Goal: Task Accomplishment & Management: Manage account settings

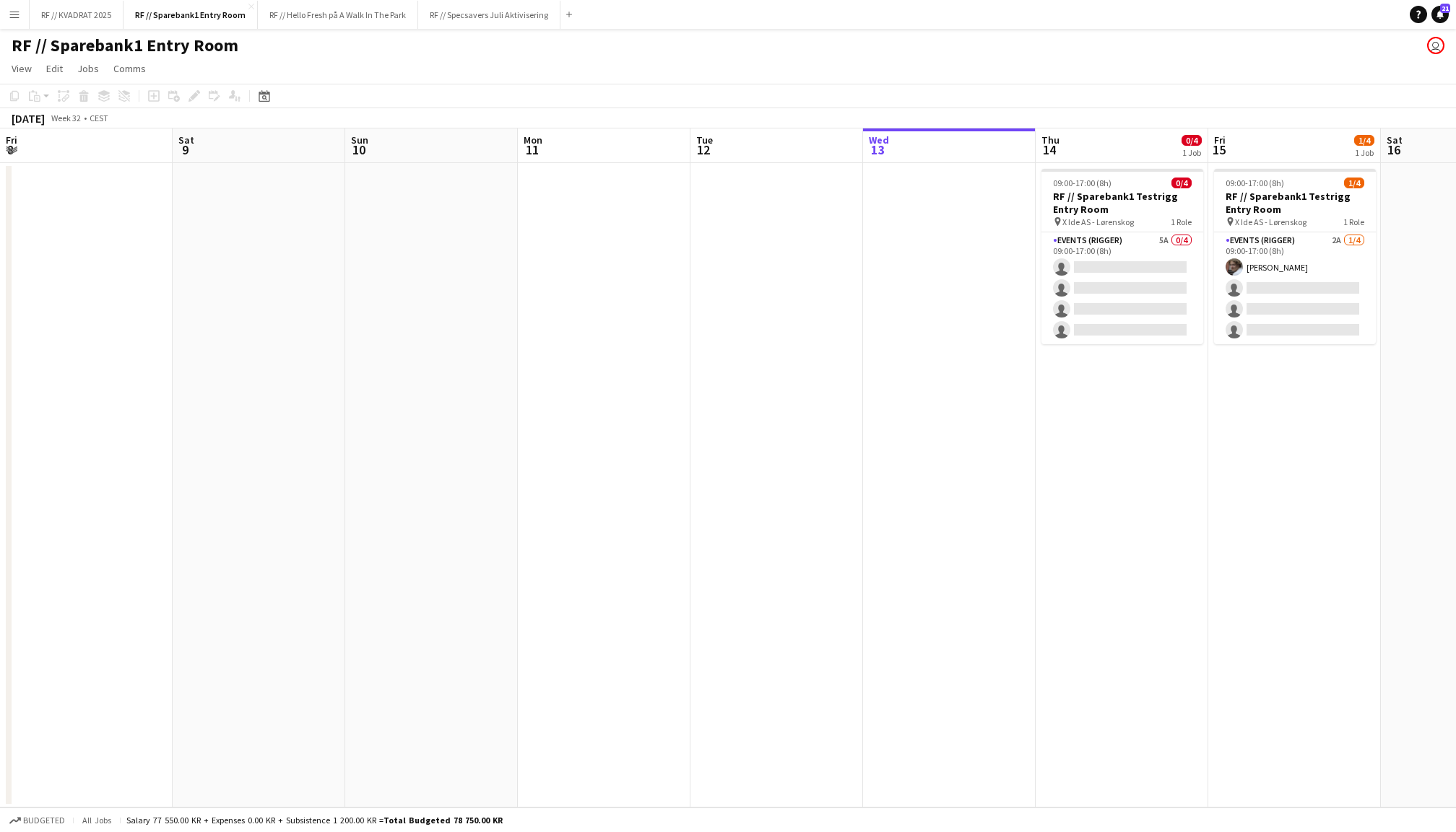
scroll to position [0, 309]
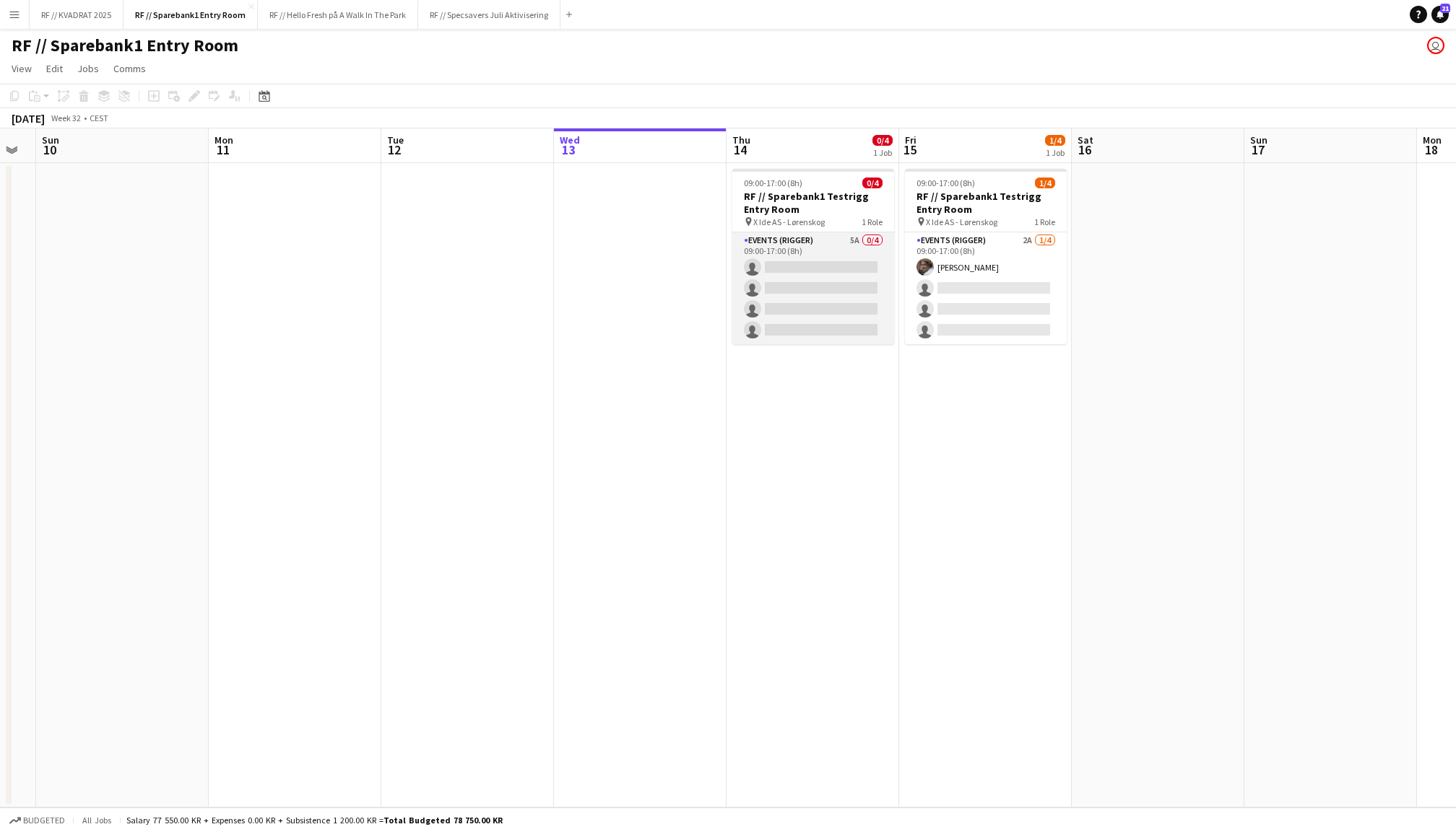
click at [816, 275] on app-card-role "Events (Rigger) 5A 0/4 09:00-17:00 (8h) single-neutral-actions single-neutral-a…" at bounding box center [813, 288] width 162 height 112
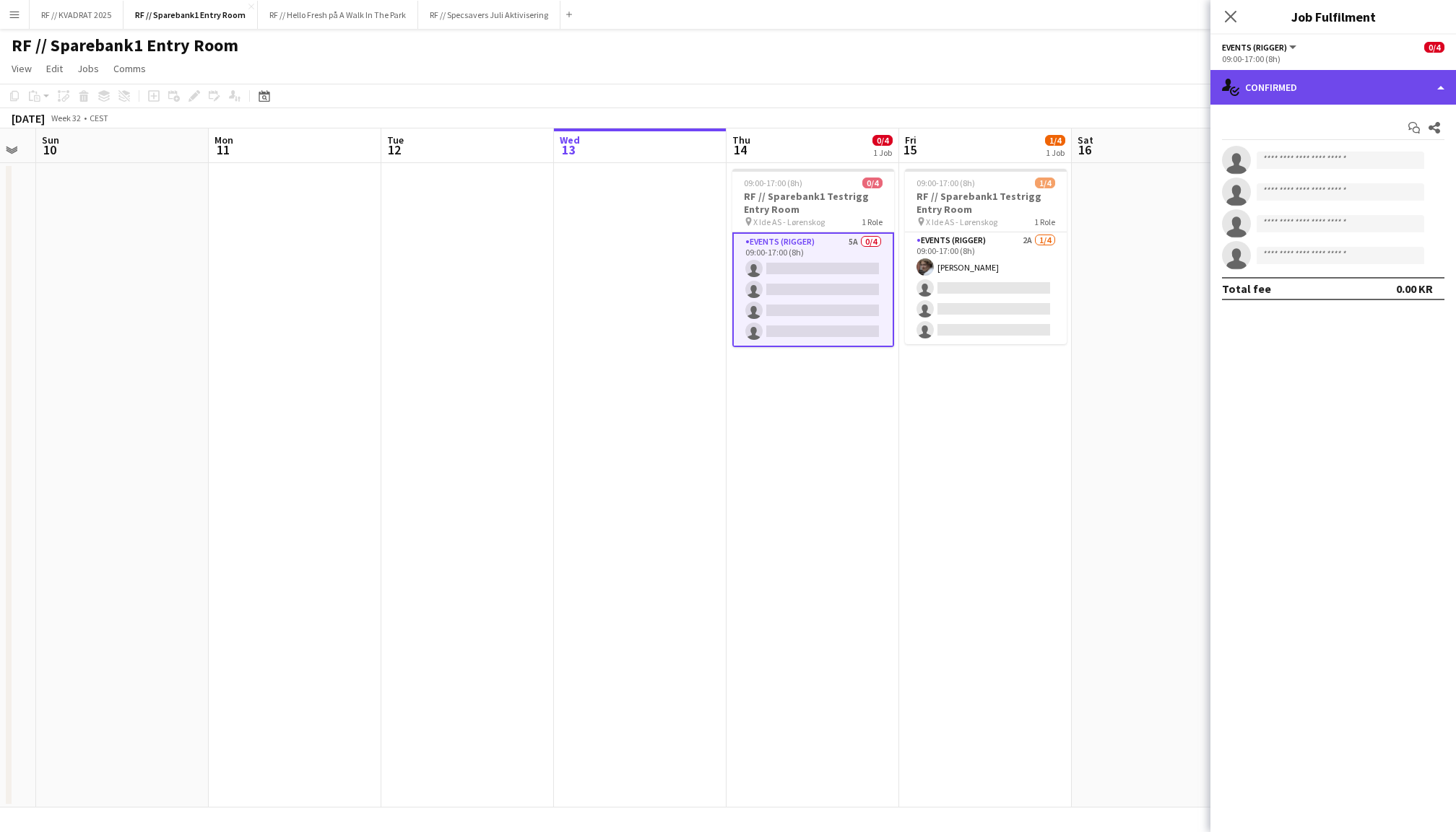
click at [1379, 84] on div "single-neutral-actions-check-2 Confirmed" at bounding box center [1333, 88] width 246 height 35
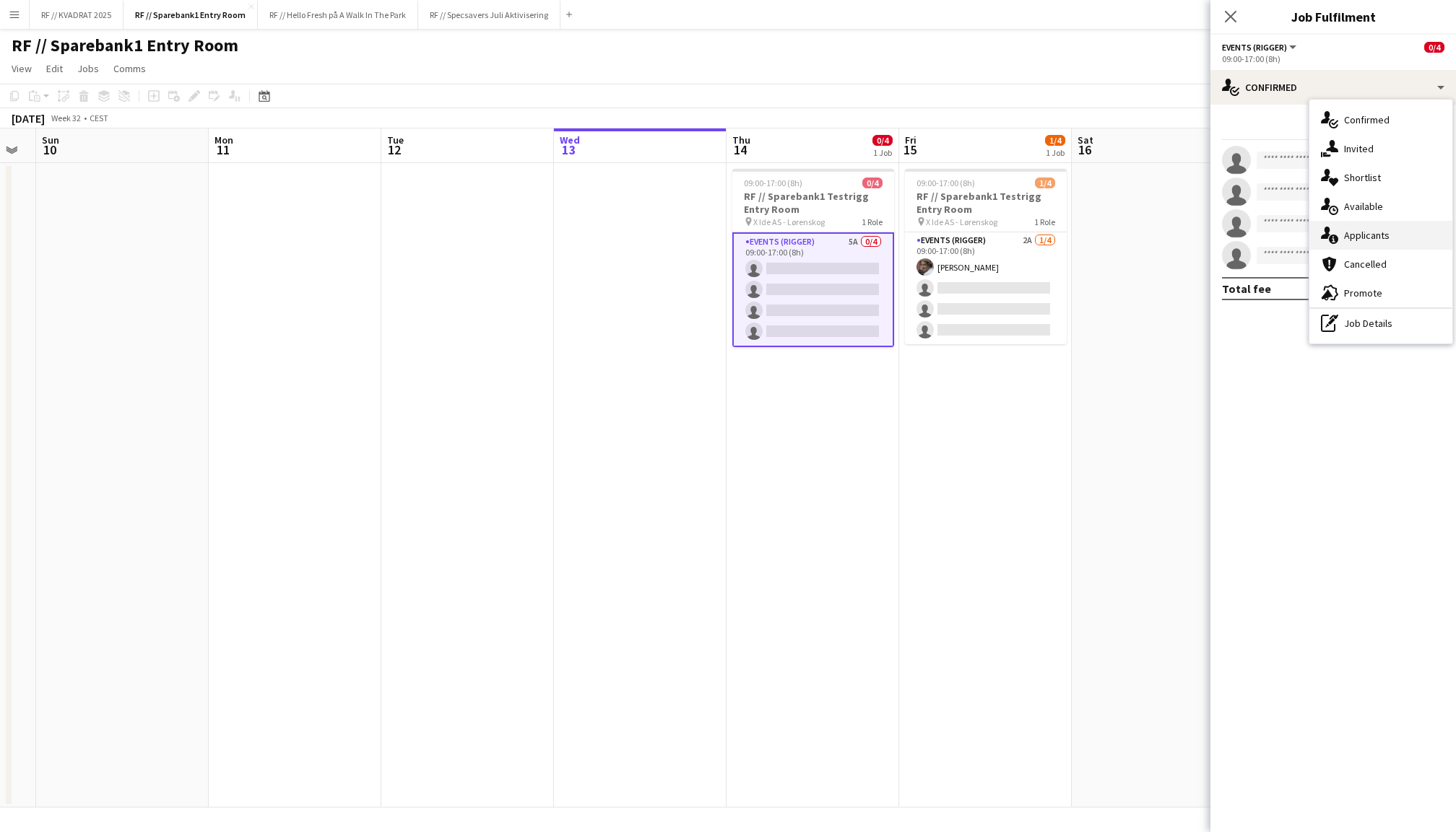
click at [1367, 232] on div "single-neutral-actions-information Applicants" at bounding box center [1380, 235] width 143 height 29
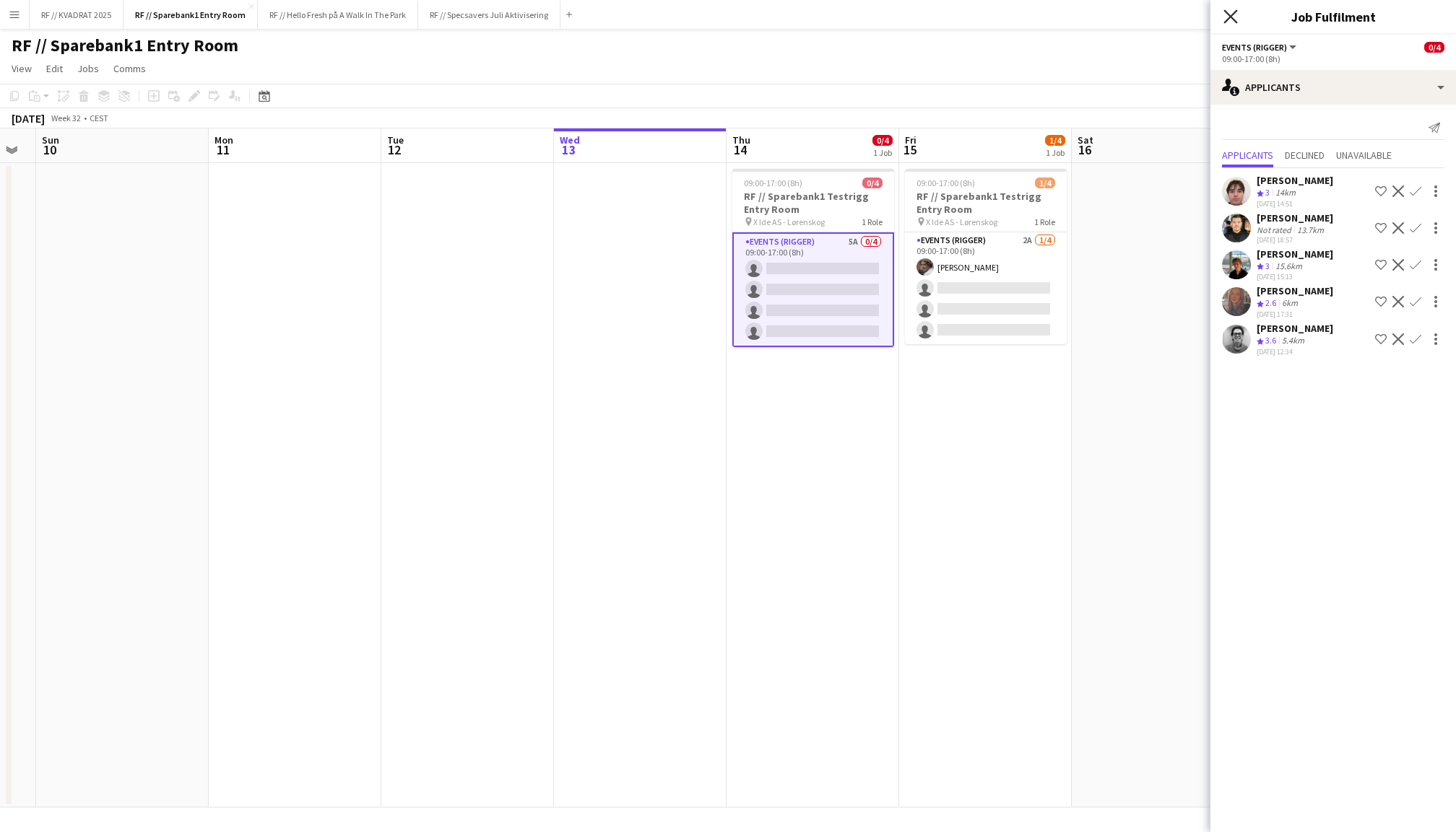
click at [1234, 19] on icon at bounding box center [1230, 16] width 13 height 13
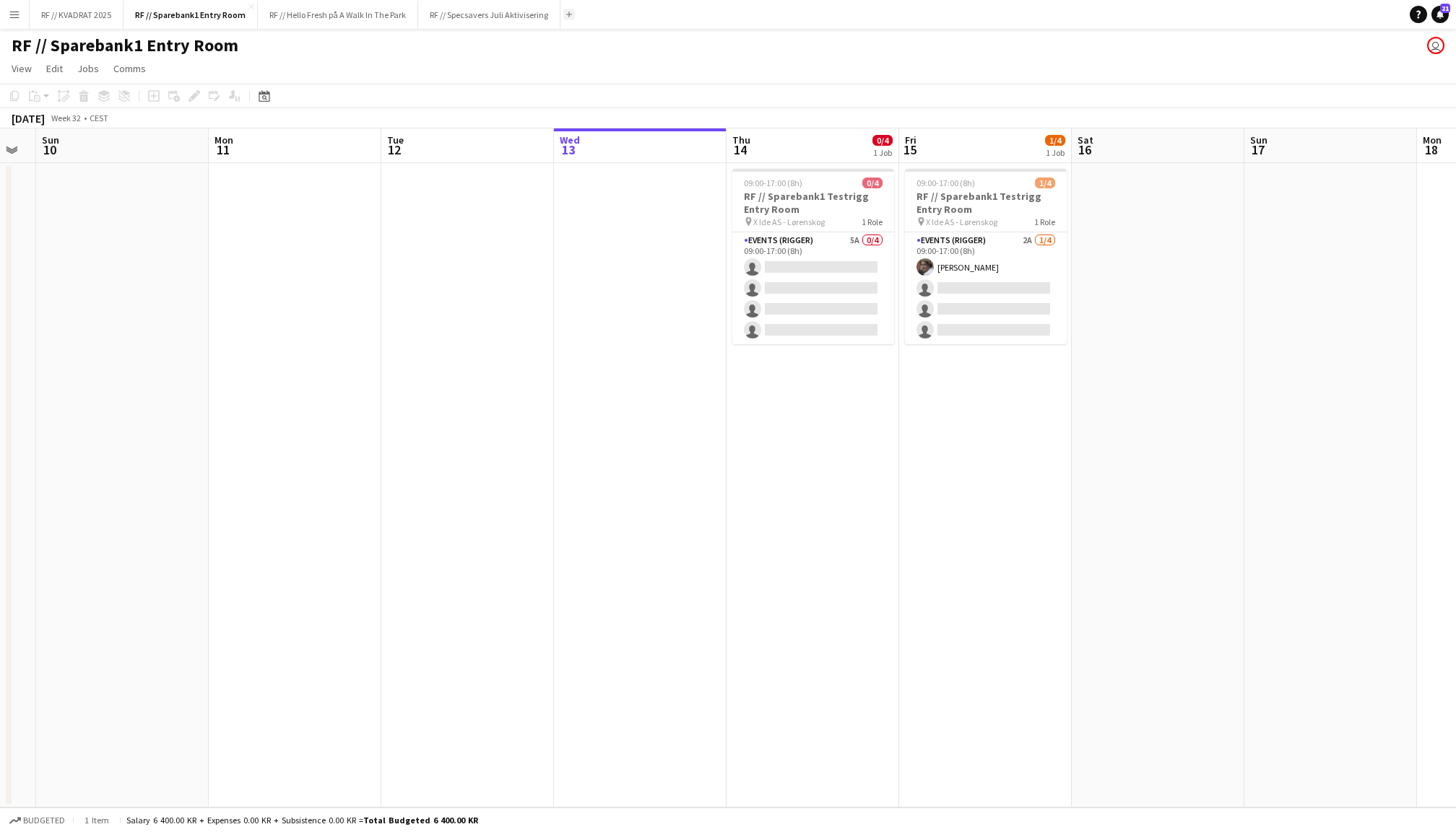
click at [566, 13] on button "Add" at bounding box center [569, 14] width 12 height 12
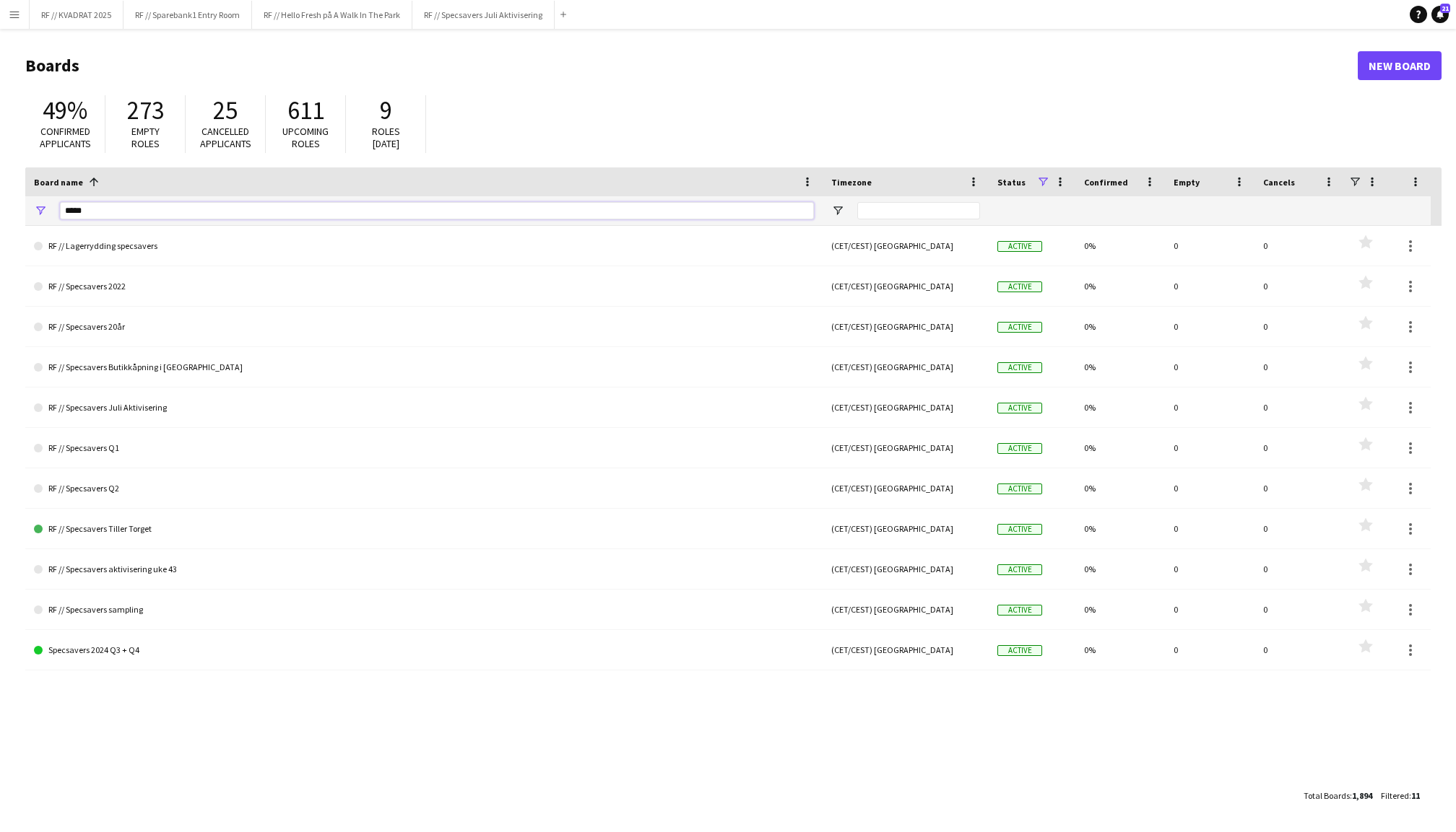
drag, startPoint x: 102, startPoint y: 216, endPoint x: 44, endPoint y: 215, distance: 58.0
click at [44, 216] on div "*****" at bounding box center [424, 210] width 798 height 29
type input "*"
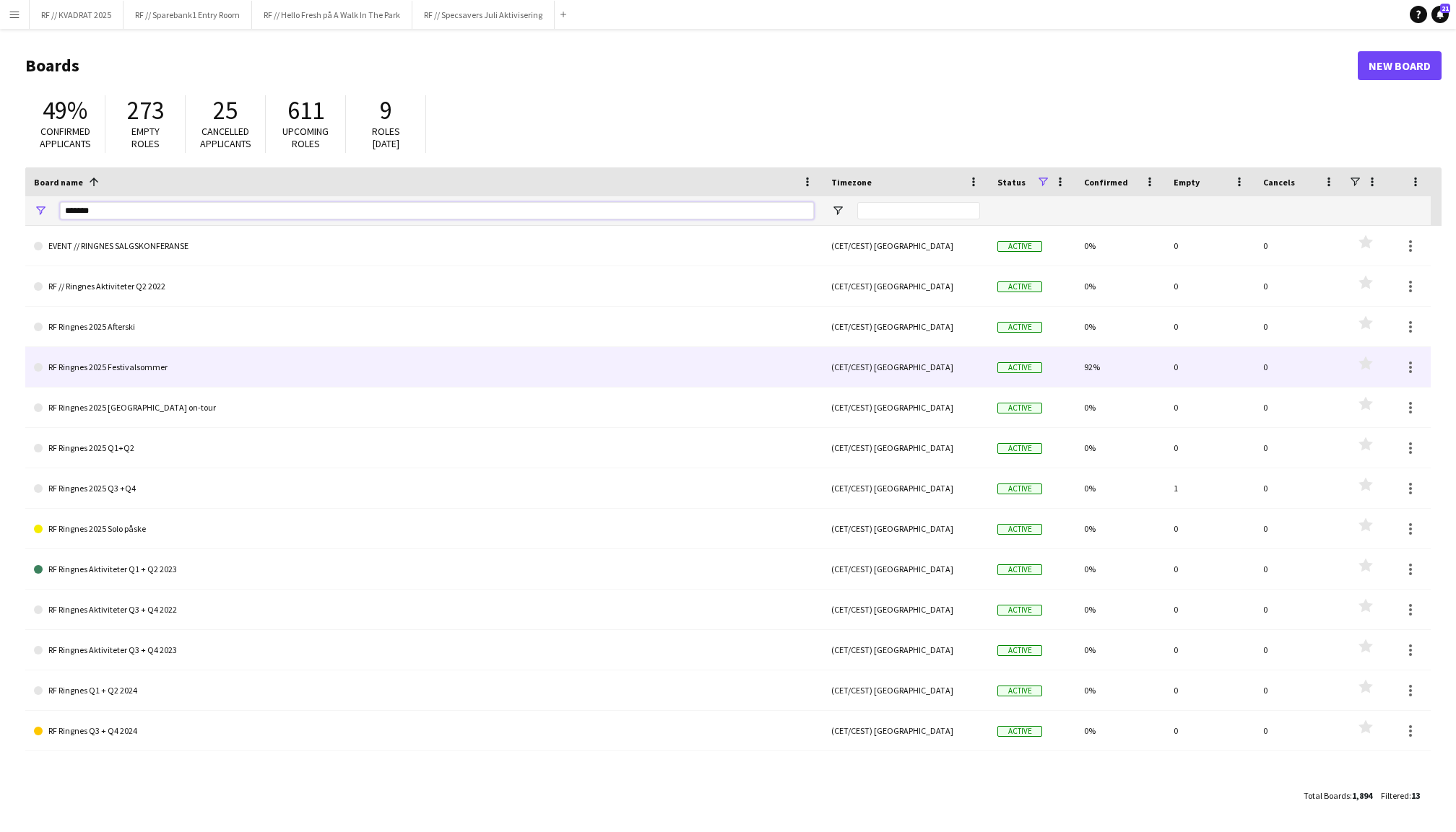
type input "*******"
click at [186, 367] on link "RF Ringnes 2025 Festivalsommer" at bounding box center [424, 367] width 780 height 40
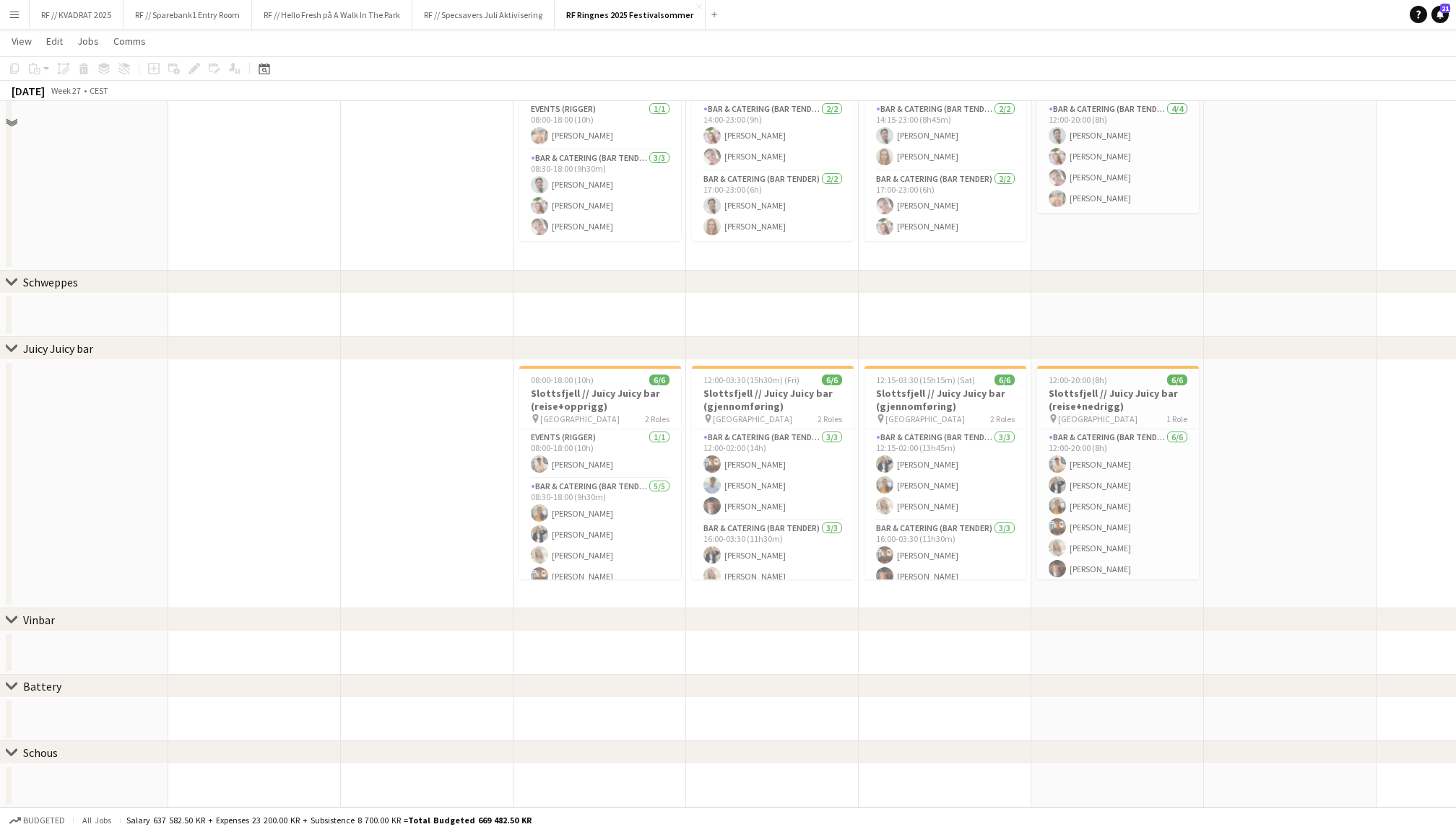
scroll to position [261, 0]
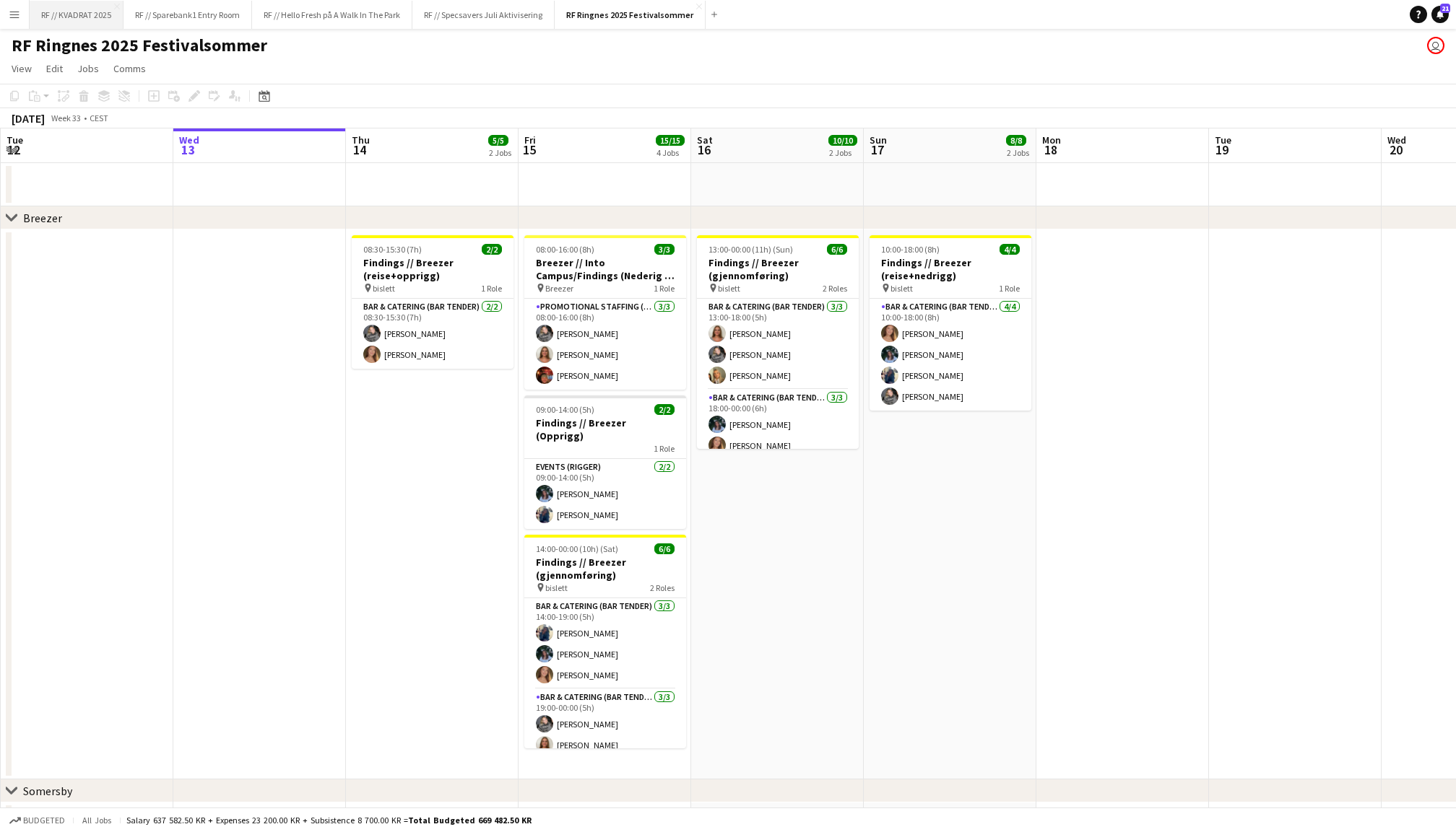
click at [81, 19] on button "RF // KVADRAT 2025 Close" at bounding box center [76, 15] width 94 height 28
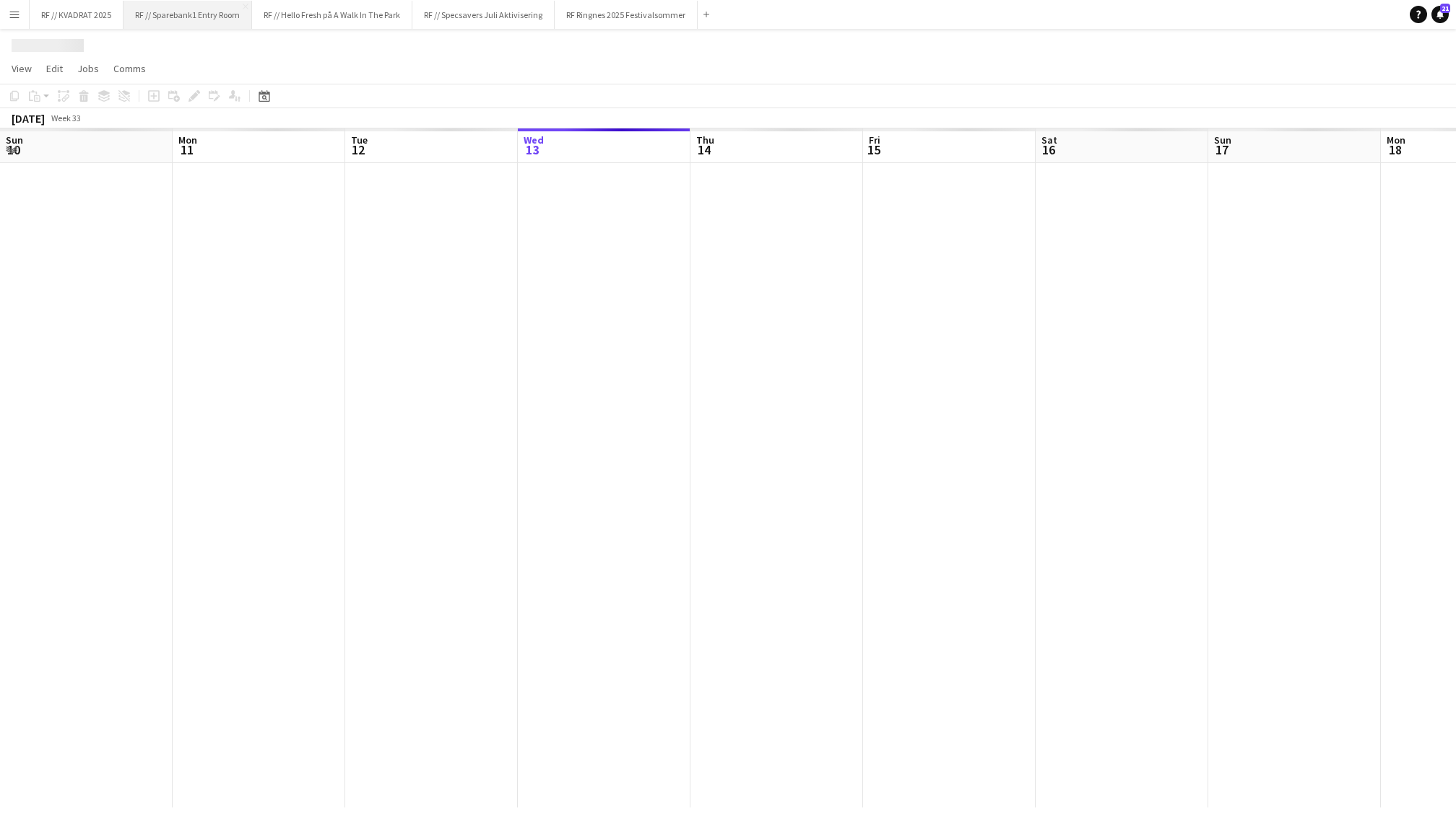
scroll to position [0, 345]
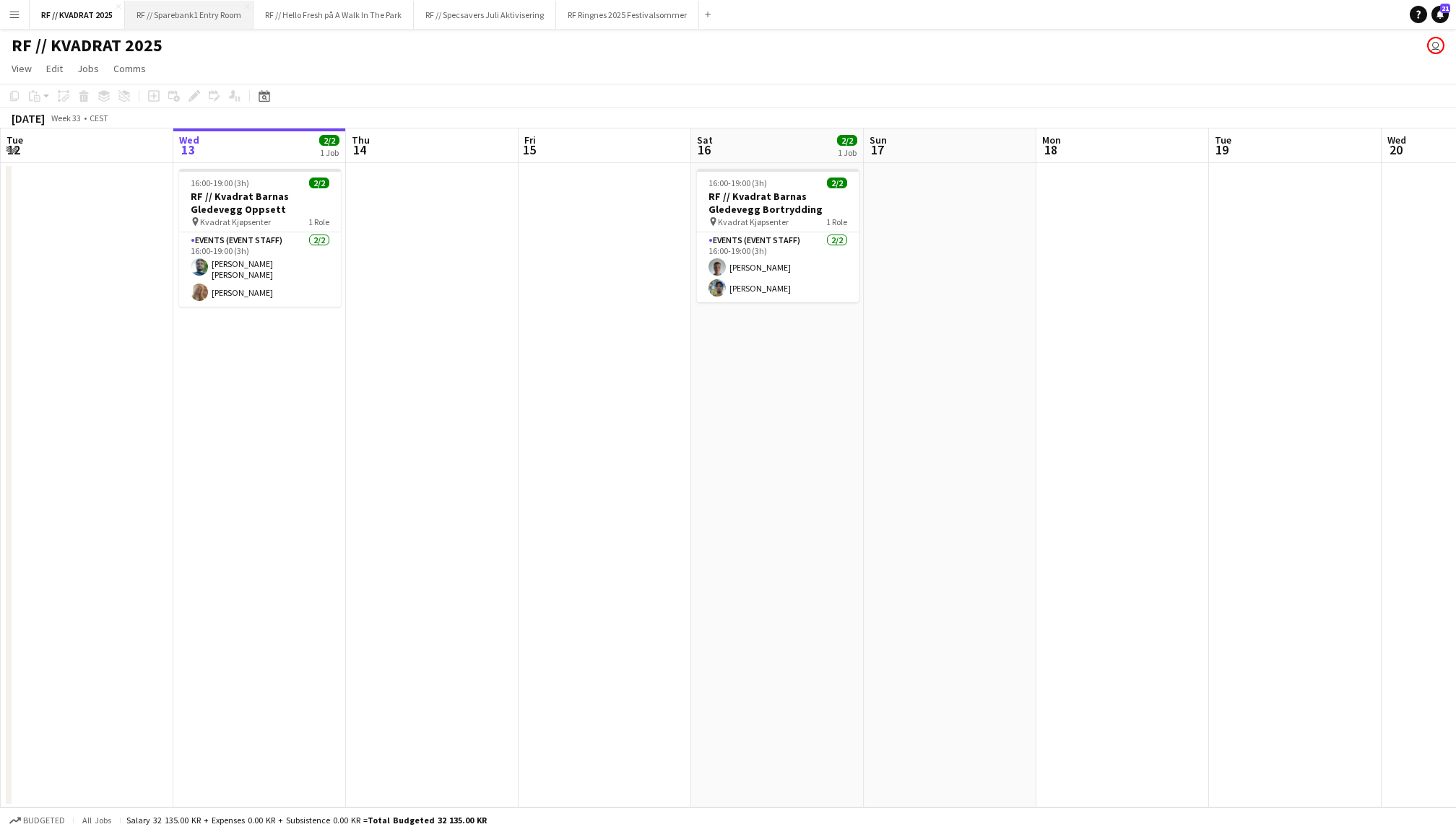
click at [230, 14] on button "RF // Sparebank1 Entry Room Close" at bounding box center [189, 15] width 129 height 28
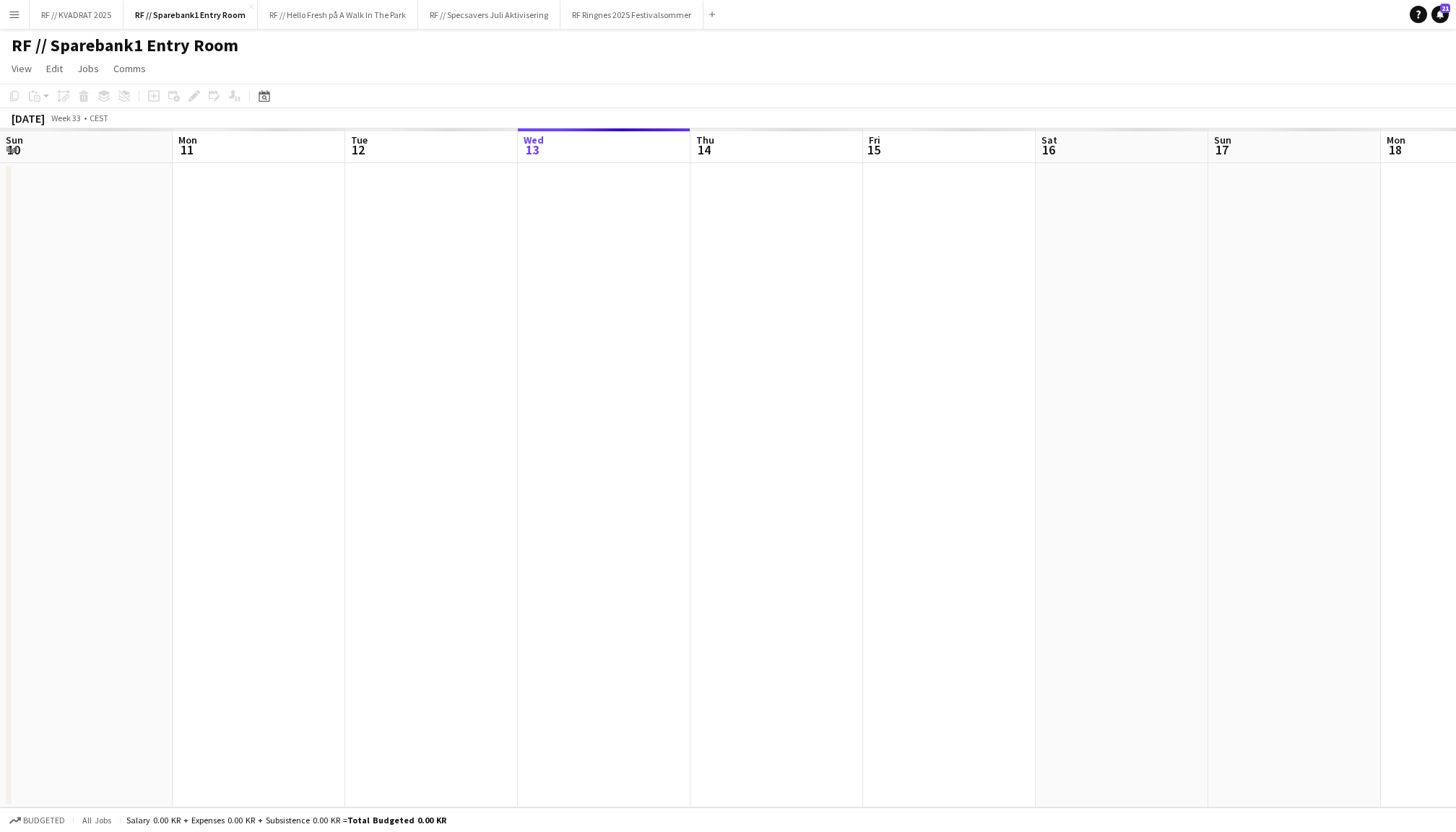
scroll to position [0, 345]
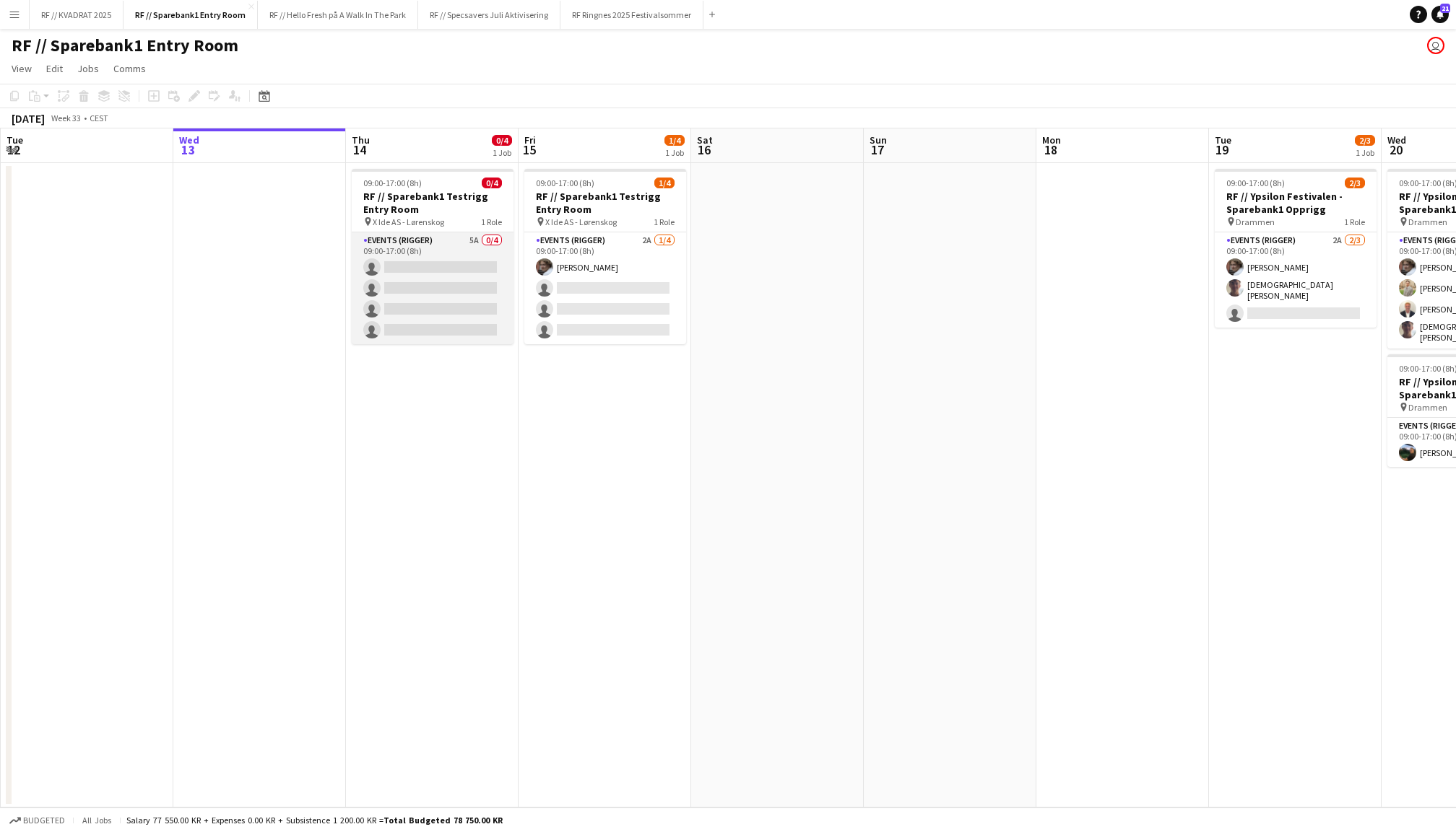
click at [462, 249] on app-card-role "Events (Rigger) 5A 0/4 09:00-17:00 (8h) single-neutral-actions single-neutral-a…" at bounding box center [432, 288] width 162 height 112
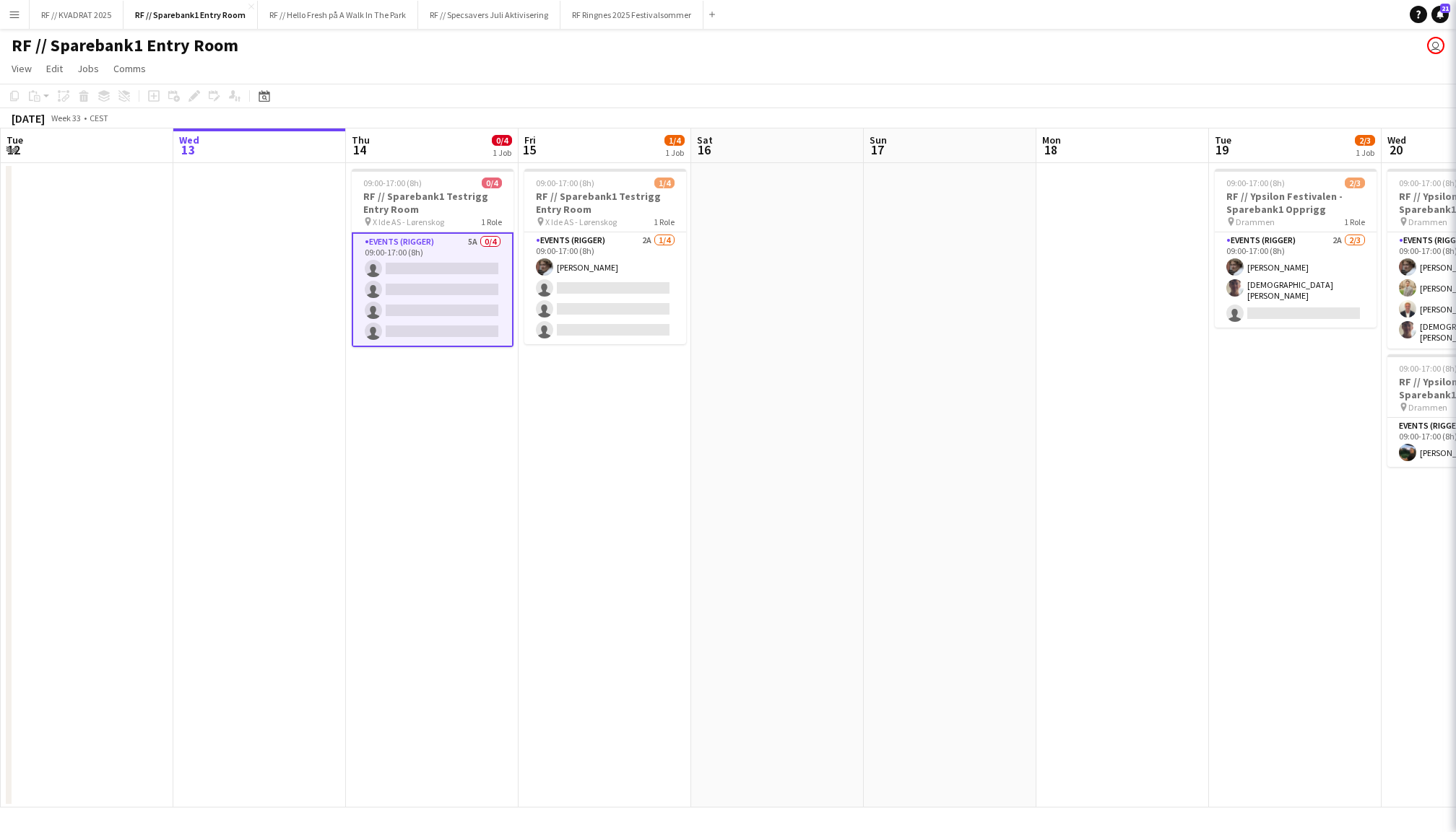
scroll to position [0, 344]
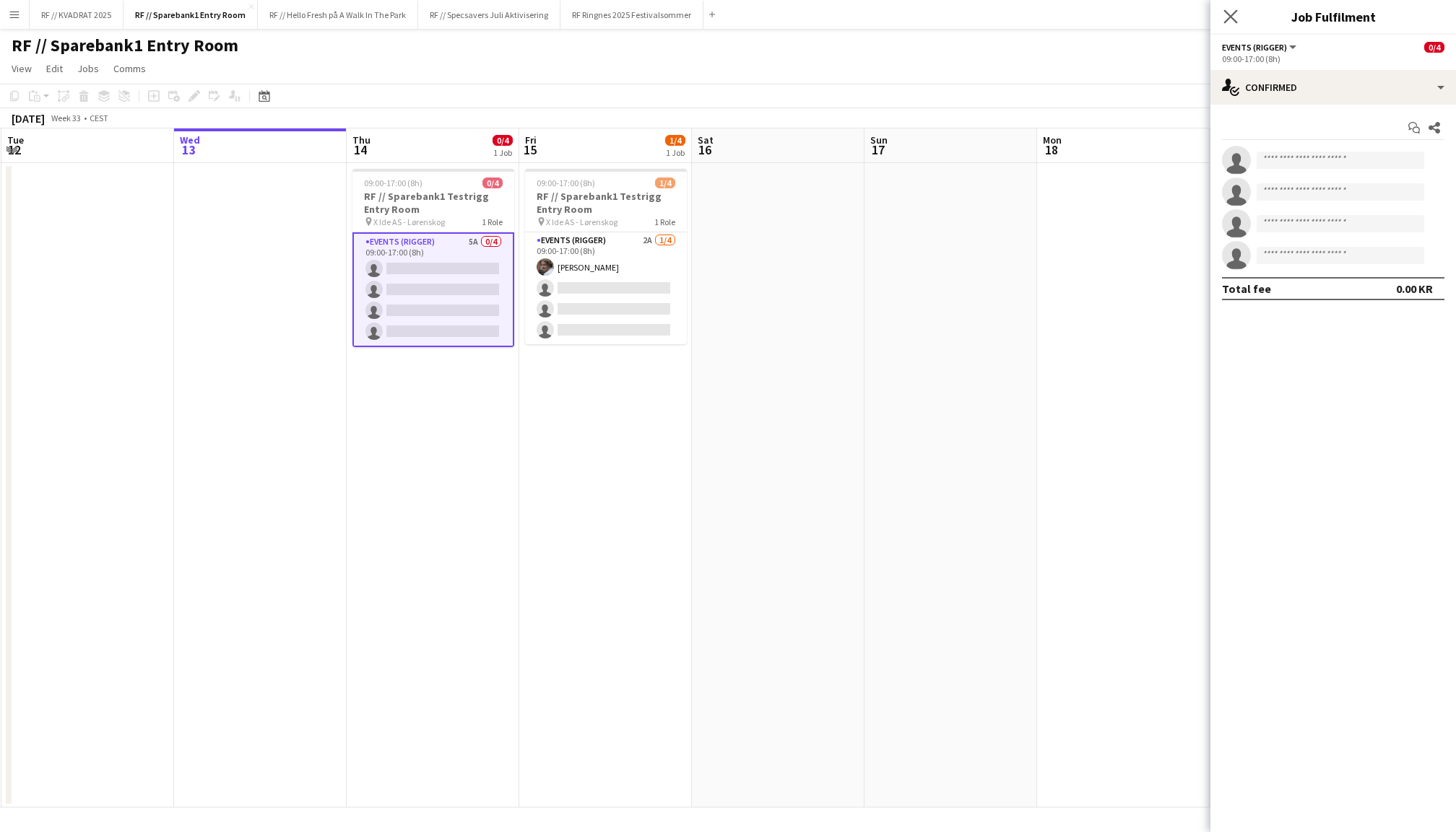
click at [1233, 23] on app-icon "Close pop-in" at bounding box center [1231, 17] width 21 height 21
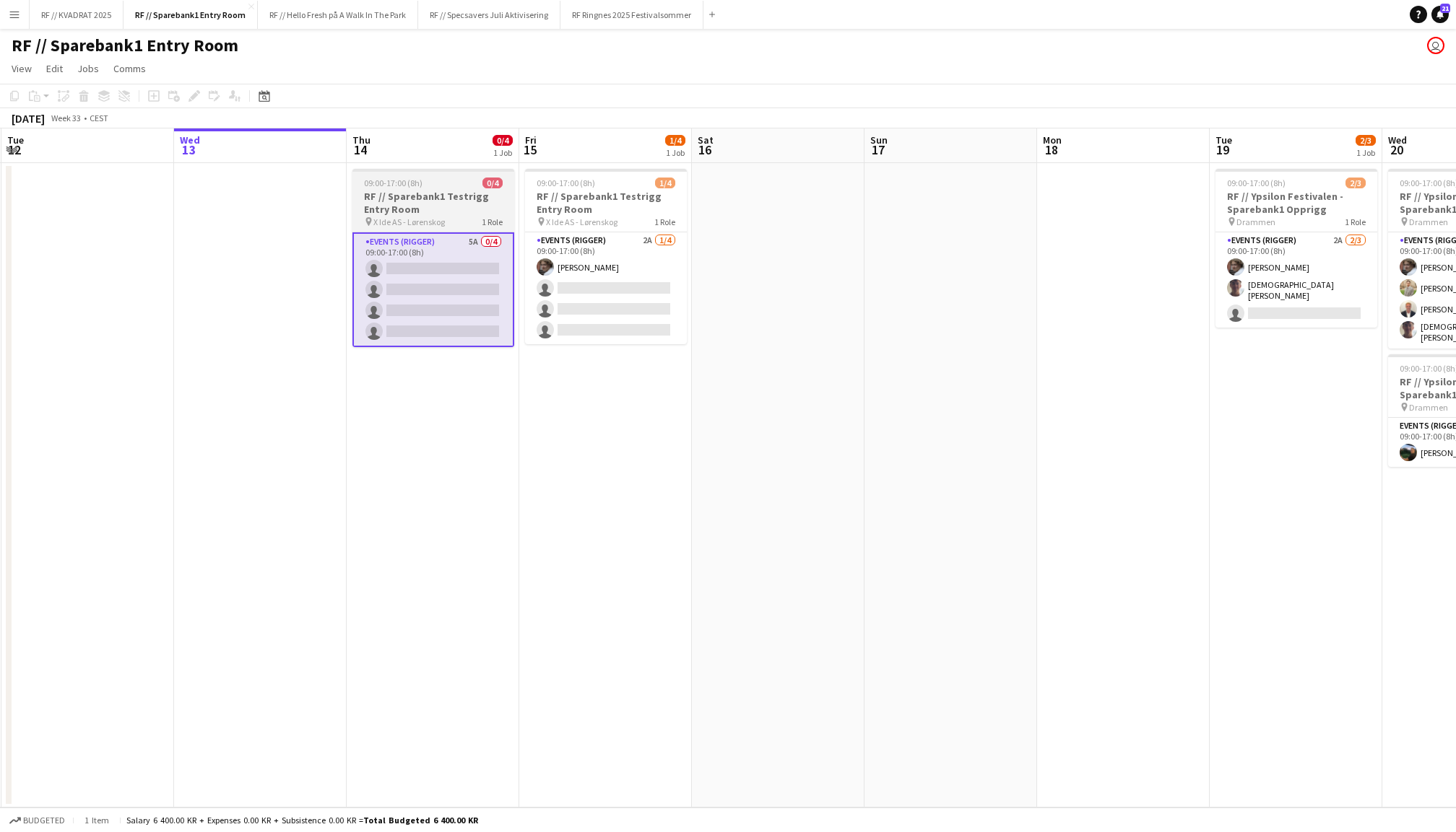
click at [449, 216] on div "pin X Ide AS - Lørenskog 1 Role" at bounding box center [433, 221] width 162 height 12
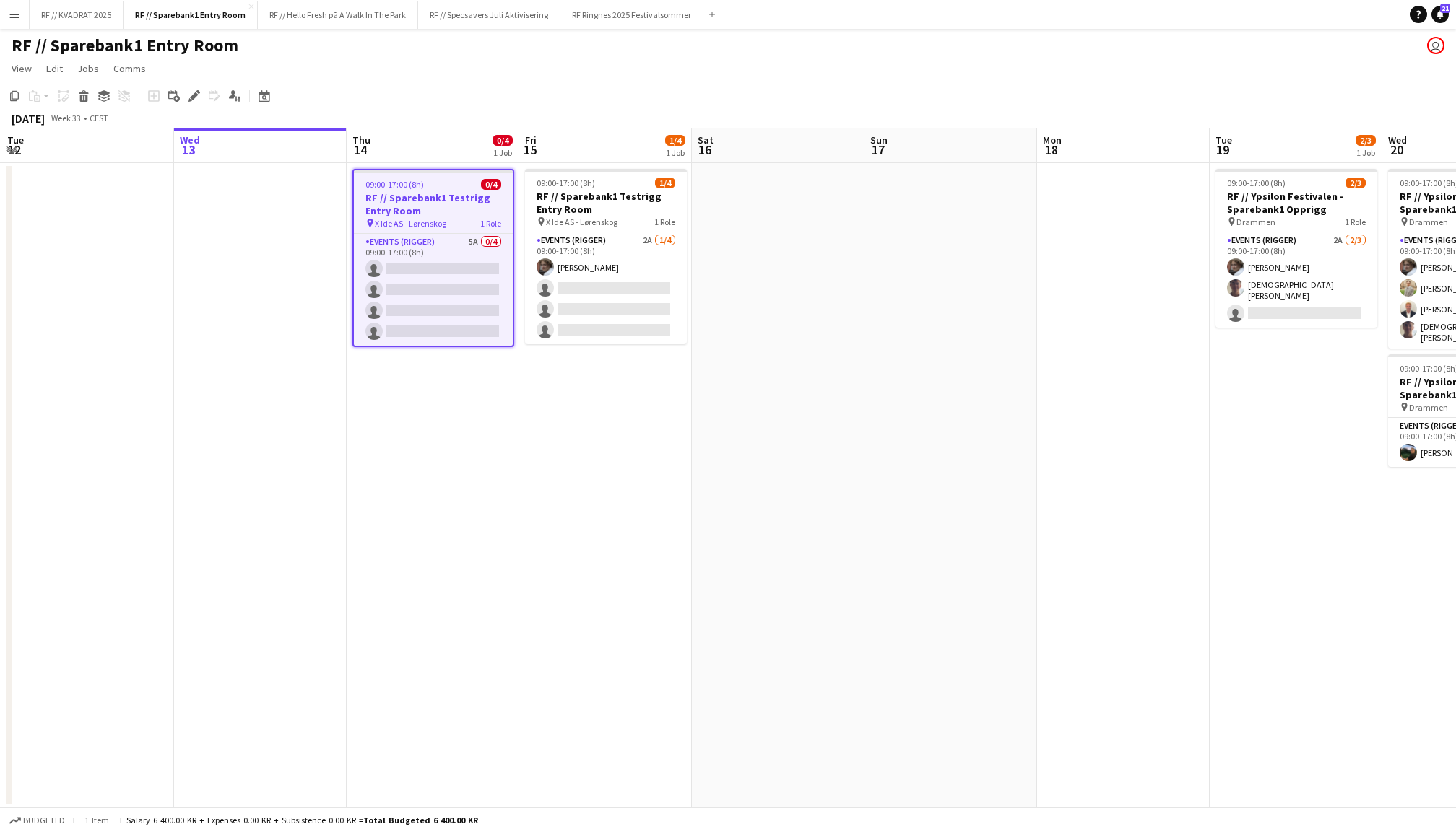
click at [489, 228] on app-job-card "09:00-17:00 (8h) 0/4 RF // Sparebank1 Testrigg Entry Room pin X Ide AS - Lørens…" at bounding box center [433, 258] width 162 height 179
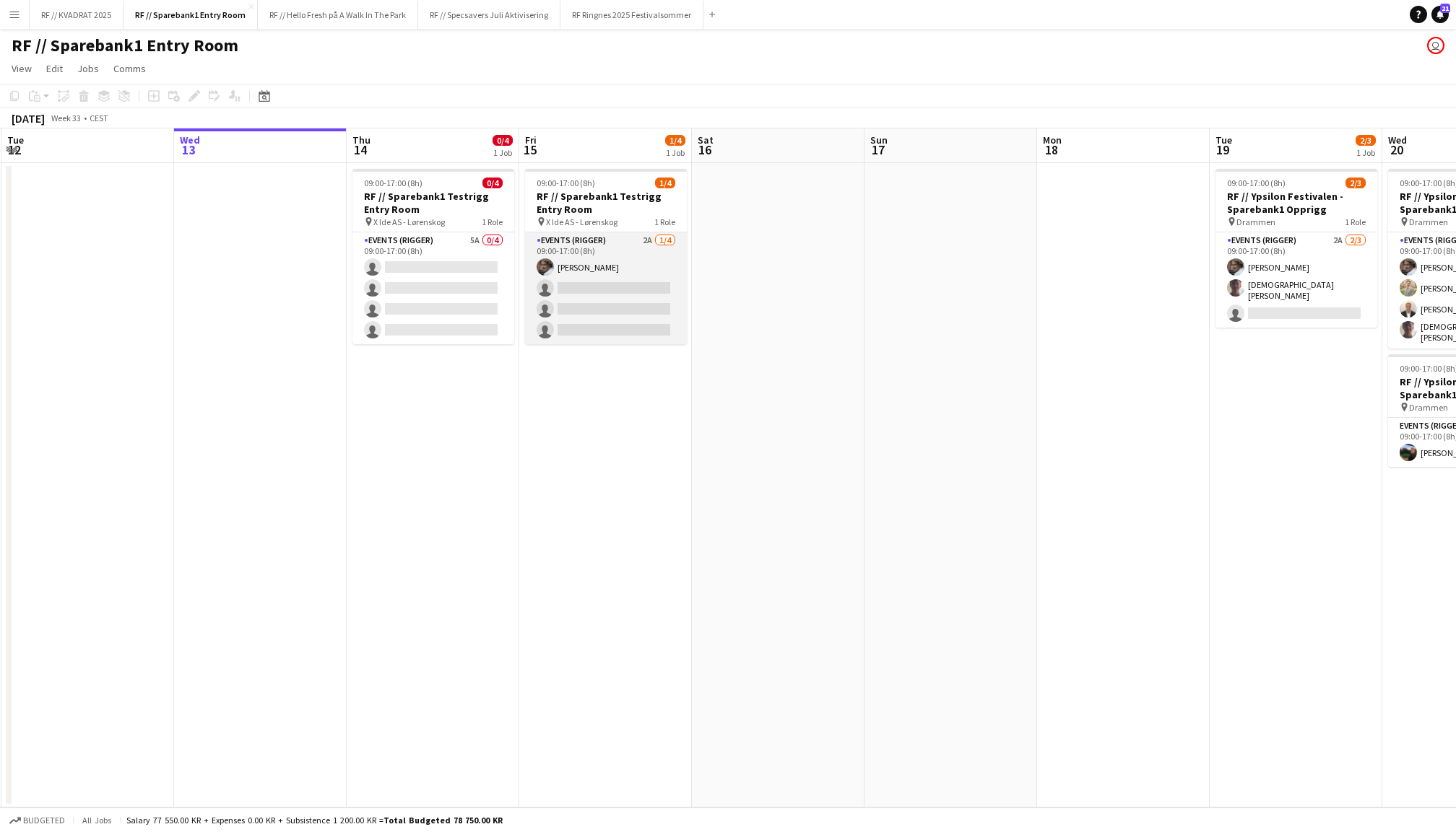
click at [596, 261] on app-card-role "Events (Rigger) 2A 1/4 09:00-17:00 (8h) Jesper Roth single-neutral-actions sing…" at bounding box center [605, 288] width 162 height 112
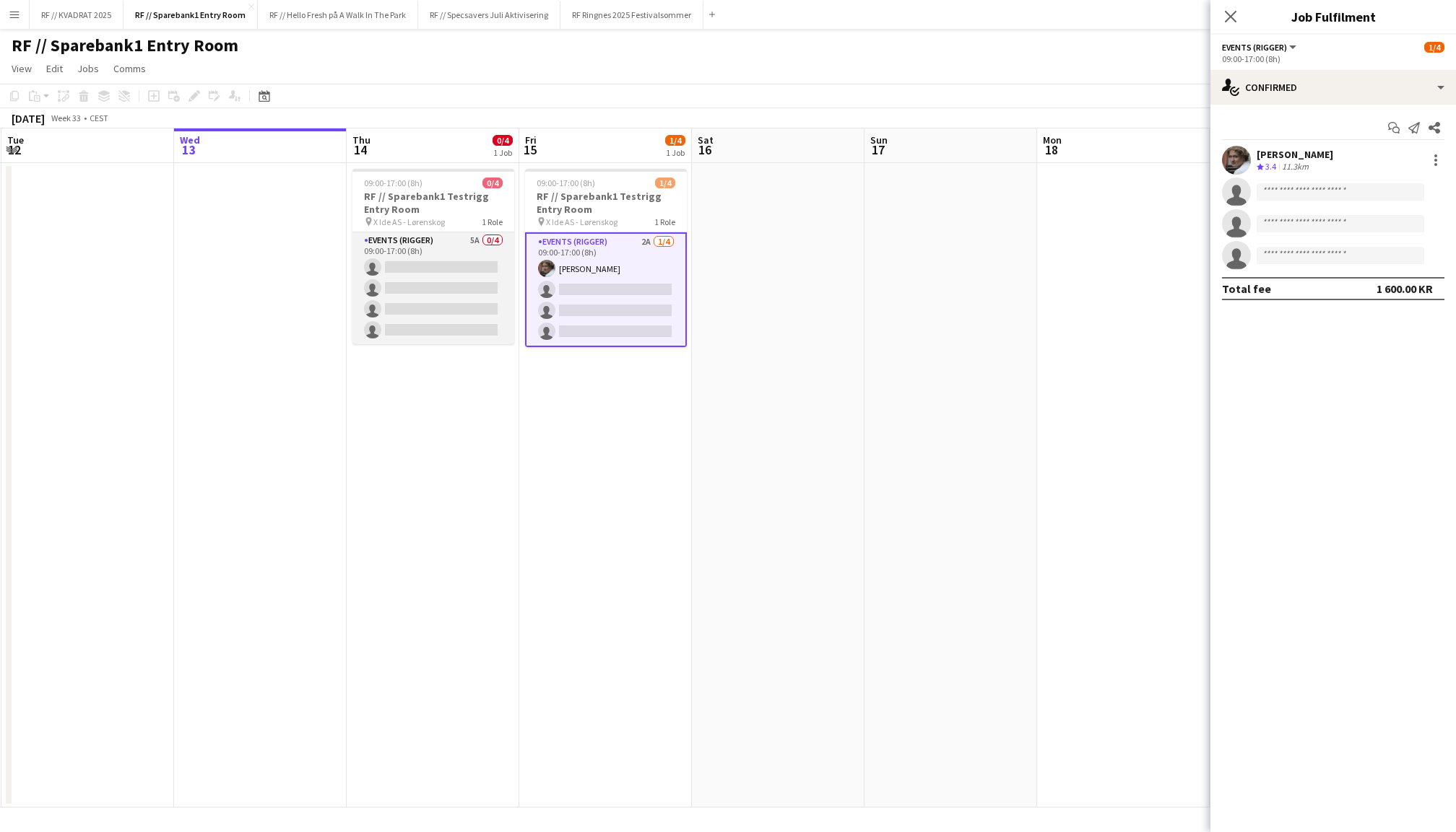
click at [457, 276] on app-card-role "Events (Rigger) 5A 0/4 09:00-17:00 (8h) single-neutral-actions single-neutral-a…" at bounding box center [433, 288] width 162 height 112
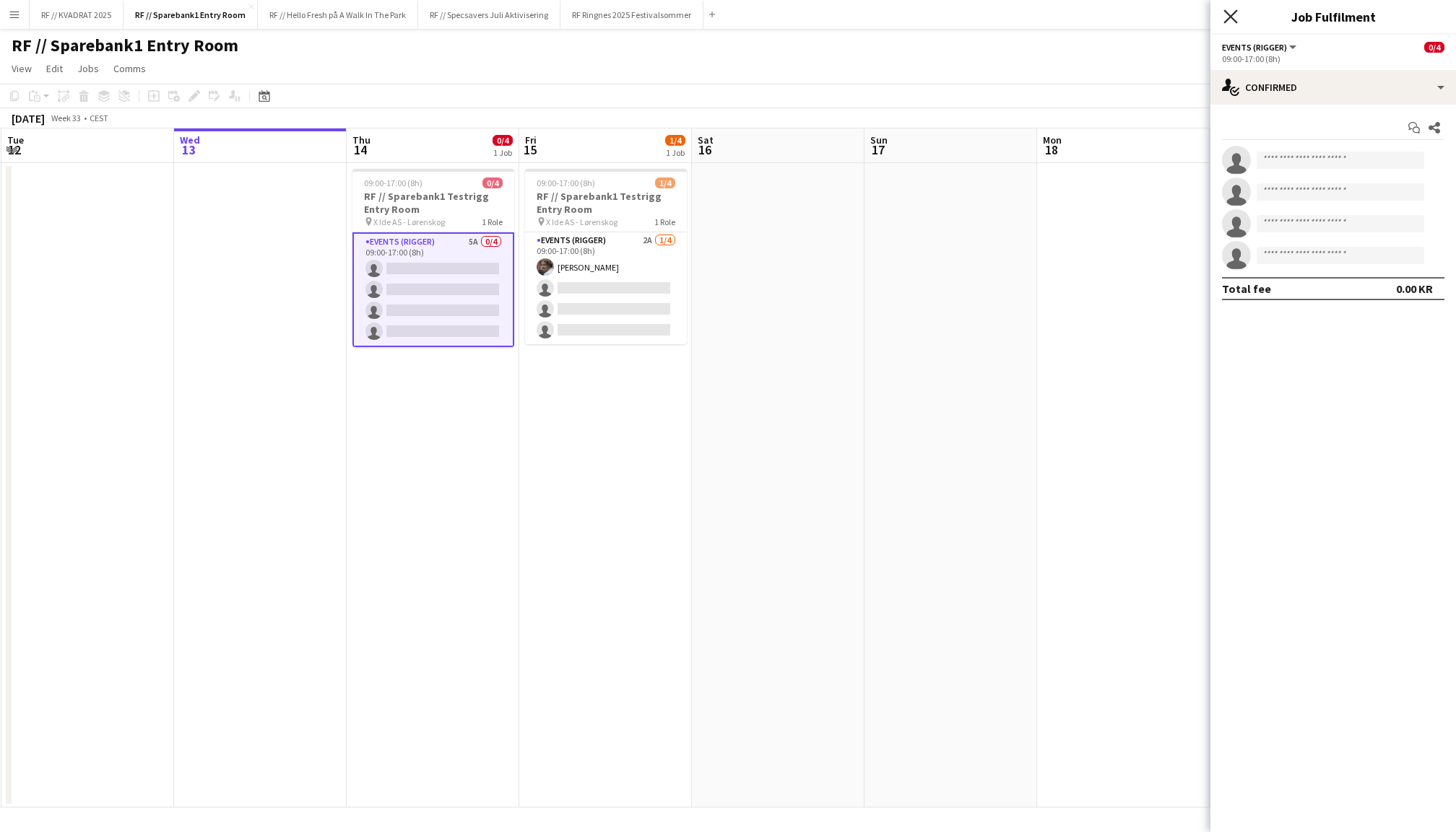
click at [1232, 16] on icon at bounding box center [1230, 16] width 13 height 13
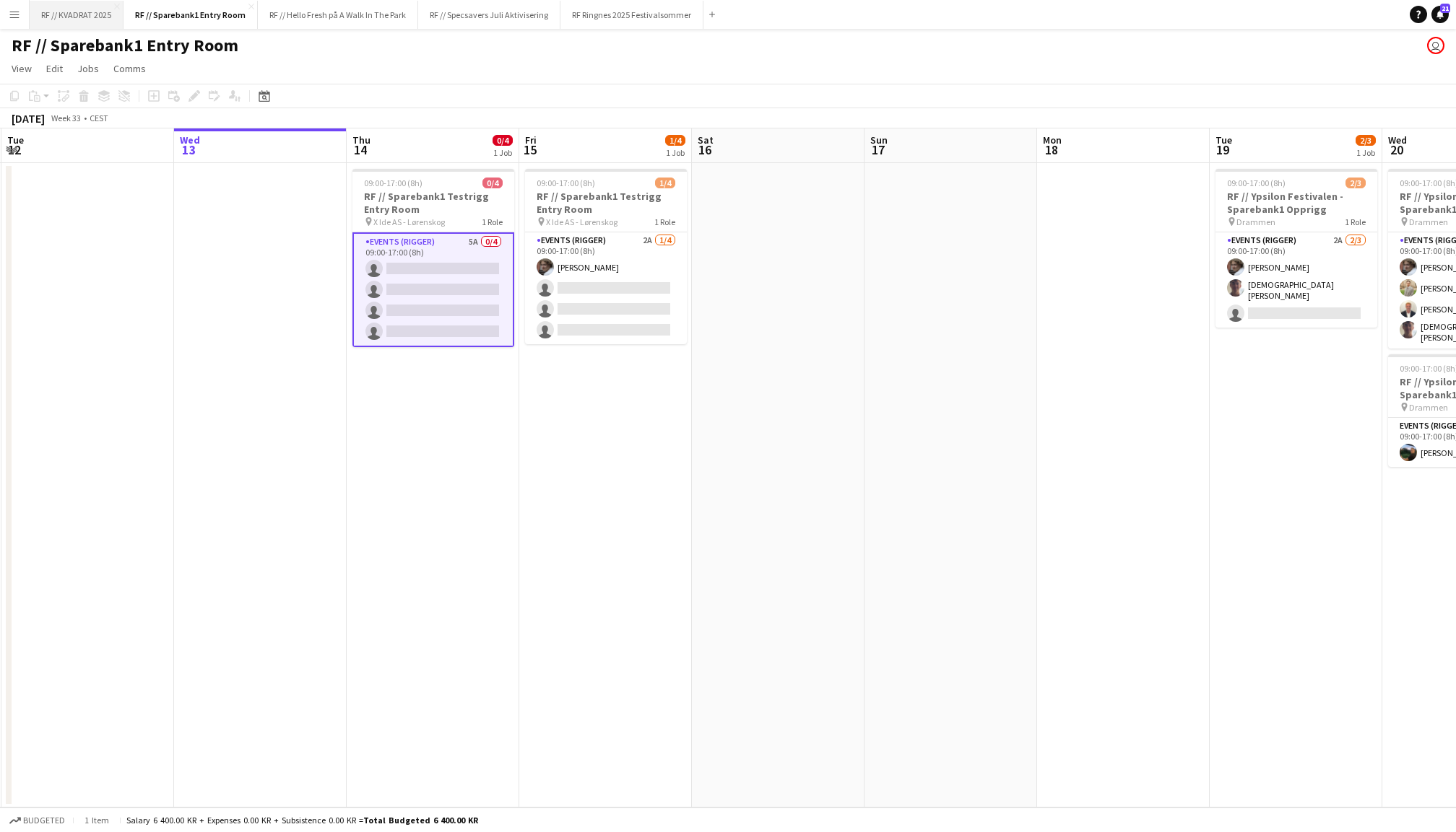
click at [76, 15] on button "RF // KVADRAT 2025 Close" at bounding box center [76, 15] width 94 height 28
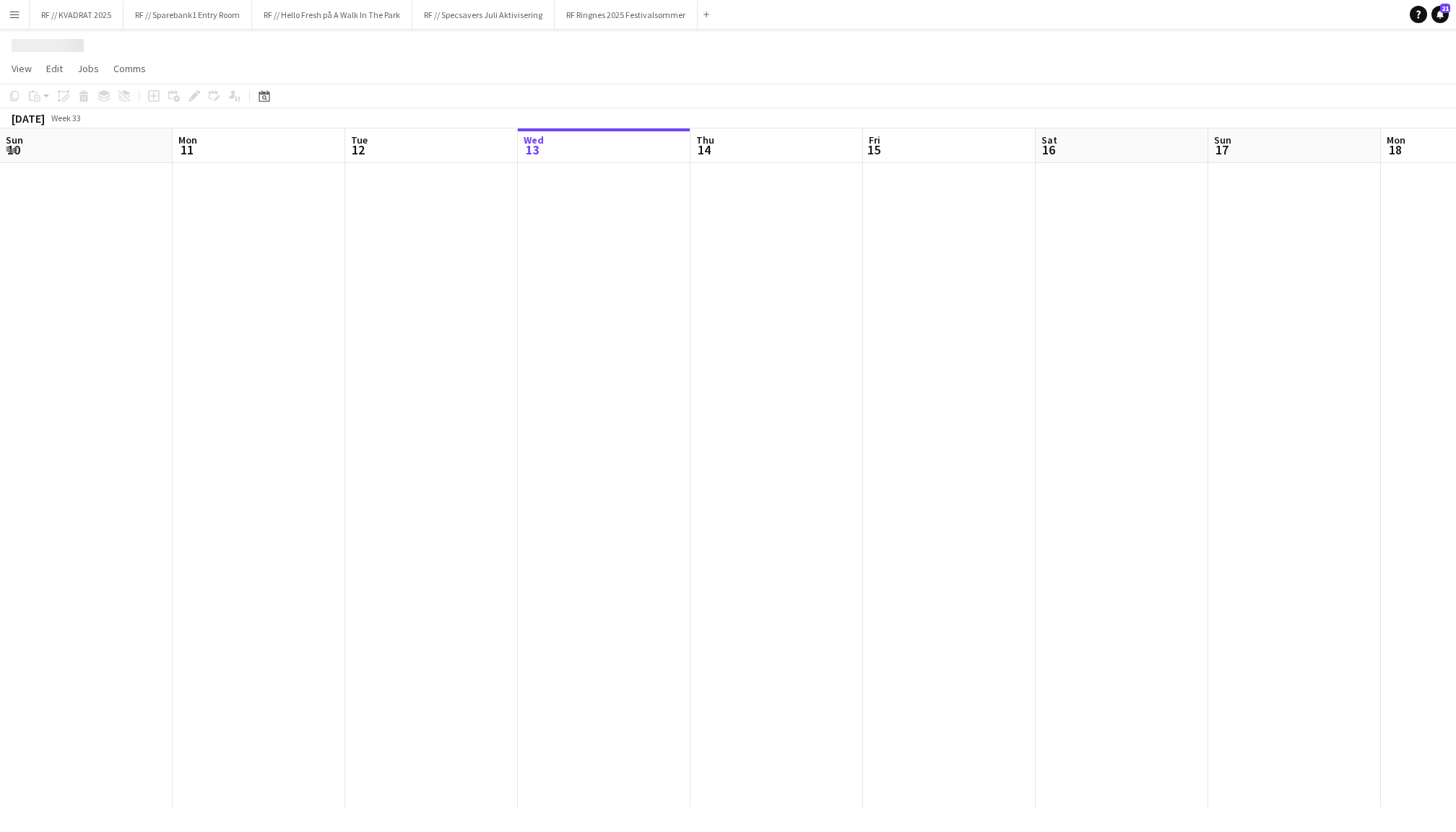
scroll to position [0, 345]
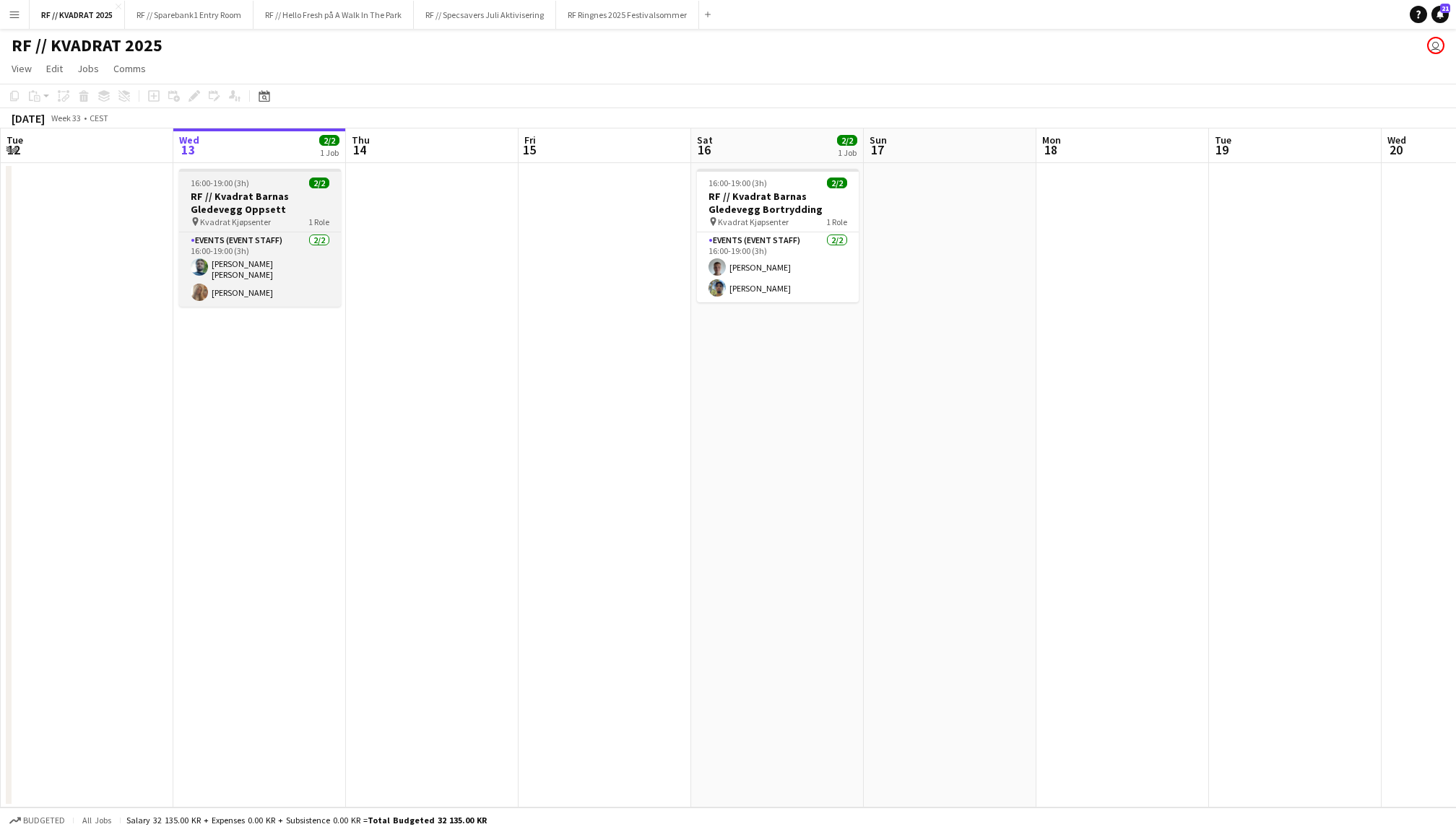
click at [257, 197] on h3 "RF // Kvadrat Barnas Gledevegg Oppsett" at bounding box center [260, 202] width 162 height 26
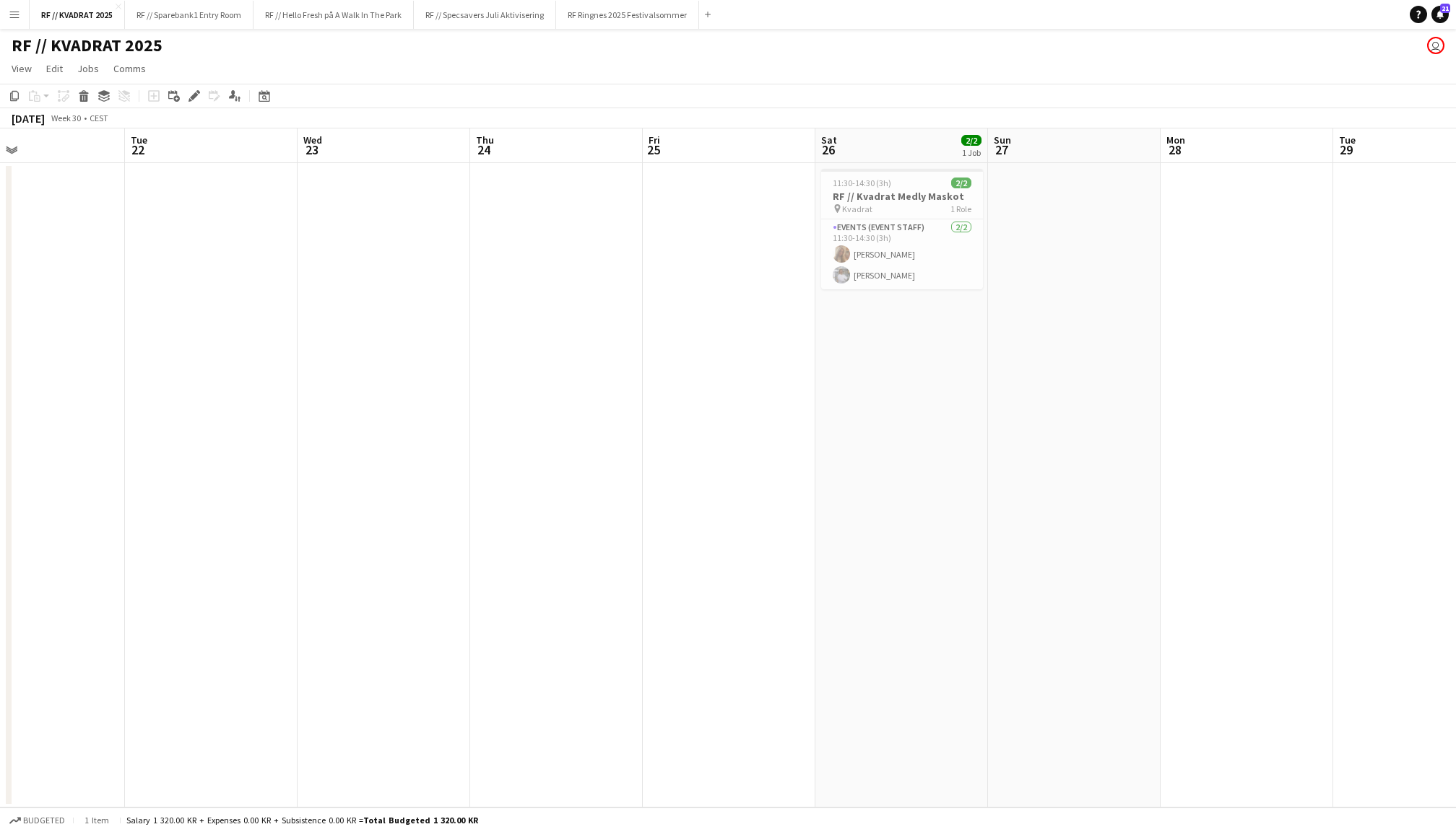
scroll to position [0, 402]
click at [888, 205] on div "pin Kvadrat 1 Role" at bounding box center [892, 209] width 162 height 12
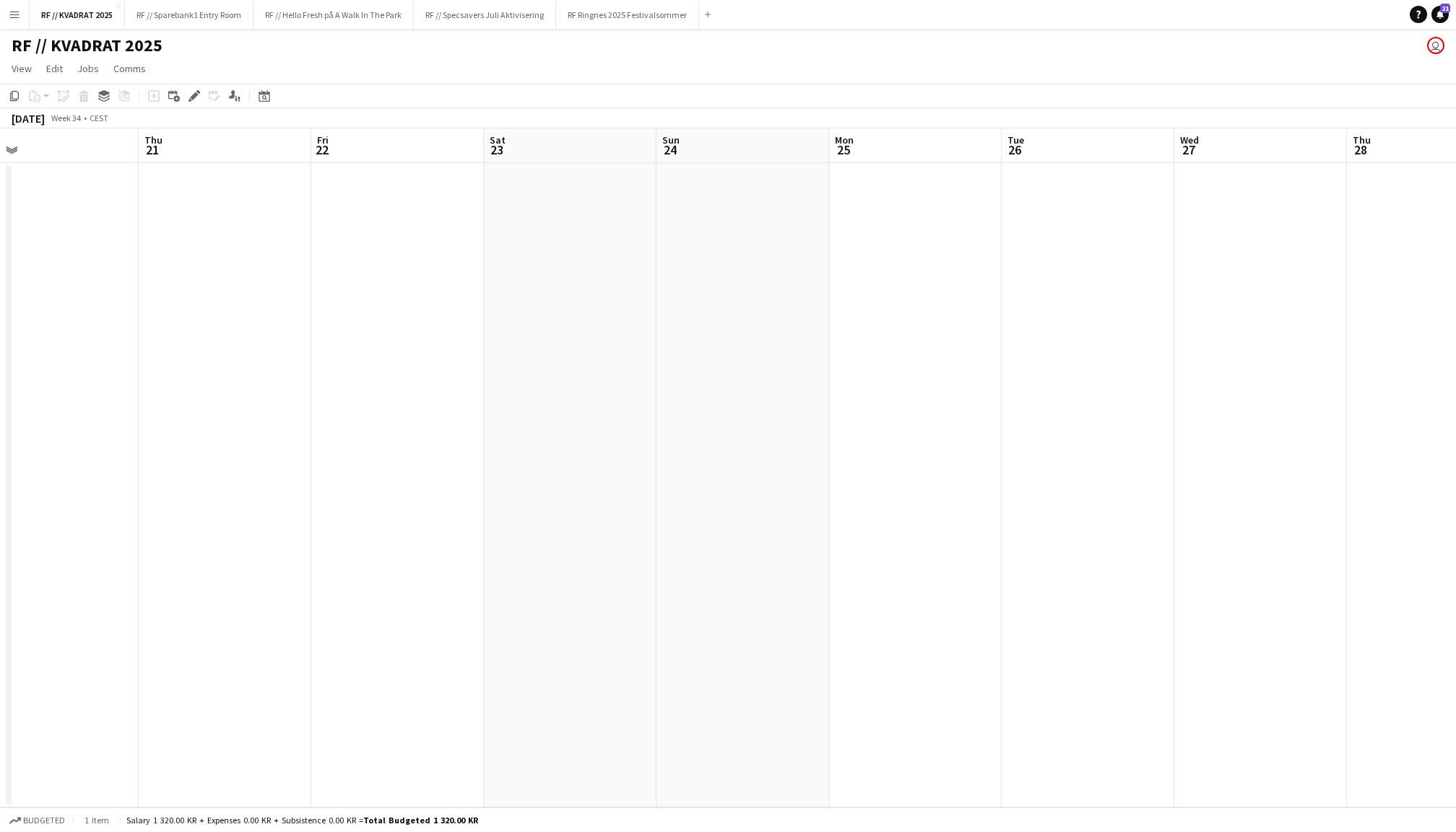
scroll to position [0, 379]
click at [523, 243] on app-date-cell at bounding box center [571, 485] width 172 height 645
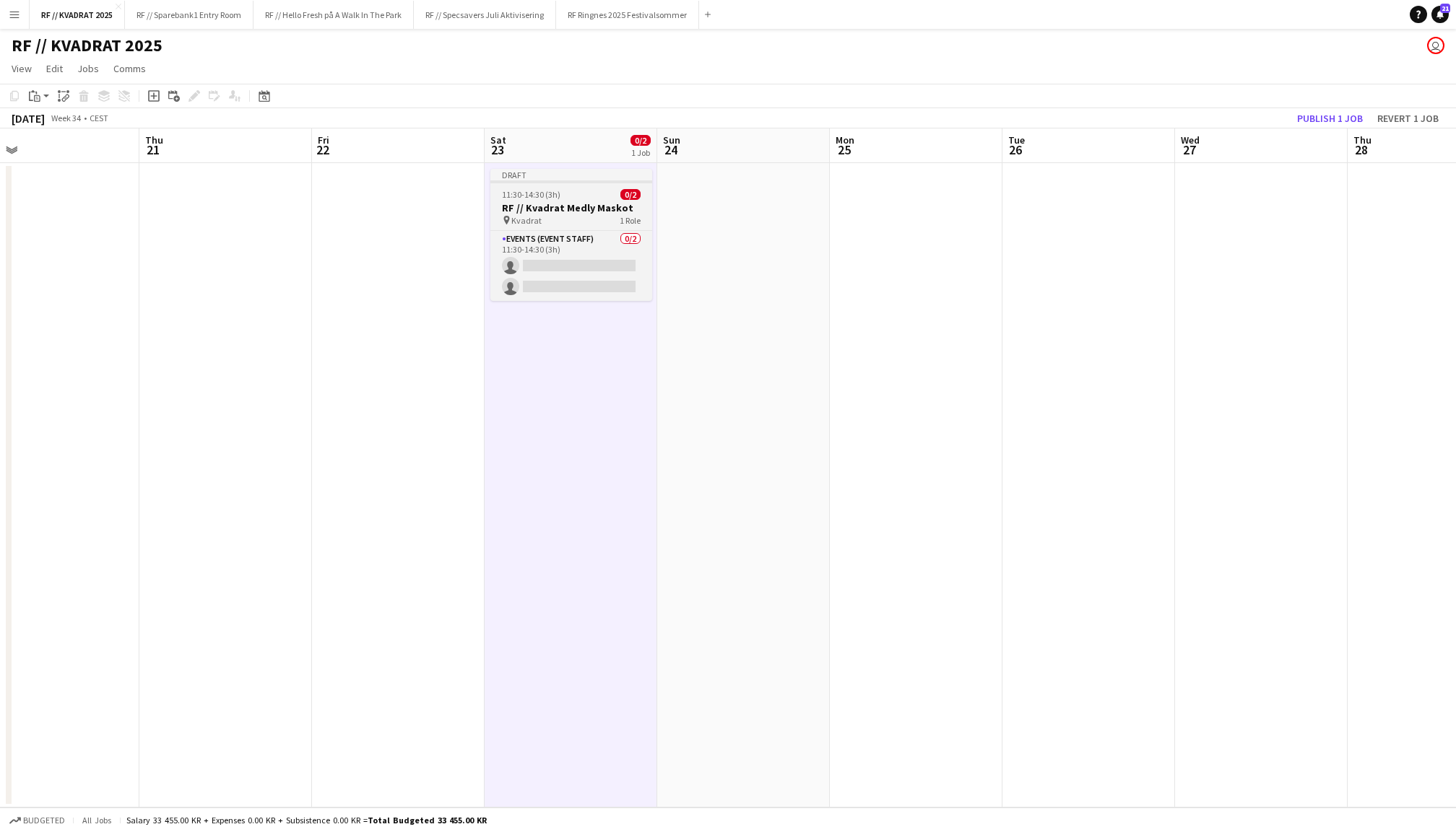
click at [521, 209] on h3 "RF // Kvadrat Medly Maskot" at bounding box center [571, 208] width 162 height 13
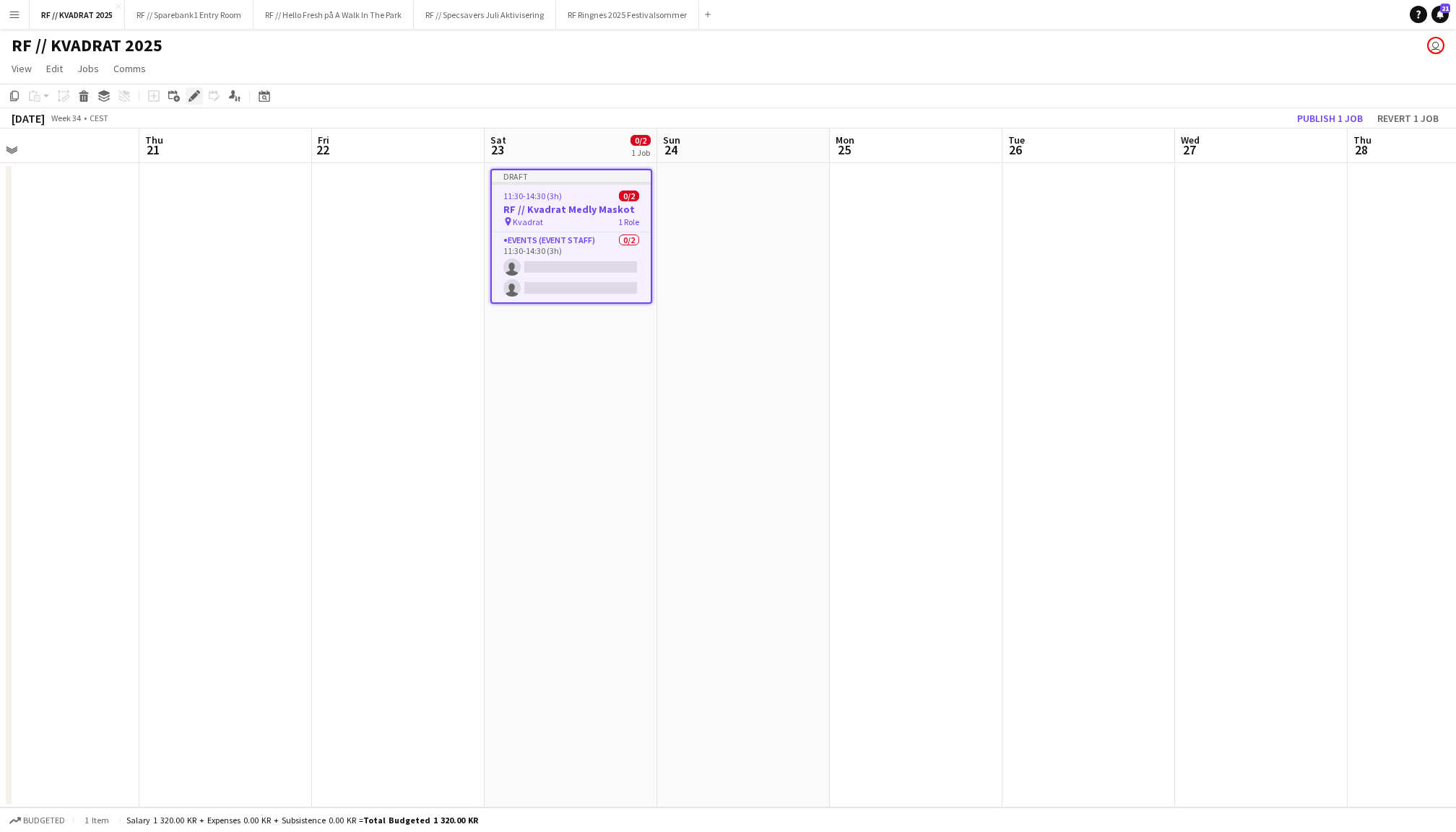
click at [200, 100] on div "Edit" at bounding box center [194, 96] width 17 height 17
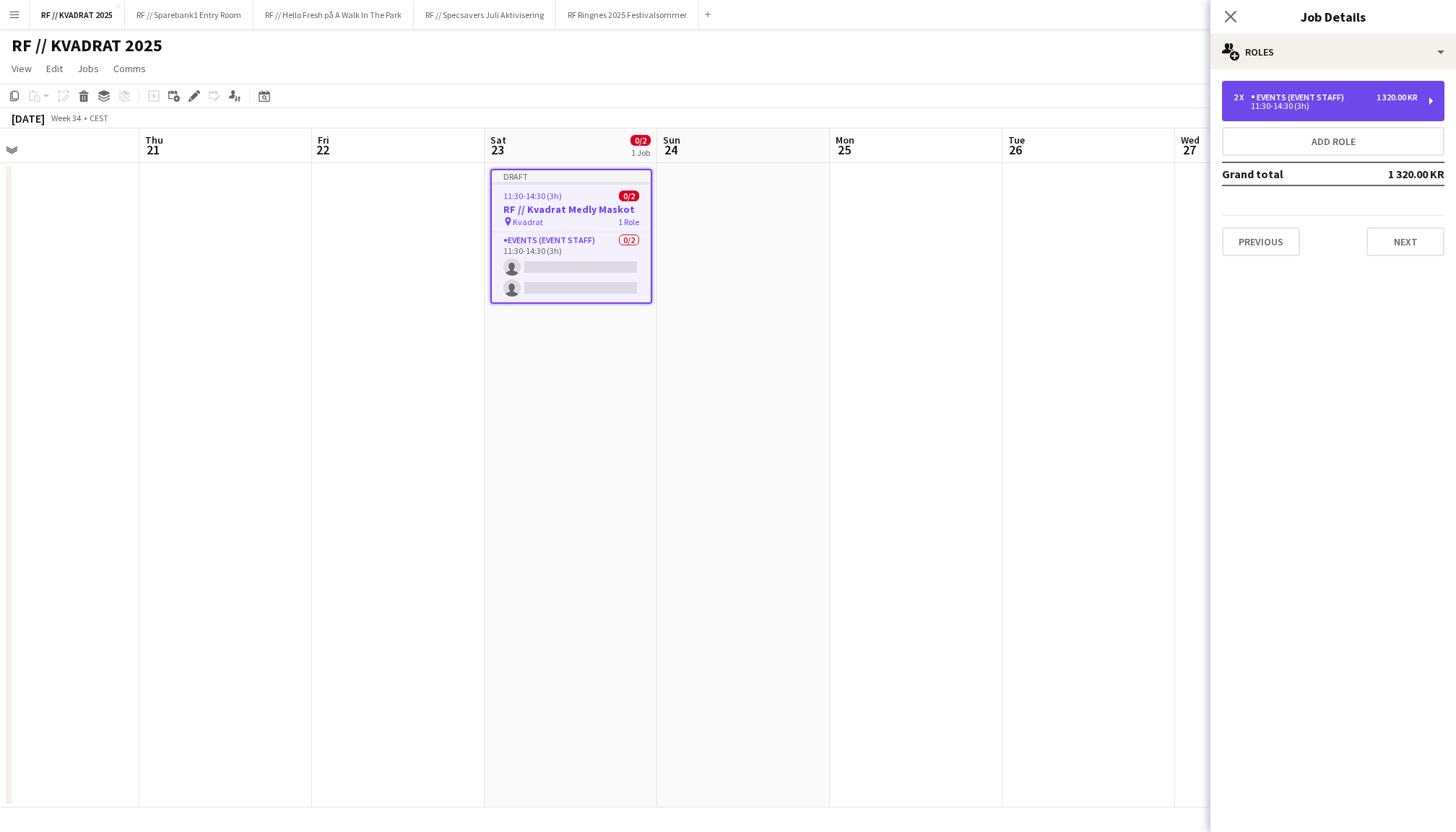
click at [1324, 105] on div "11:30-14:30 (3h)" at bounding box center [1325, 106] width 184 height 7
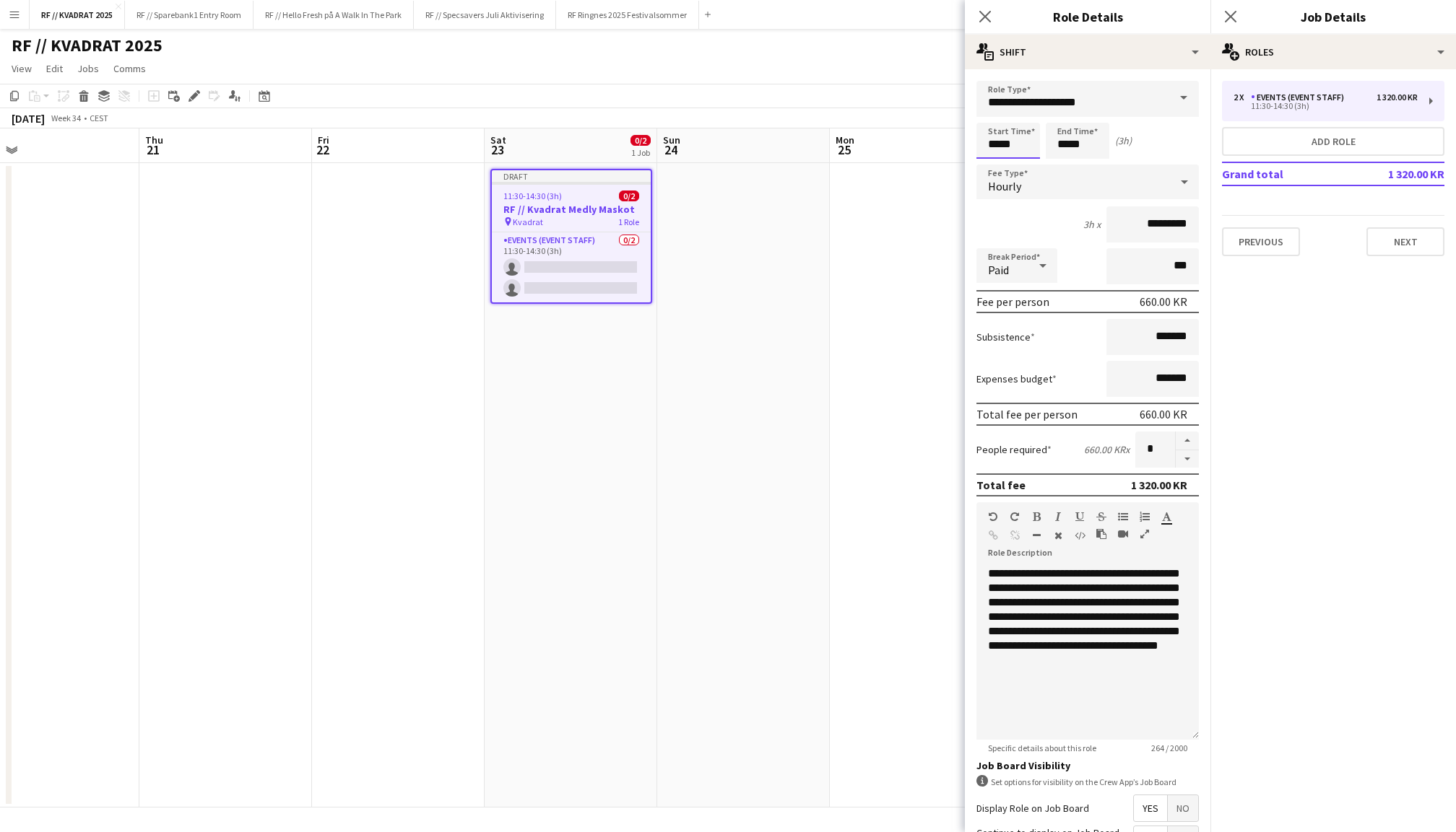
click at [988, 152] on input "*****" at bounding box center [1008, 141] width 63 height 36
click at [989, 120] on div at bounding box center [994, 115] width 29 height 14
click at [1023, 160] on div at bounding box center [1022, 166] width 29 height 14
type input "*****"
click at [1023, 160] on div at bounding box center [1022, 166] width 29 height 14
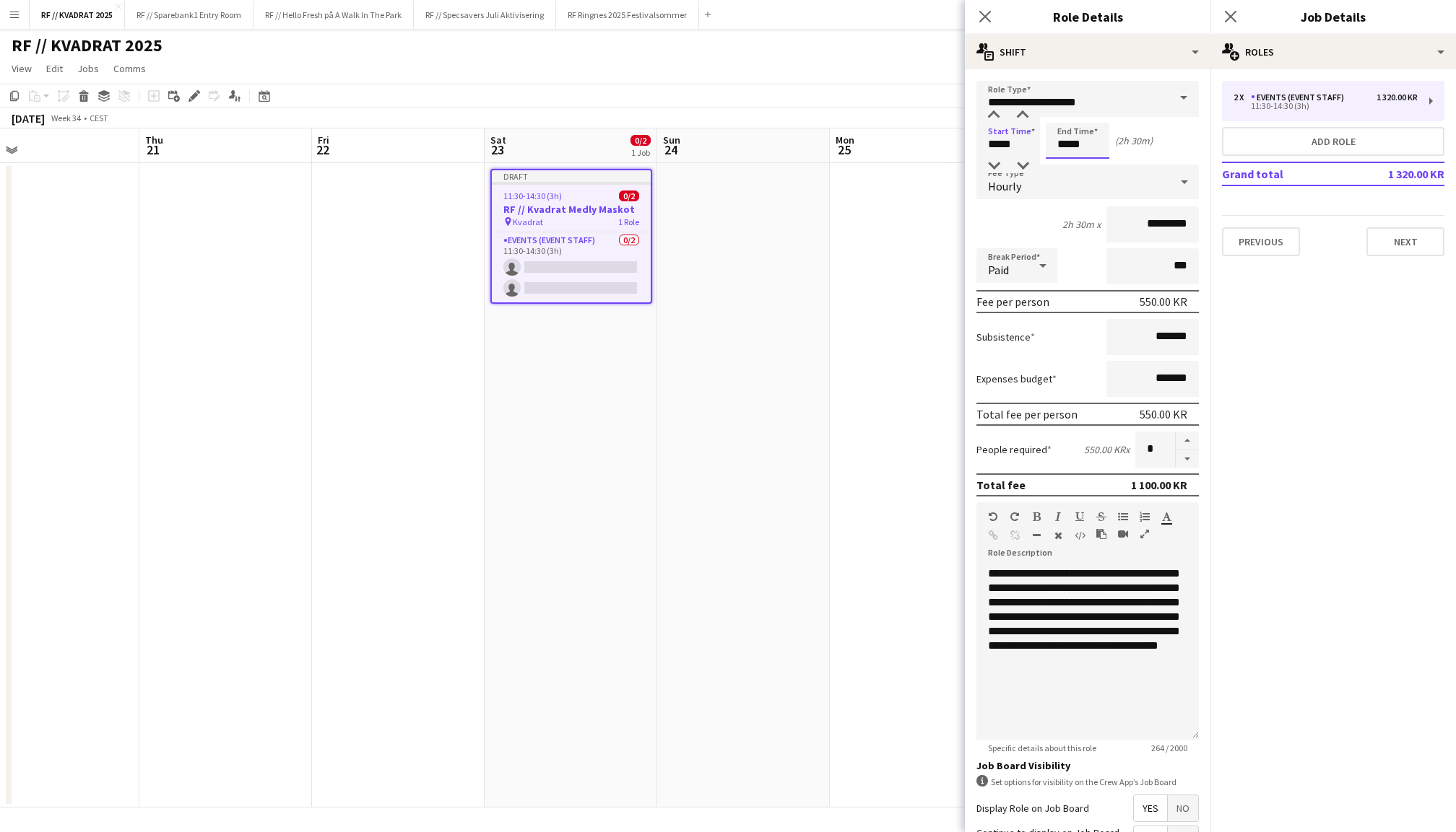
click at [1069, 139] on input "*****" at bounding box center [1077, 141] width 63 height 36
click at [1064, 116] on div at bounding box center [1063, 115] width 29 height 14
click at [1102, 168] on div at bounding box center [1092, 166] width 29 height 14
type input "*****"
click at [1102, 168] on div at bounding box center [1092, 166] width 29 height 14
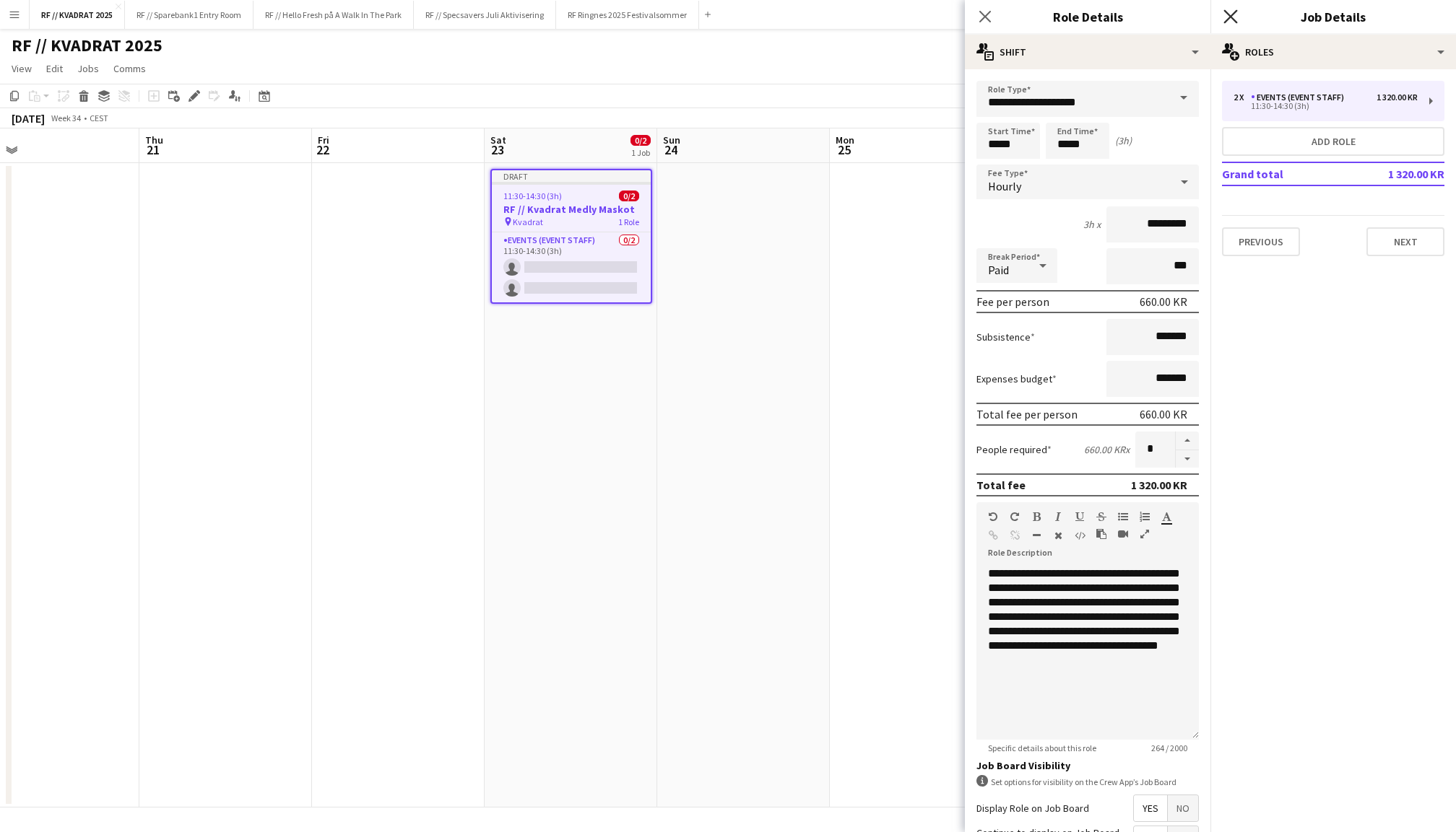
click at [1228, 15] on icon at bounding box center [1230, 16] width 13 height 13
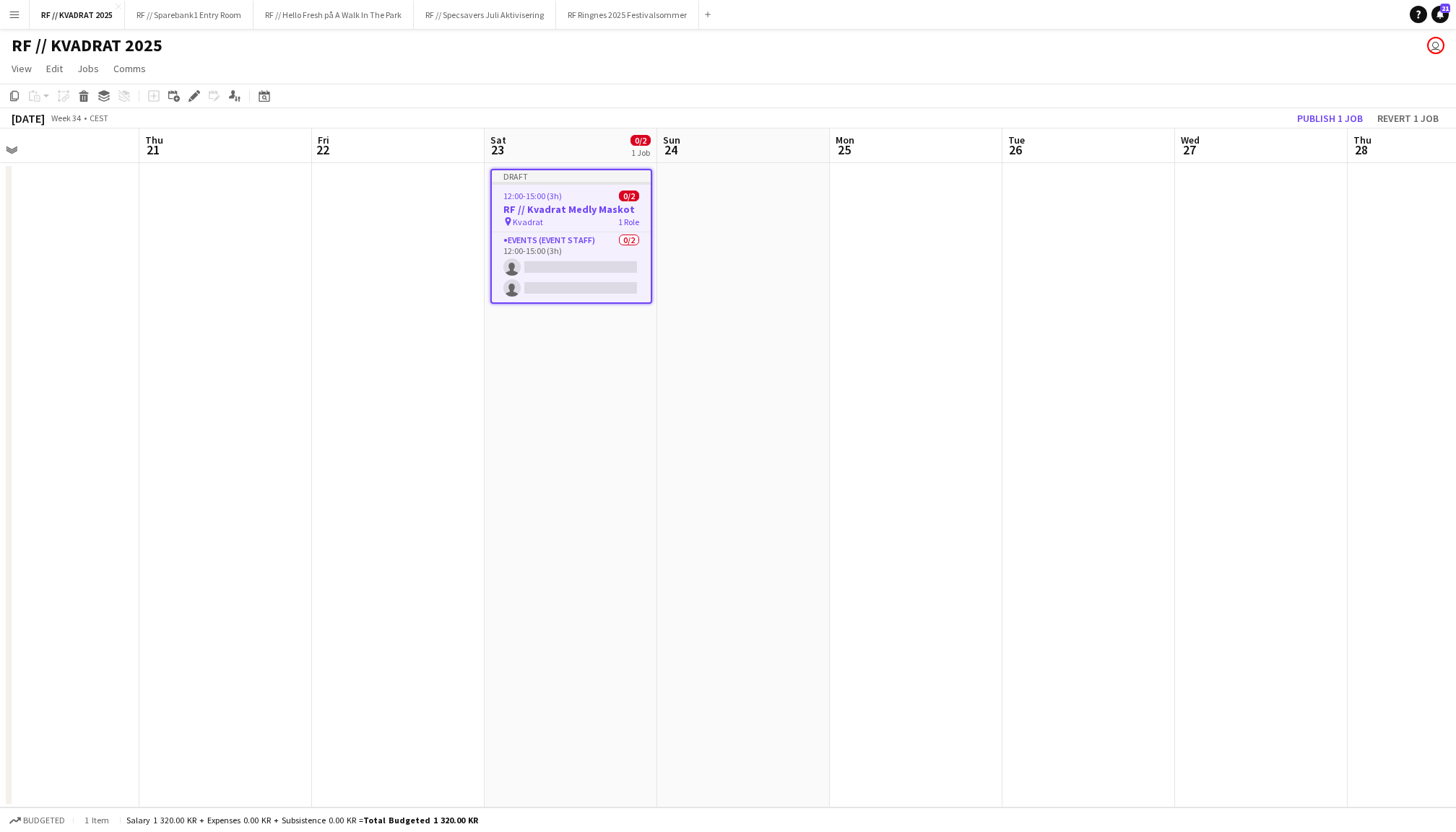
click at [1339, 102] on app-toolbar "Copy Paste Paste Command V Paste with crew Command Shift V Paste linked Job Del…" at bounding box center [728, 96] width 1456 height 24
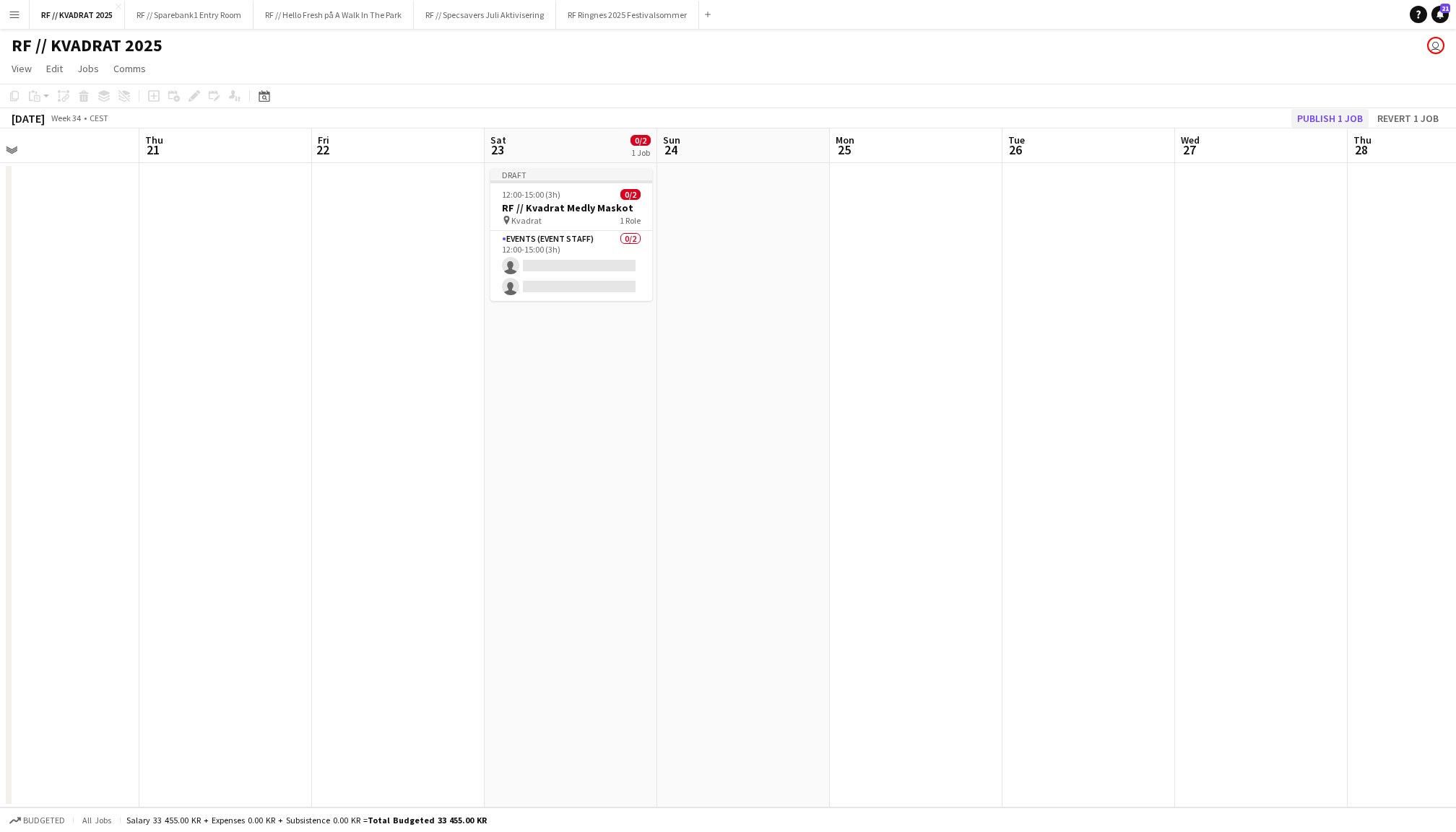
click at [1335, 113] on button "Publish 1 job" at bounding box center [1330, 119] width 77 height 19
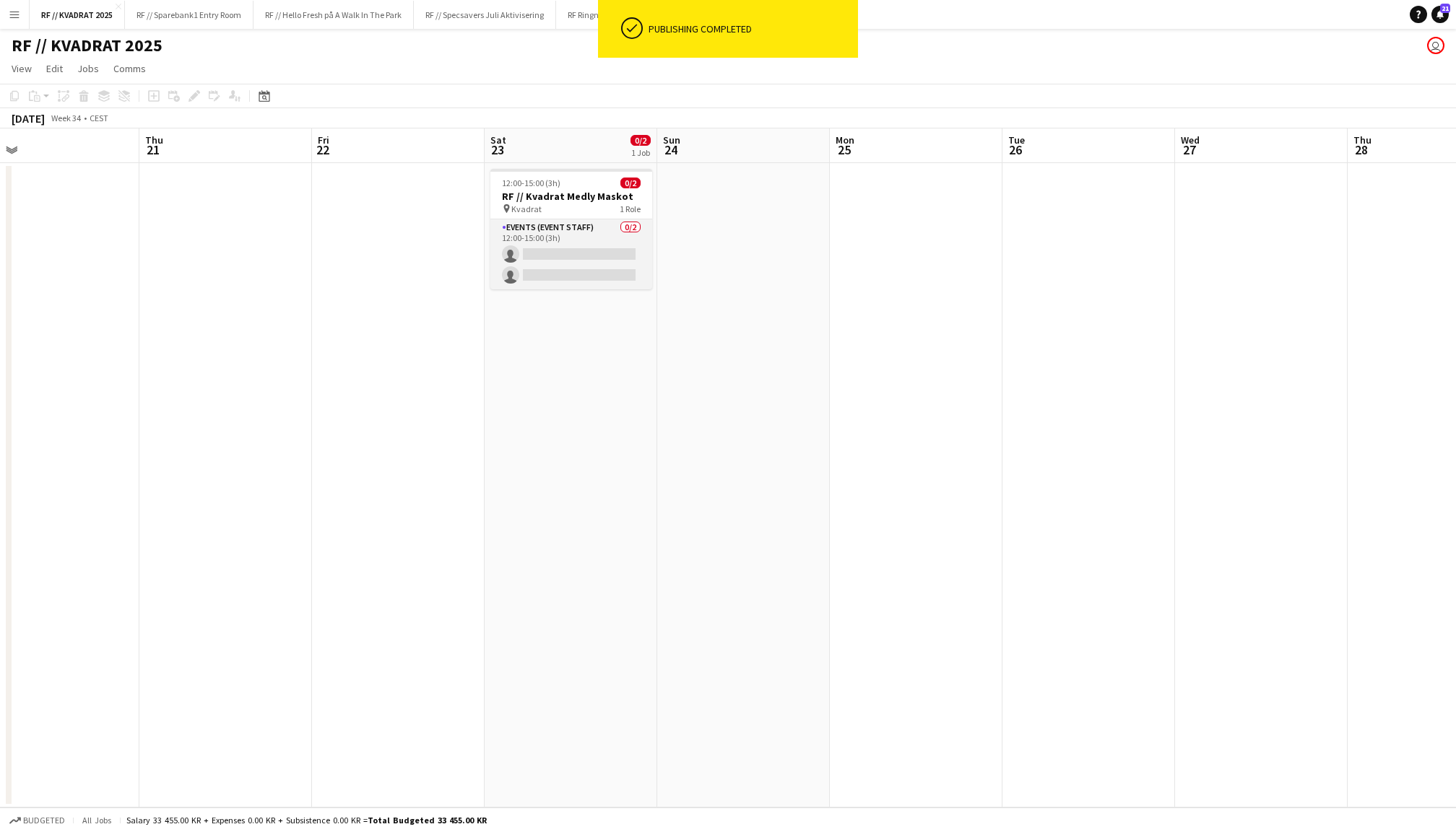
click at [572, 257] on app-card-role "Events (Event Staff) 0/2 12:00-15:00 (3h) single-neutral-actions single-neutral…" at bounding box center [571, 254] width 162 height 70
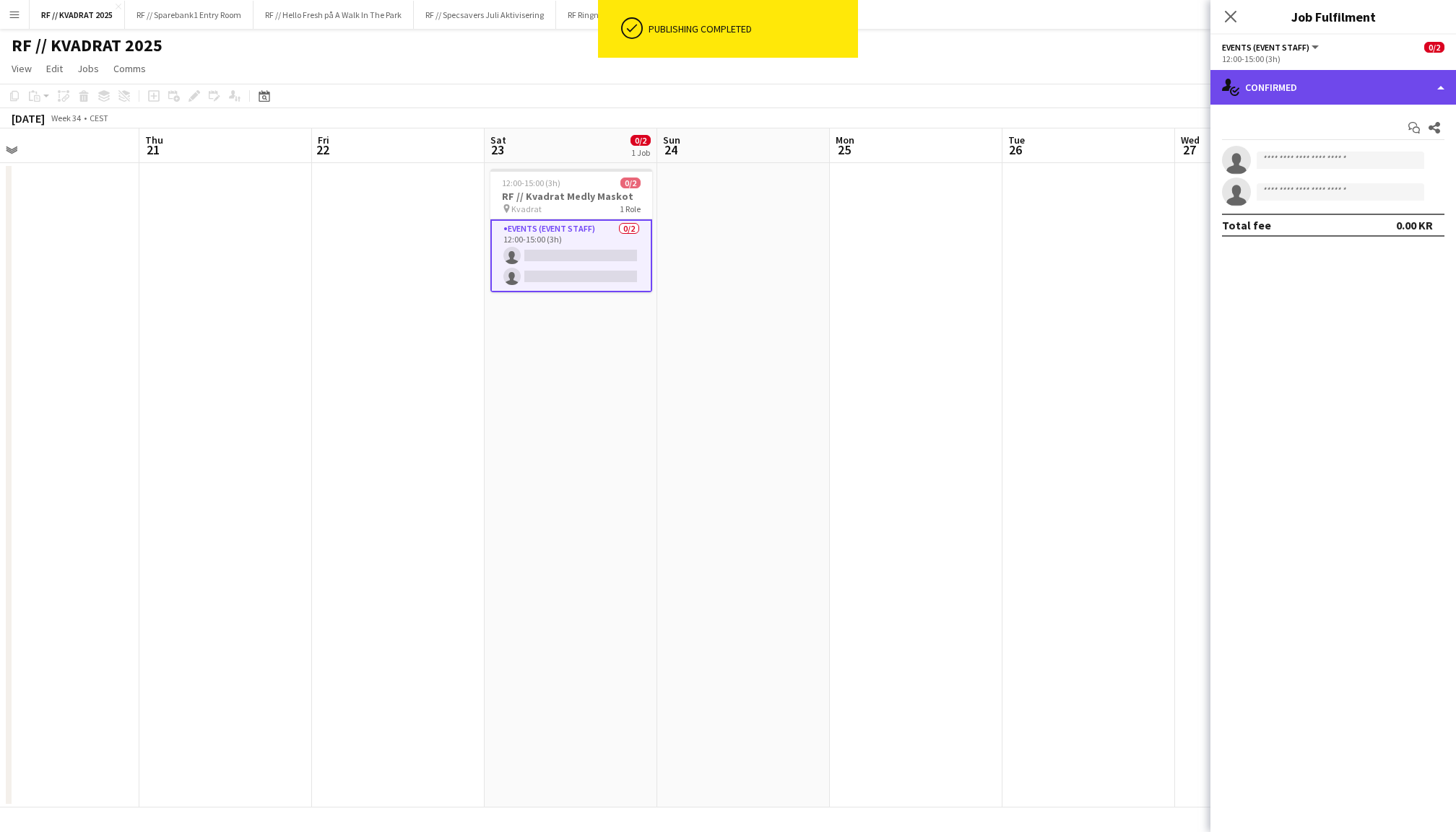
click at [1269, 98] on div "single-neutral-actions-check-2 Confirmed" at bounding box center [1333, 88] width 246 height 35
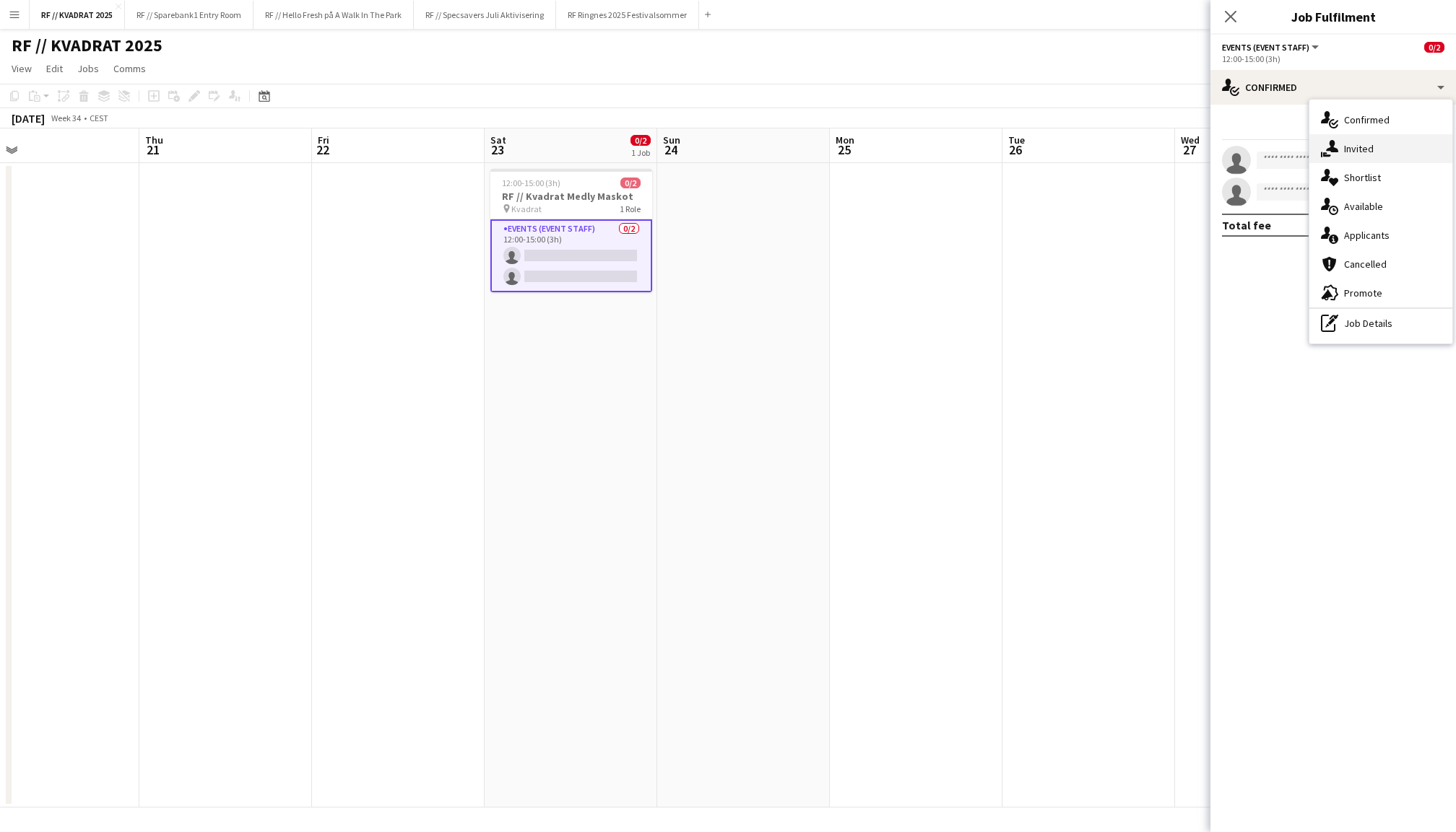
click at [1339, 156] on div "single-neutral-actions-share-1 Invited" at bounding box center [1380, 149] width 143 height 29
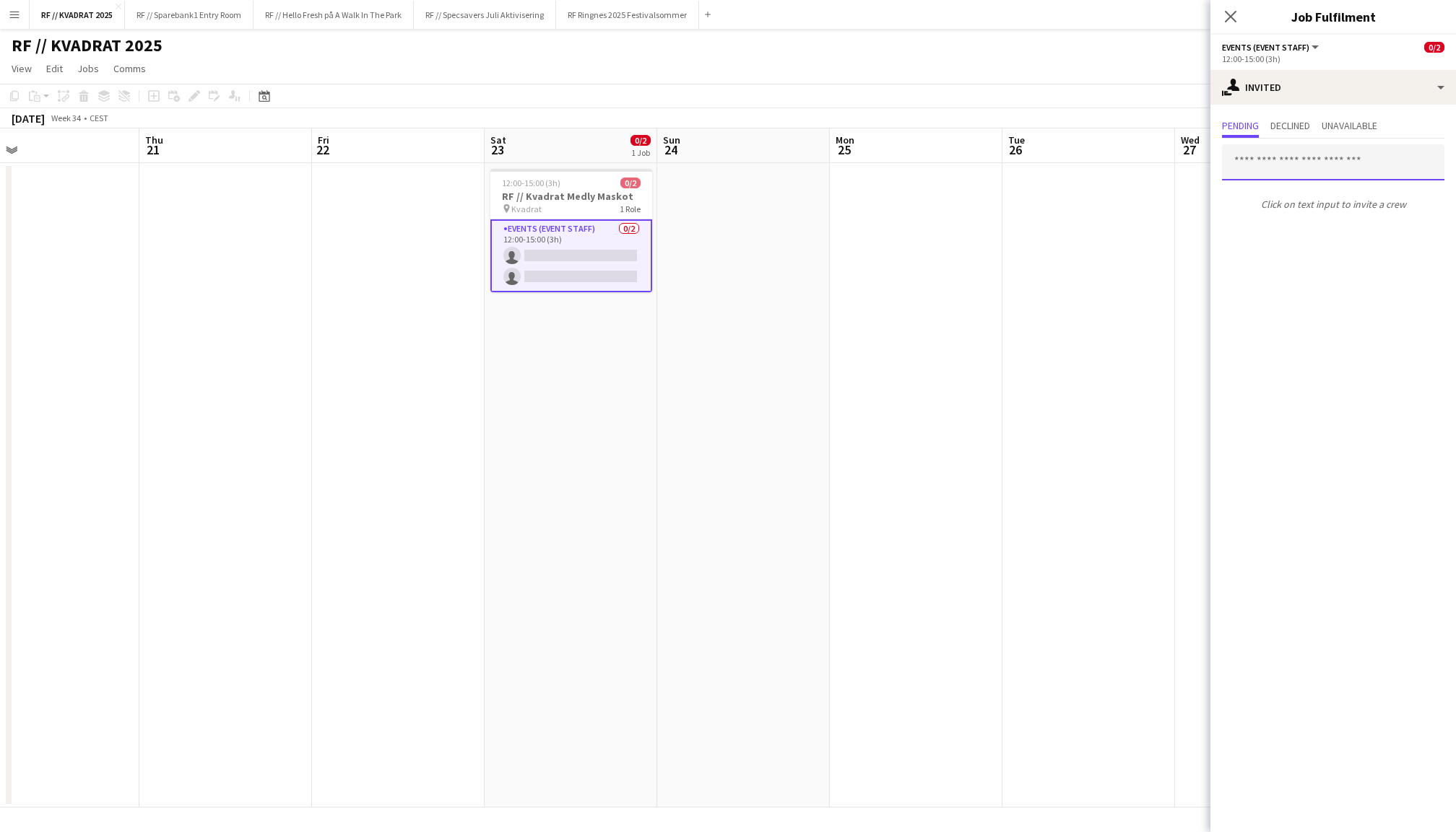
click at [1294, 160] on input "text" at bounding box center [1333, 163] width 222 height 36
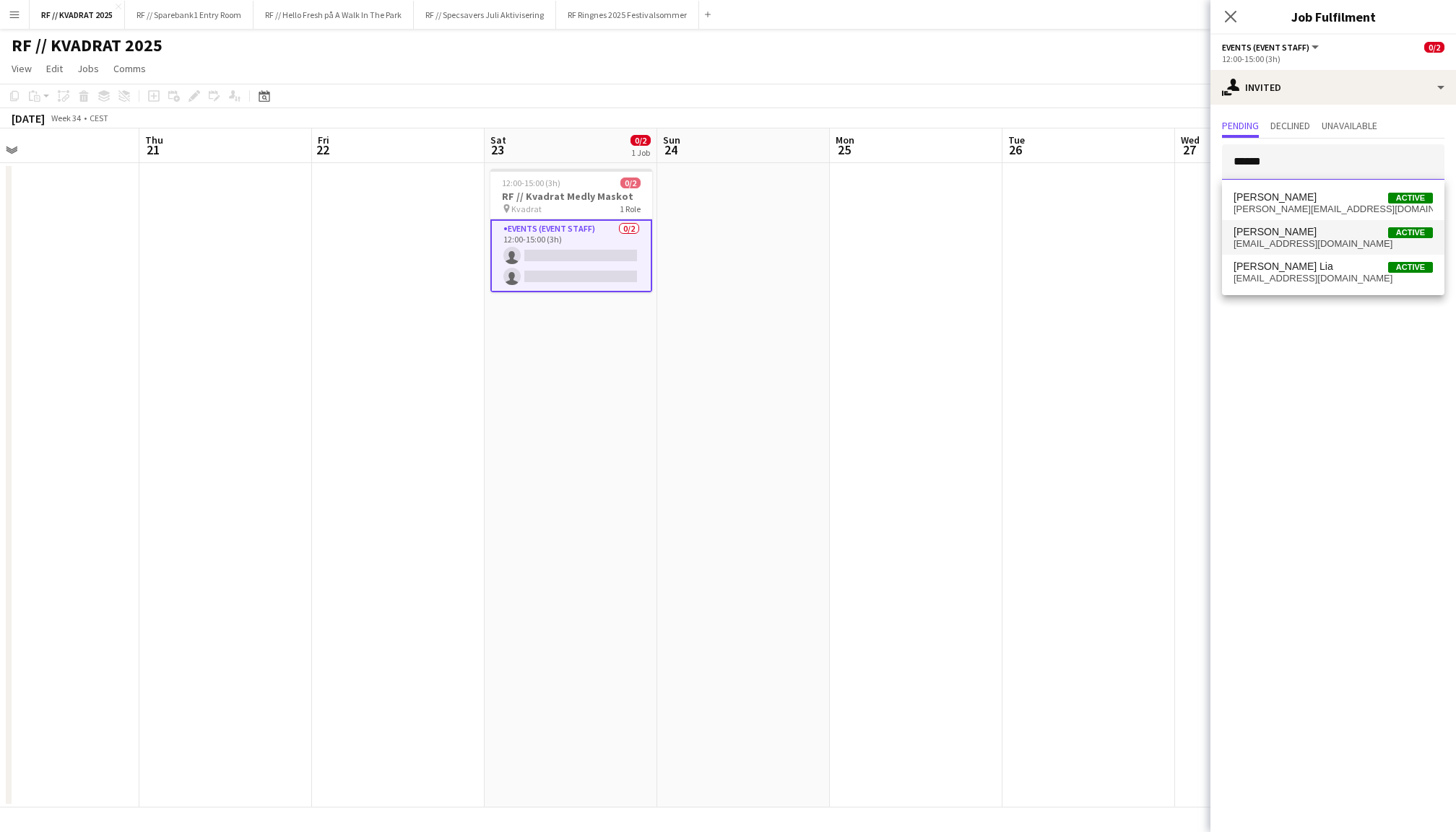
type input "******"
click at [1299, 243] on span "celinegjestelandhoines@gmail.com" at bounding box center [1333, 243] width 199 height 12
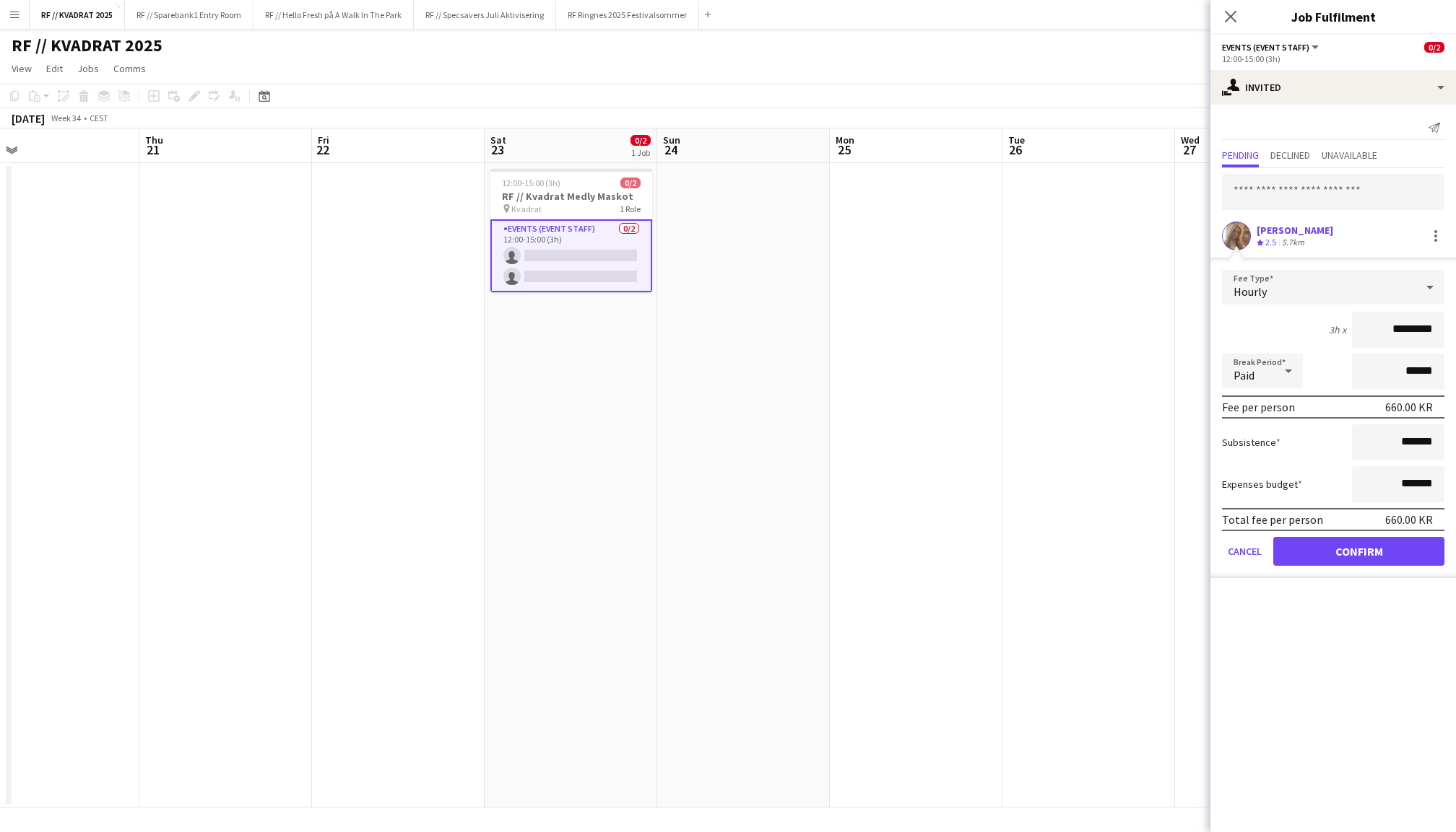
click at [1366, 547] on button "Confirm" at bounding box center [1359, 552] width 172 height 29
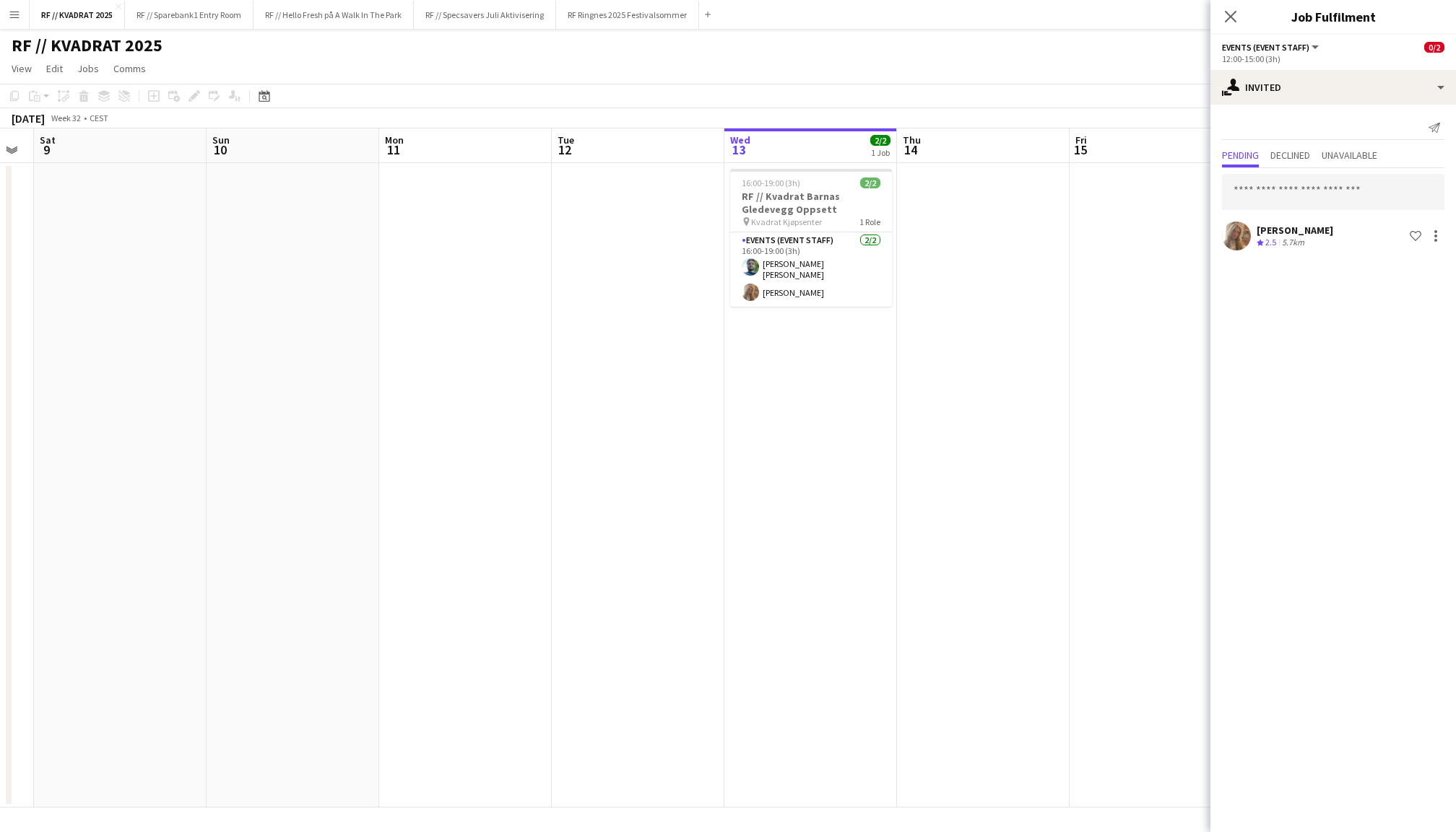
scroll to position [0, 496]
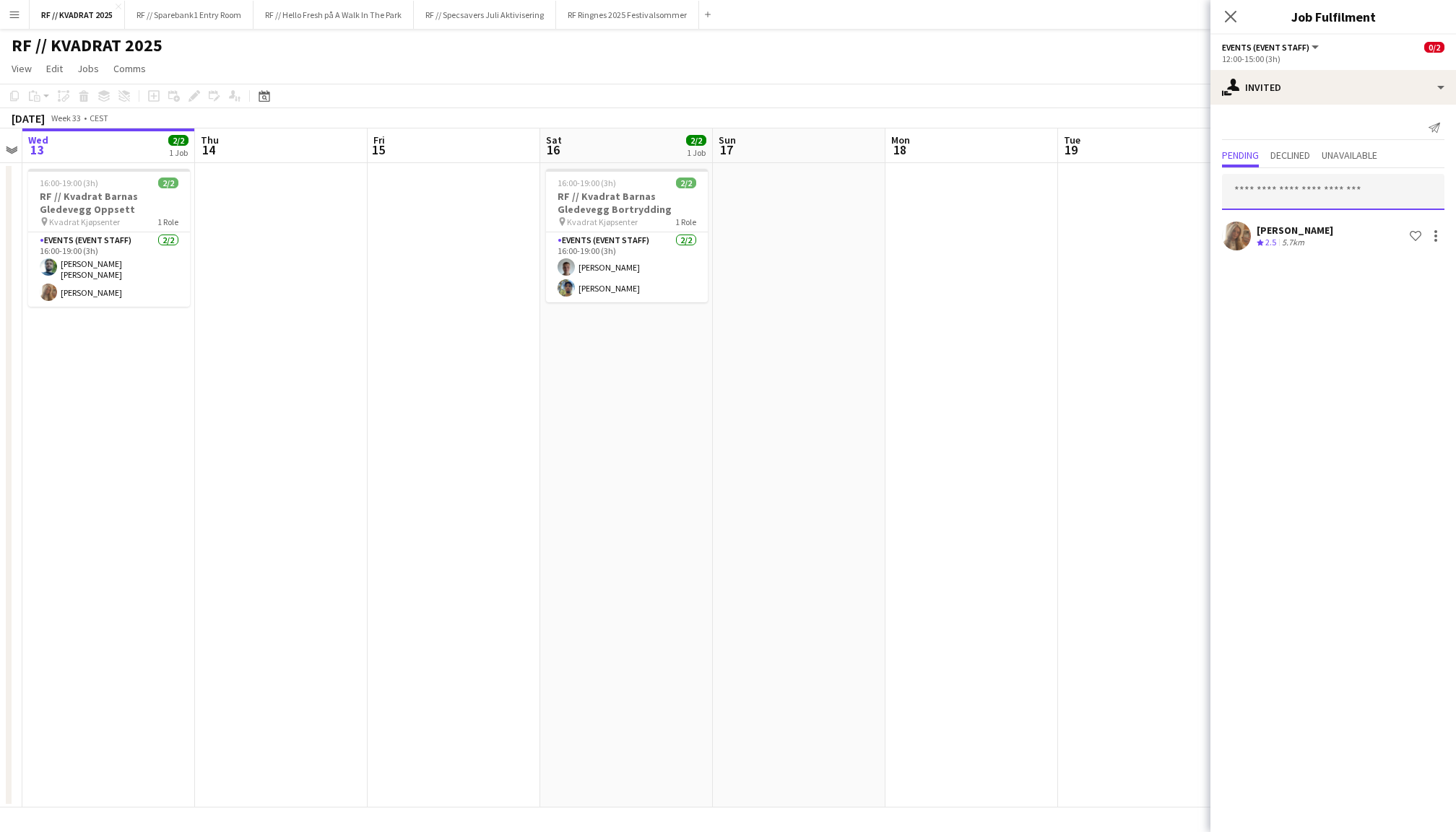
click at [1292, 196] on input "text" at bounding box center [1333, 192] width 222 height 36
type input "*********"
click at [1299, 240] on span "1anderslarsen@gmail.com" at bounding box center [1333, 239] width 199 height 12
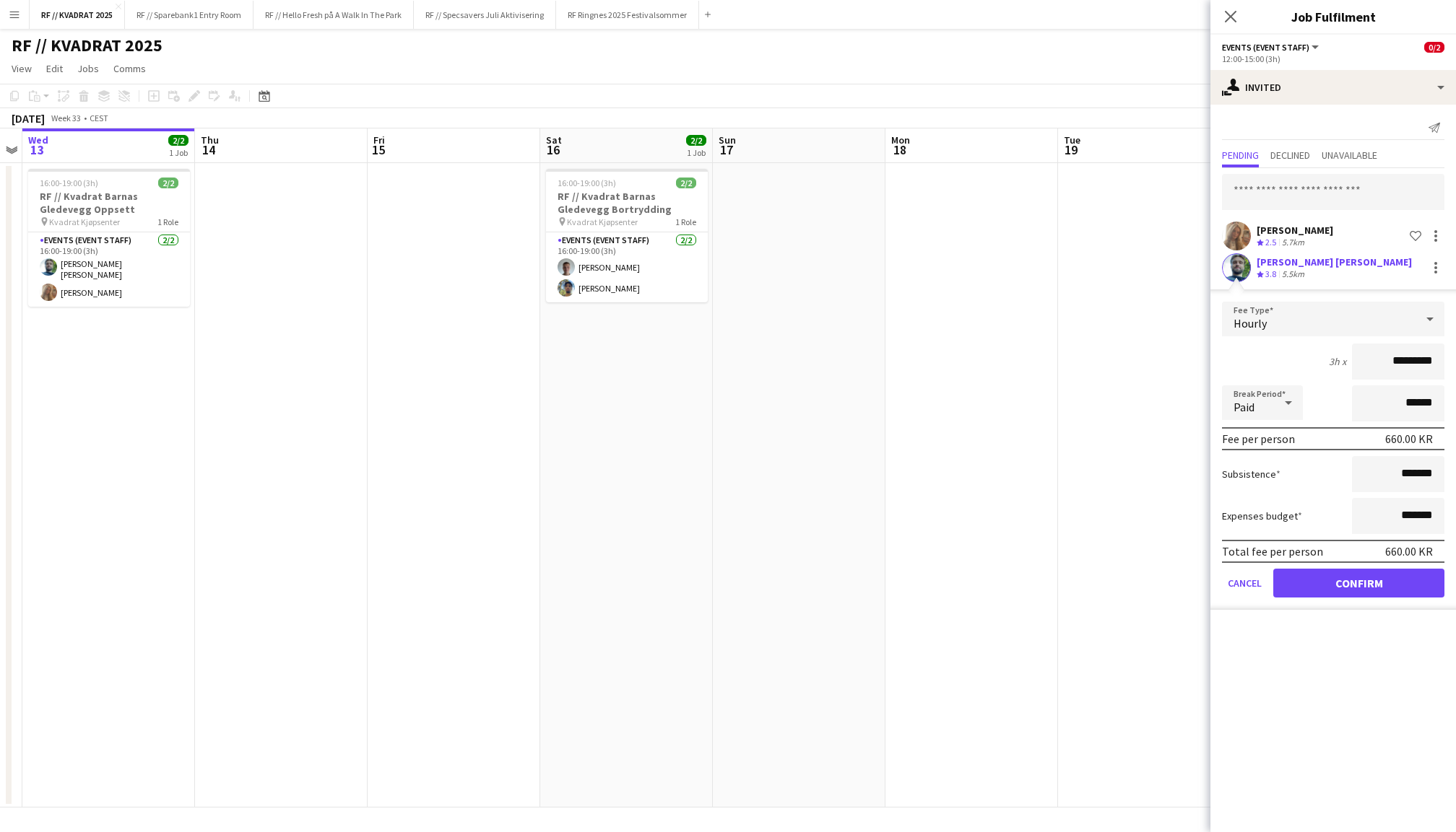
click at [1372, 584] on button "Confirm" at bounding box center [1359, 583] width 172 height 29
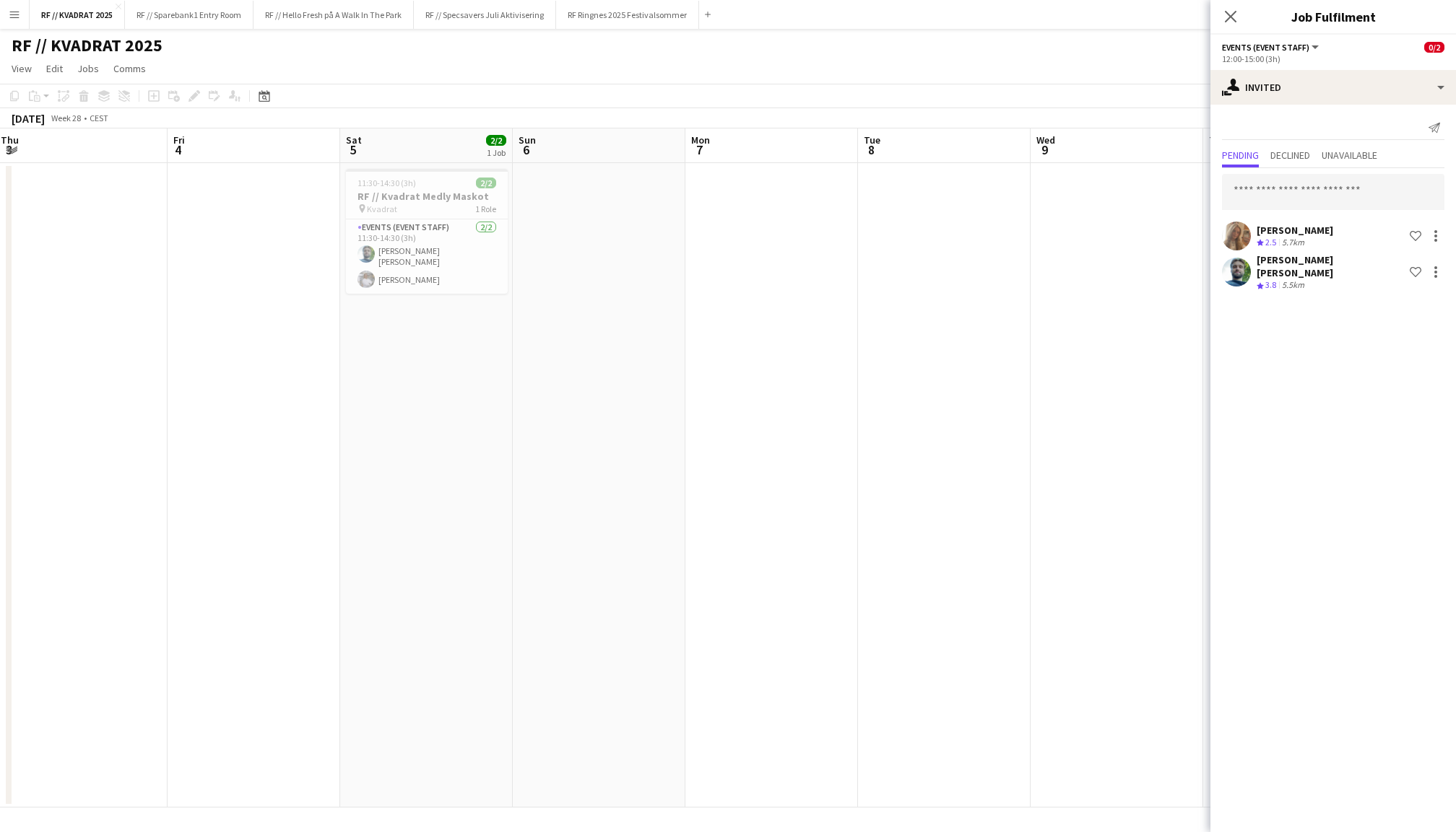
scroll to position [0, 374]
click at [1277, 188] on input "text" at bounding box center [1333, 192] width 222 height 36
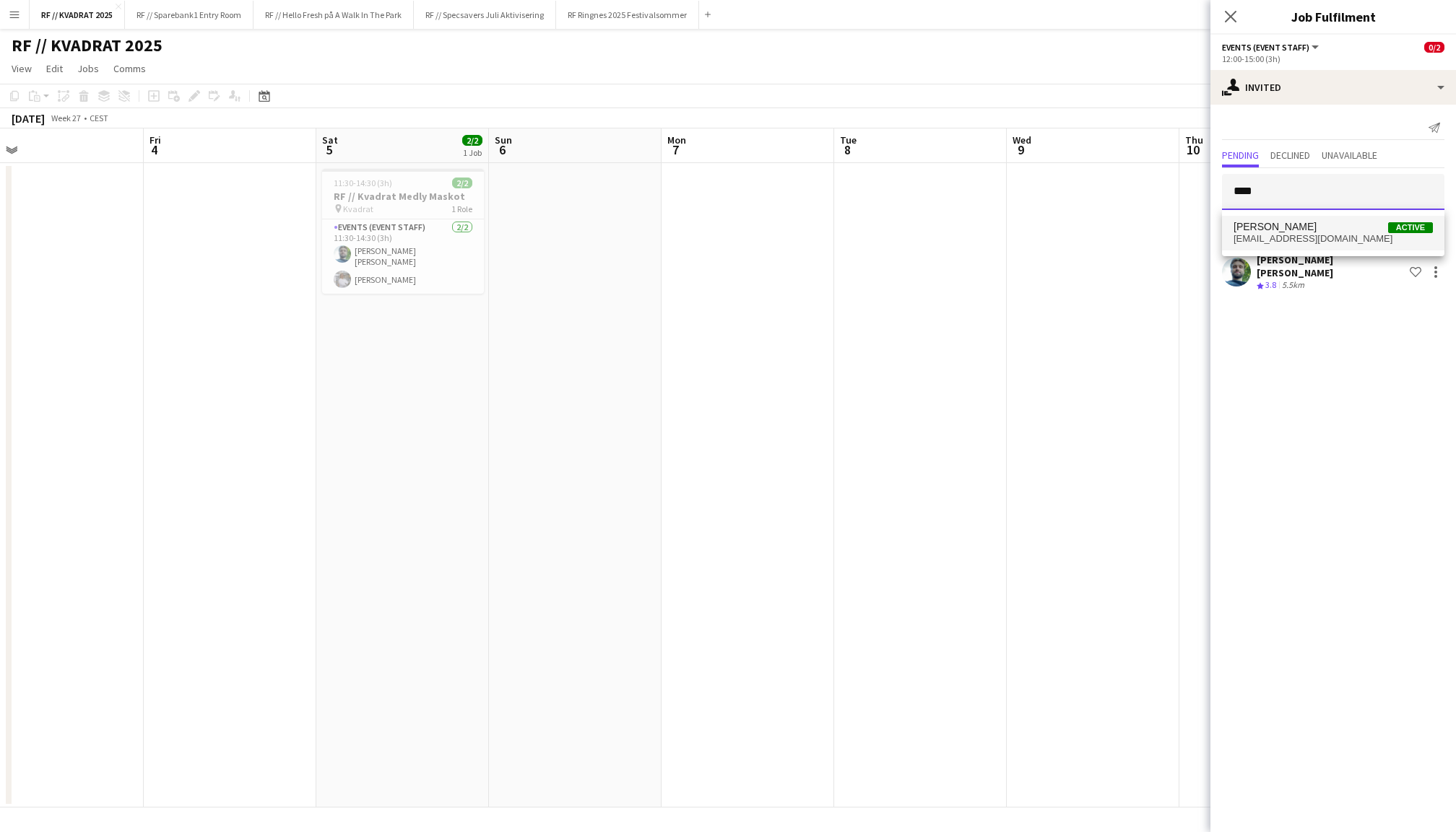
type input "****"
click at [1283, 234] on span "rammizan1@gmail.com" at bounding box center [1333, 239] width 199 height 12
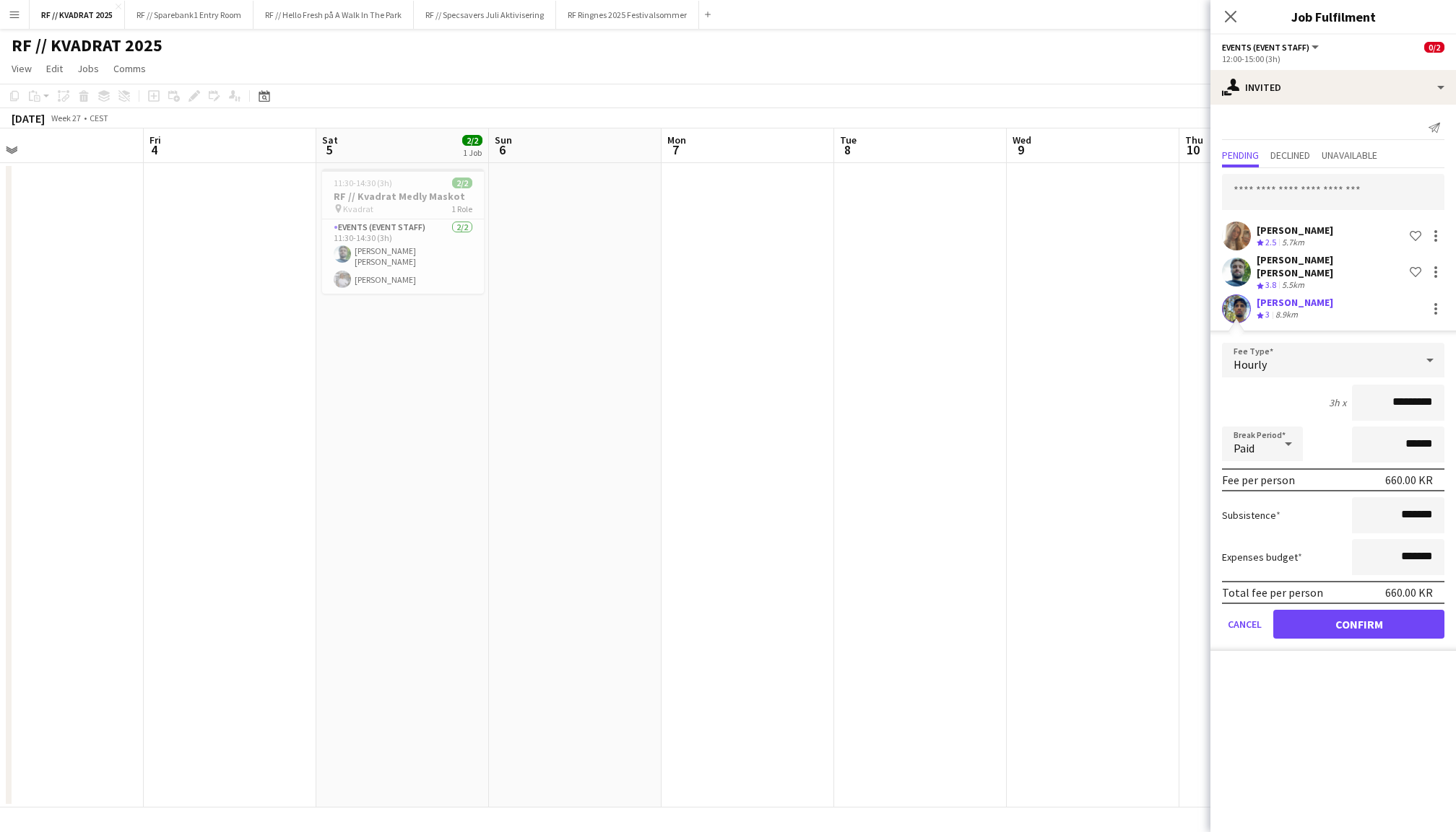
click at [1366, 610] on button "Confirm" at bounding box center [1359, 624] width 172 height 29
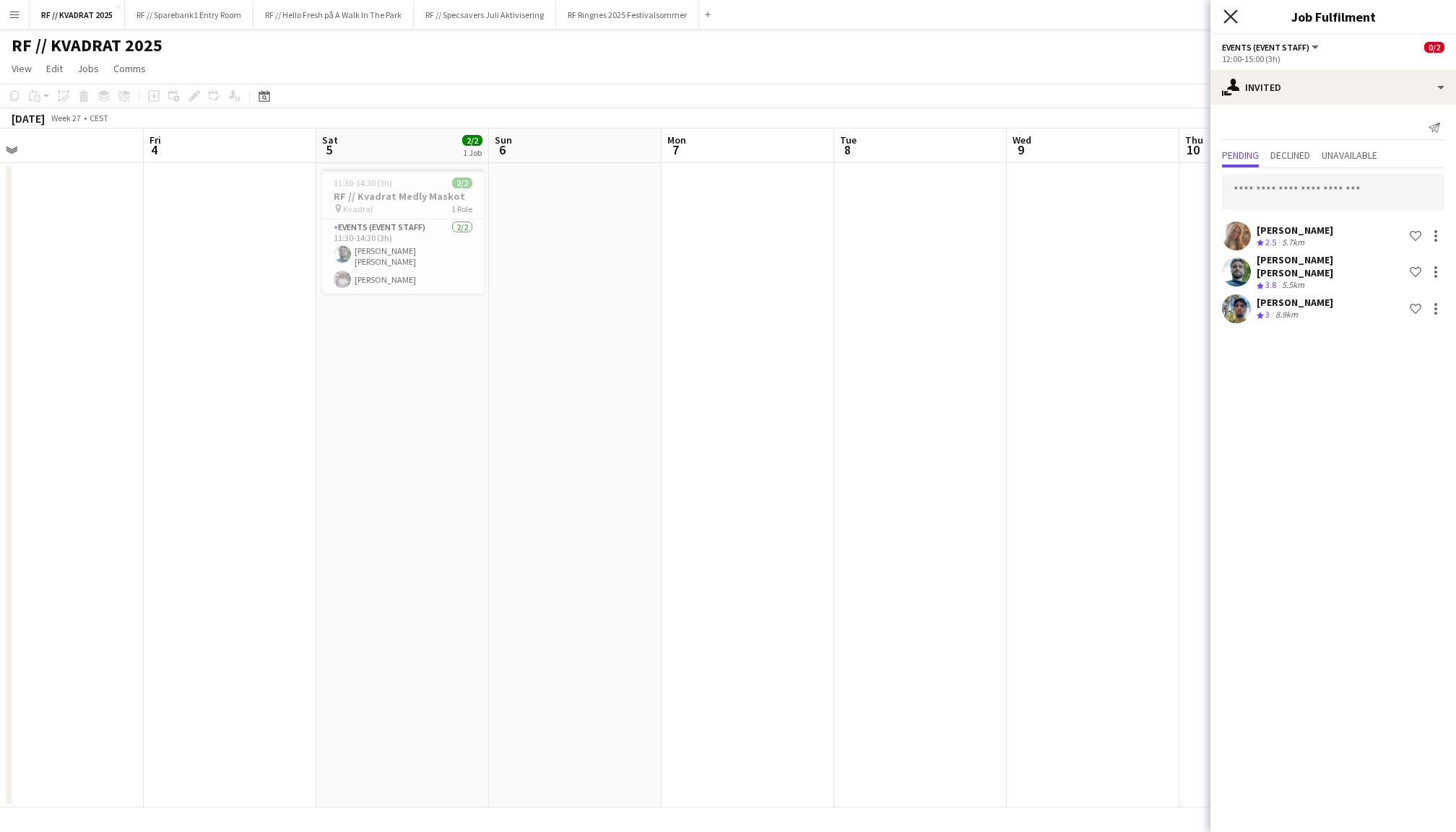
click at [1232, 17] on icon at bounding box center [1230, 16] width 13 height 13
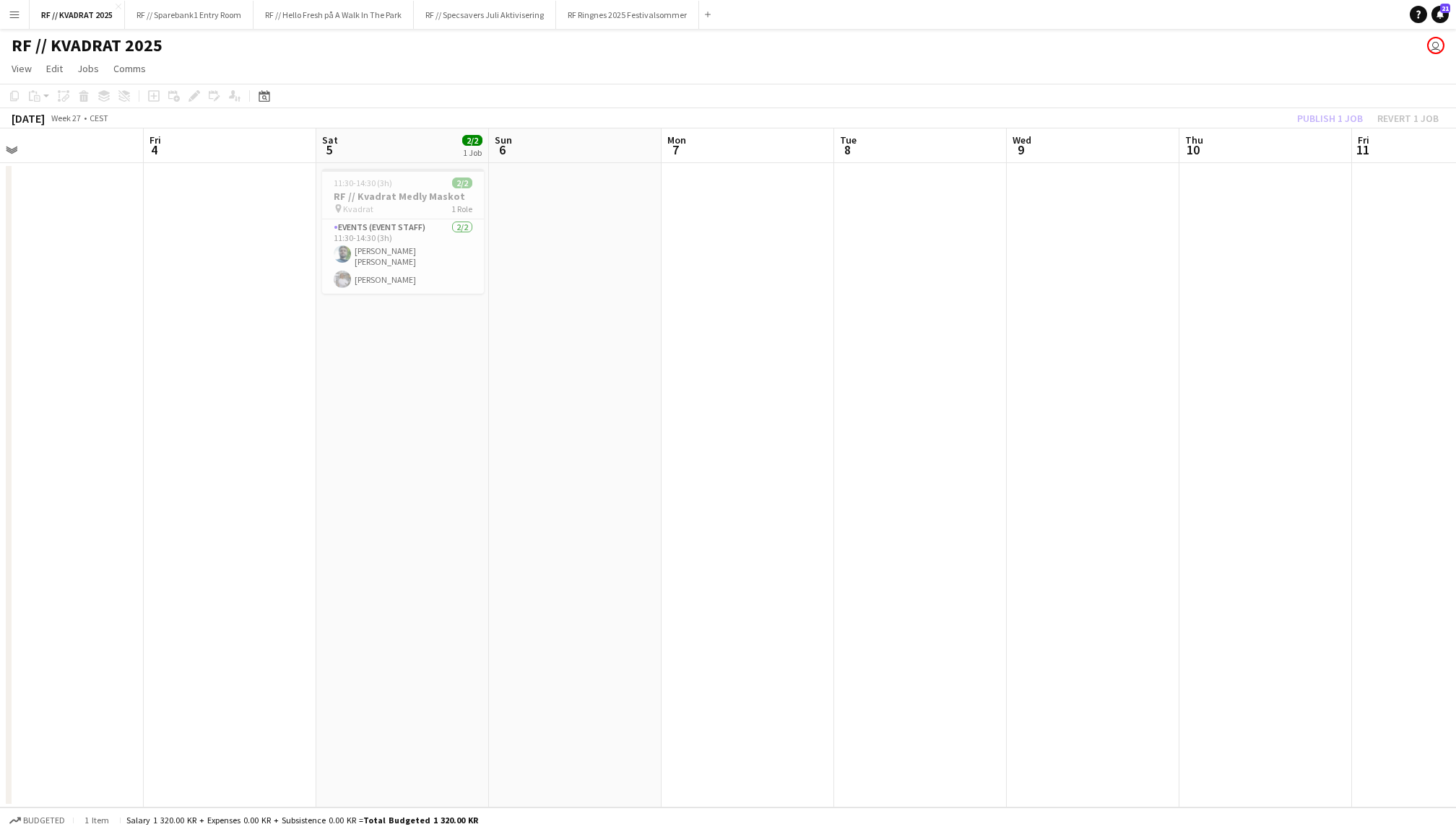
click at [1341, 111] on div "Publish 1 job Revert 1 job" at bounding box center [1367, 119] width 176 height 19
click at [1341, 111] on button "Publish 1 job" at bounding box center [1330, 119] width 77 height 19
click at [398, 253] on app-card-role "Events (Event Staff) 2/2 11:30-14:30 (3h) Anders Lerang Larsen Tina Raugstad" at bounding box center [402, 257] width 162 height 74
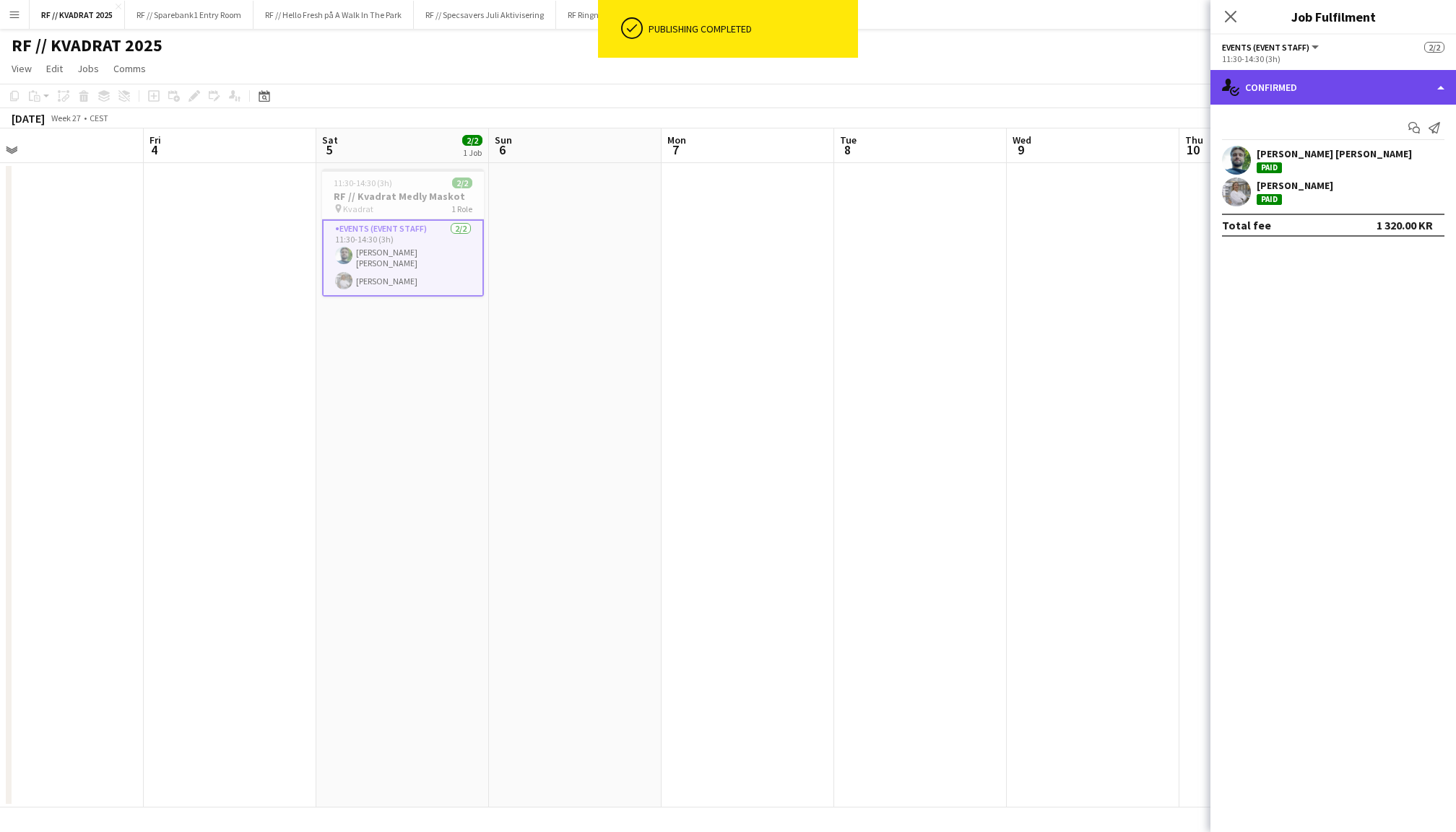
click at [1310, 81] on div "single-neutral-actions-check-2 Confirmed" at bounding box center [1333, 88] width 246 height 35
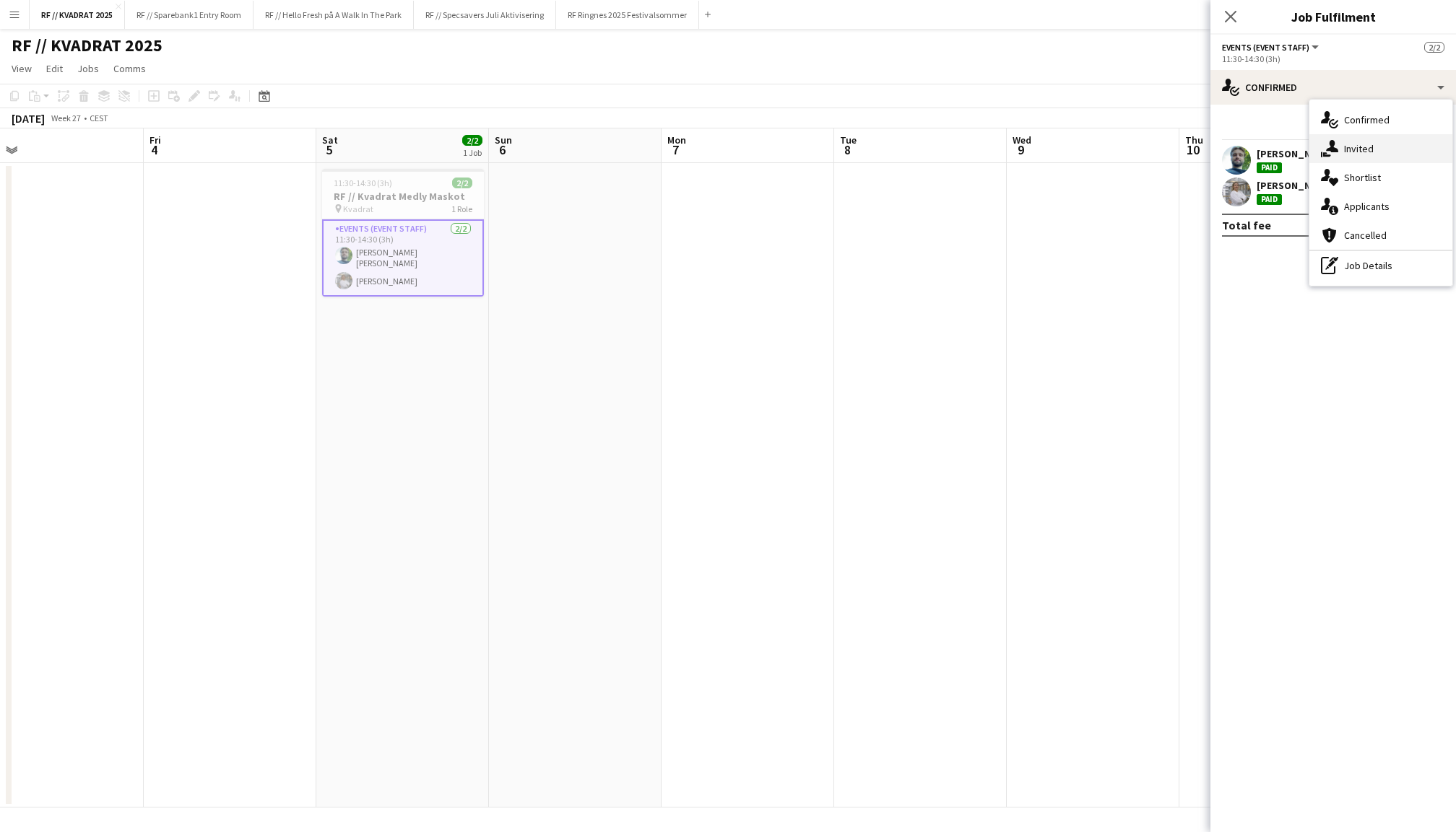
click at [1358, 153] on div "single-neutral-actions-share-1 Invited" at bounding box center [1380, 149] width 143 height 29
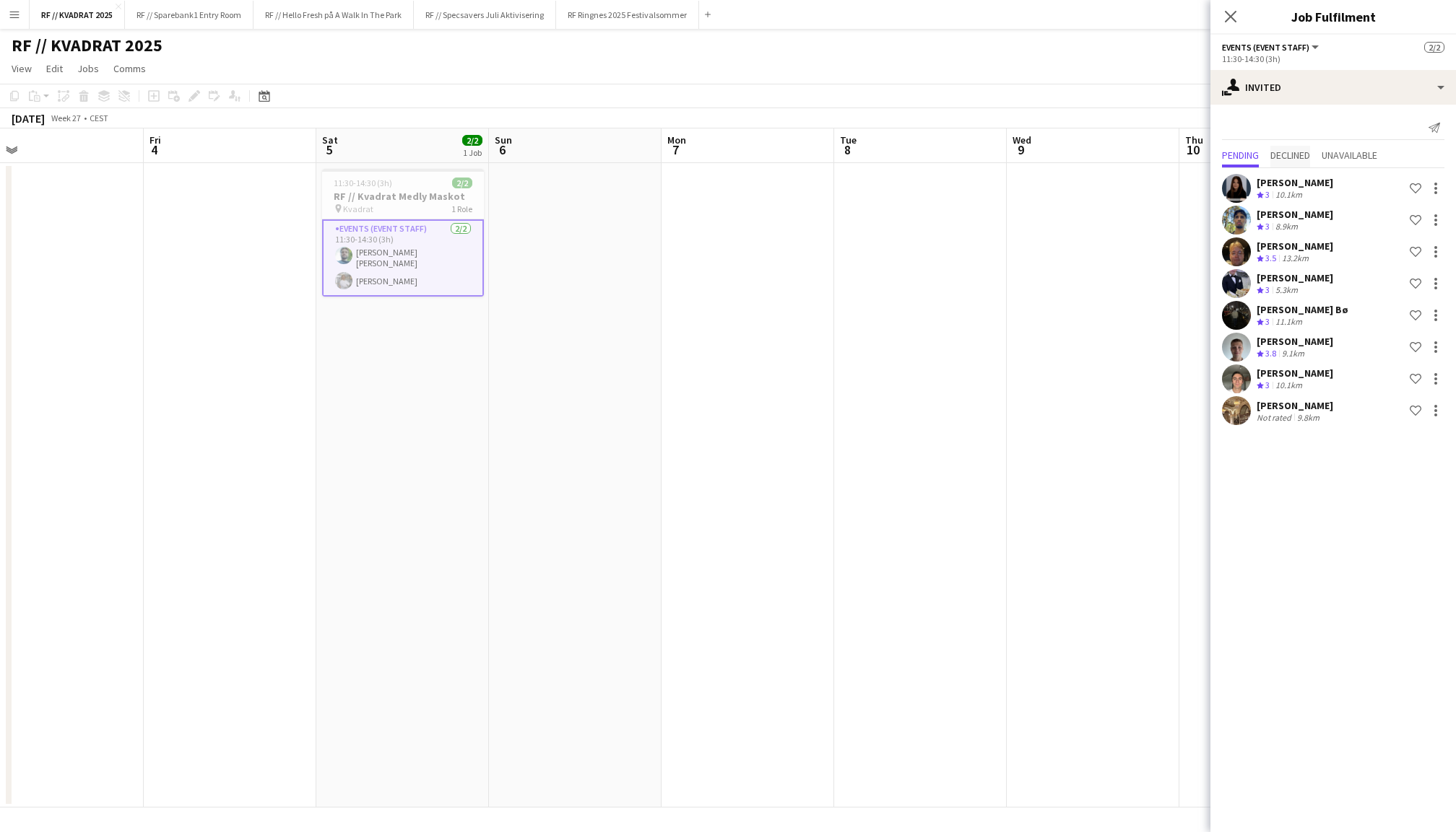
click at [1303, 155] on span "Declined" at bounding box center [1290, 155] width 40 height 10
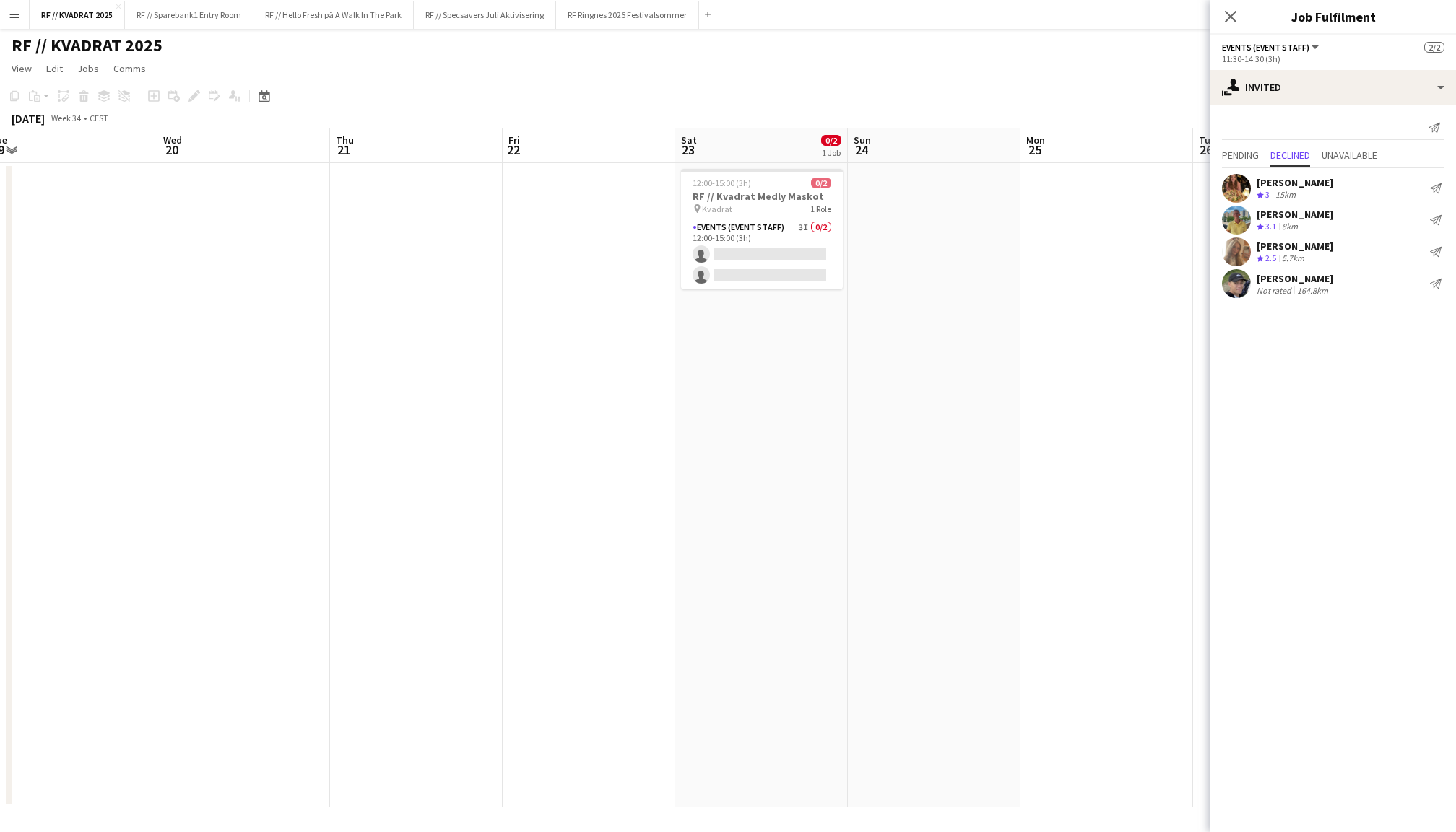
scroll to position [0, 560]
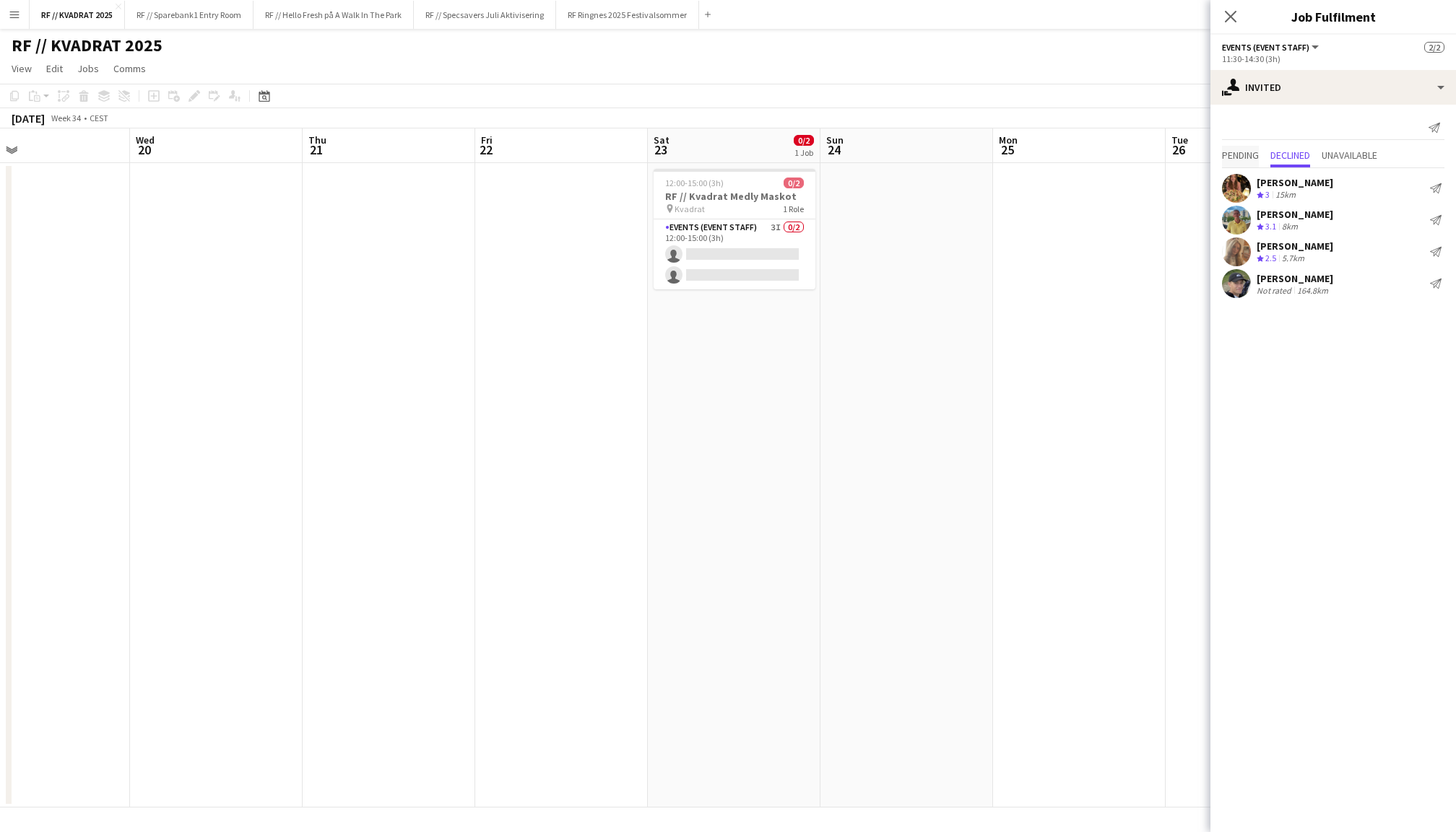
click at [1245, 153] on span "Pending" at bounding box center [1240, 155] width 37 height 10
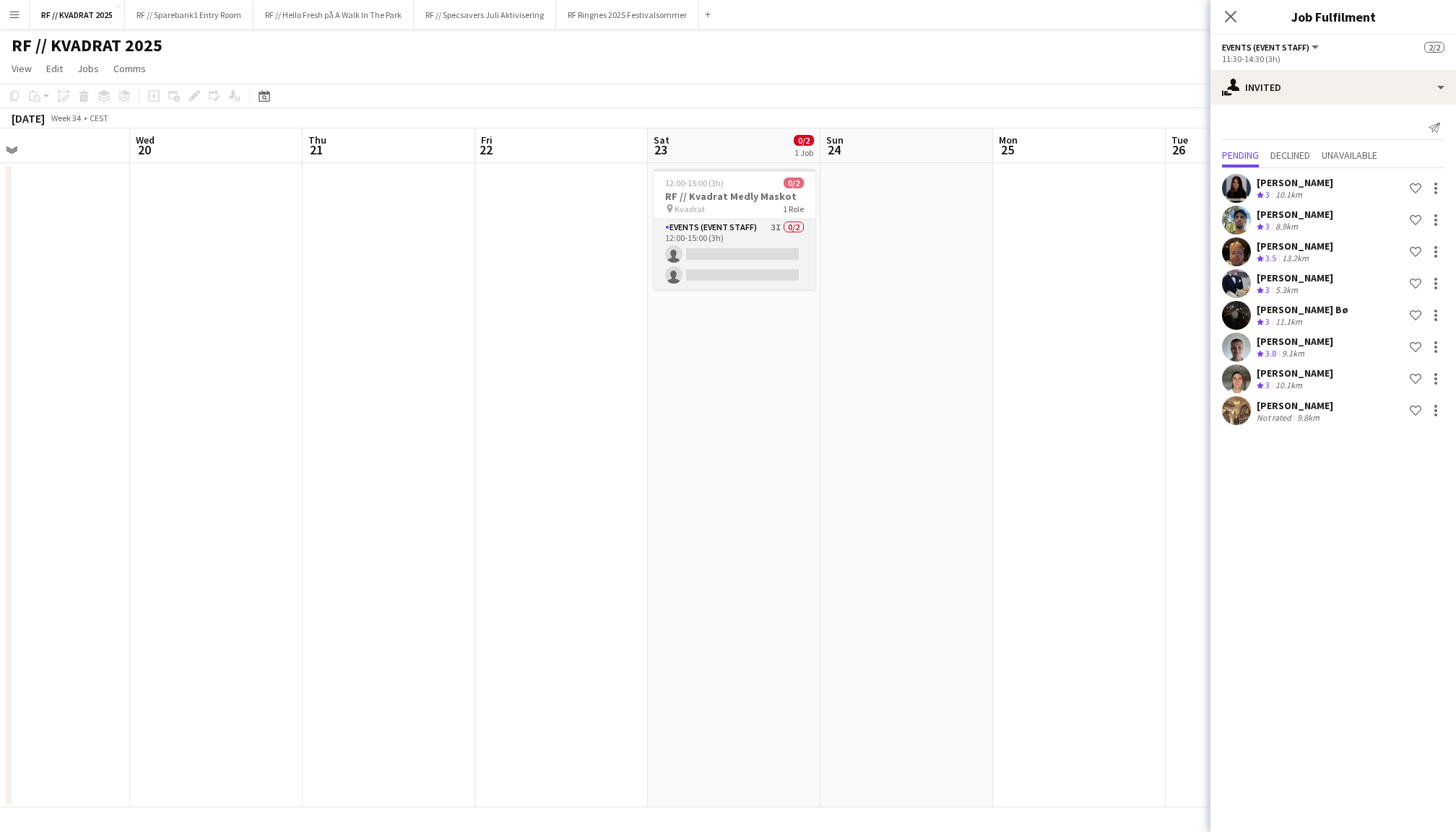
click at [738, 269] on app-card-role "Events (Event Staff) 3I 0/2 12:00-15:00 (3h) single-neutral-actions single-neut…" at bounding box center [734, 254] width 162 height 70
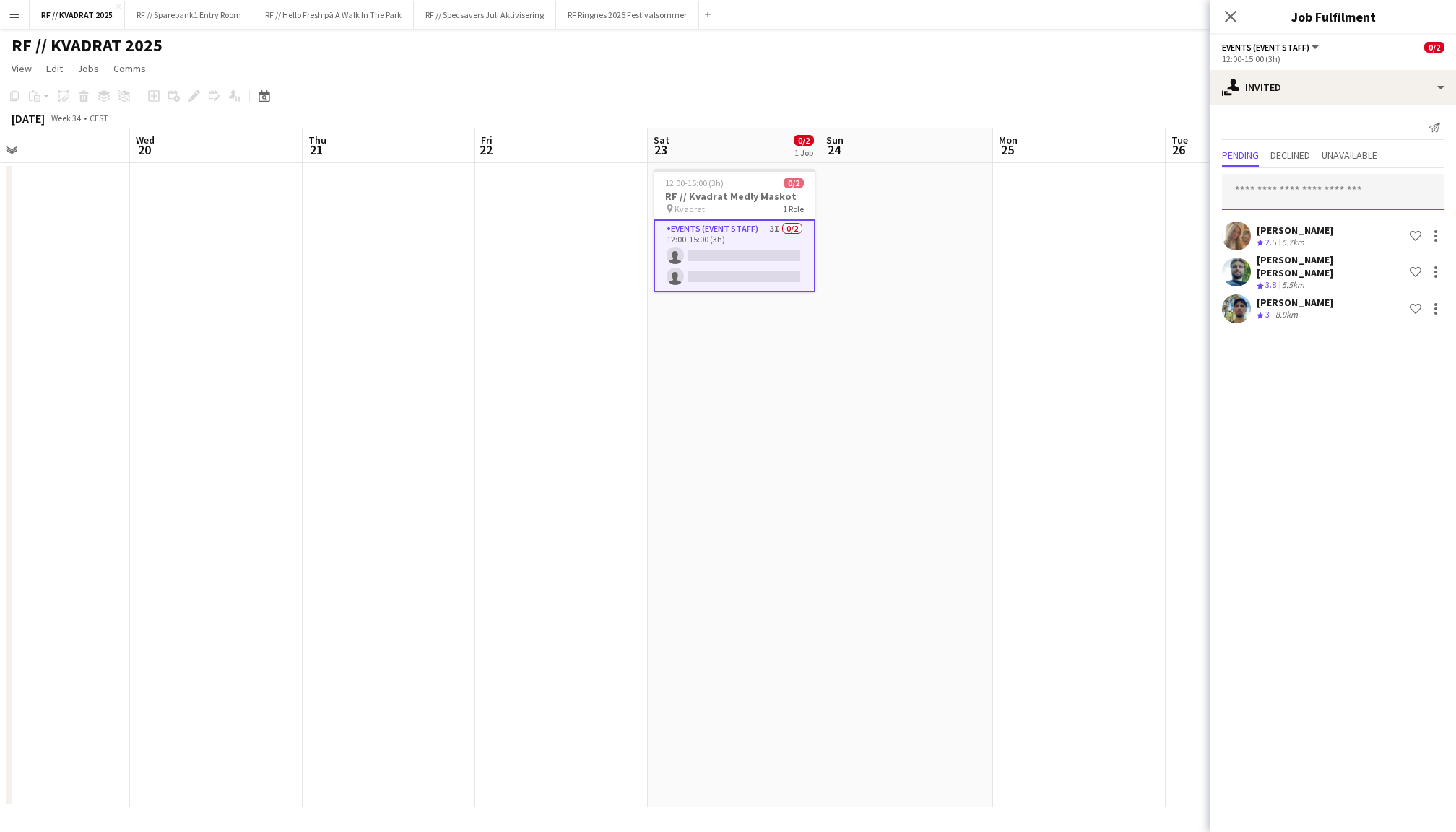
click at [1326, 190] on input "text" at bounding box center [1333, 192] width 222 height 36
type input "*******"
click at [1320, 224] on span "Rikke Aarsland Active" at bounding box center [1333, 228] width 199 height 13
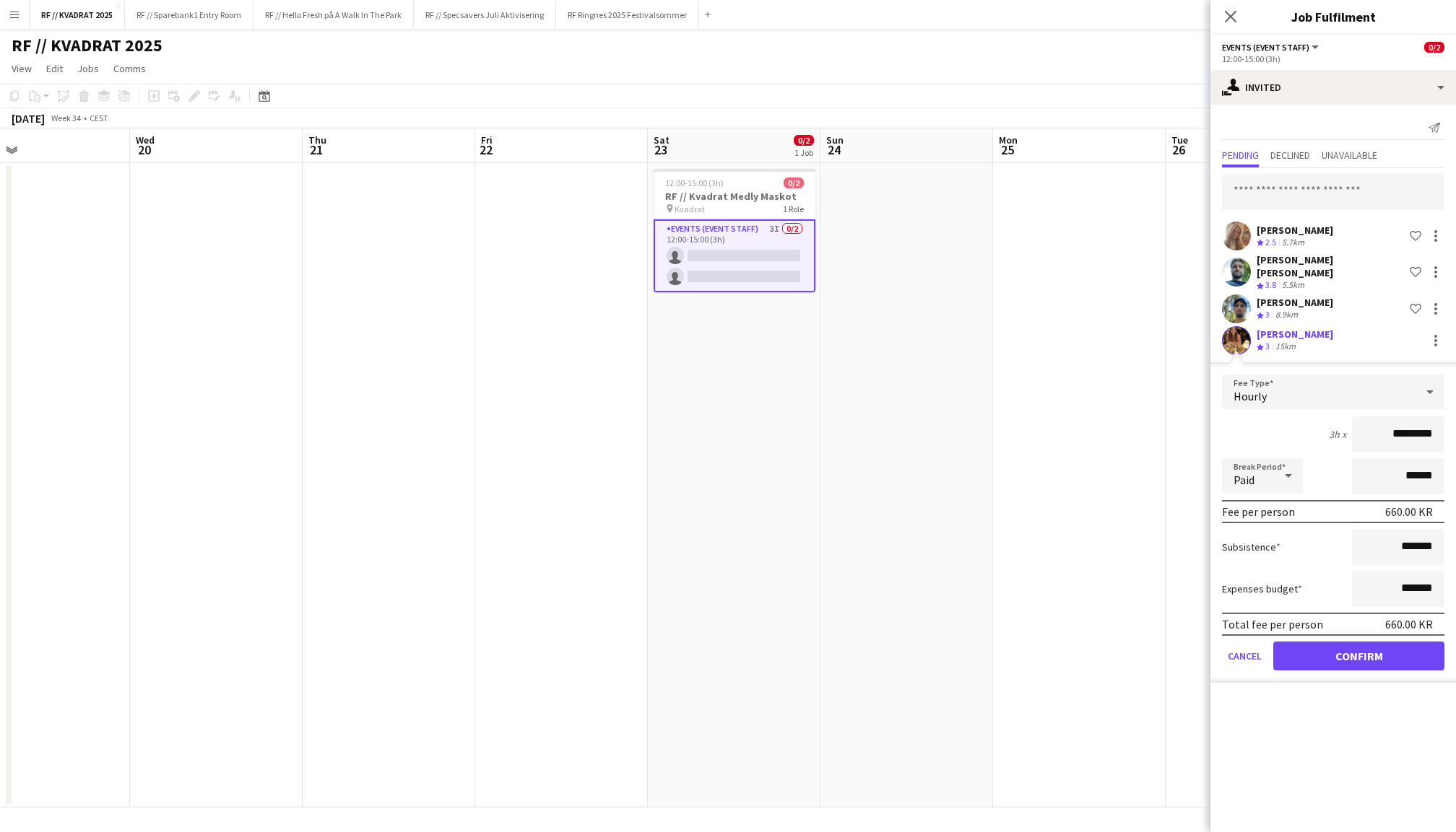
click at [1367, 647] on button "Confirm" at bounding box center [1359, 656] width 172 height 29
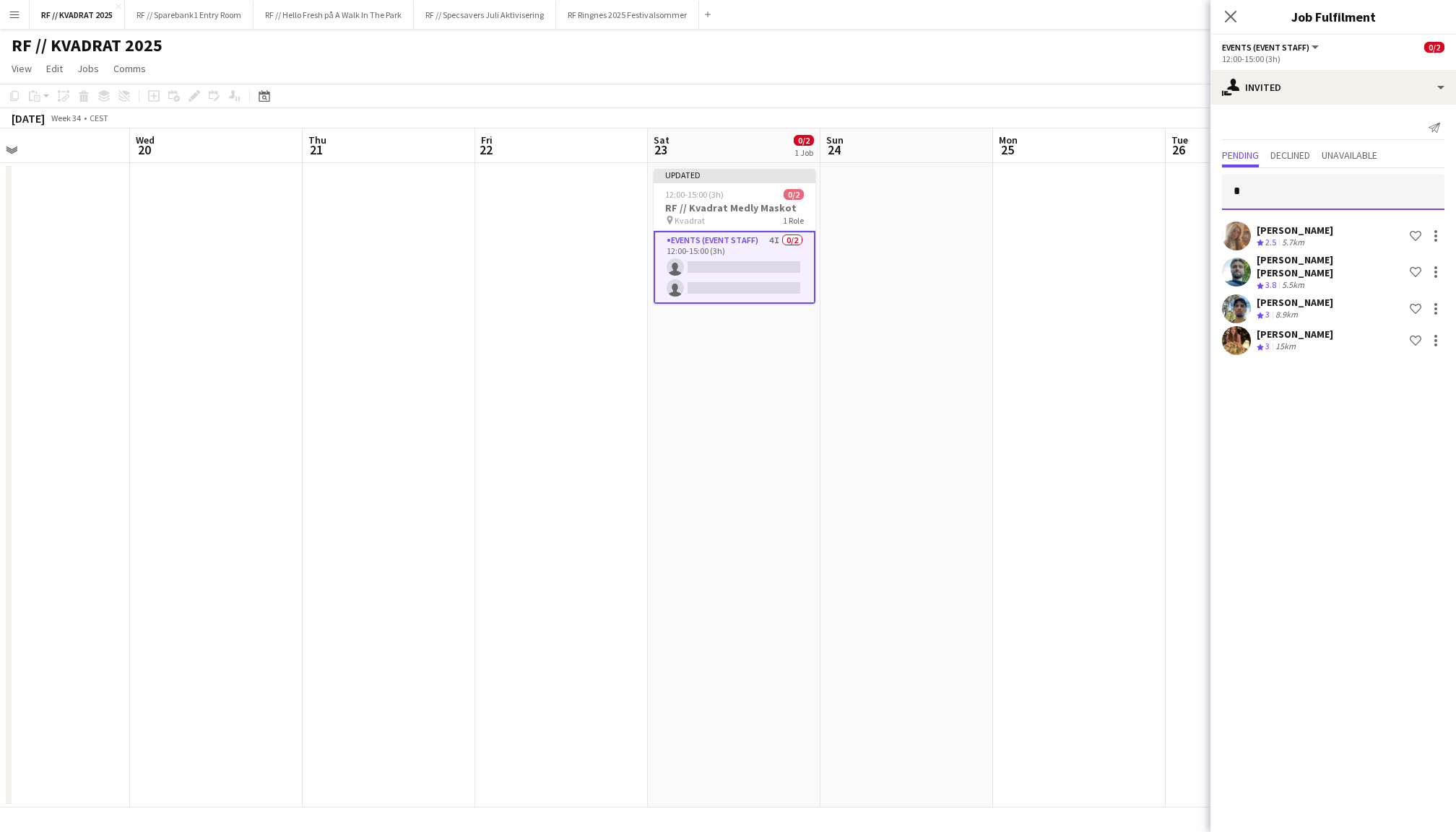
click at [1313, 178] on input "*" at bounding box center [1333, 192] width 222 height 36
type input "********"
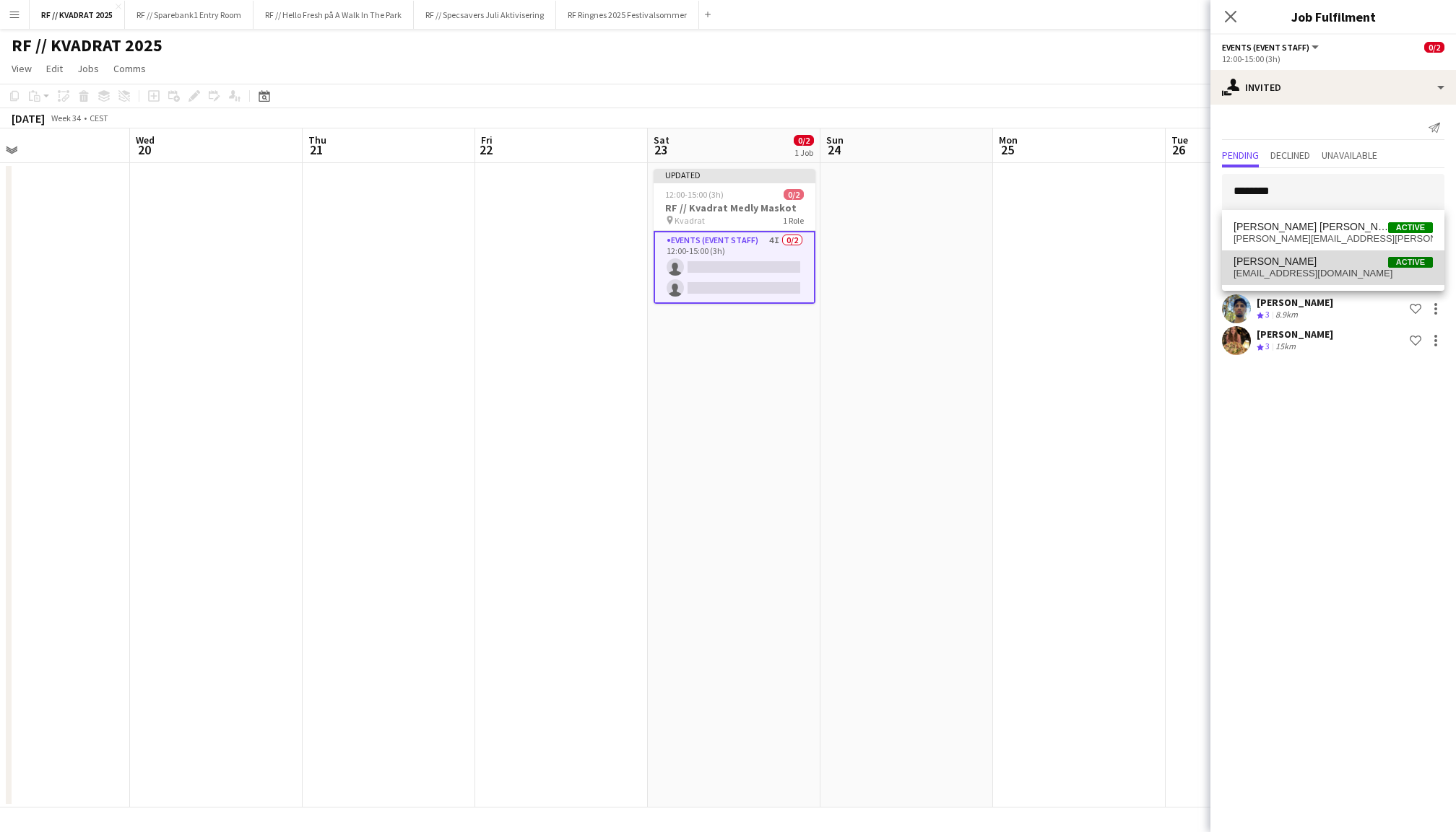
click at [1299, 272] on span "sahelene@icloud.com" at bounding box center [1333, 273] width 199 height 12
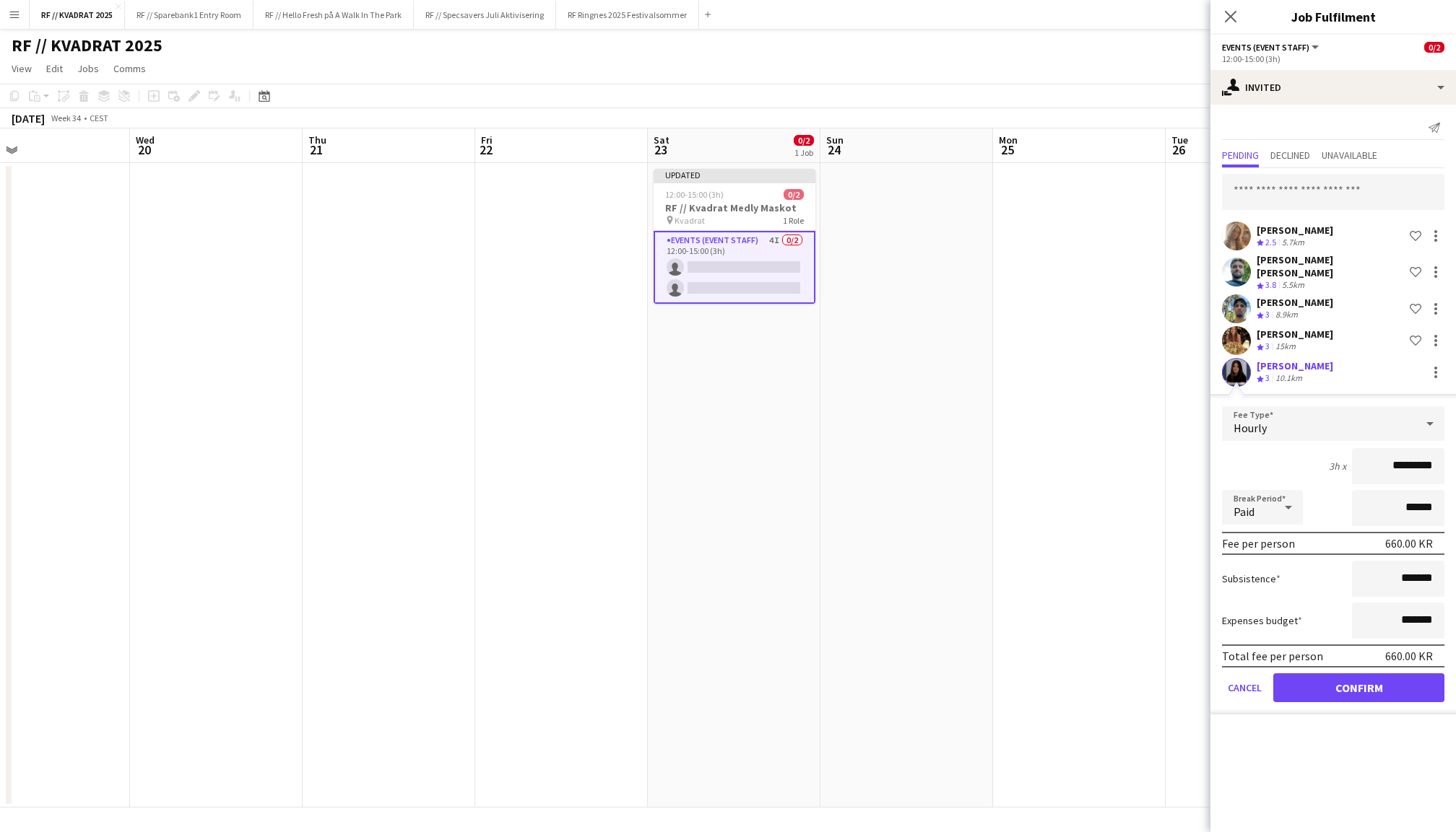
click at [1371, 673] on button "Confirm" at bounding box center [1359, 687] width 172 height 29
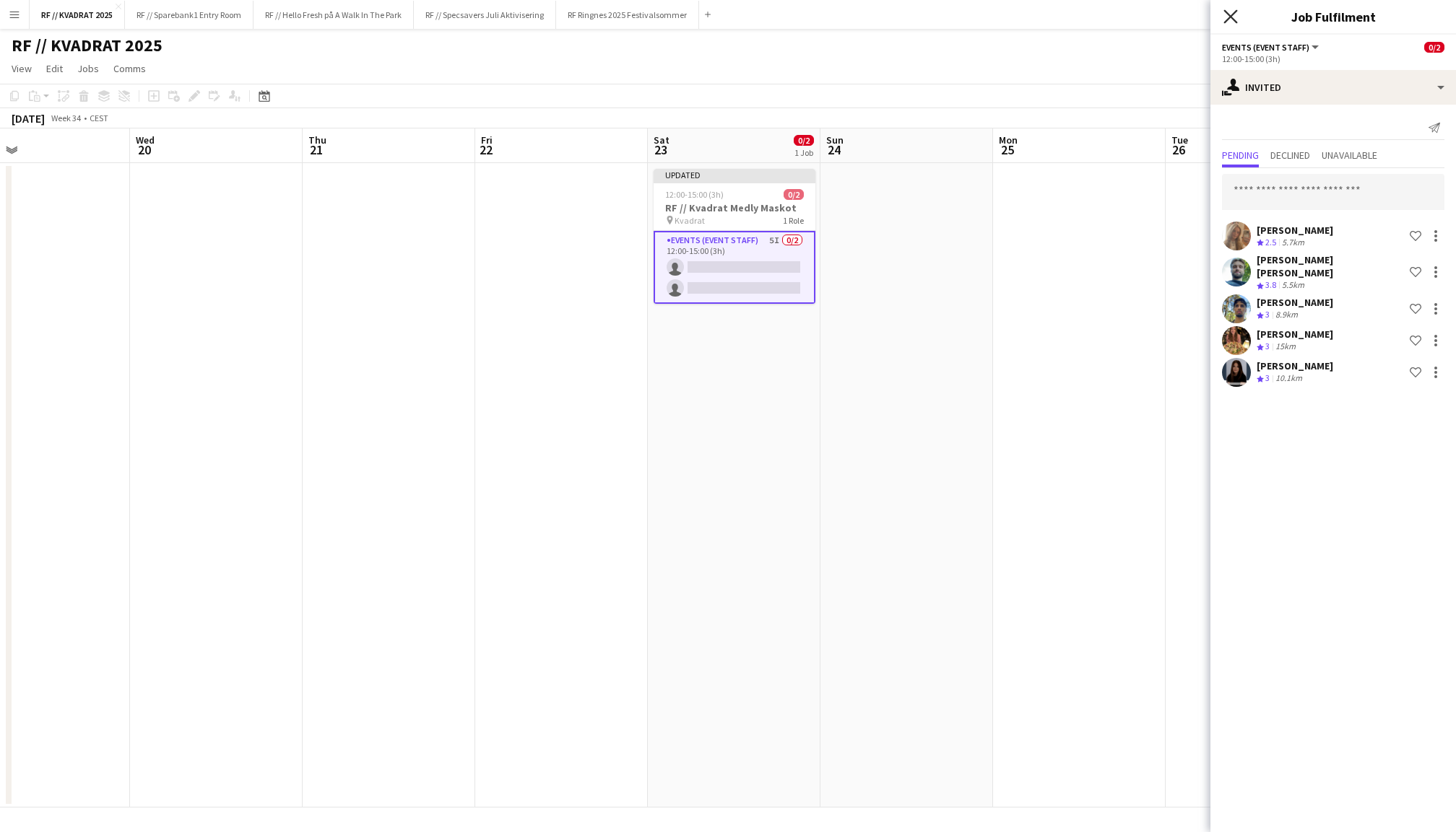
click at [1228, 16] on icon "Close pop-in" at bounding box center [1230, 16] width 13 height 13
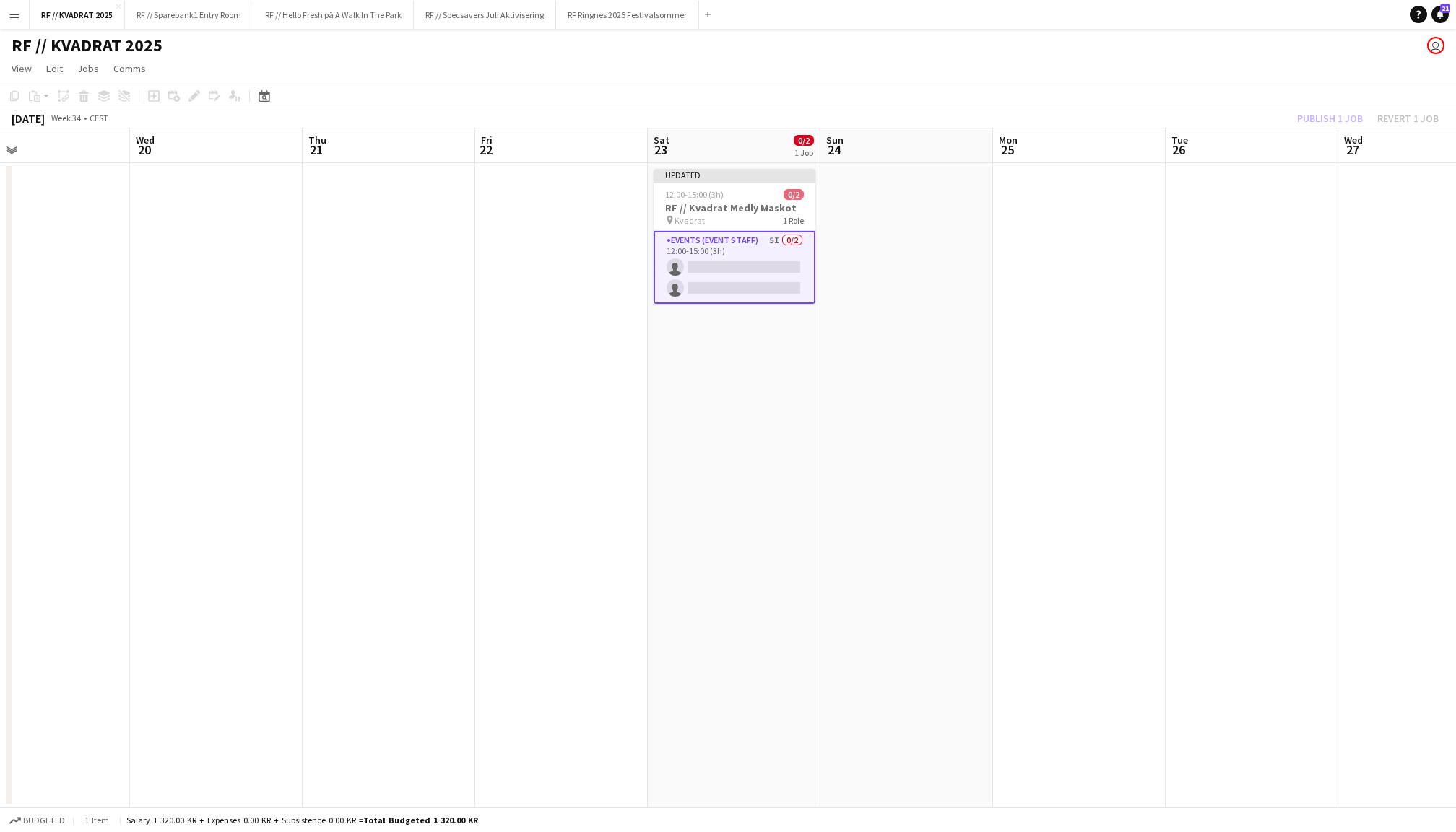
click at [1315, 110] on div "Publish 1 job Revert 1 job" at bounding box center [1367, 119] width 176 height 19
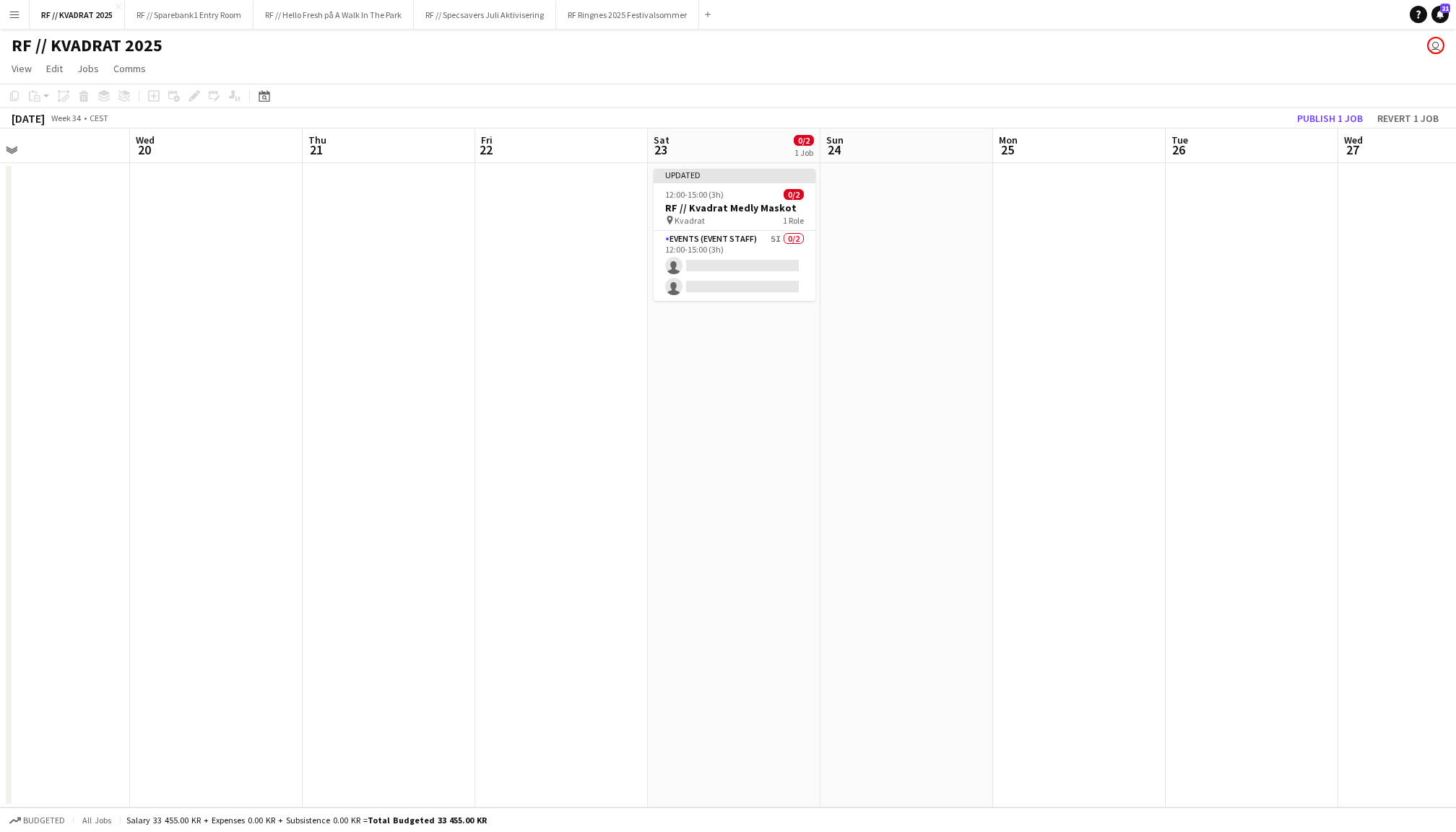
click at [1315, 110] on button "Publish 1 job" at bounding box center [1330, 119] width 77 height 19
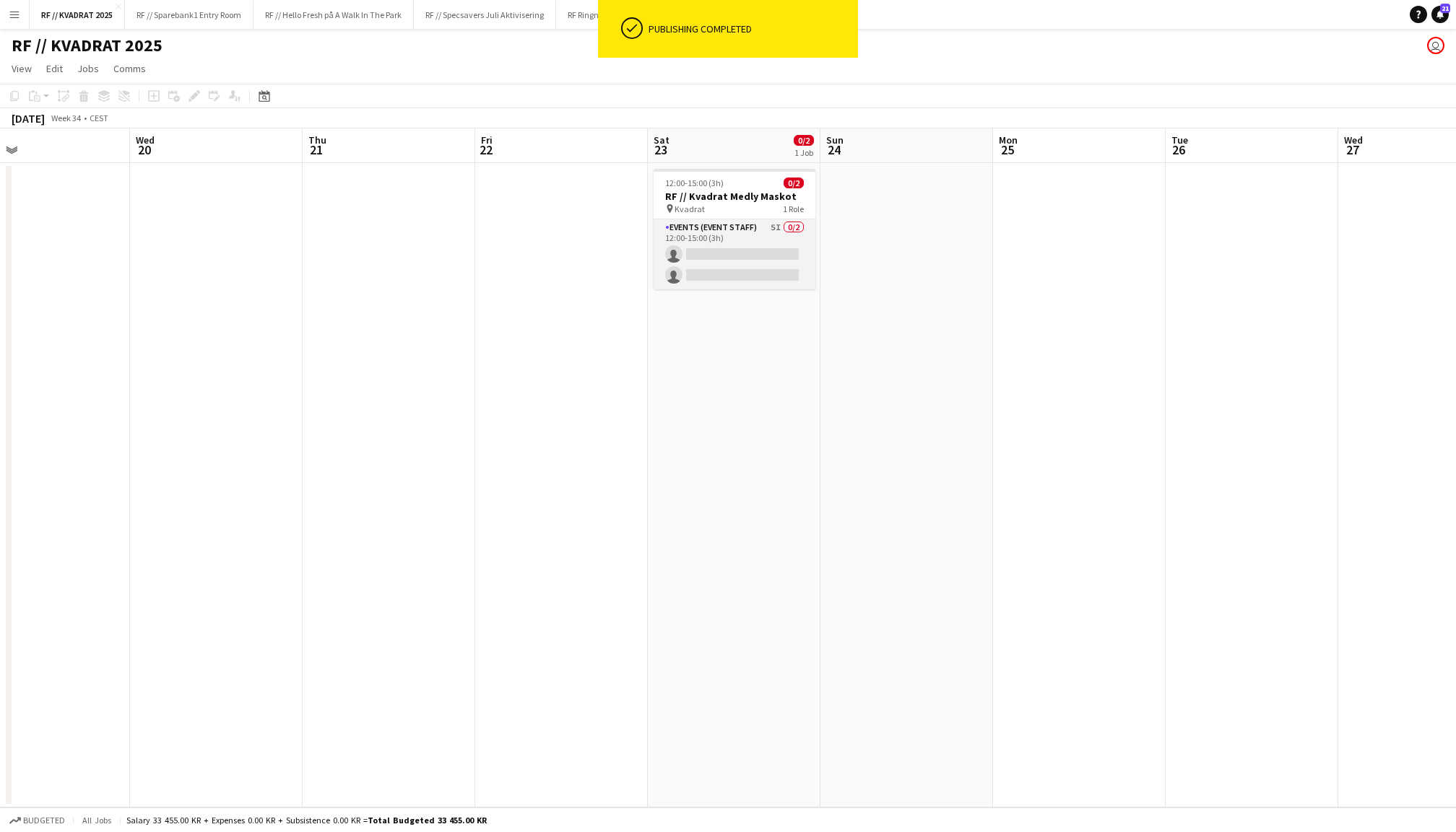
click at [732, 251] on app-card-role "Events (Event Staff) 5I 0/2 12:00-15:00 (3h) single-neutral-actions single-neut…" at bounding box center [734, 254] width 162 height 70
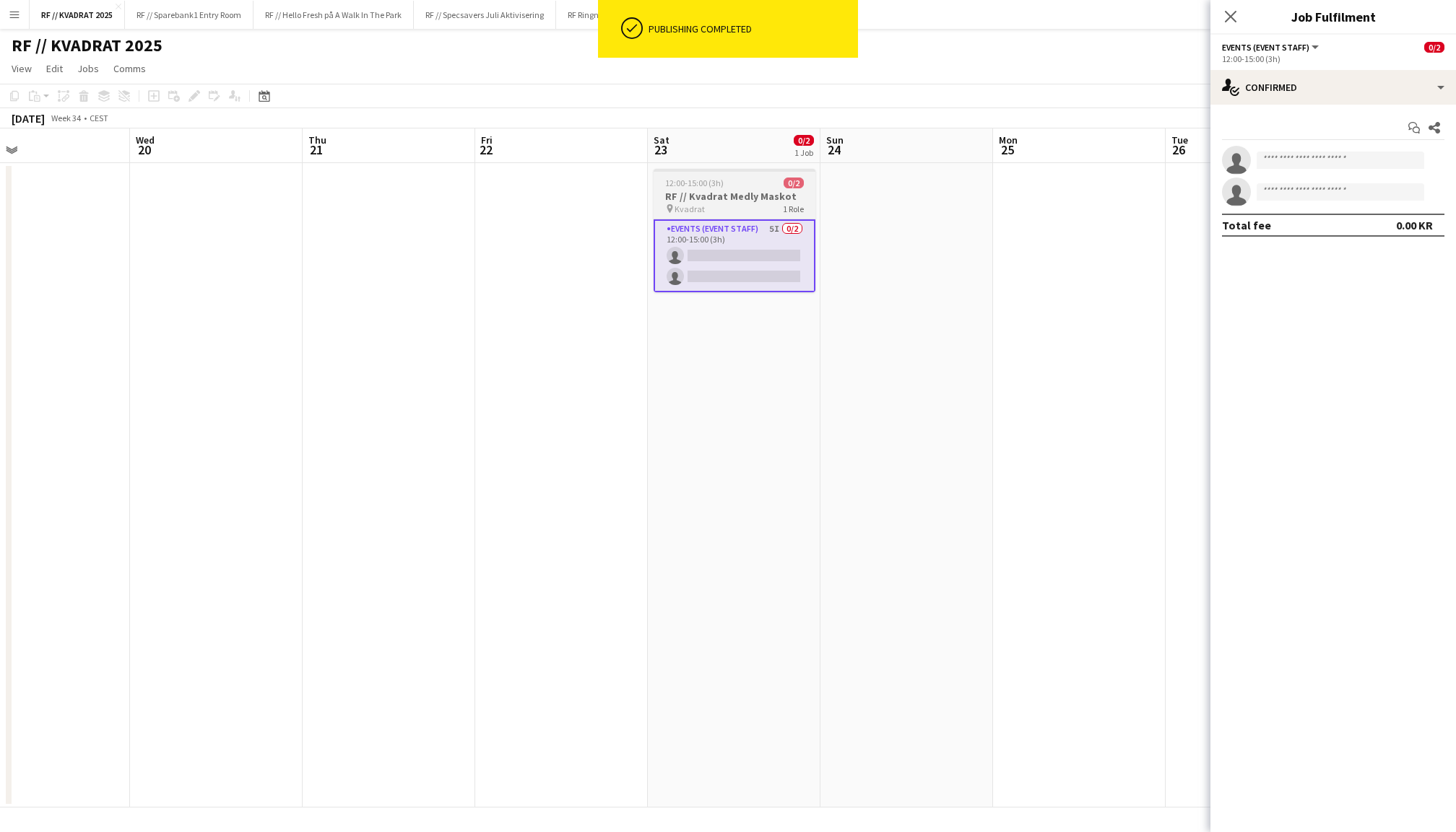
click at [722, 183] on span "12:00-15:00 (3h)" at bounding box center [694, 183] width 58 height 11
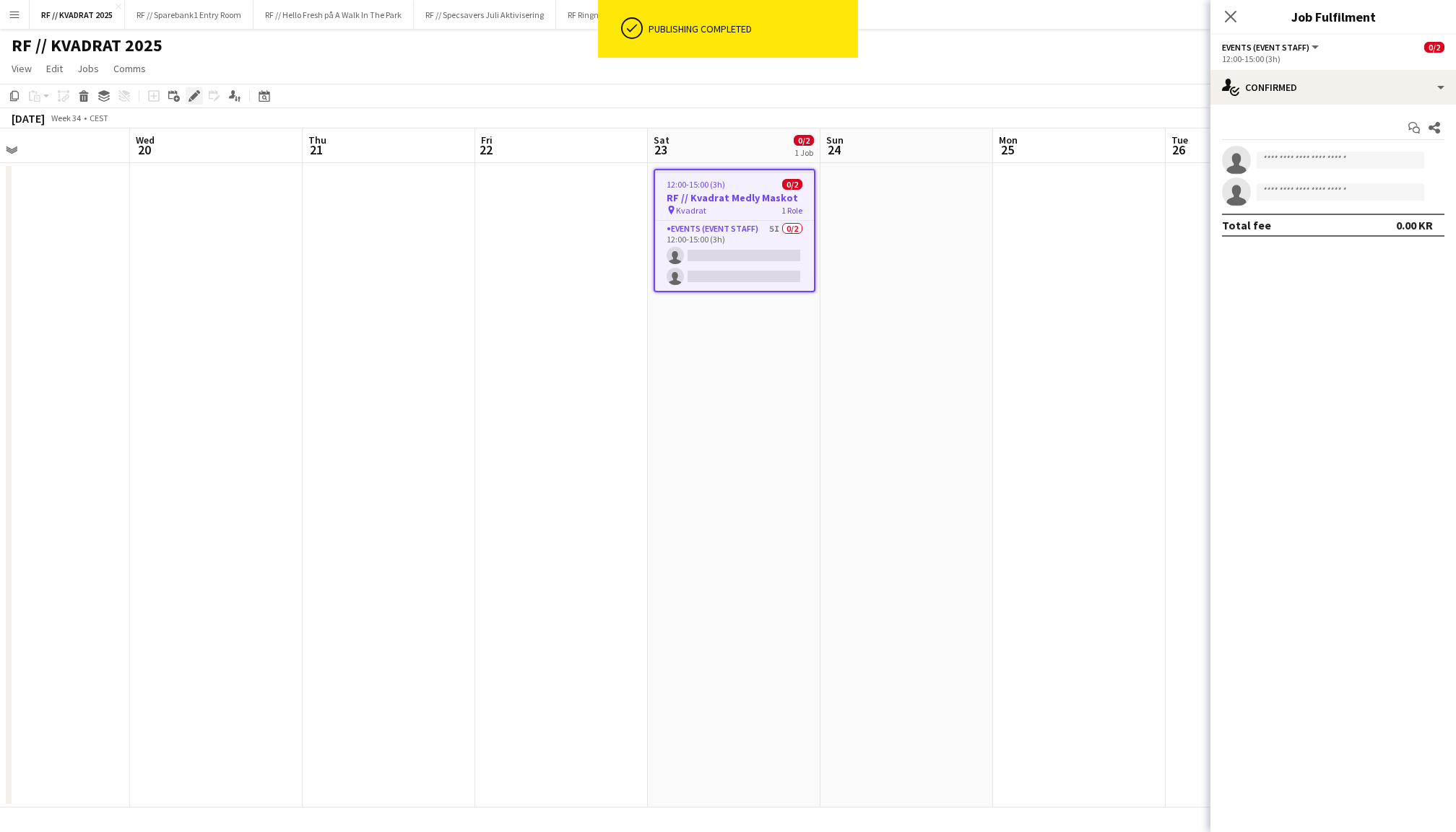
click at [194, 91] on icon "Edit" at bounding box center [194, 96] width 12 height 12
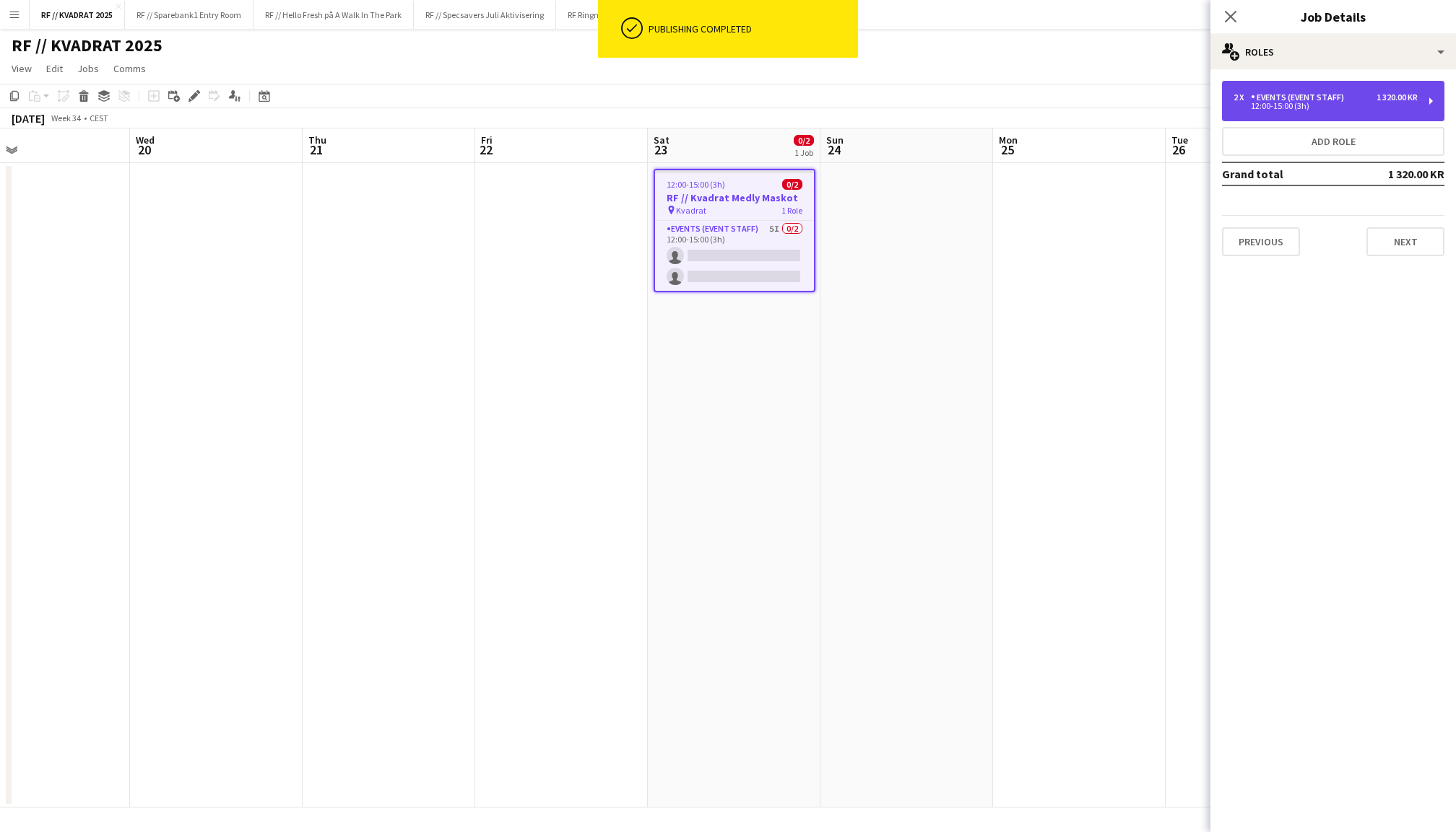
click at [1286, 96] on div "Events (Event Staff)" at bounding box center [1299, 97] width 99 height 10
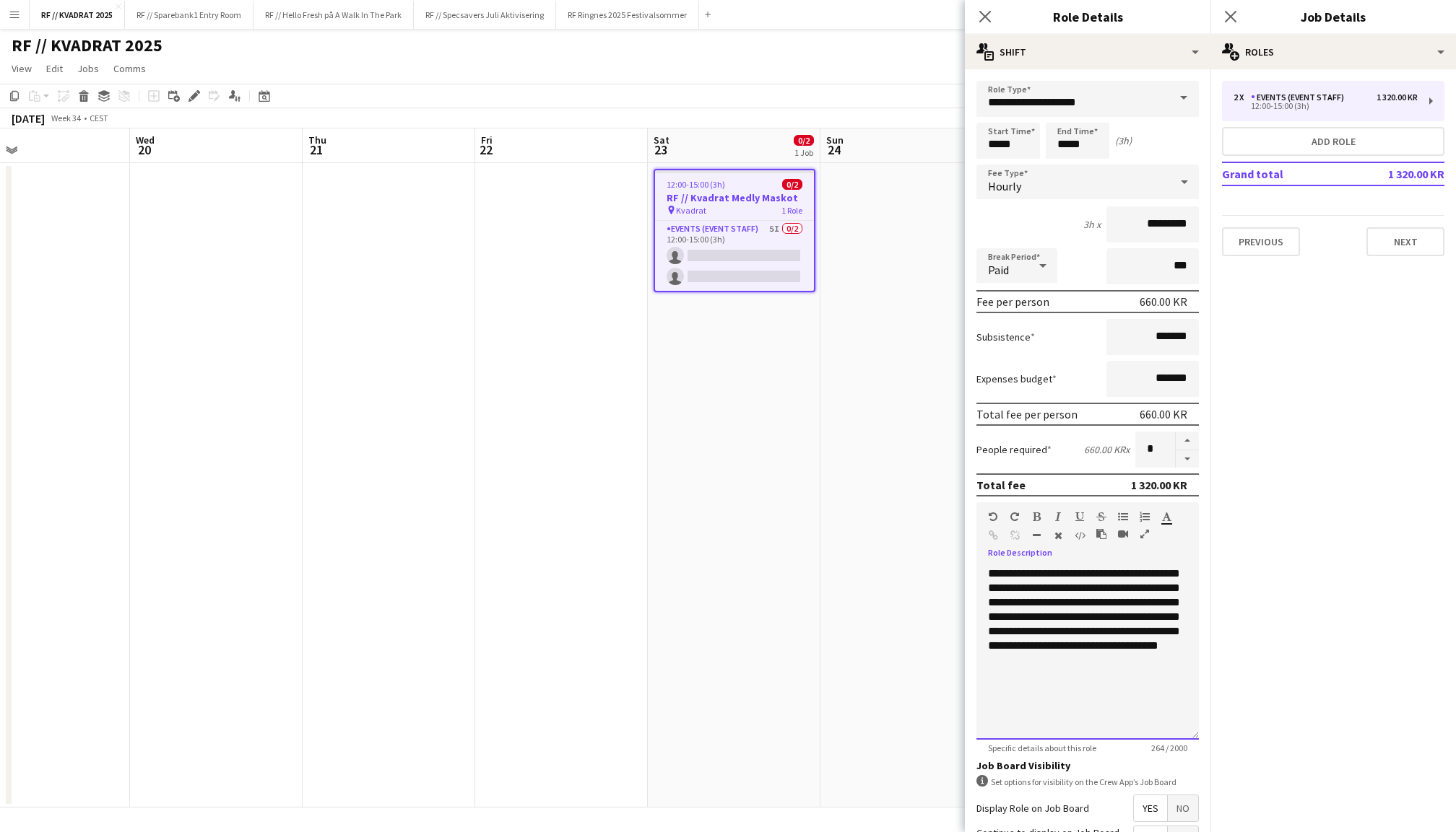
drag, startPoint x: 1174, startPoint y: 660, endPoint x: 986, endPoint y: 567, distance: 209.7
click at [986, 567] on div "**********" at bounding box center [1087, 653] width 222 height 173
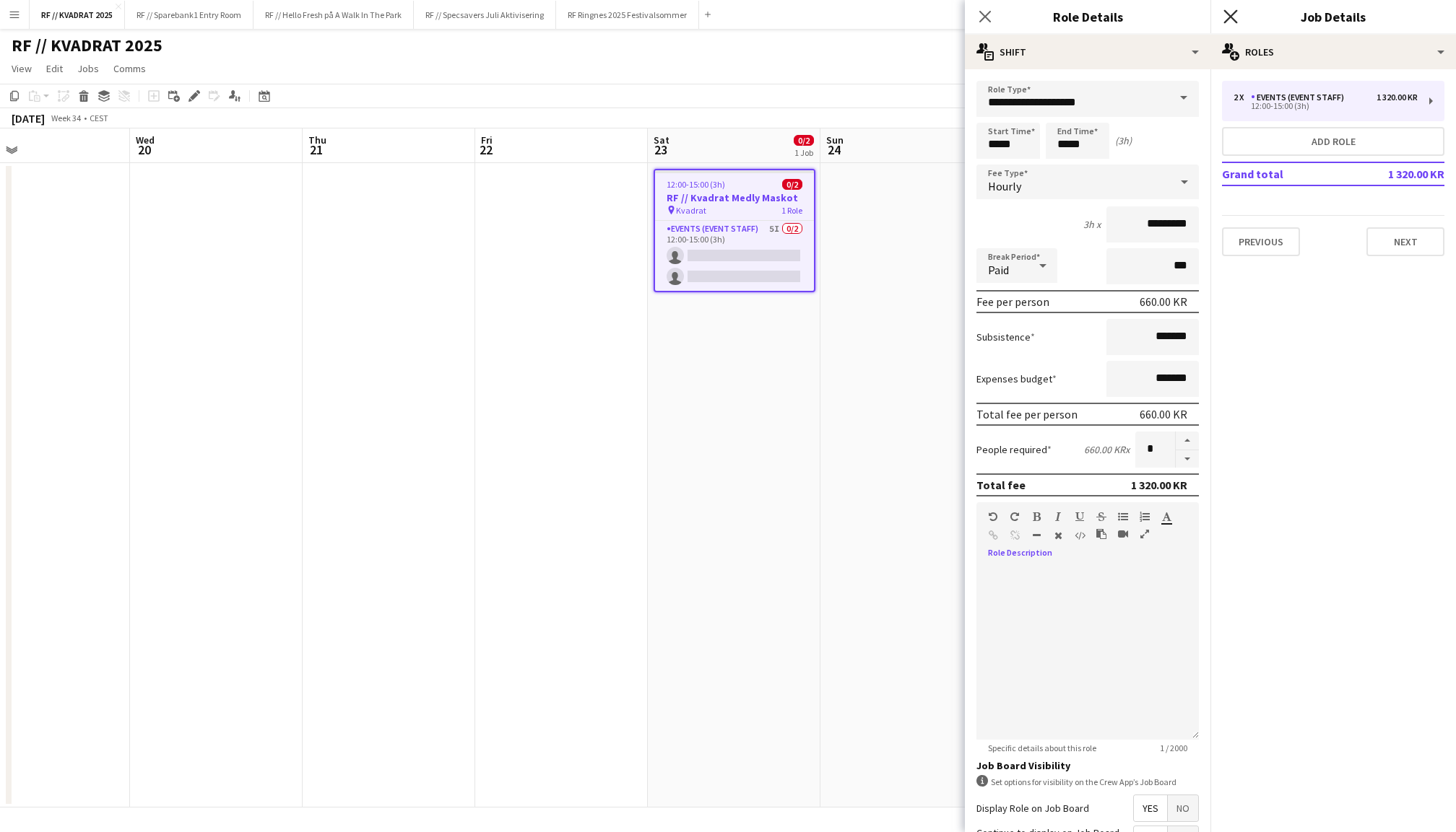
click at [1235, 10] on icon "Close pop-in" at bounding box center [1230, 16] width 13 height 13
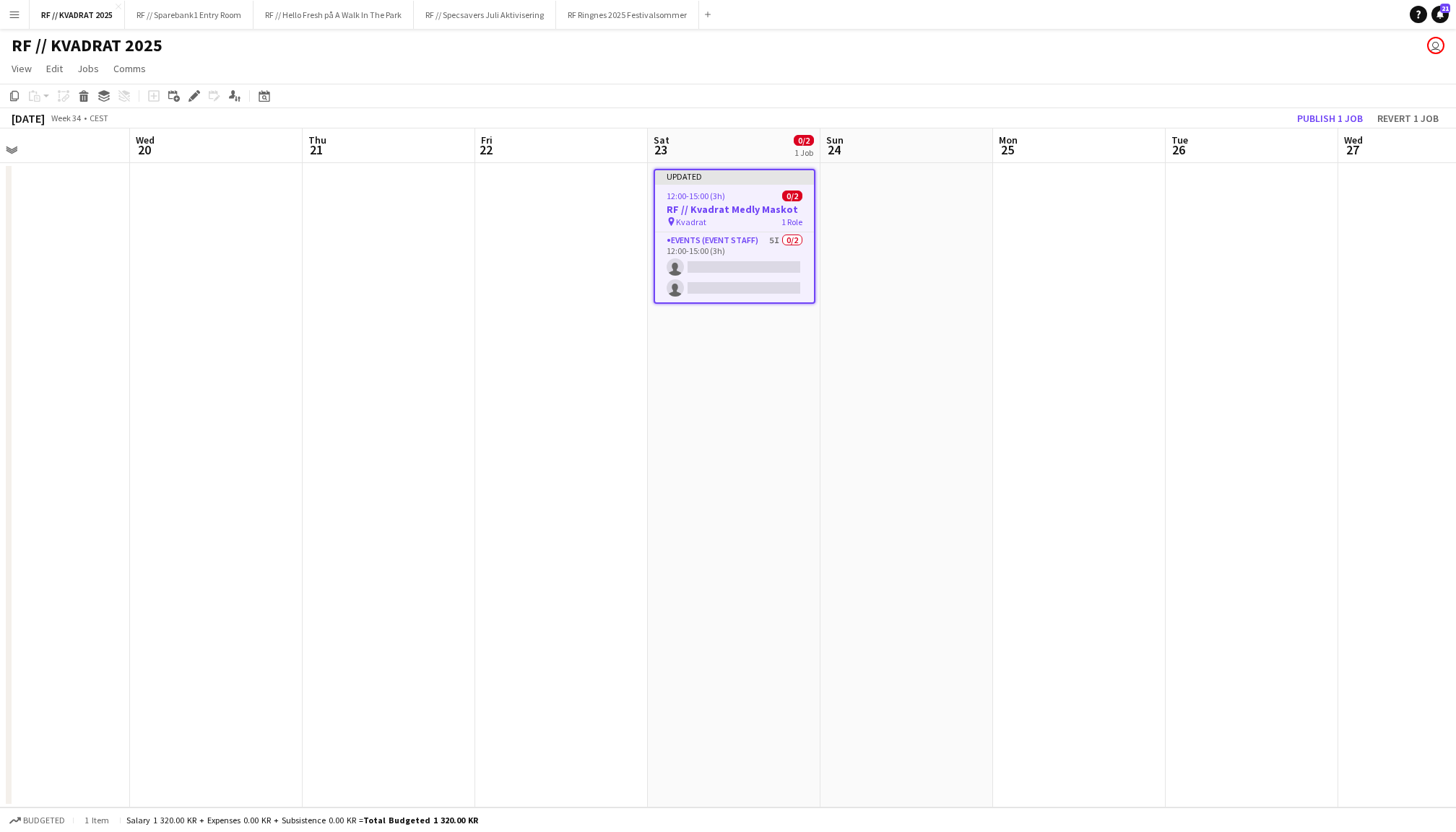
click at [1315, 105] on app-toolbar "Copy Paste Paste Command V Paste with crew Command Shift V Paste linked Job Del…" at bounding box center [728, 96] width 1456 height 24
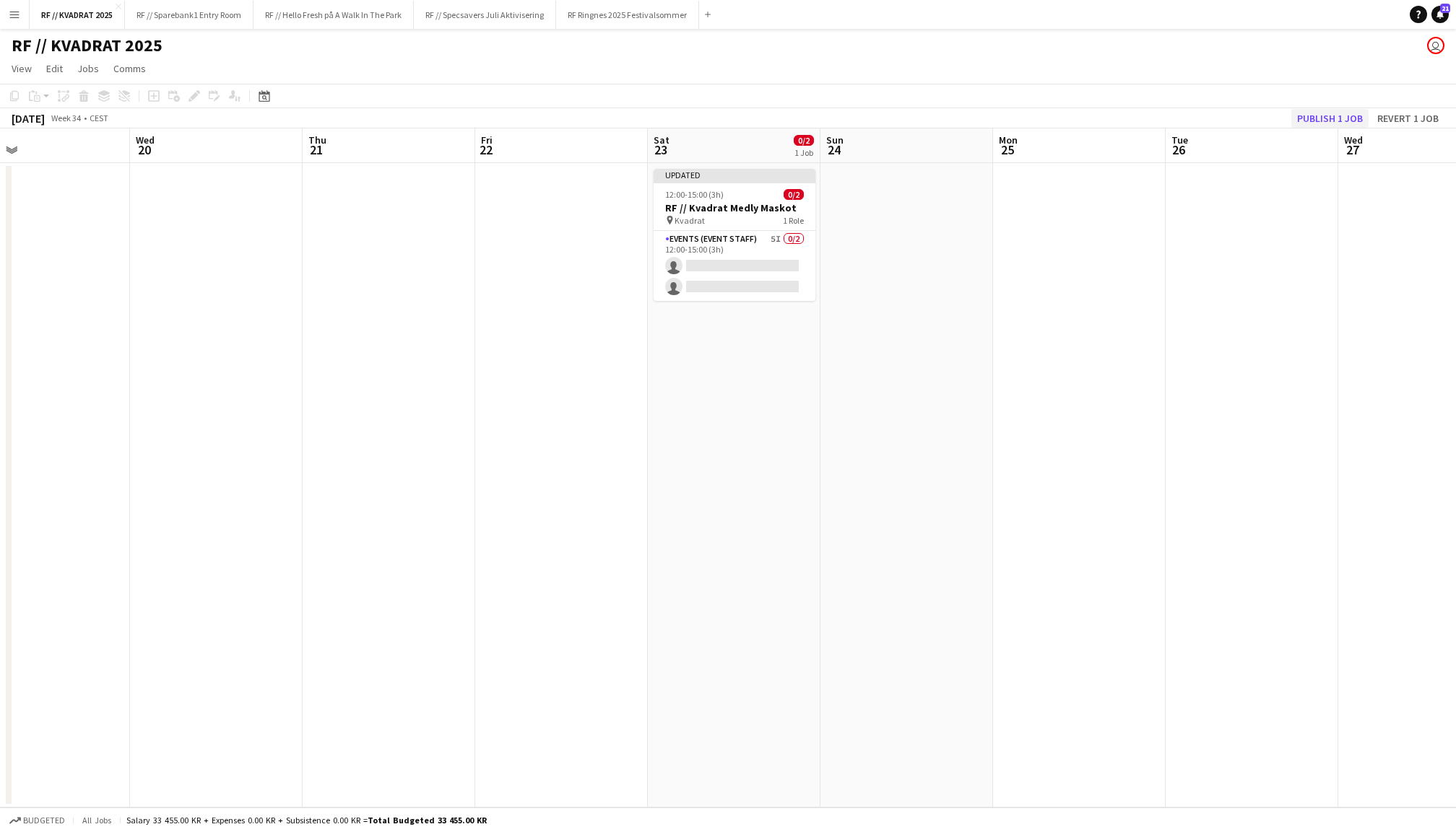
click at [1315, 115] on button "Publish 1 job" at bounding box center [1330, 119] width 77 height 19
click at [730, 188] on div "12:00-15:00 (3h) 0/2" at bounding box center [734, 183] width 162 height 11
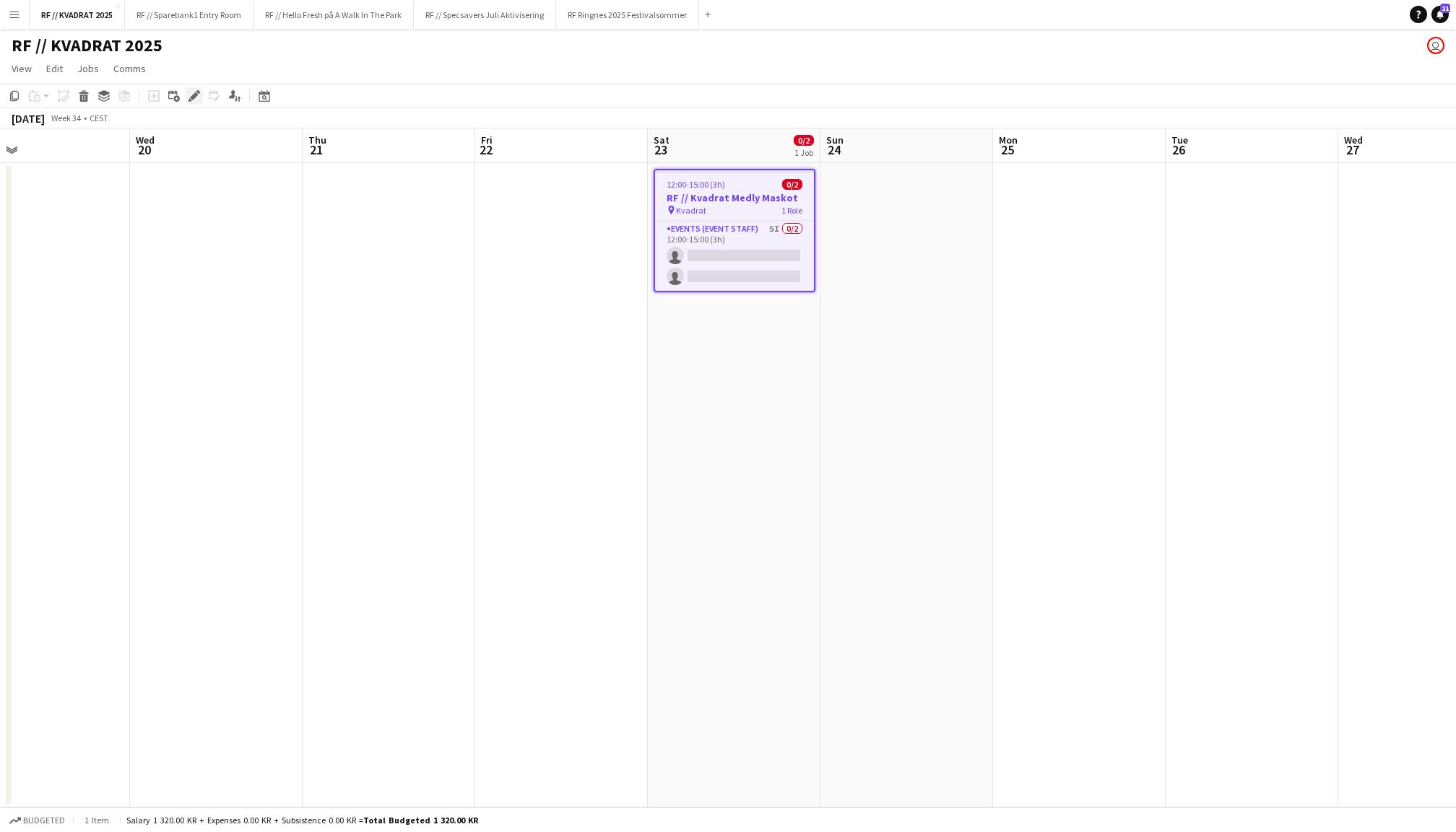
click at [187, 96] on div "Edit" at bounding box center [194, 96] width 17 height 17
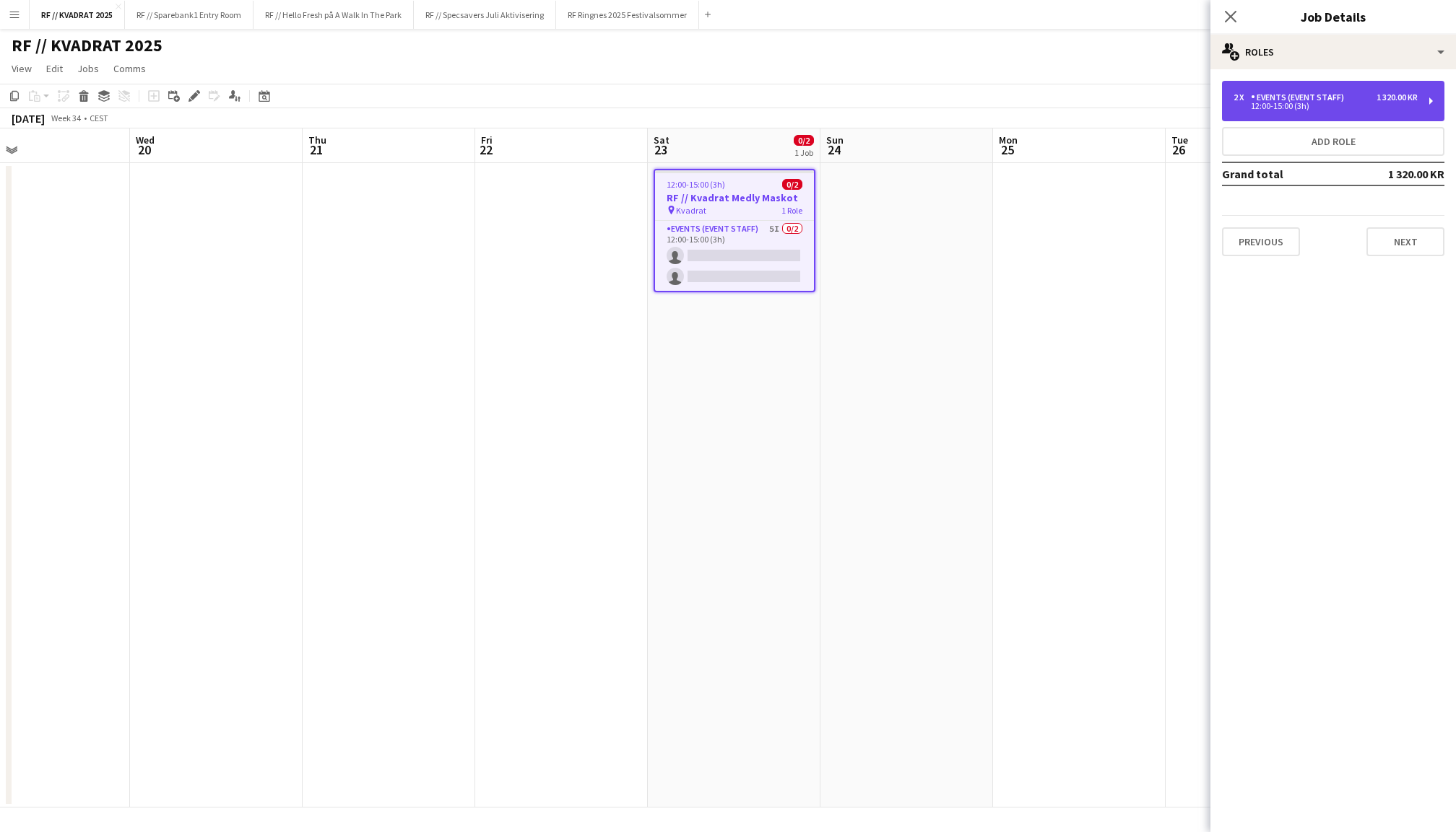
click at [1278, 93] on div "Events (Event Staff)" at bounding box center [1299, 97] width 99 height 10
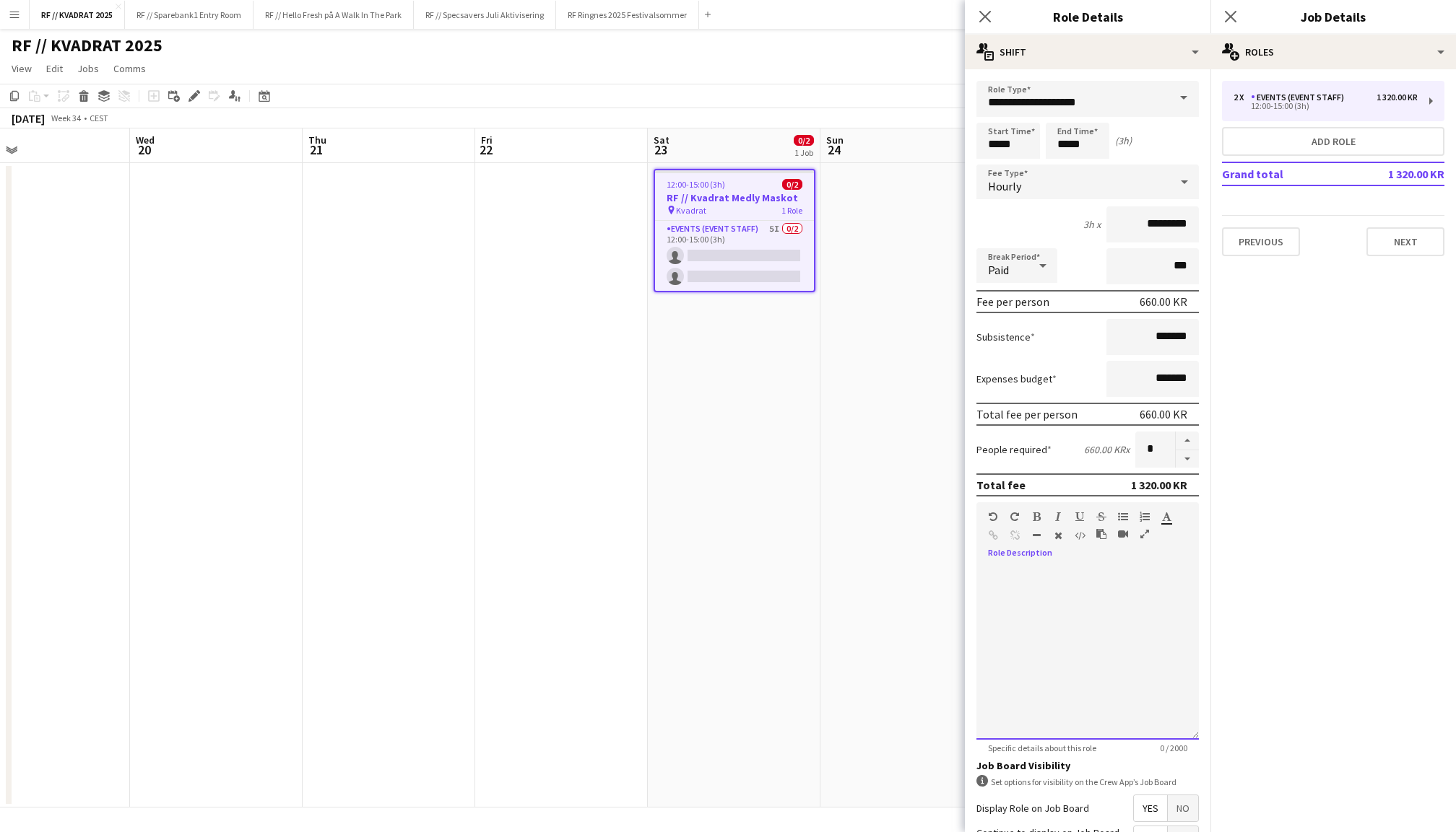
click at [1017, 614] on div at bounding box center [1087, 653] width 222 height 173
click at [1401, 240] on button "Next" at bounding box center [1405, 242] width 78 height 29
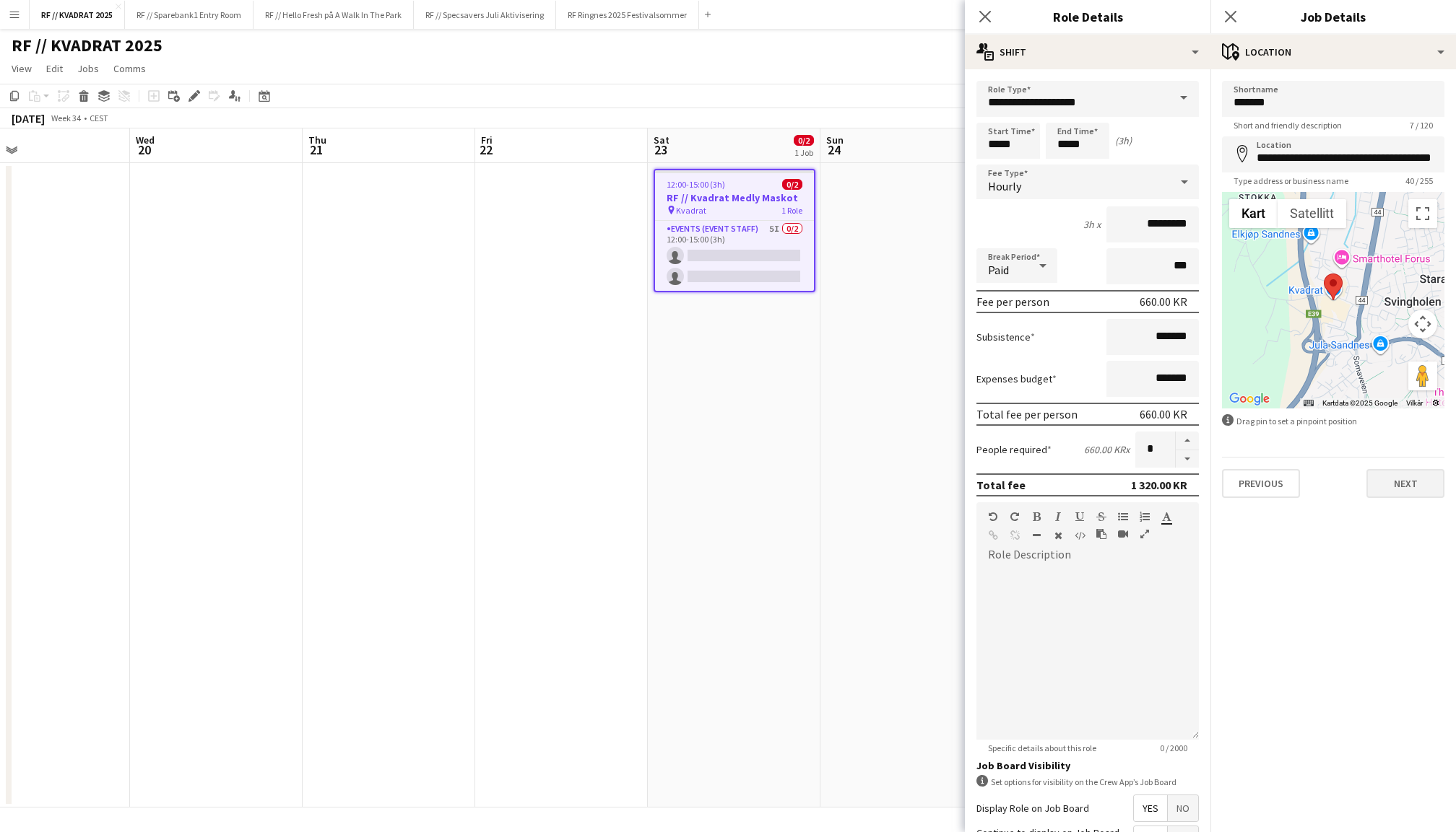
click at [1402, 480] on button "Next" at bounding box center [1405, 484] width 78 height 29
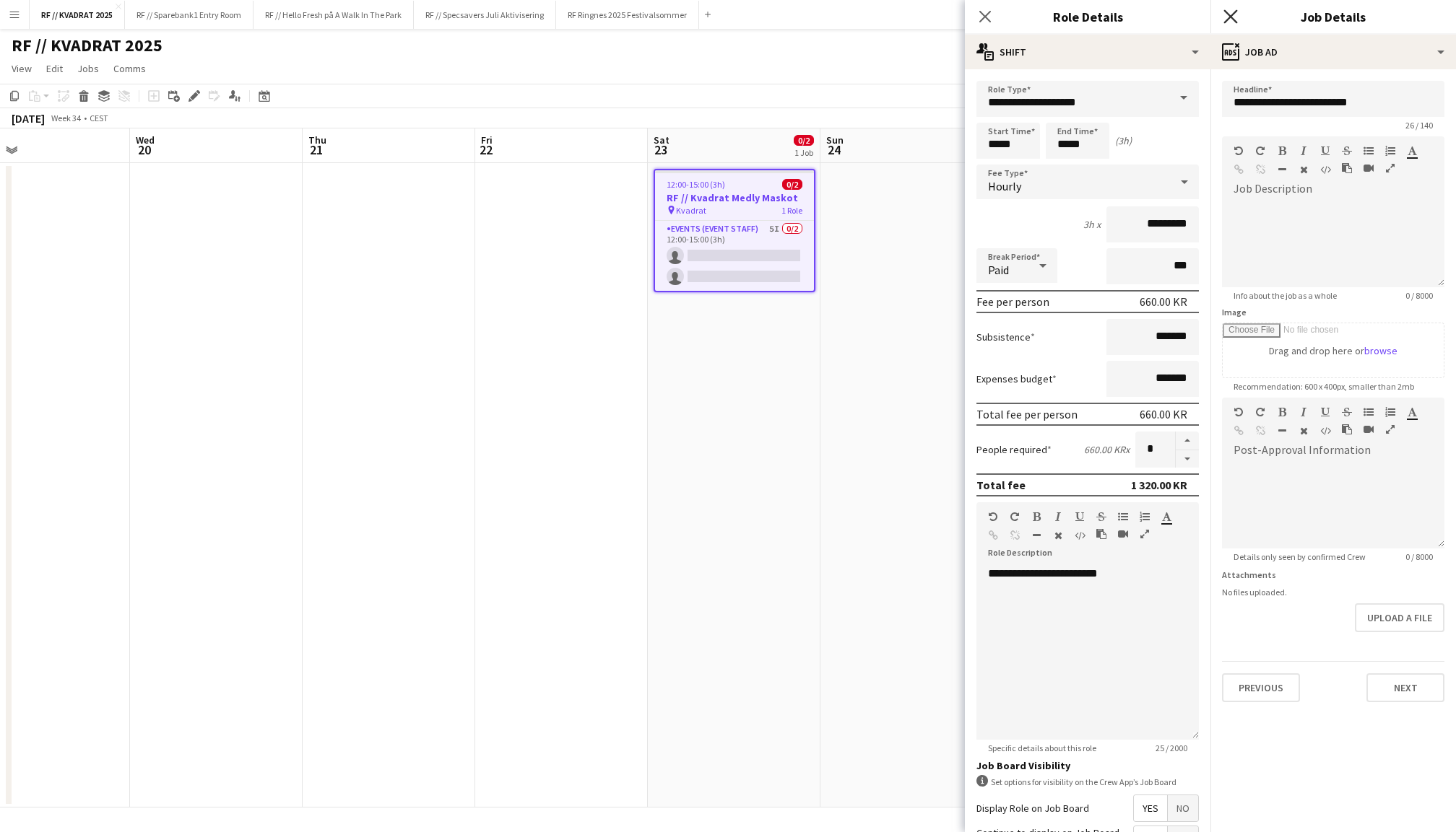
click at [1229, 12] on icon "Close pop-in" at bounding box center [1230, 16] width 13 height 13
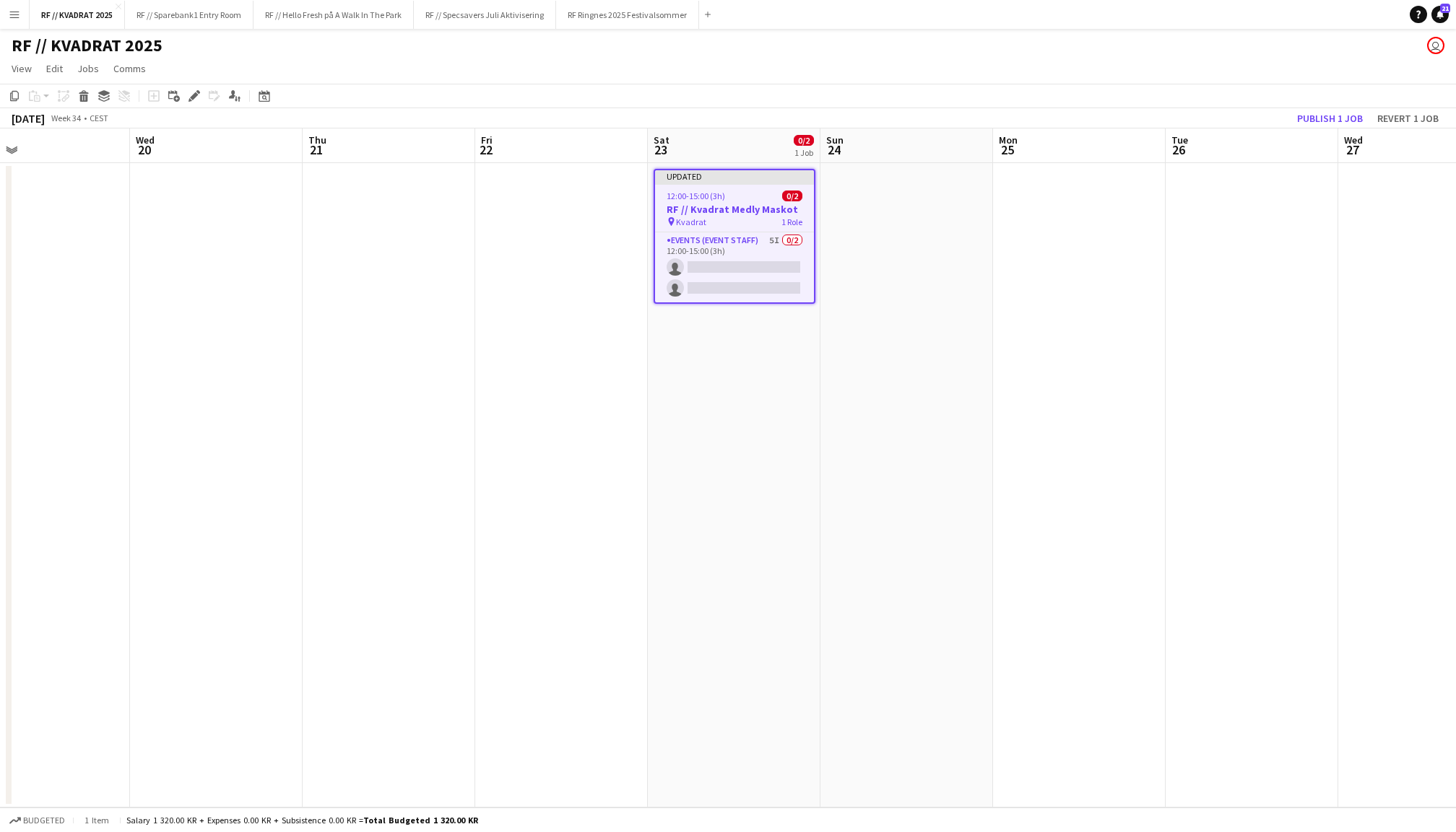
click at [200, 85] on app-toolbar "Copy Paste Paste Command V Paste with crew Command Shift V Paste linked Job Del…" at bounding box center [728, 96] width 1456 height 24
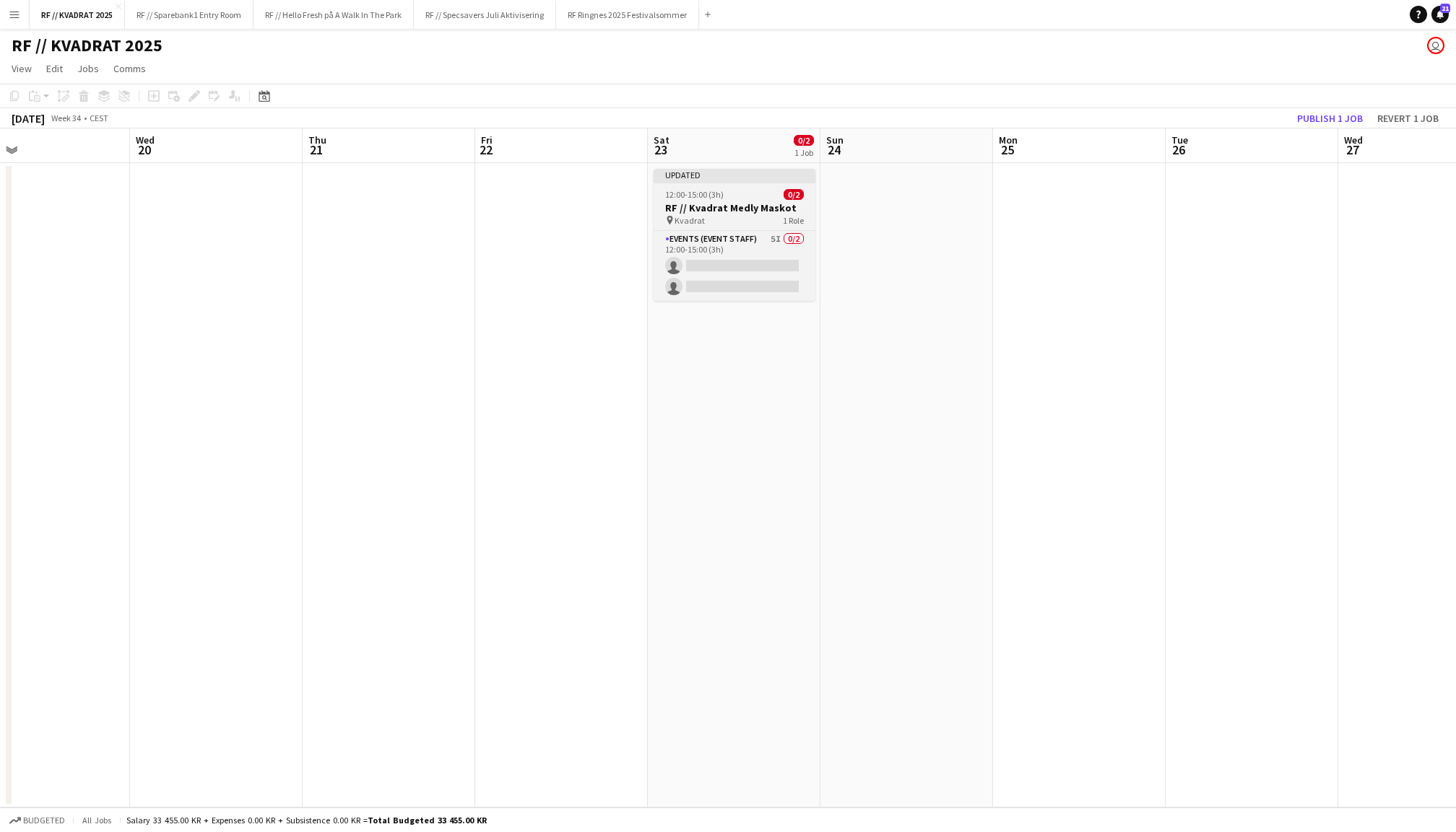
scroll to position [0, 558]
click at [737, 189] on div "12:00-15:00 (3h) 0/2" at bounding box center [737, 194] width 162 height 11
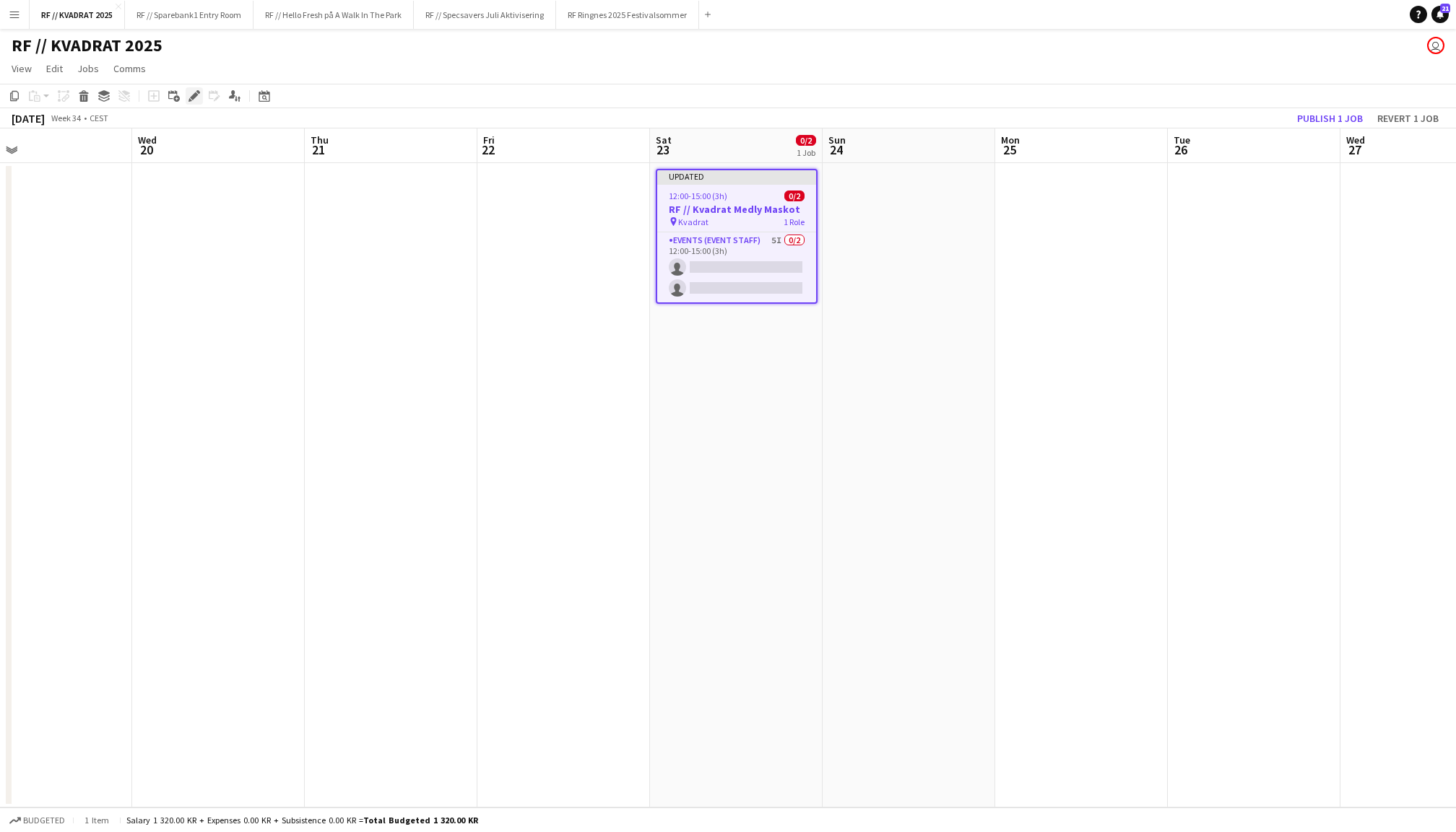
click at [190, 96] on icon "Edit" at bounding box center [194, 96] width 12 height 12
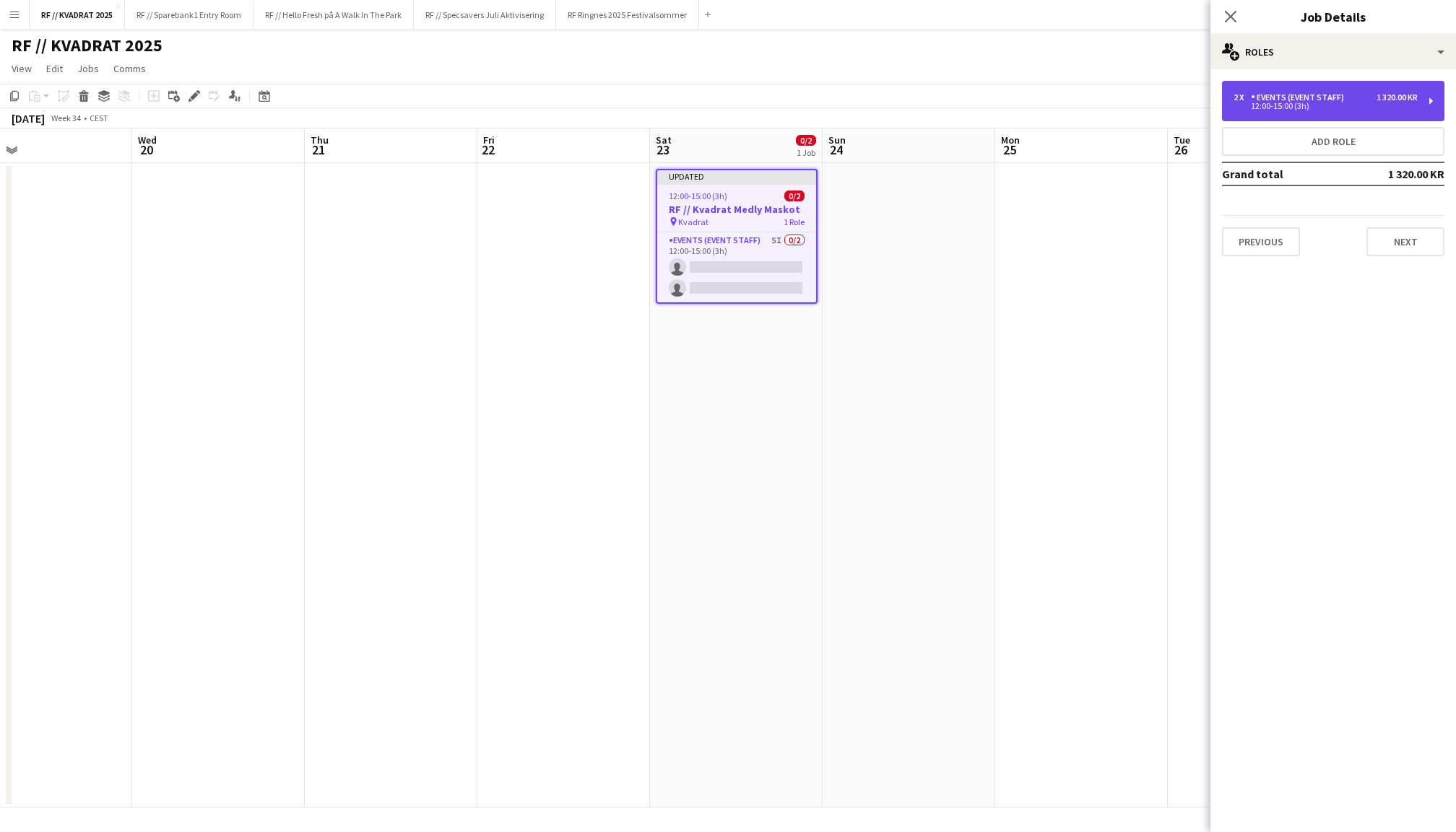
click at [1358, 90] on div "2 x Events (Event Staff) 1 320.00 KR 12:00-15:00 (3h)" at bounding box center [1333, 100] width 222 height 40
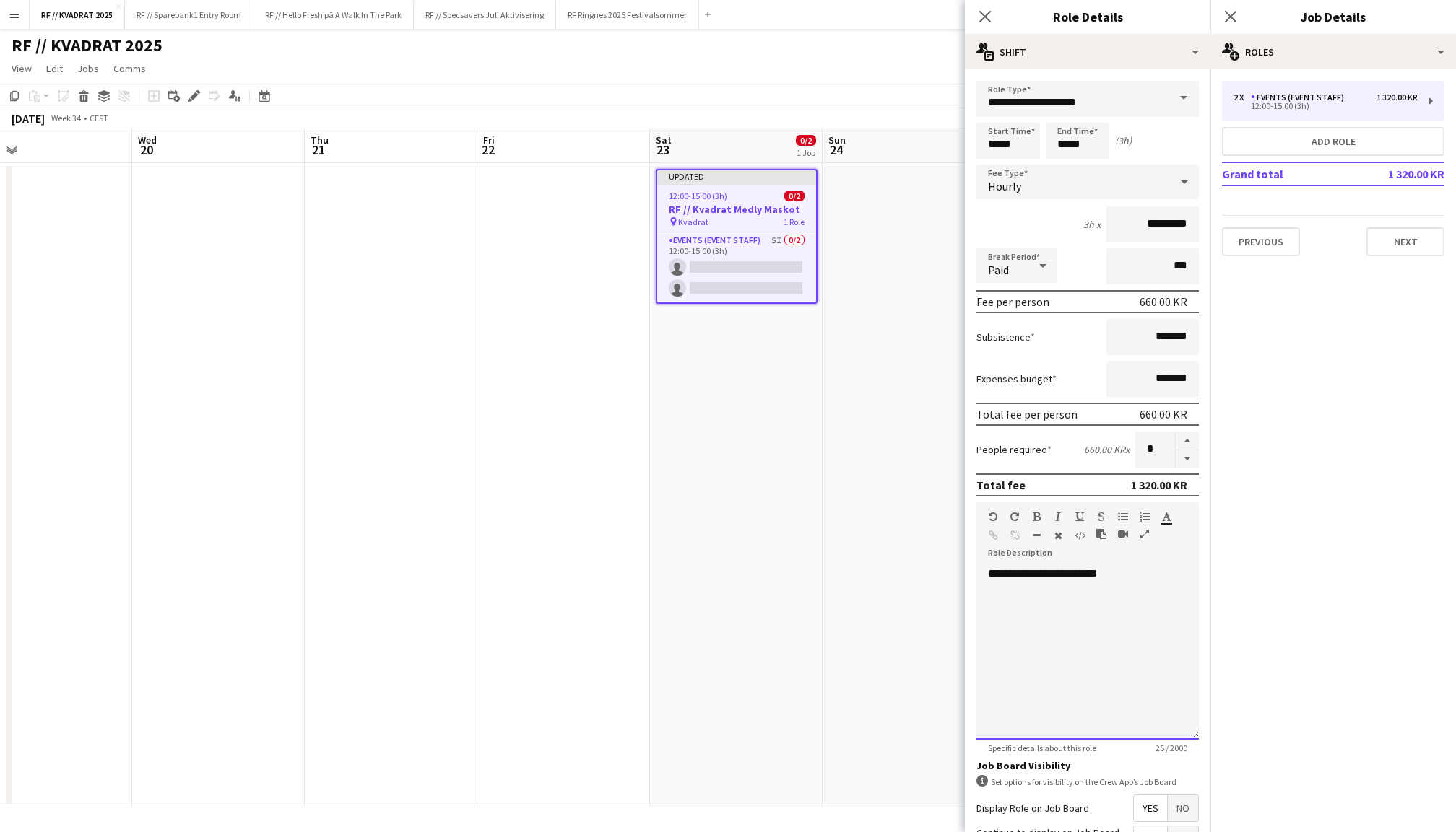
click at [1133, 578] on div "**********" at bounding box center [1087, 653] width 222 height 173
click at [1224, 15] on app-icon "Close pop-in" at bounding box center [1231, 17] width 21 height 21
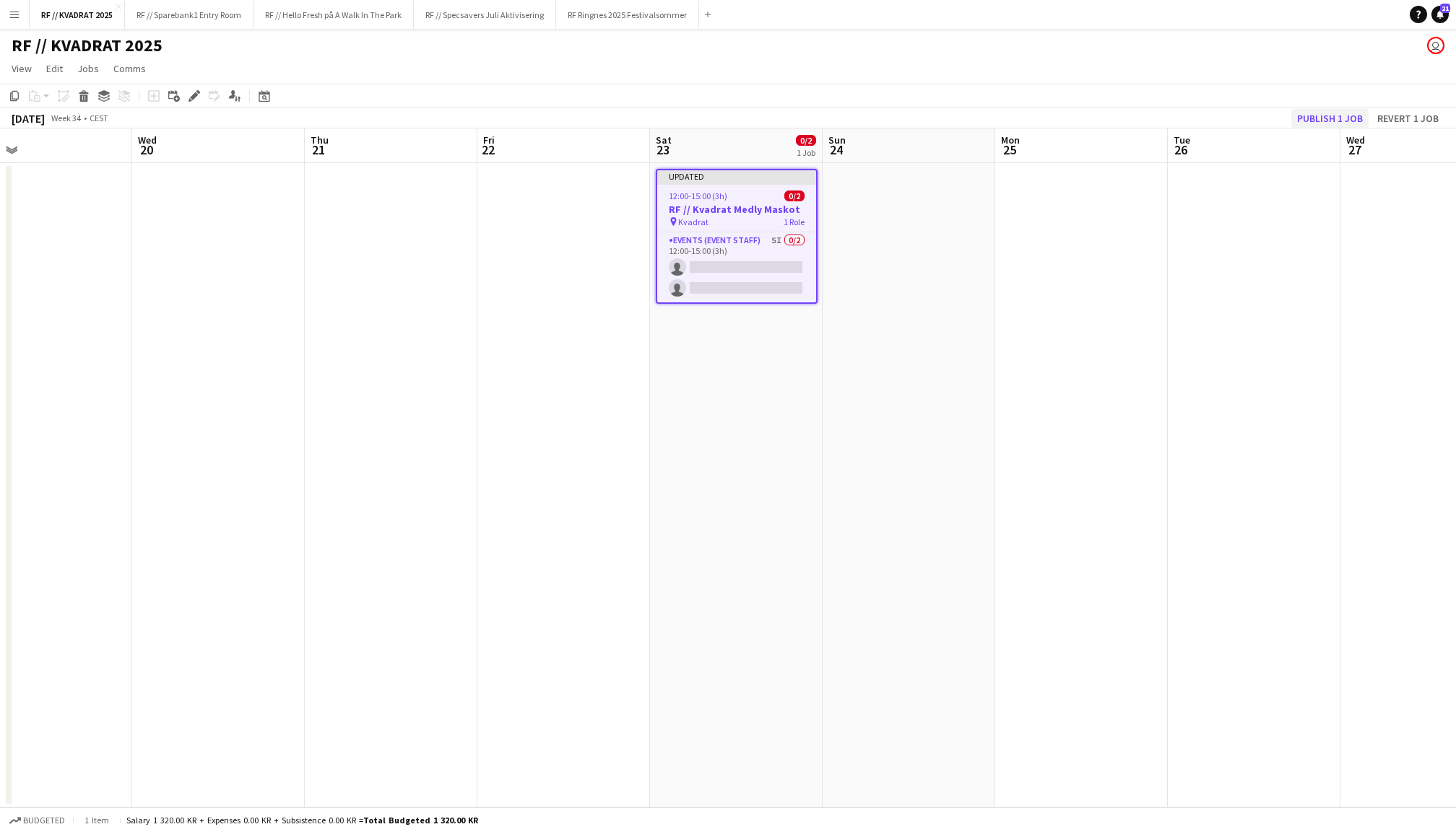
click at [1326, 115] on button "Publish 1 job" at bounding box center [1330, 119] width 77 height 19
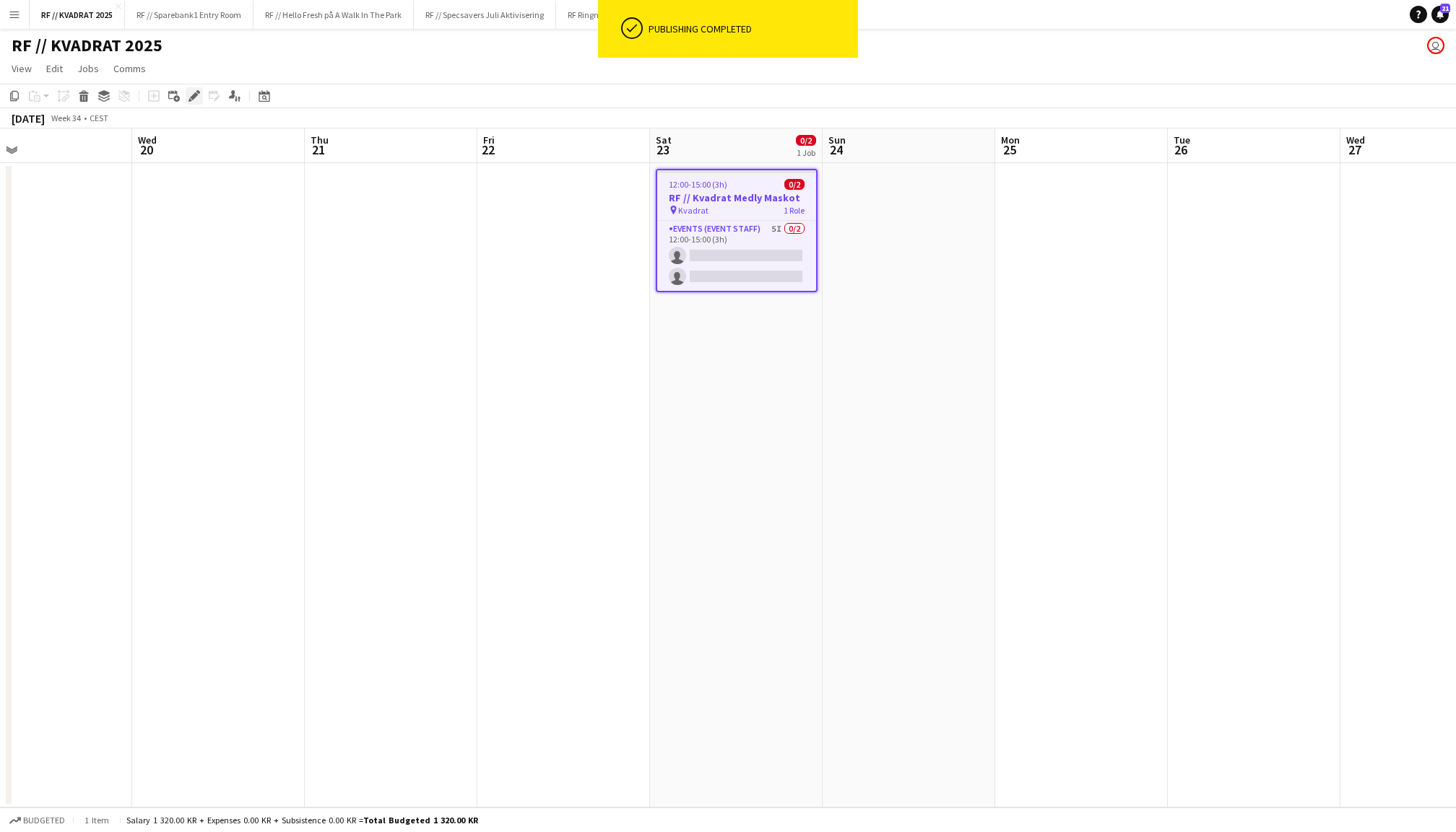
click at [190, 96] on icon "Edit" at bounding box center [194, 96] width 12 height 12
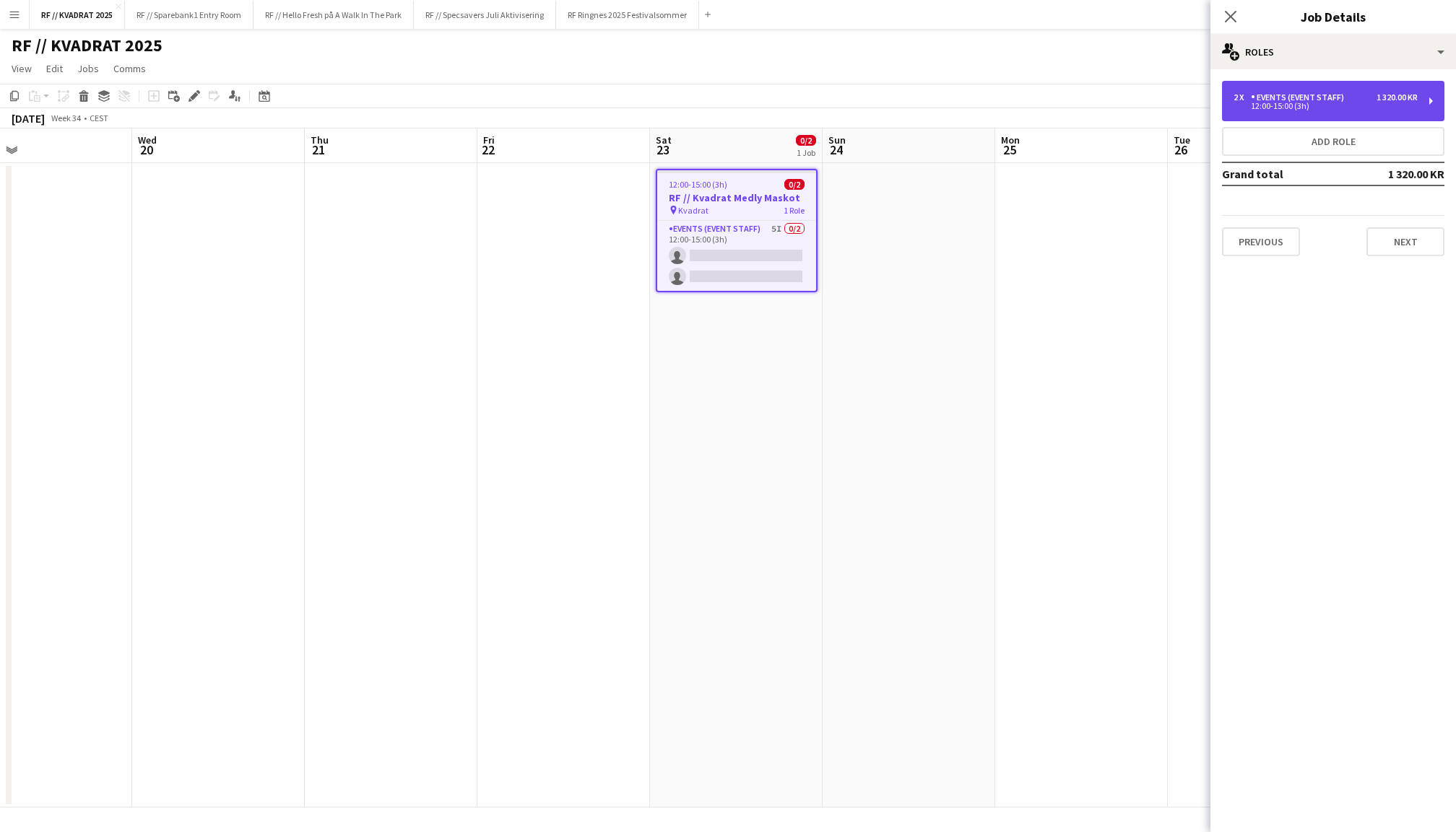
click at [1264, 103] on div "12:00-15:00 (3h)" at bounding box center [1325, 106] width 184 height 7
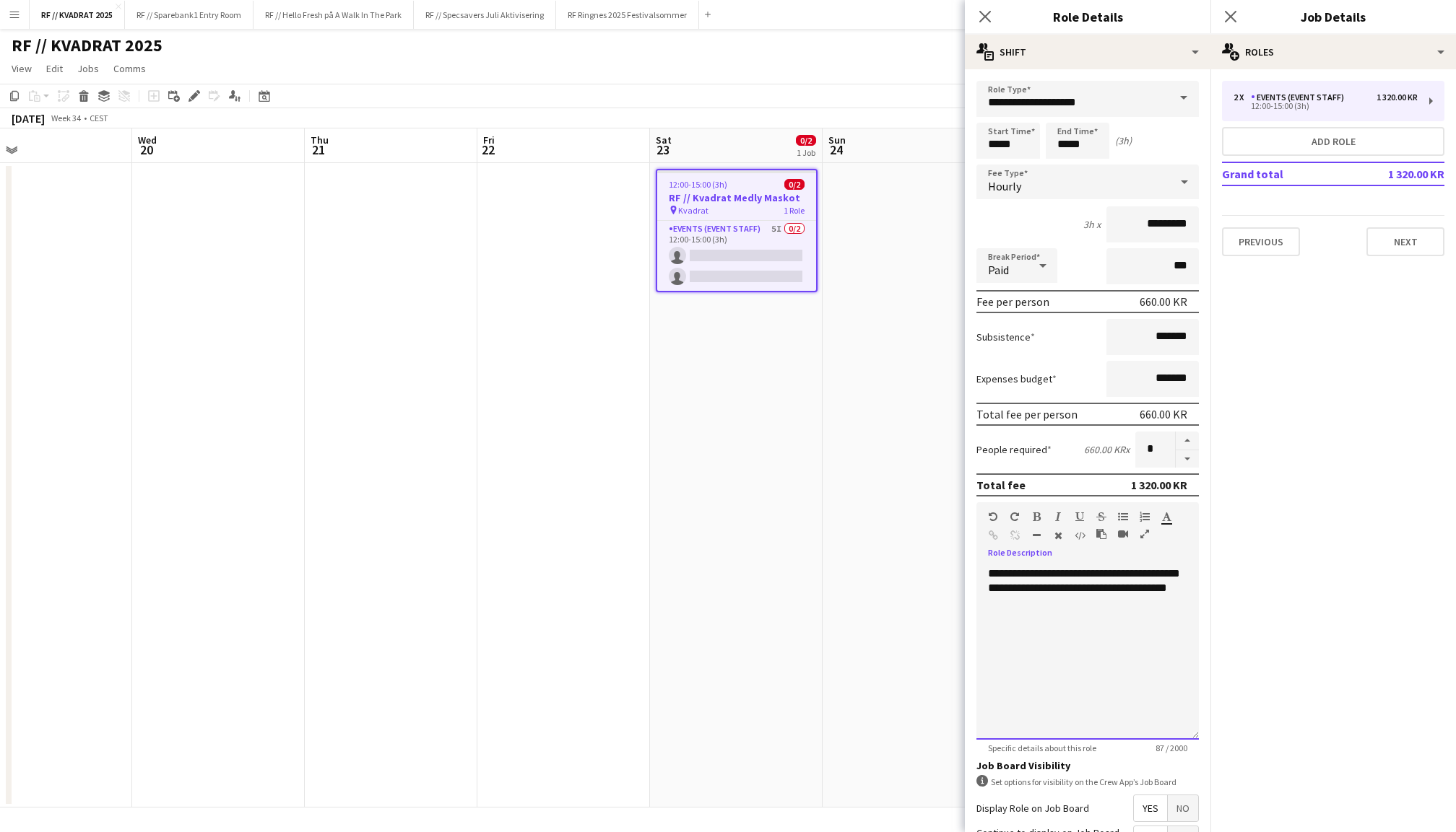
drag, startPoint x: 1099, startPoint y: 606, endPoint x: 964, endPoint y: 604, distance: 135.0
click at [964, 604] on body "Menu Boards Boards Boards All jobs Status Workforce Workforce My Workforce Recr…" at bounding box center [728, 416] width 1456 height 832
click at [1234, 14] on icon "Close pop-in" at bounding box center [1230, 16] width 13 height 13
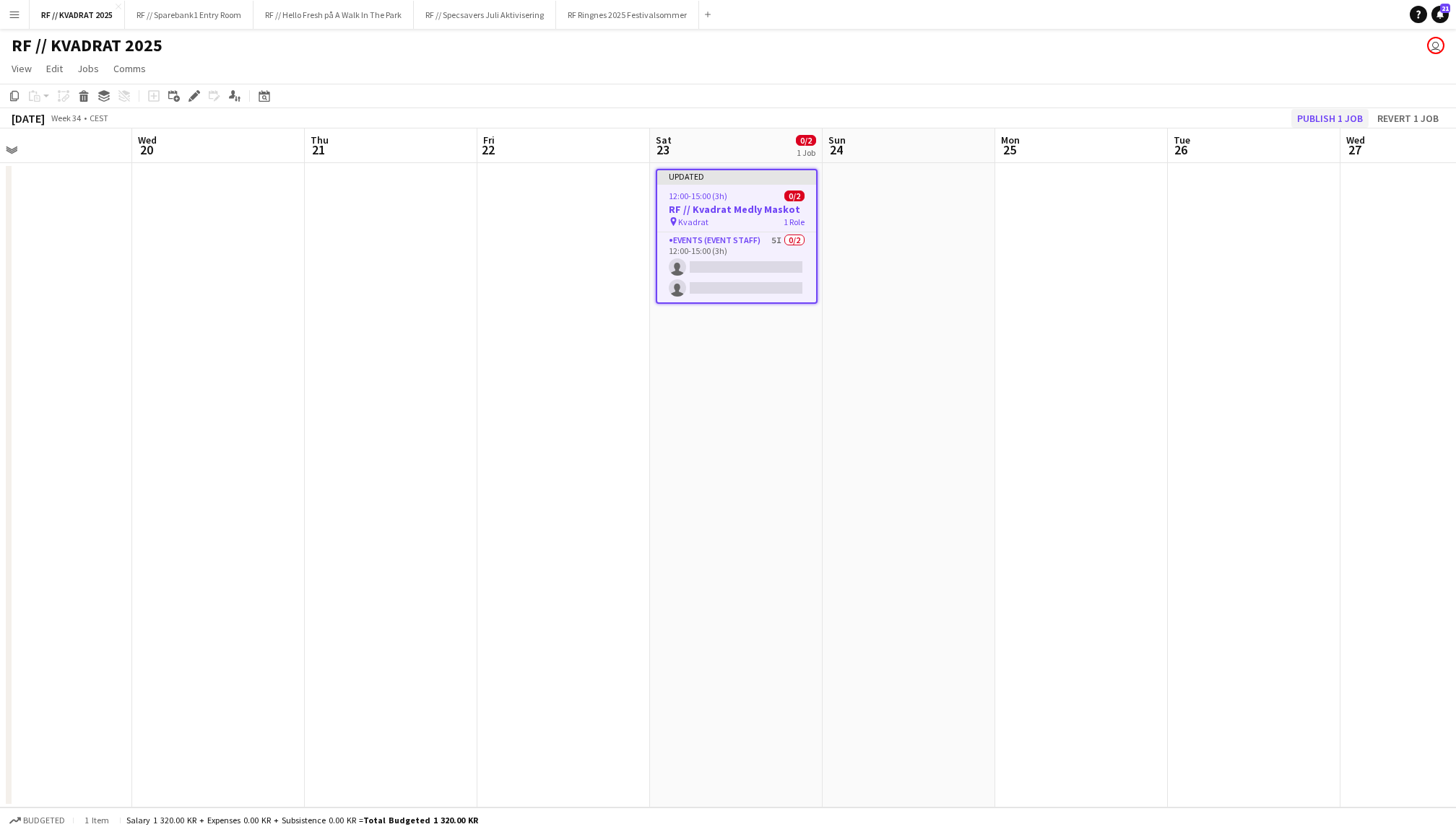
click at [1315, 111] on button "Publish 1 job" at bounding box center [1330, 119] width 77 height 19
click at [747, 197] on h3 "RF // Kvadrat Medly Maskot" at bounding box center [736, 198] width 159 height 13
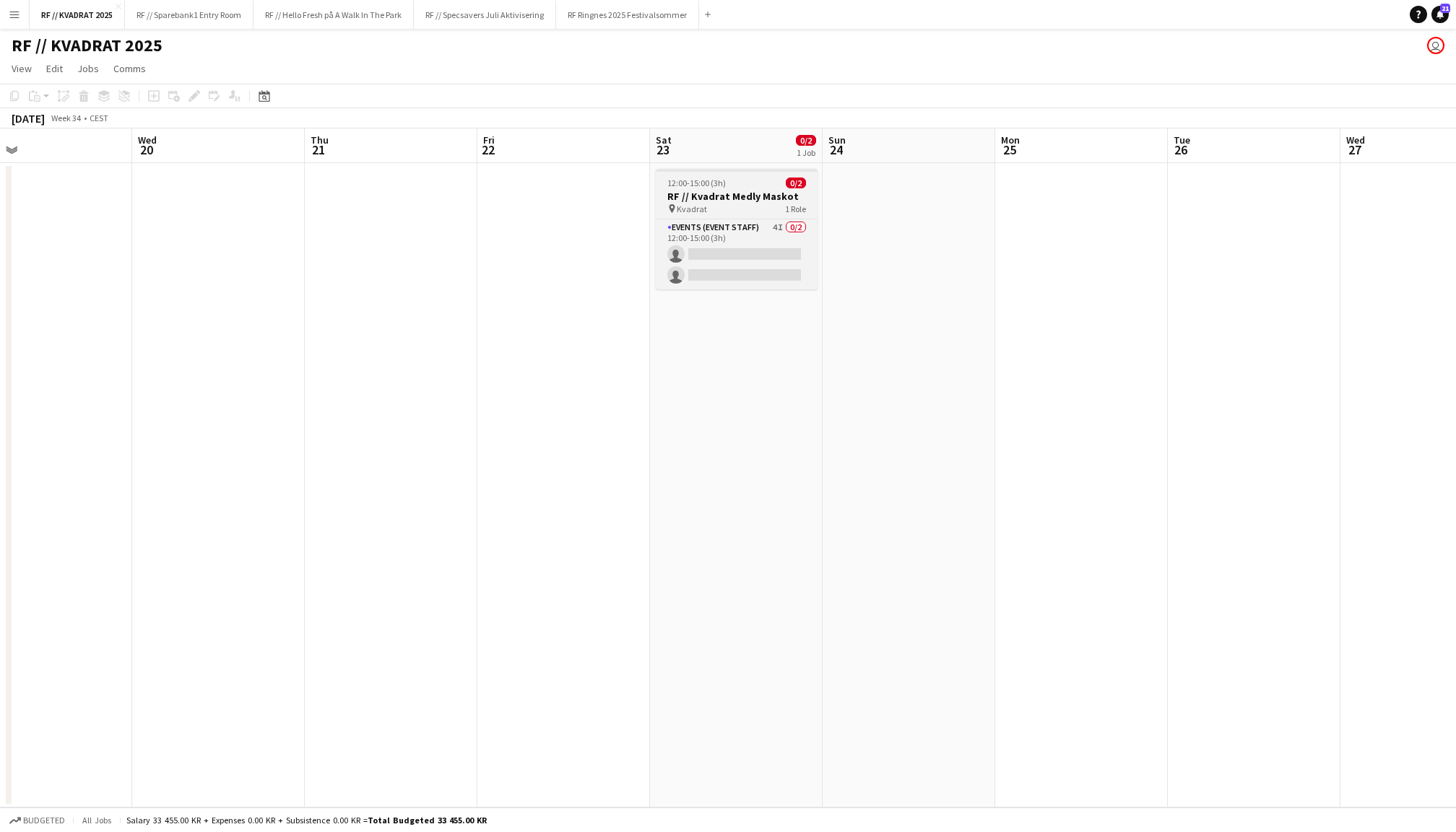
click at [754, 201] on h3 "RF // Kvadrat Medly Maskot" at bounding box center [737, 196] width 162 height 13
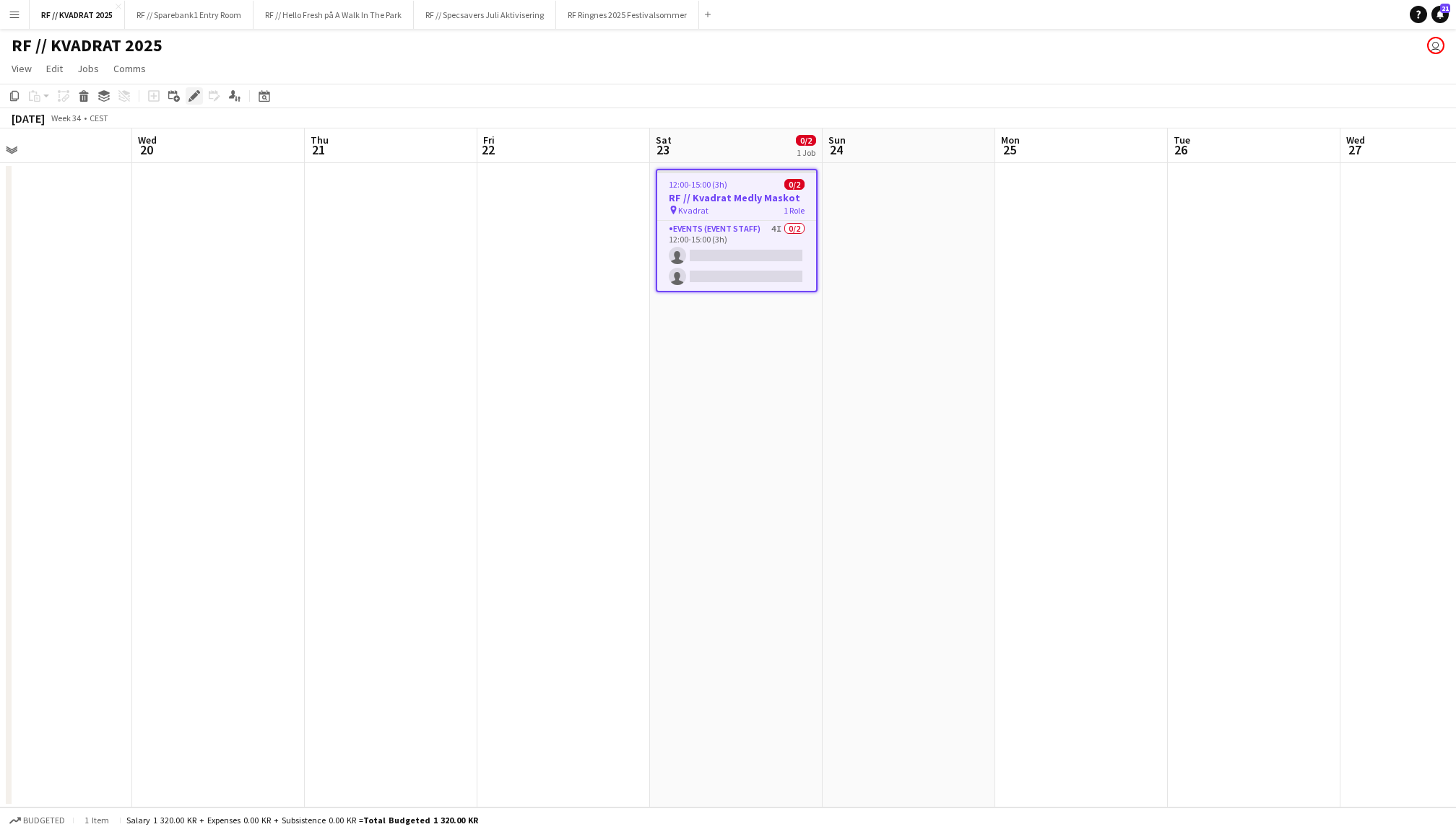
click at [194, 96] on icon at bounding box center [194, 96] width 8 height 8
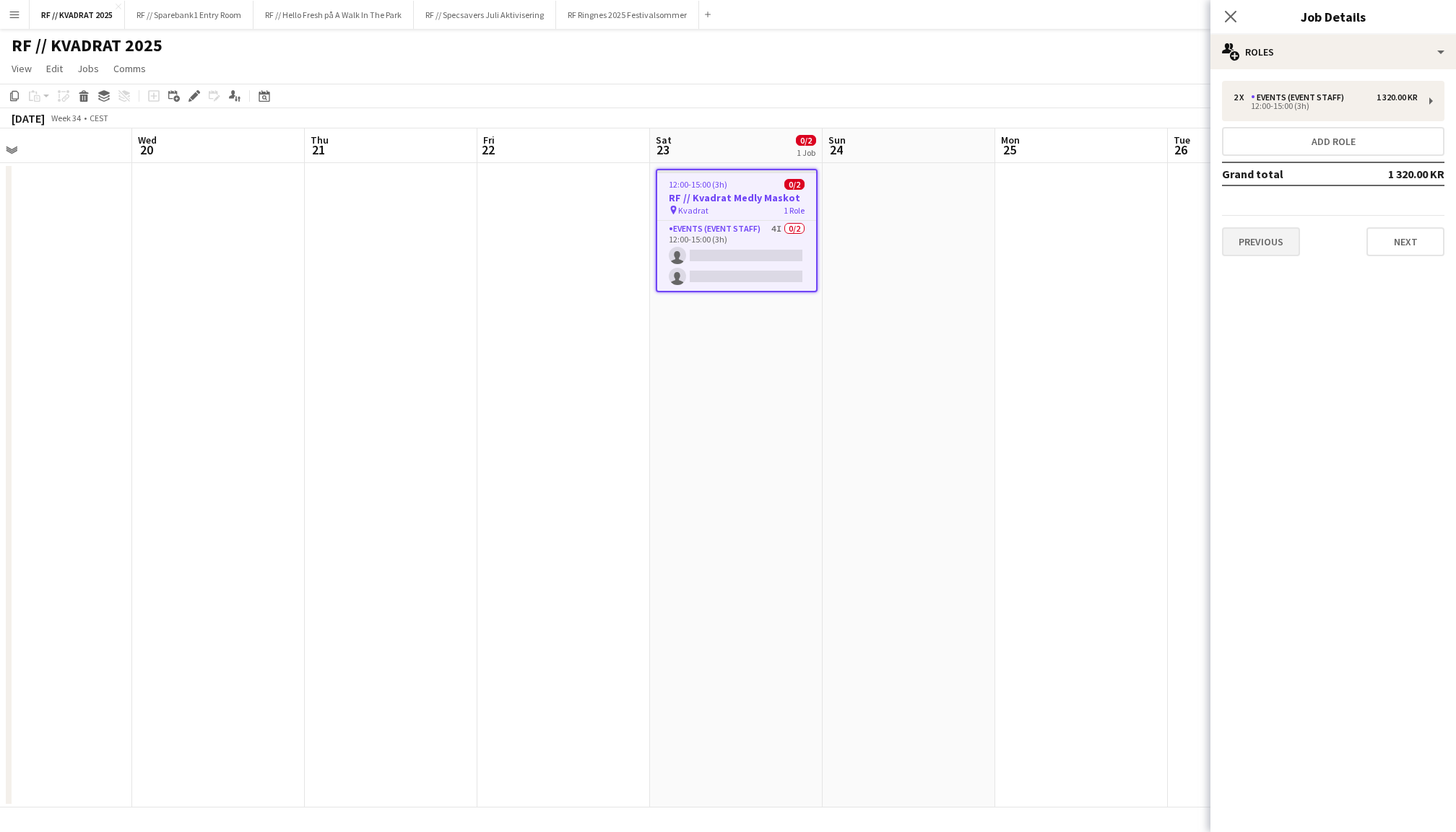
click at [1295, 240] on button "Previous" at bounding box center [1261, 242] width 78 height 29
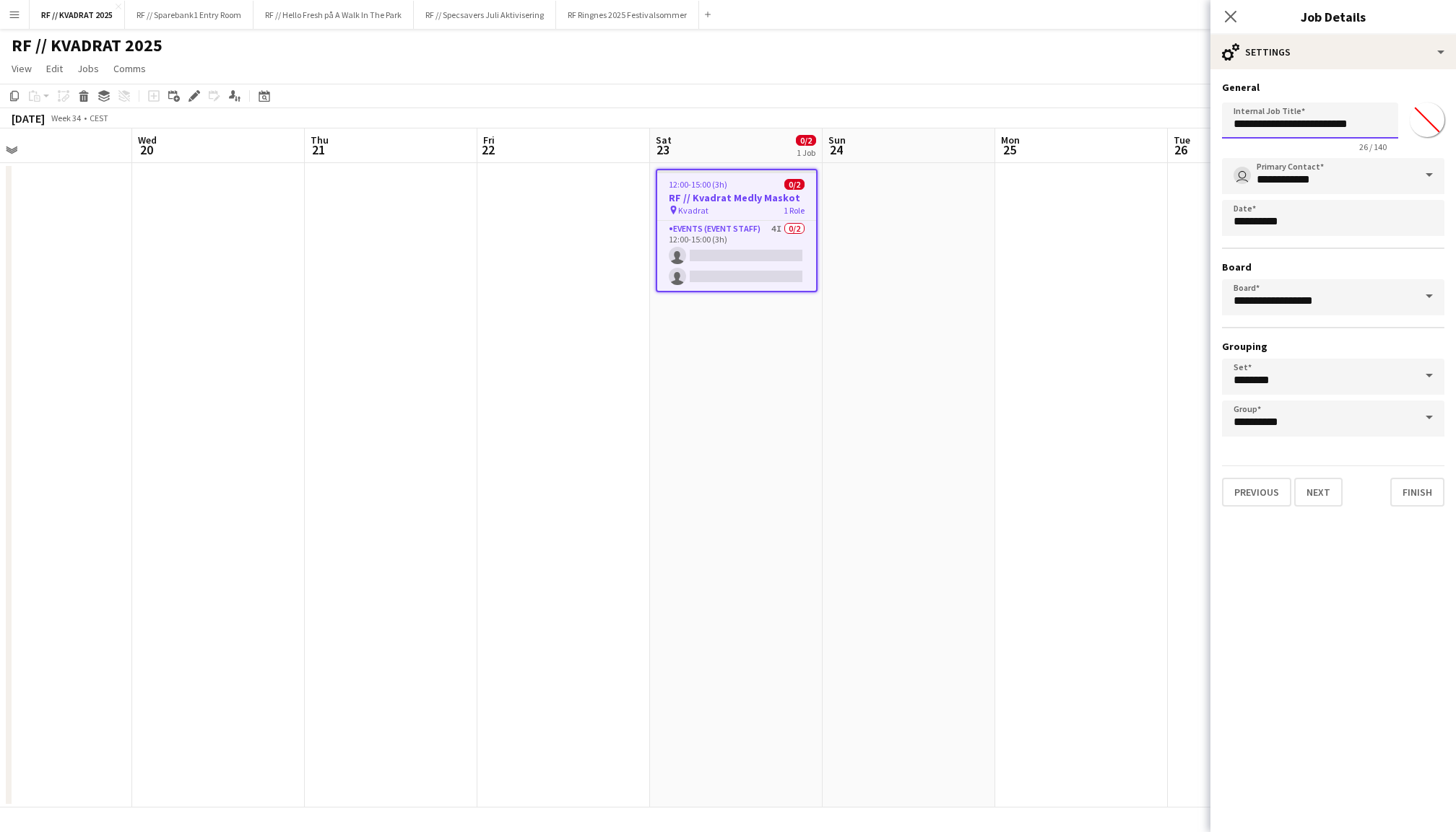
click at [1310, 130] on input "**********" at bounding box center [1310, 121] width 176 height 36
type input "**********"
click at [1228, 19] on icon at bounding box center [1230, 16] width 13 height 13
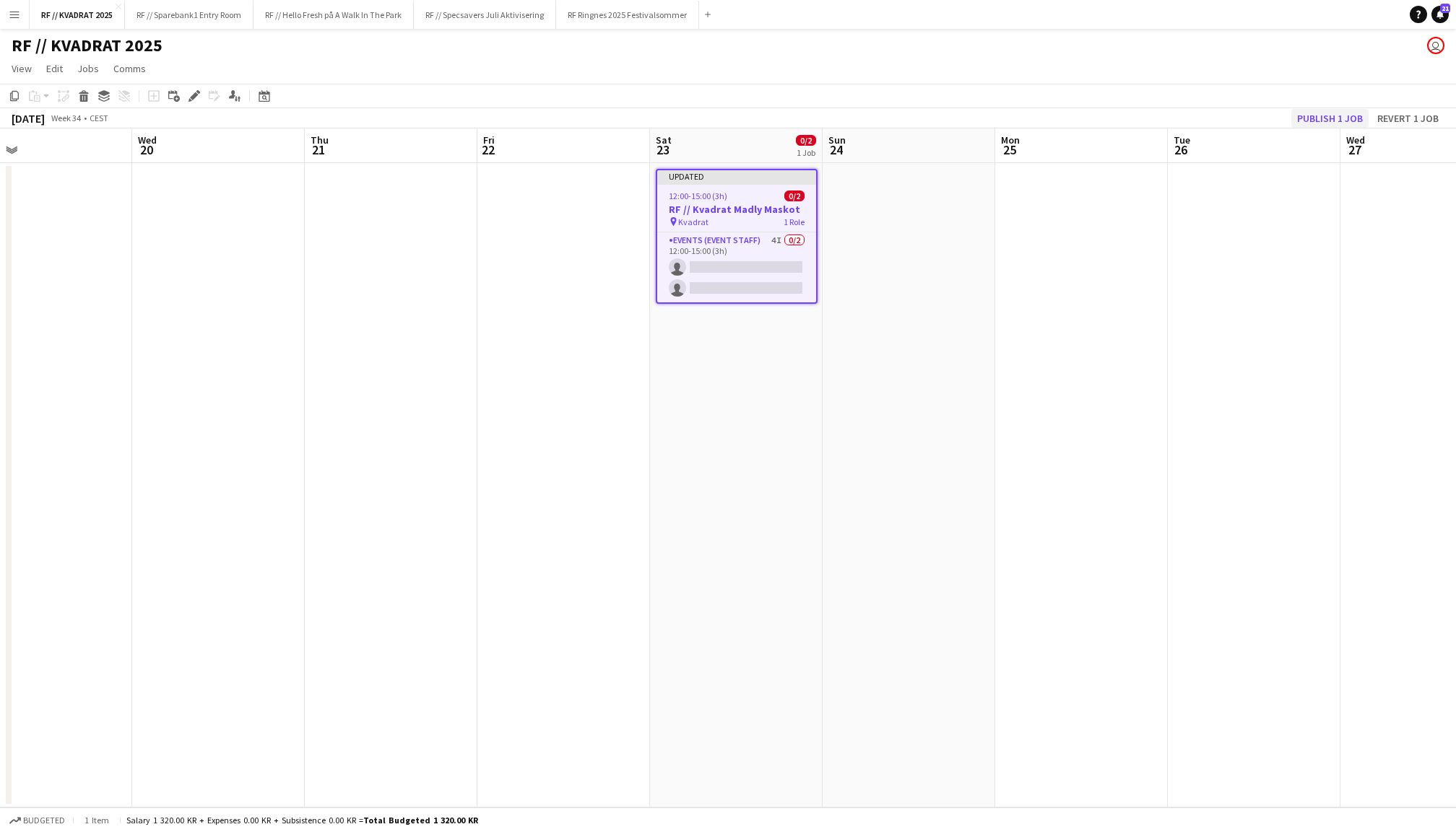
click at [1325, 111] on button "Publish 1 job" at bounding box center [1330, 119] width 77 height 19
click at [195, 21] on button "RF // Sparebank1 Entry Room Close" at bounding box center [189, 15] width 129 height 28
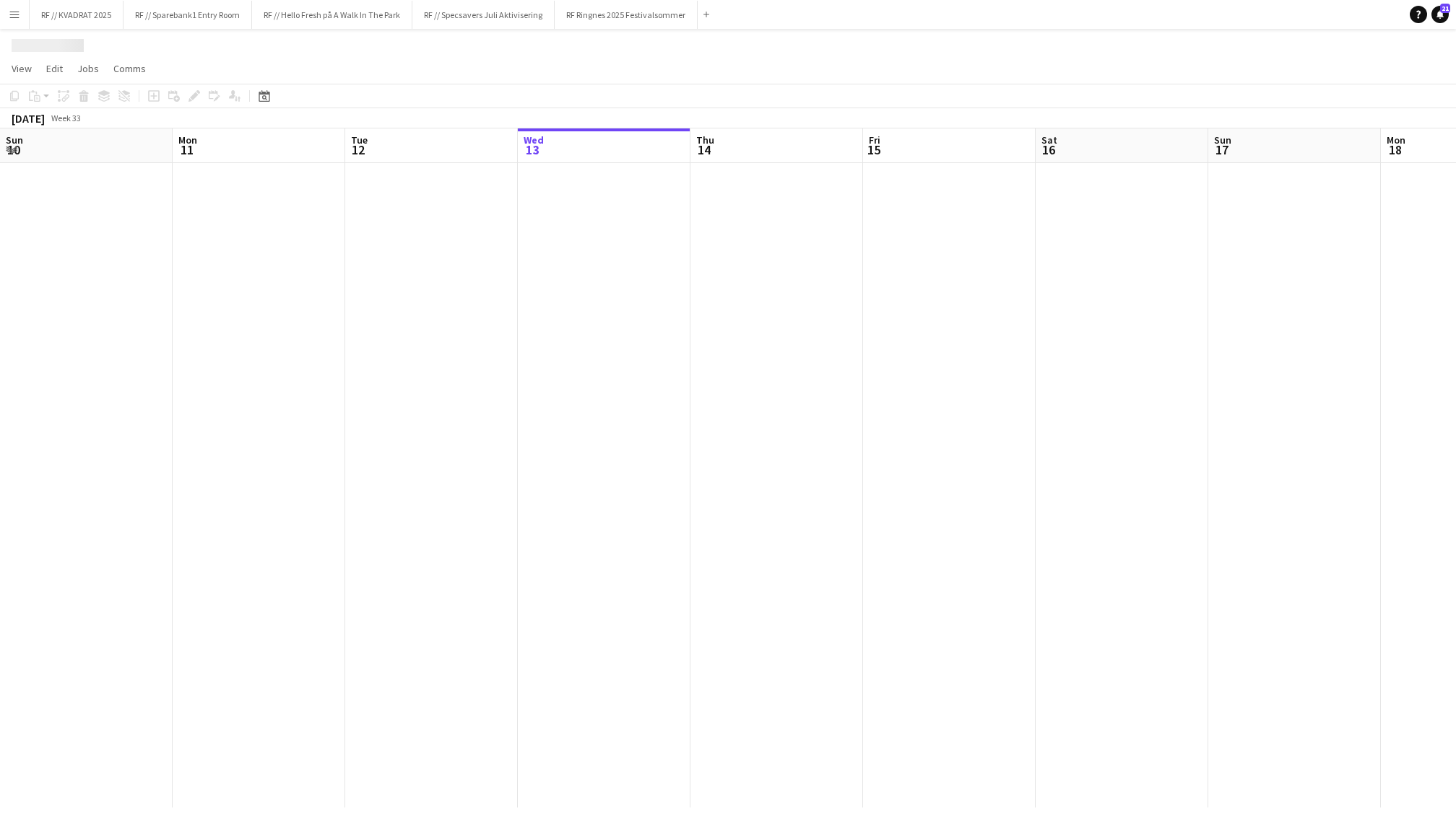
scroll to position [0, 345]
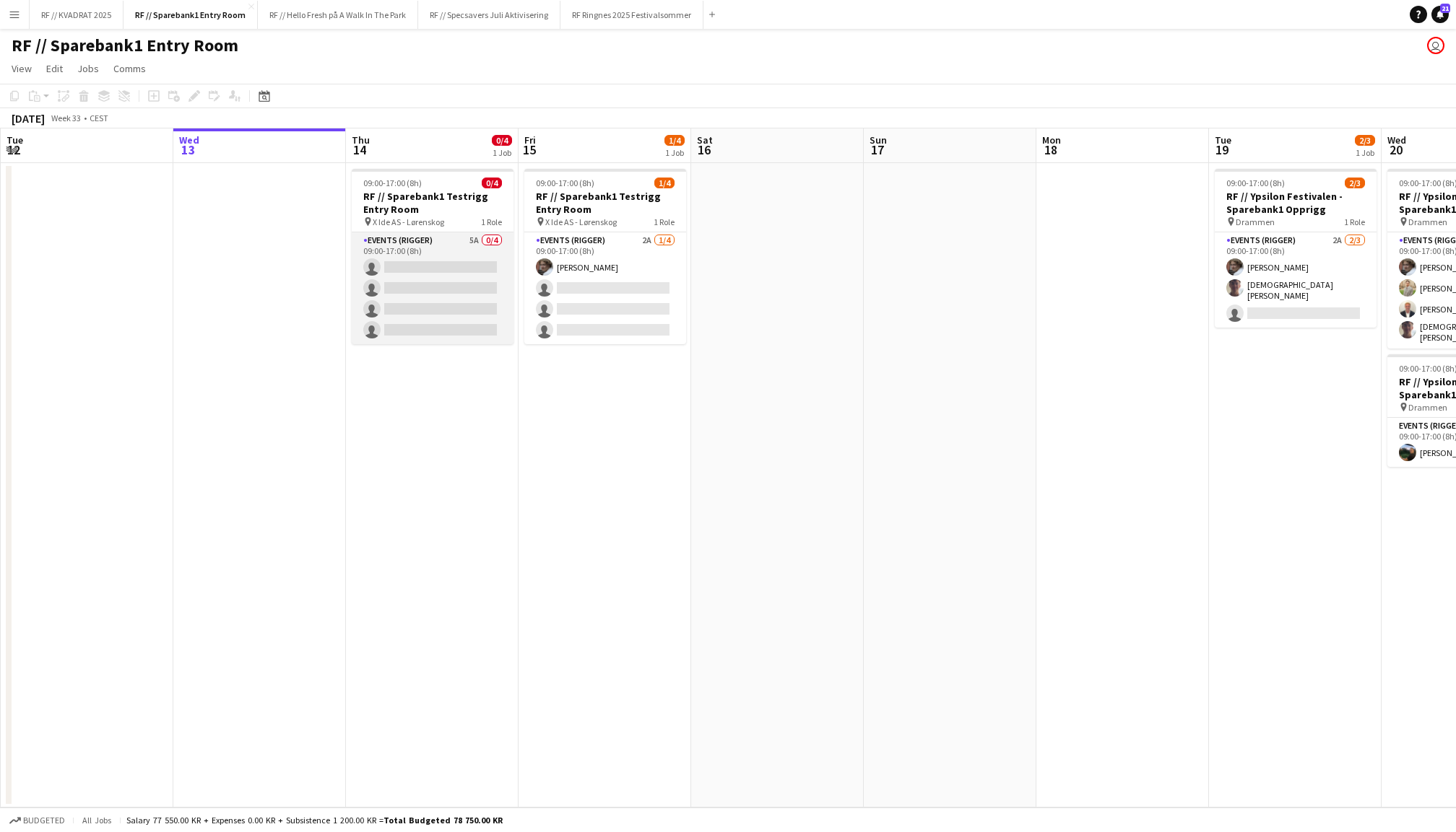
click at [428, 276] on app-card-role "Events (Rigger) 5A 0/4 09:00-17:00 (8h) single-neutral-actions single-neutral-a…" at bounding box center [432, 288] width 162 height 112
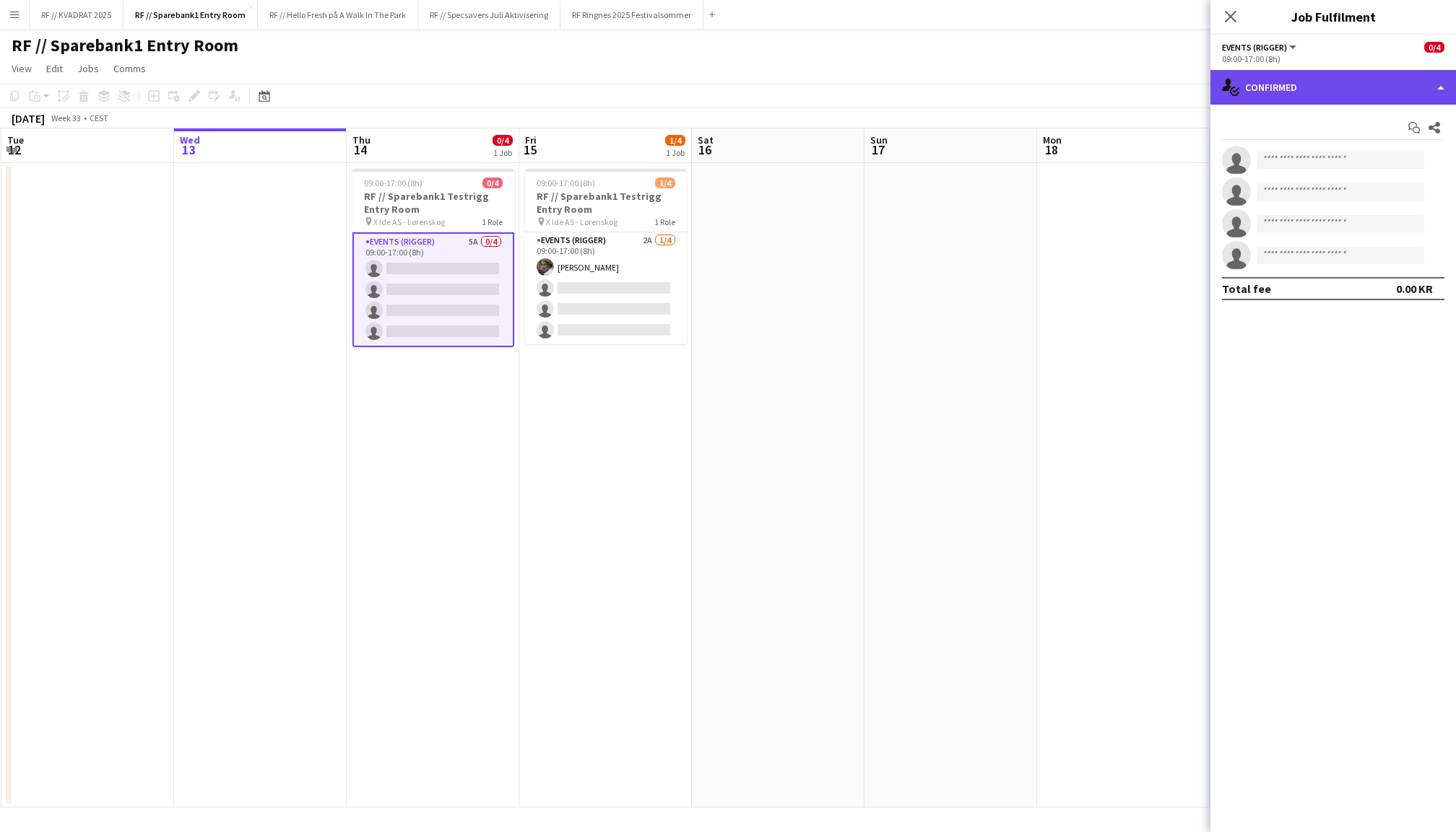
click at [1345, 73] on div "single-neutral-actions-check-2 Confirmed" at bounding box center [1333, 88] width 246 height 35
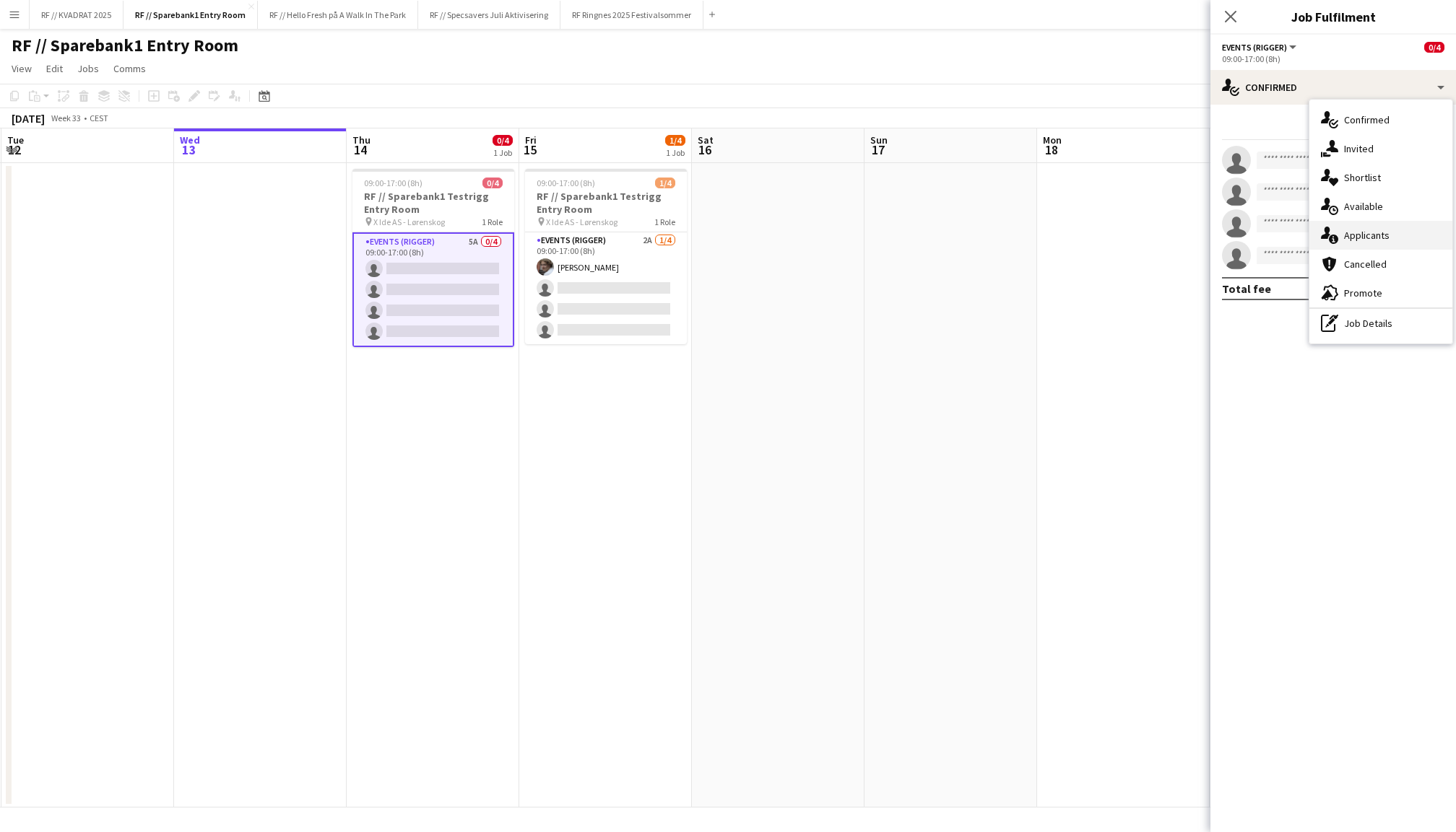
click at [1364, 228] on div "single-neutral-actions-information Applicants" at bounding box center [1380, 235] width 143 height 29
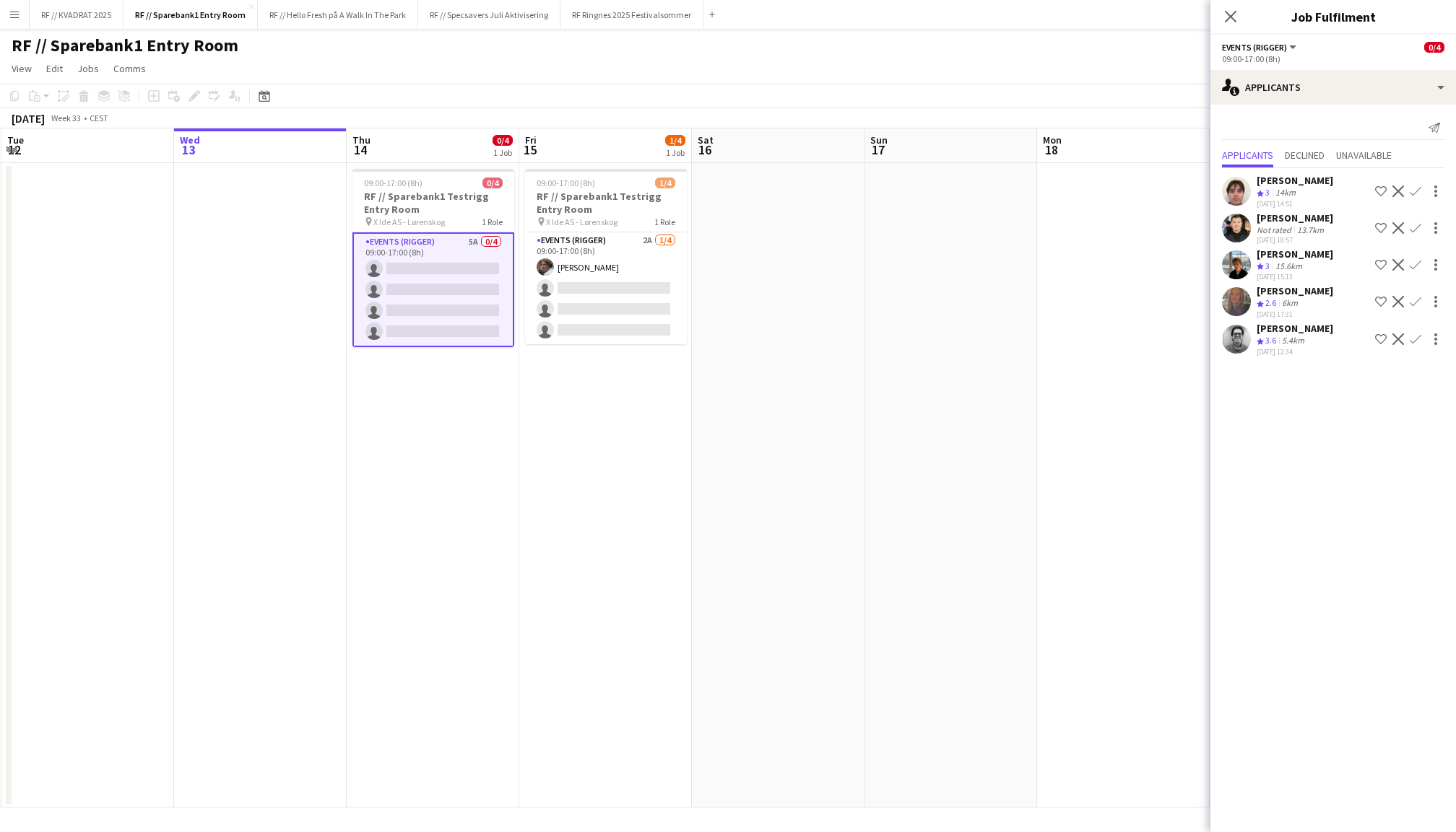
click at [1232, 263] on app-user-avatar at bounding box center [1236, 265] width 29 height 29
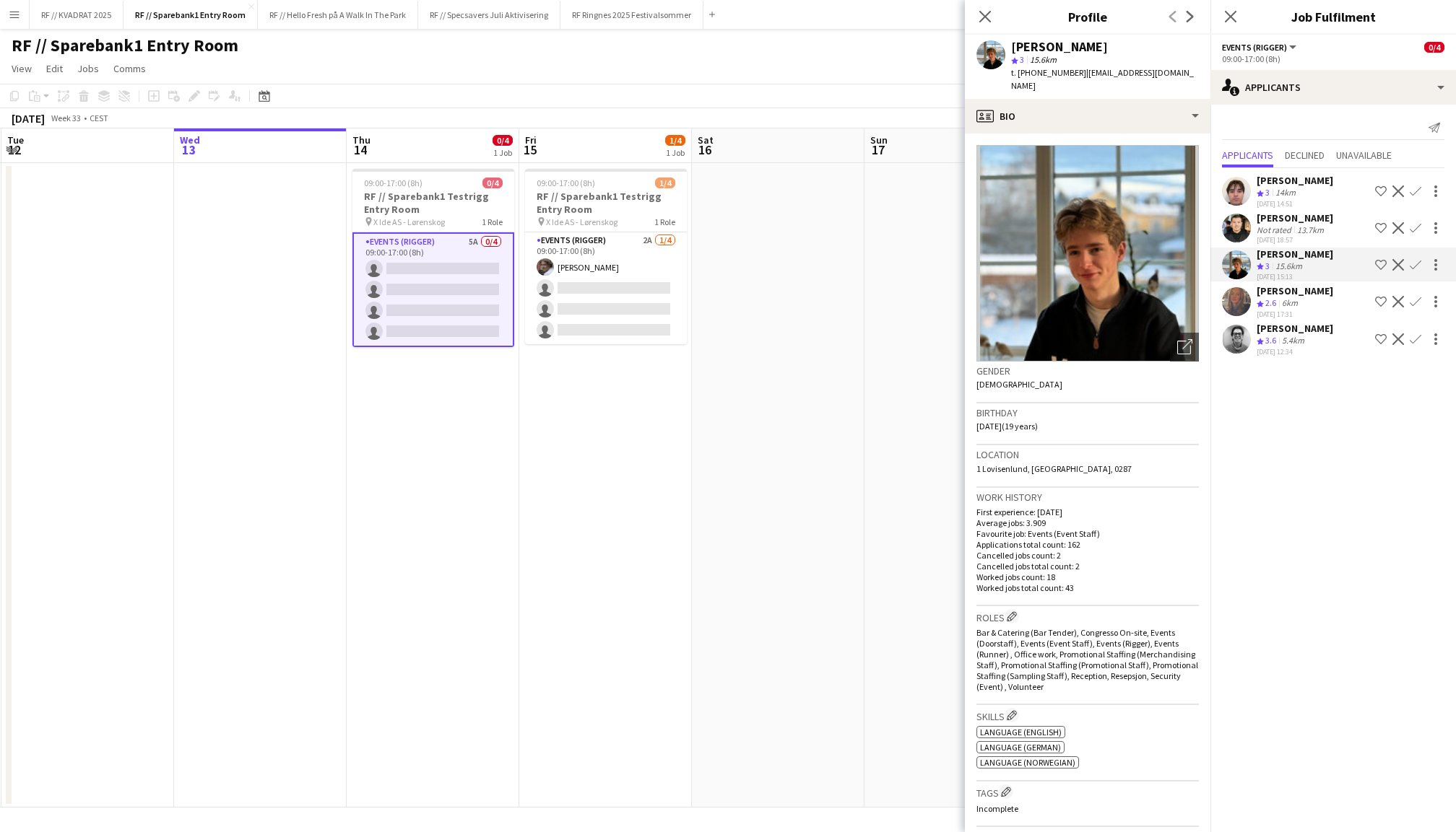
click at [1235, 333] on app-user-avatar at bounding box center [1236, 339] width 29 height 29
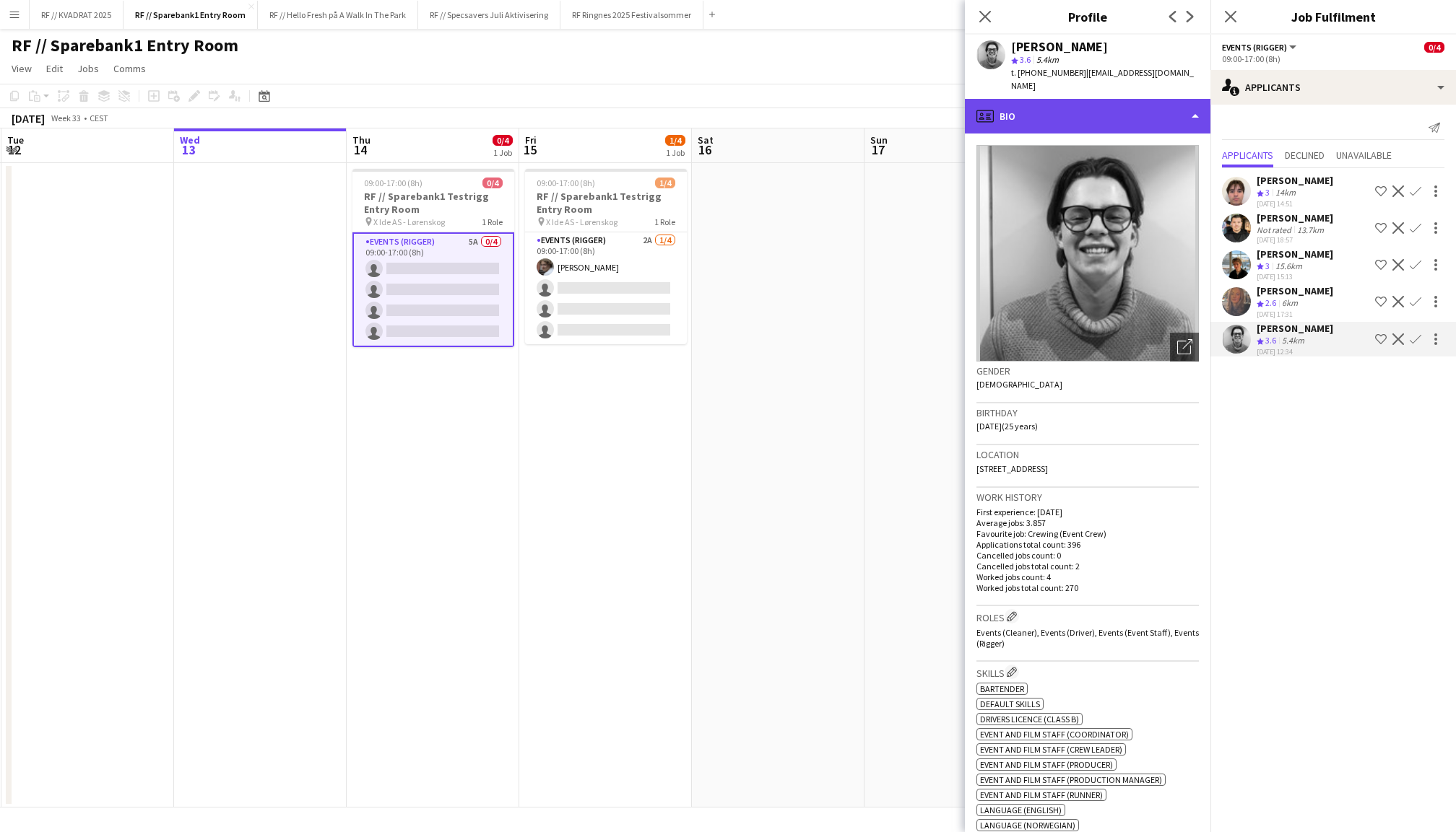
click at [1136, 101] on div "profile Bio" at bounding box center [1088, 116] width 246 height 35
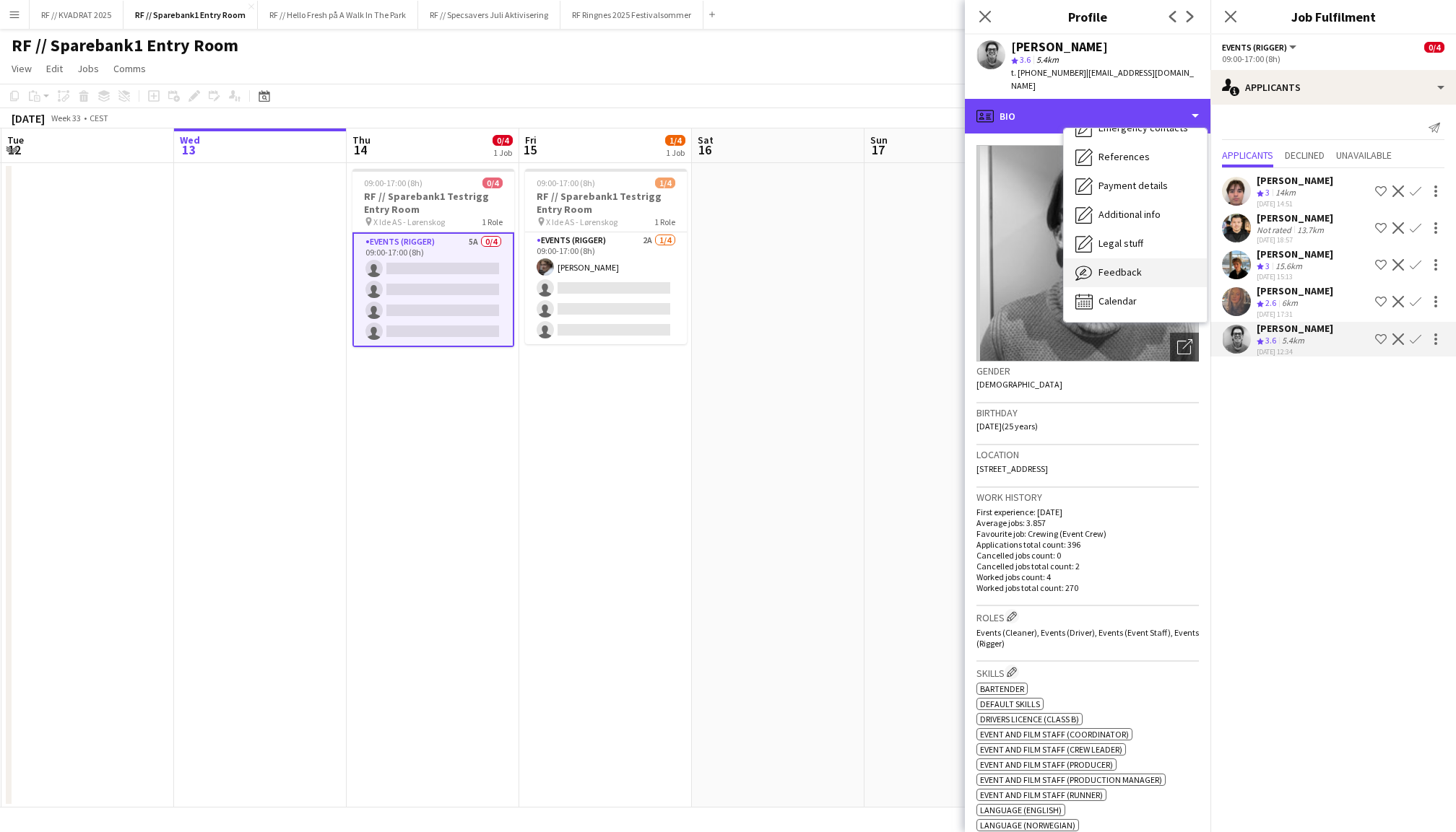
scroll to position [136, 0]
click at [1125, 295] on span "Calendar" at bounding box center [1118, 301] width 38 height 13
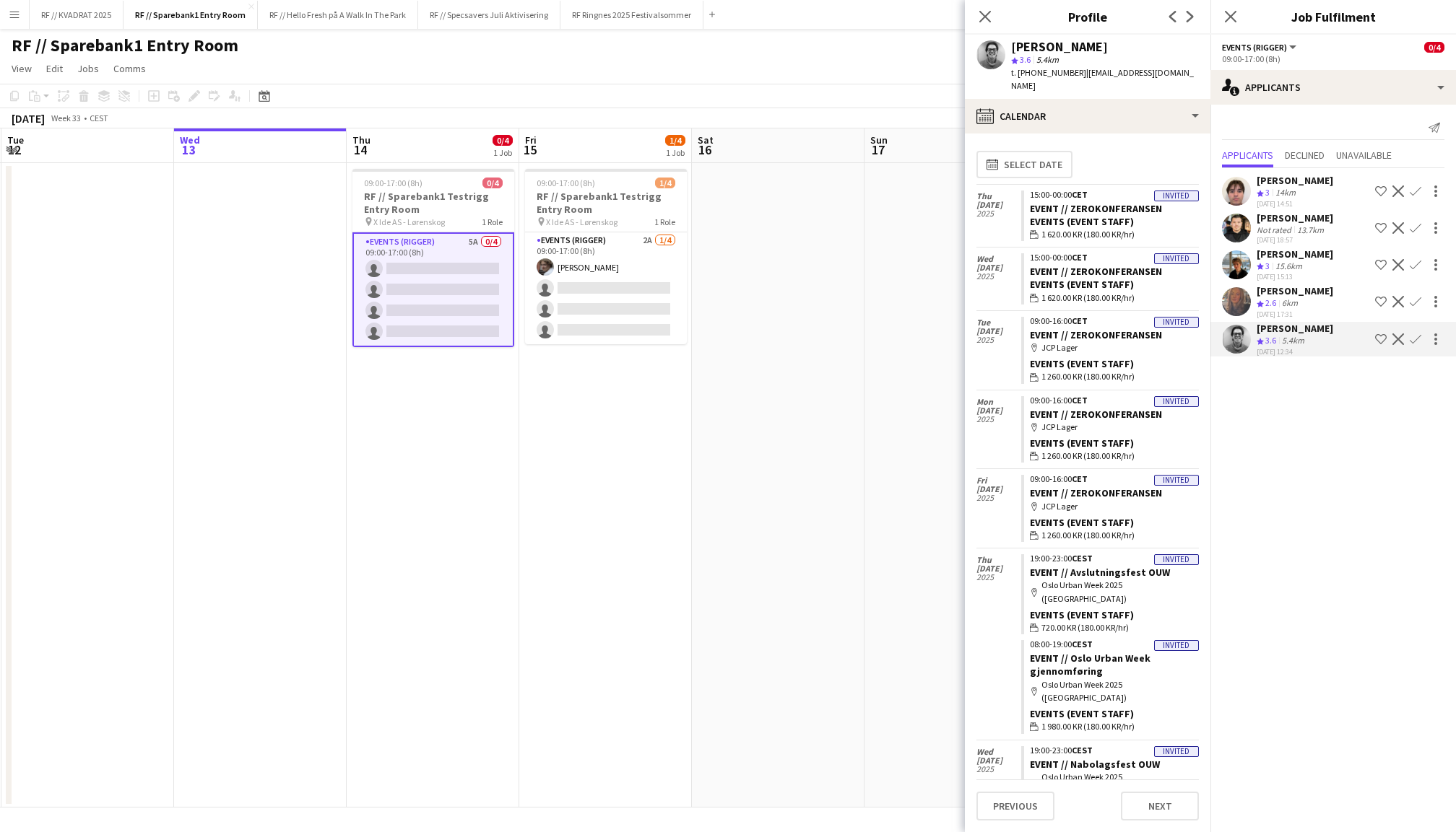
scroll to position [0, 0]
click at [1225, 18] on icon "Close pop-in" at bounding box center [1230, 16] width 13 height 13
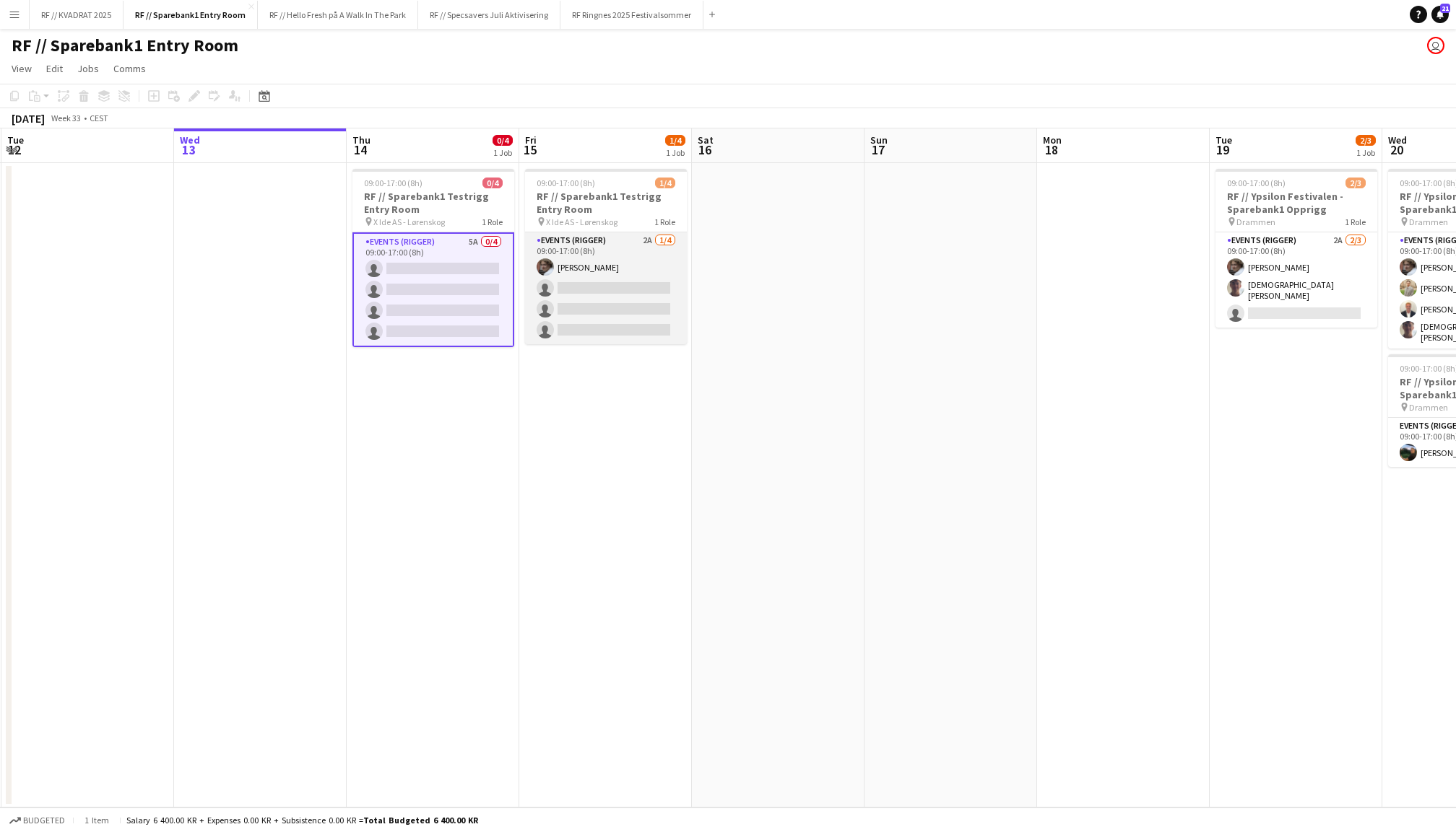
click at [535, 267] on app-card-role "Events (Rigger) 2A 1/4 09:00-17:00 (8h) Jesper Roth single-neutral-actions sing…" at bounding box center [605, 288] width 162 height 112
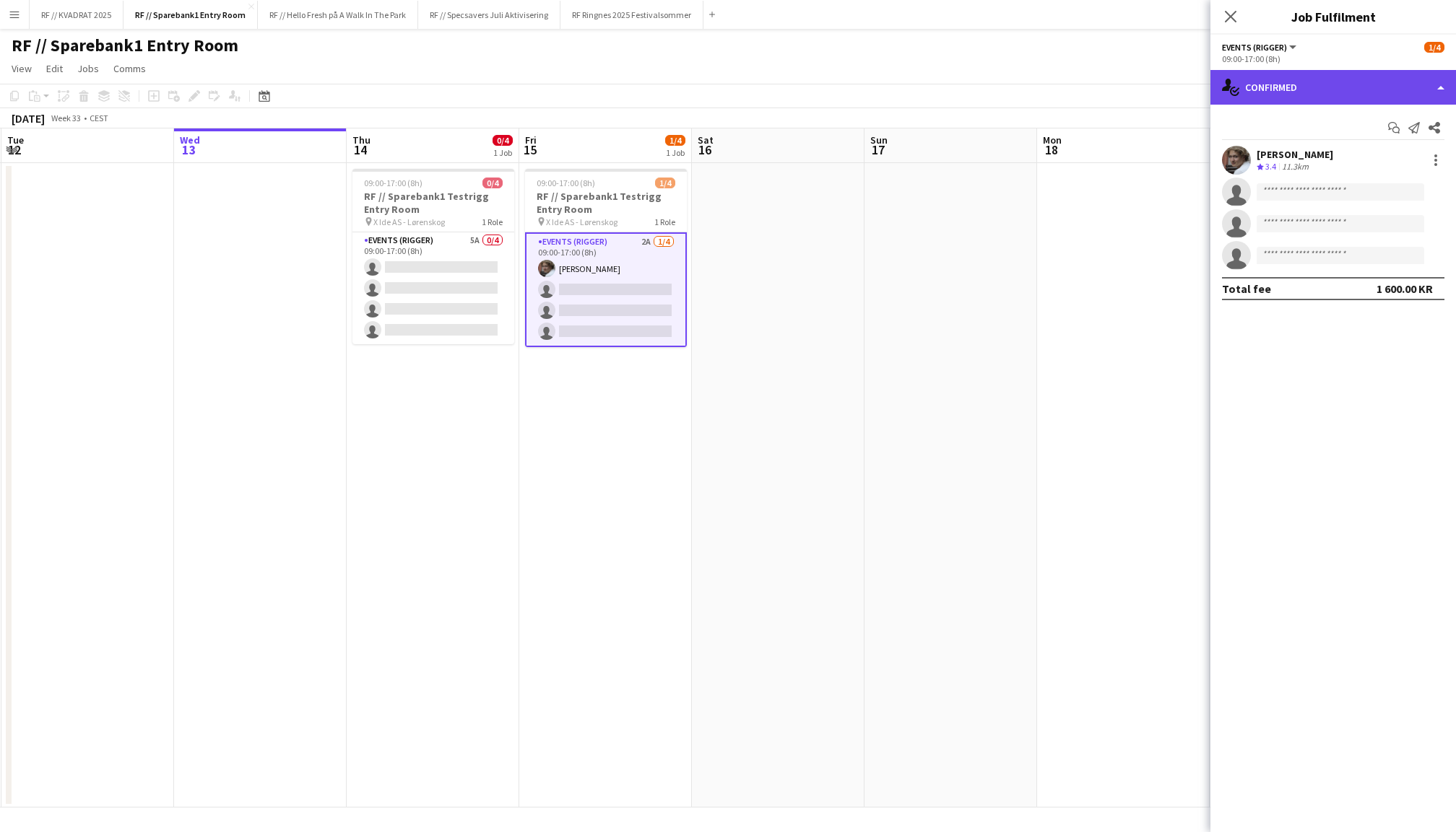
click at [1343, 82] on div "single-neutral-actions-check-2 Confirmed" at bounding box center [1333, 88] width 246 height 35
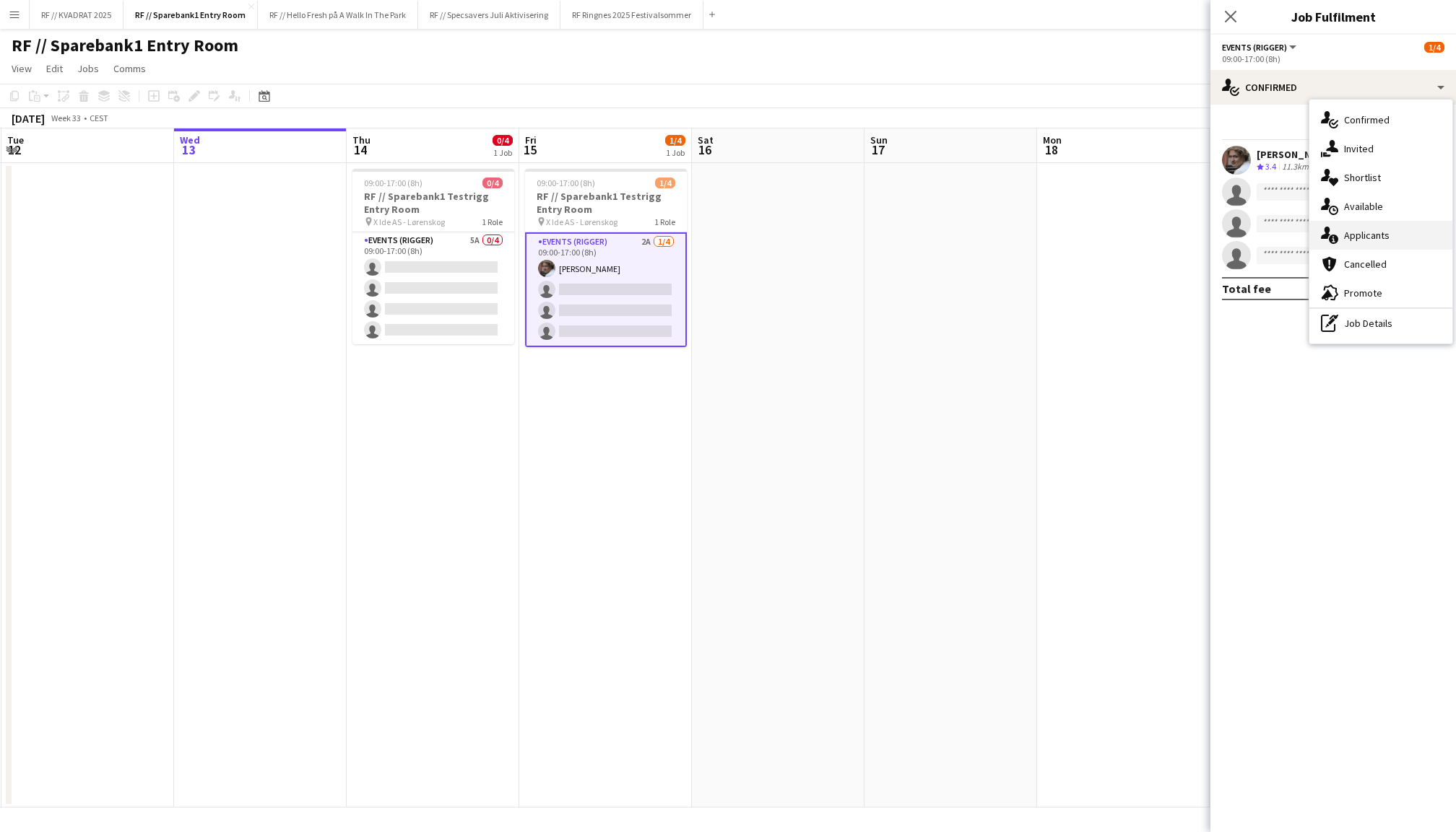
click at [1381, 238] on div "single-neutral-actions-information Applicants" at bounding box center [1380, 235] width 143 height 29
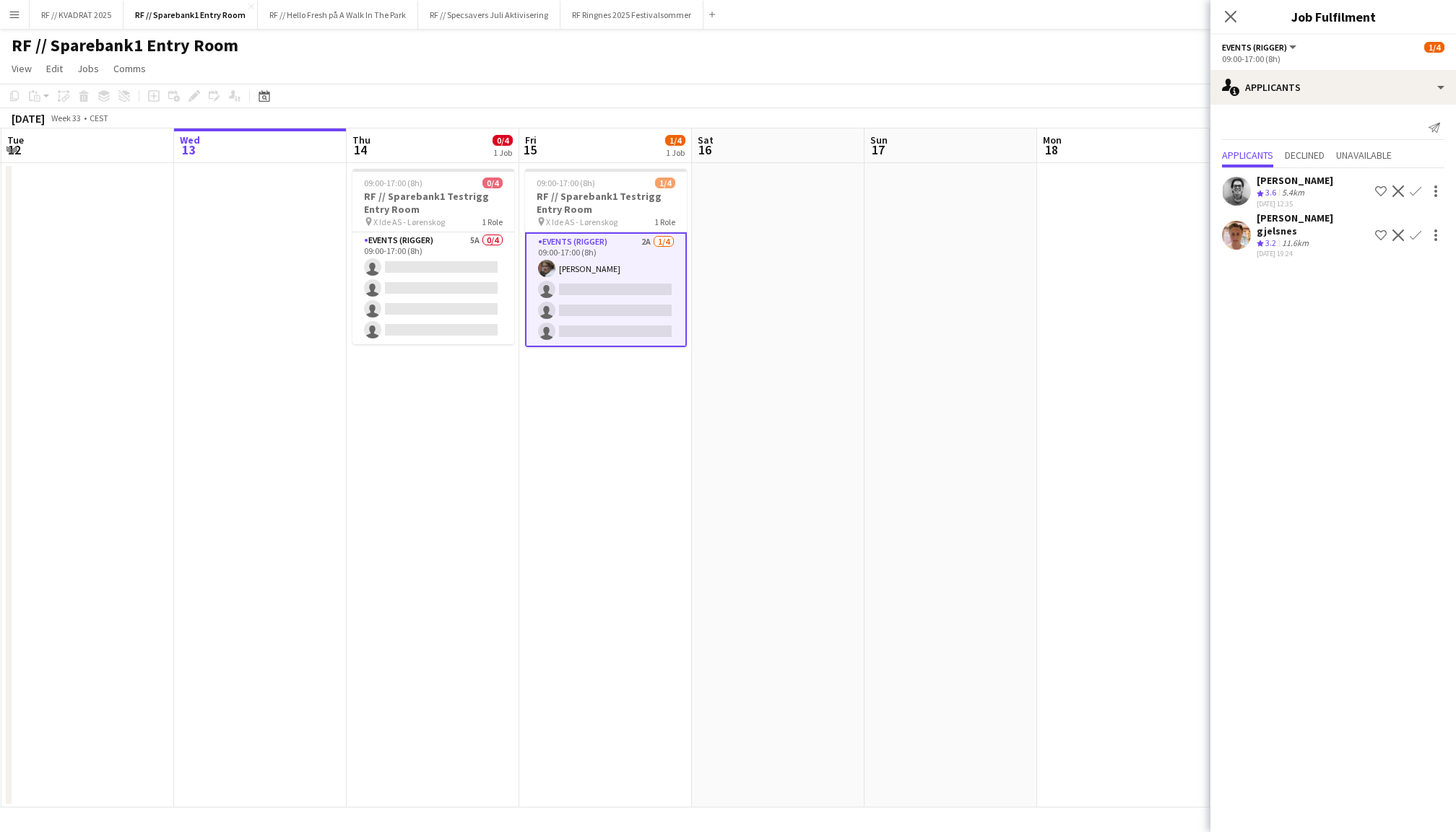
click at [1245, 188] on app-user-avatar at bounding box center [1236, 191] width 29 height 29
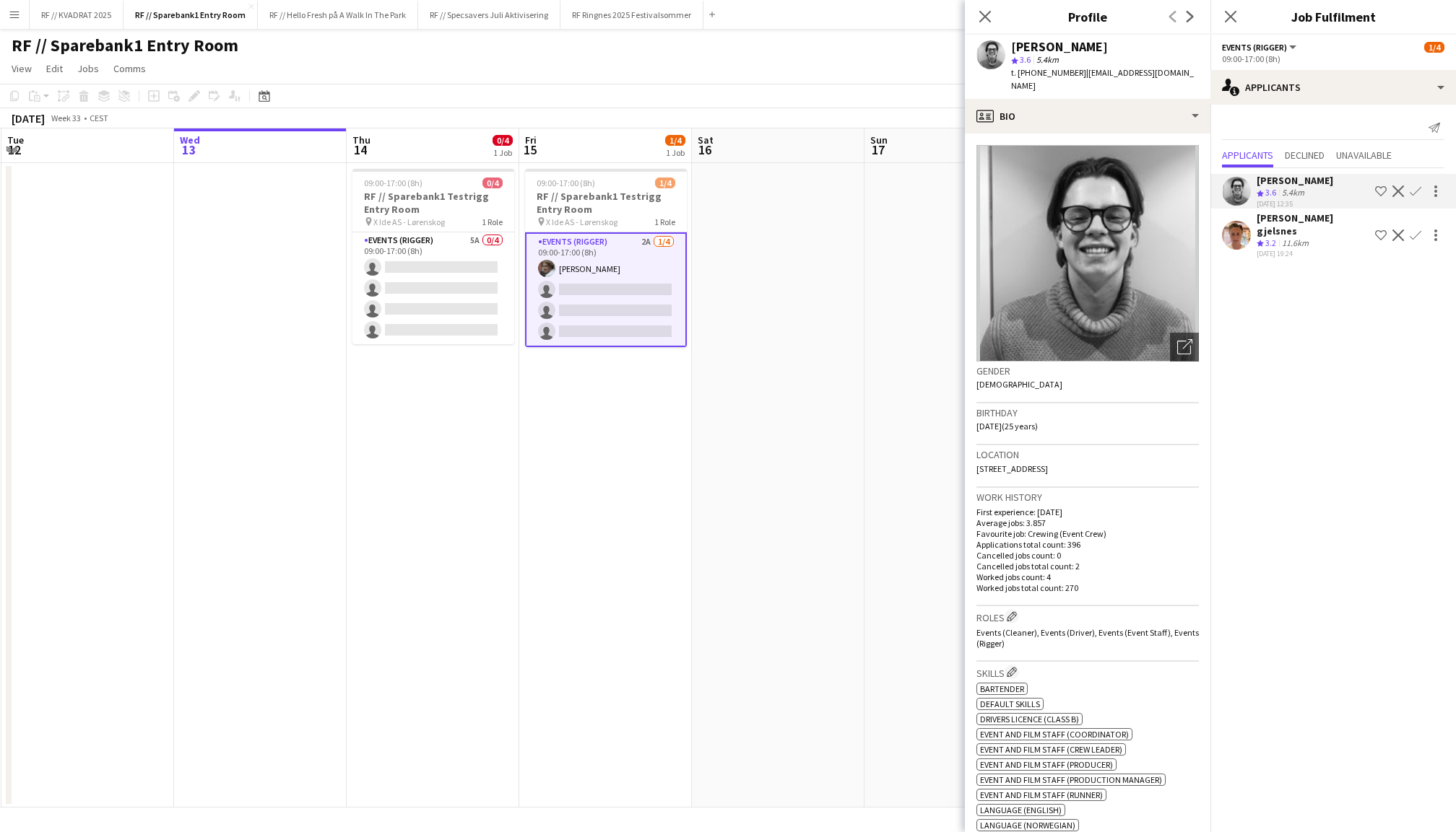
drag, startPoint x: 1064, startPoint y: 76, endPoint x: 1032, endPoint y: 75, distance: 32.0
click at [1032, 75] on span "t. +4745808696" at bounding box center [1048, 73] width 75 height 11
copy span "45808696"
click at [1416, 230] on app-icon "Confirm" at bounding box center [1415, 235] width 12 height 12
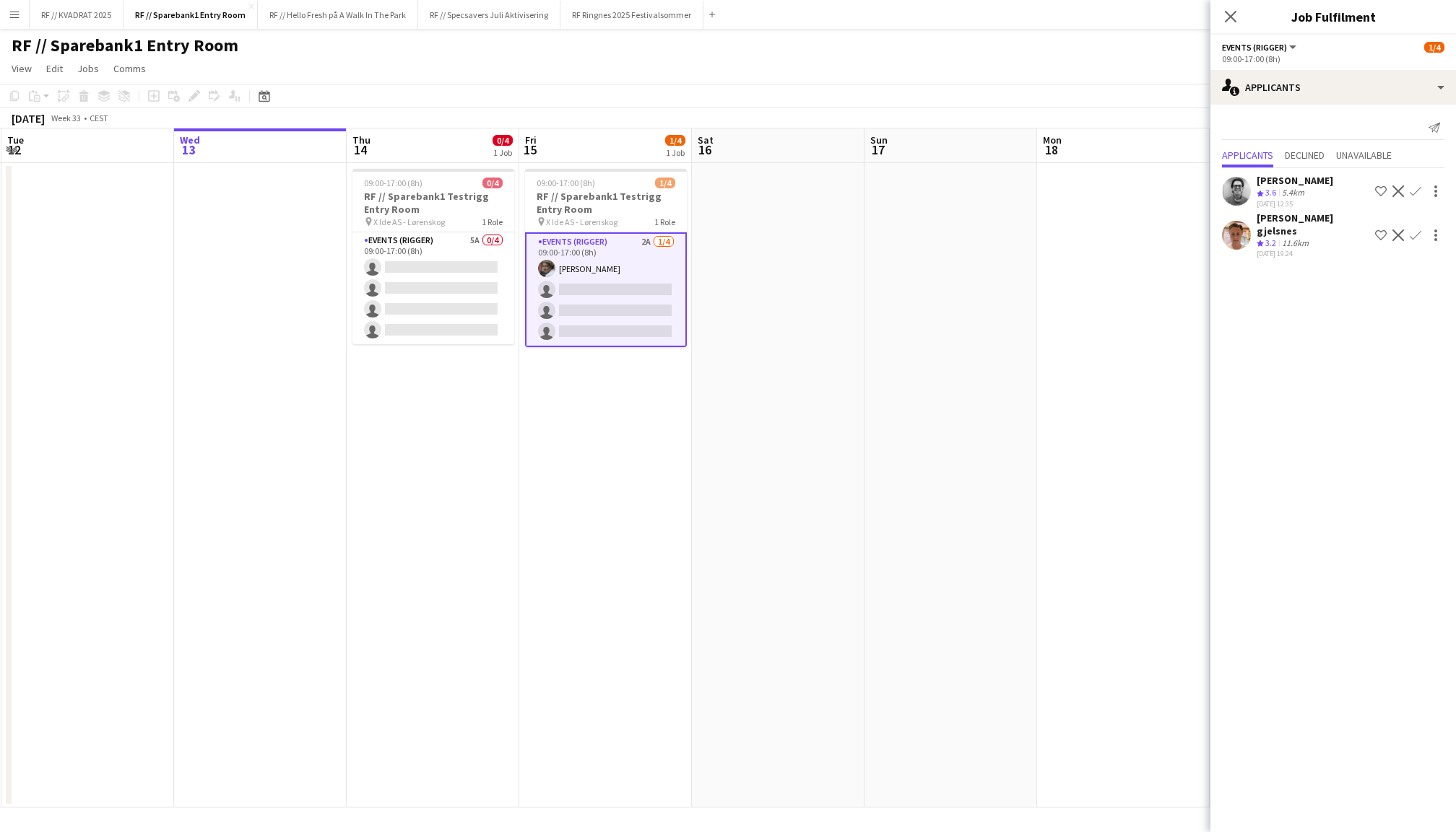
click at [1416, 230] on app-icon "Confirm" at bounding box center [1415, 235] width 12 height 12
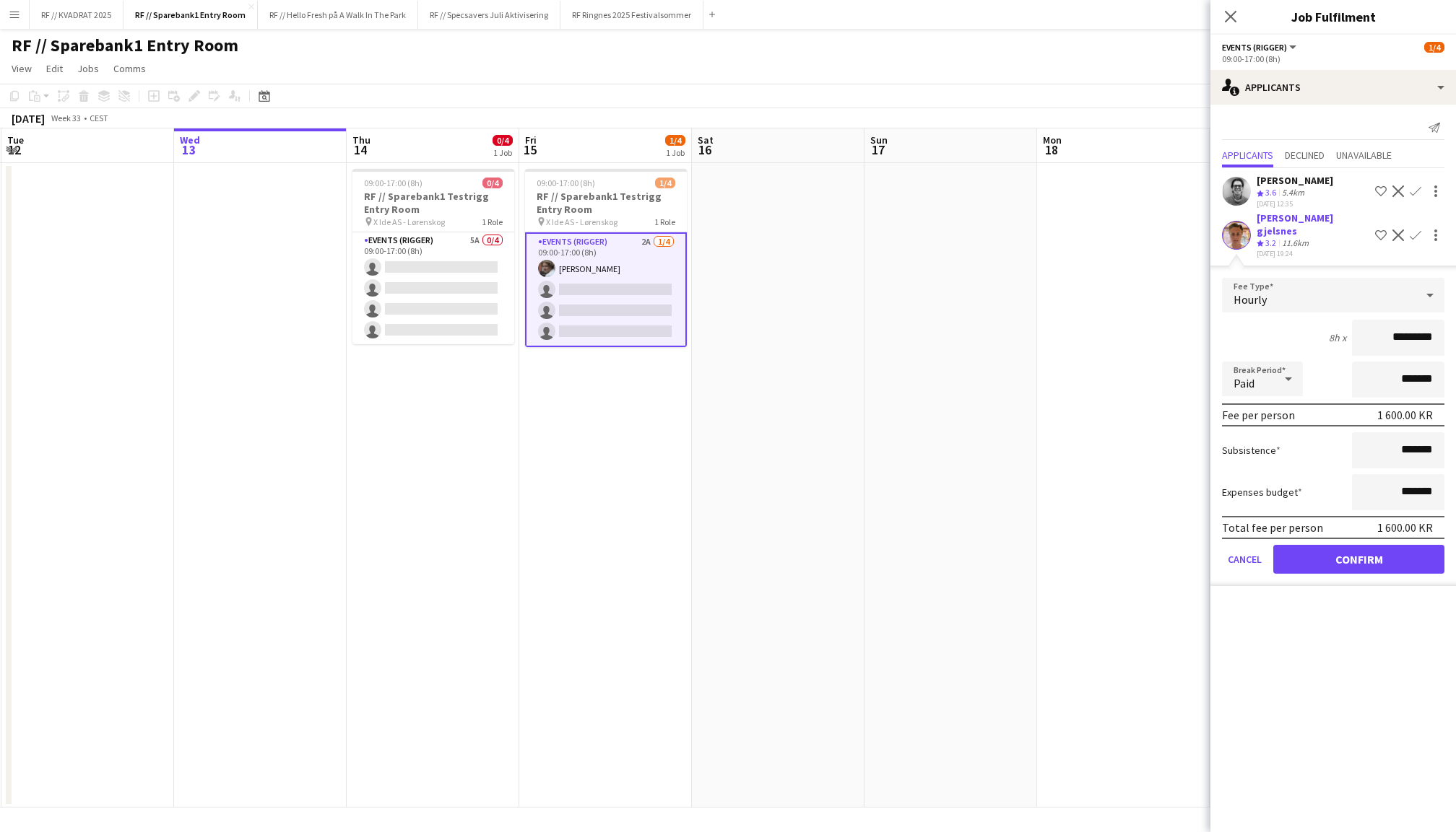
click at [1347, 545] on button "Confirm" at bounding box center [1359, 559] width 172 height 29
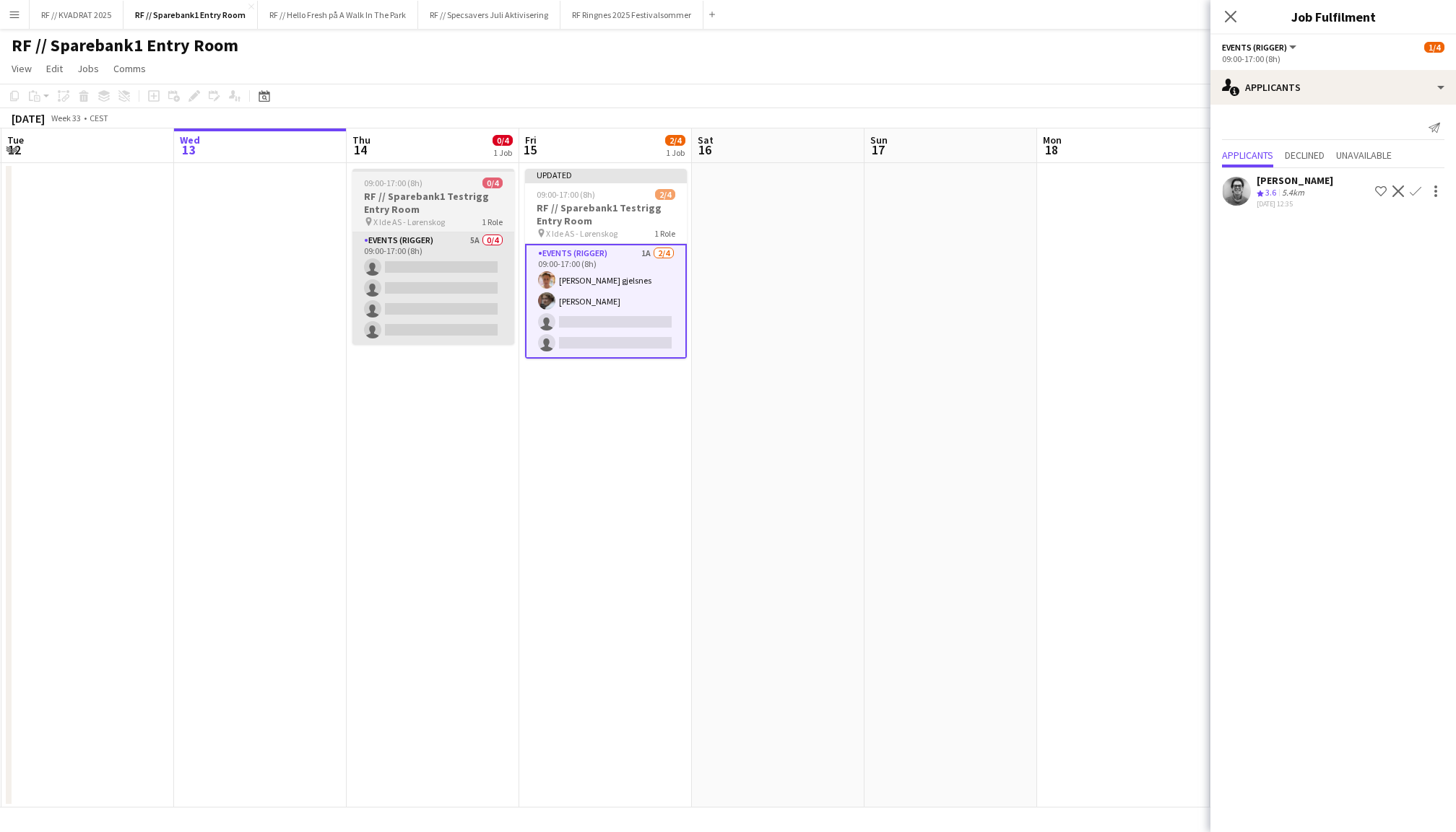
click at [426, 283] on app-card-role "Events (Rigger) 5A 0/4 09:00-17:00 (8h) single-neutral-actions single-neutral-a…" at bounding box center [433, 288] width 162 height 112
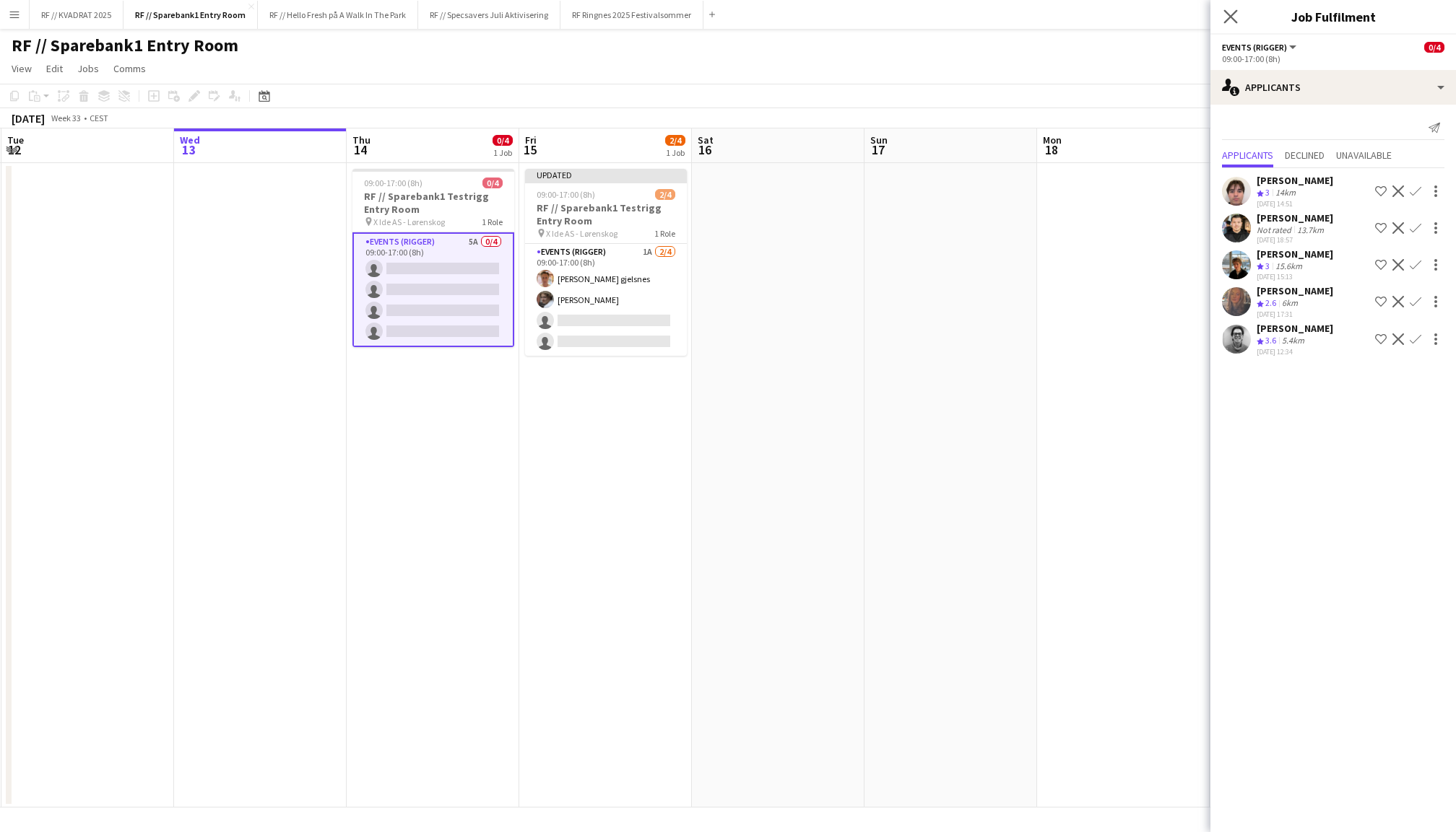
click at [1229, 7] on app-icon "Close pop-in" at bounding box center [1231, 17] width 21 height 21
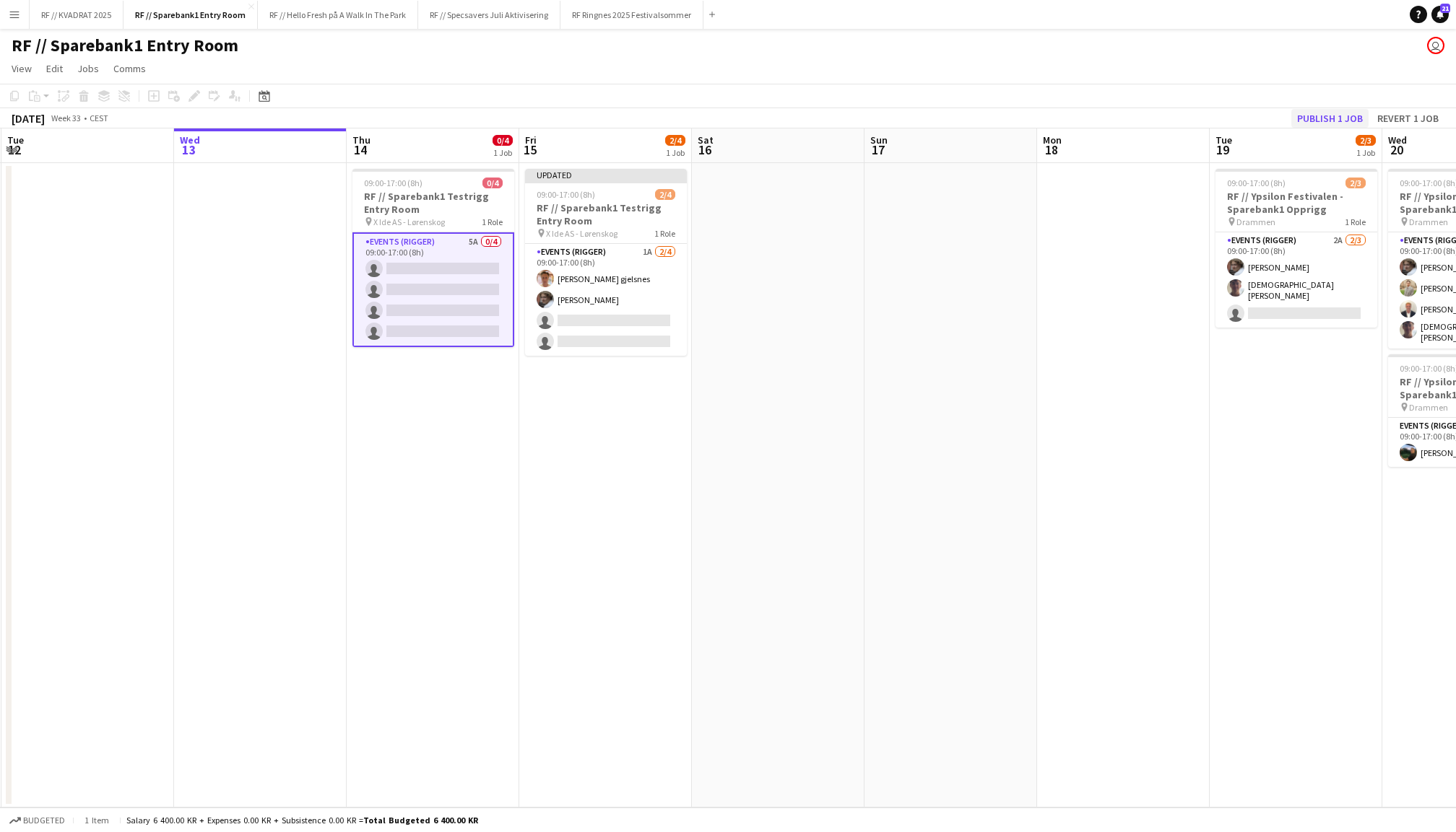
click at [1324, 113] on button "Publish 1 job" at bounding box center [1330, 119] width 77 height 19
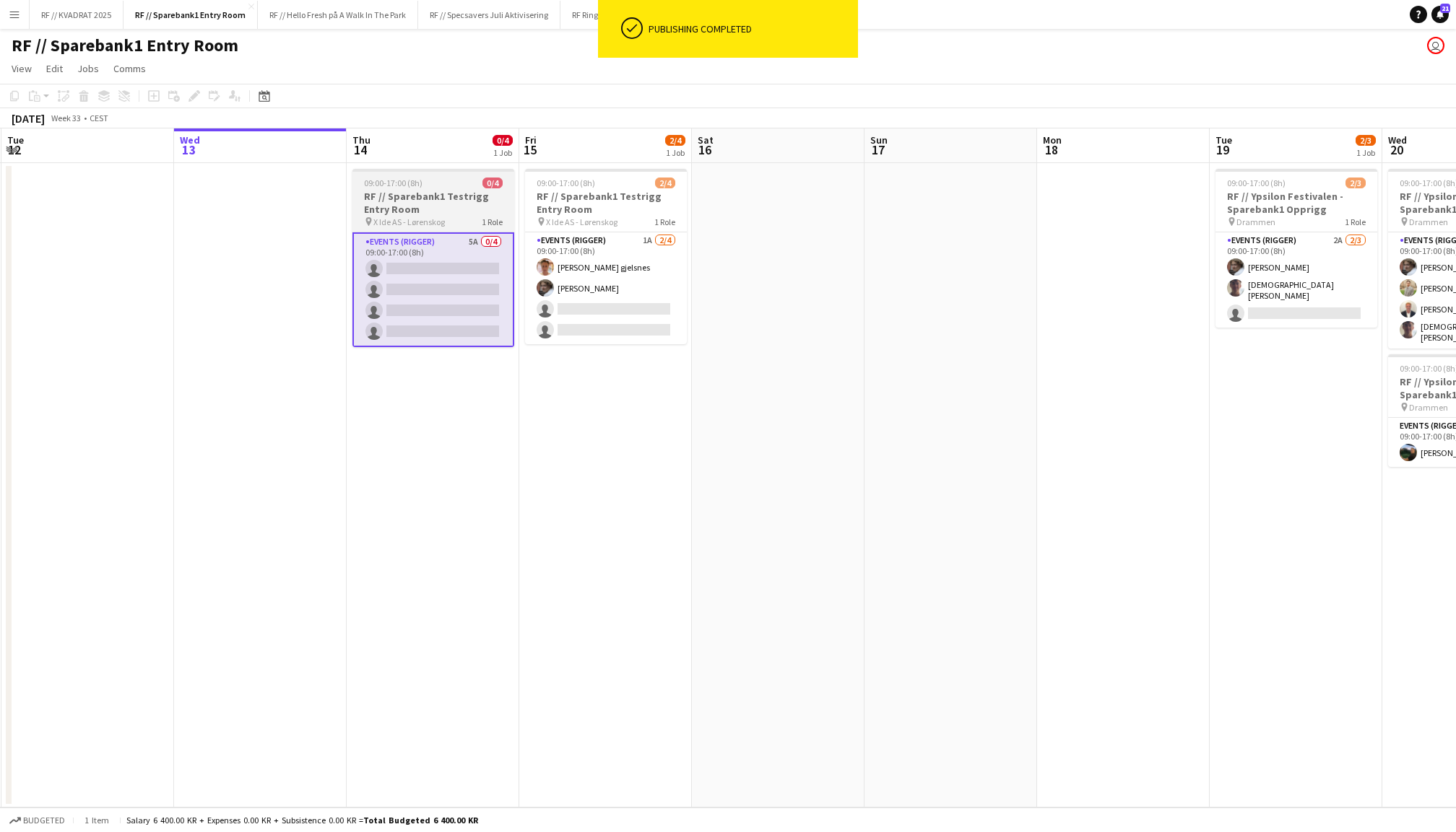
click at [443, 176] on app-job-card "09:00-17:00 (8h) 0/4 RF // Sparebank1 Testrigg Entry Room pin X Ide AS - Lørens…" at bounding box center [433, 258] width 162 height 179
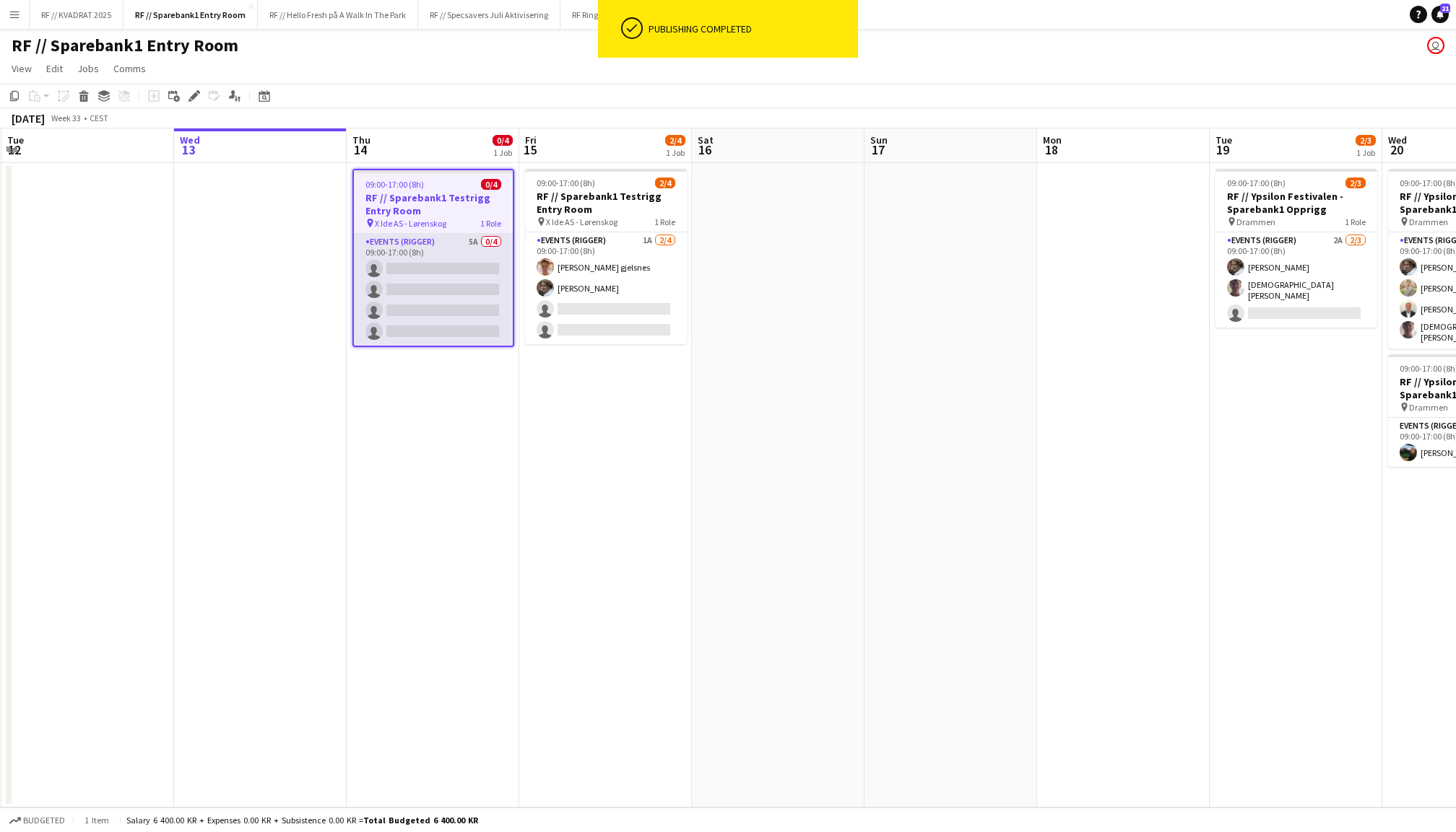
click at [455, 258] on app-card-role "Events (Rigger) 5A 0/4 09:00-17:00 (8h) single-neutral-actions single-neutral-a…" at bounding box center [433, 290] width 159 height 112
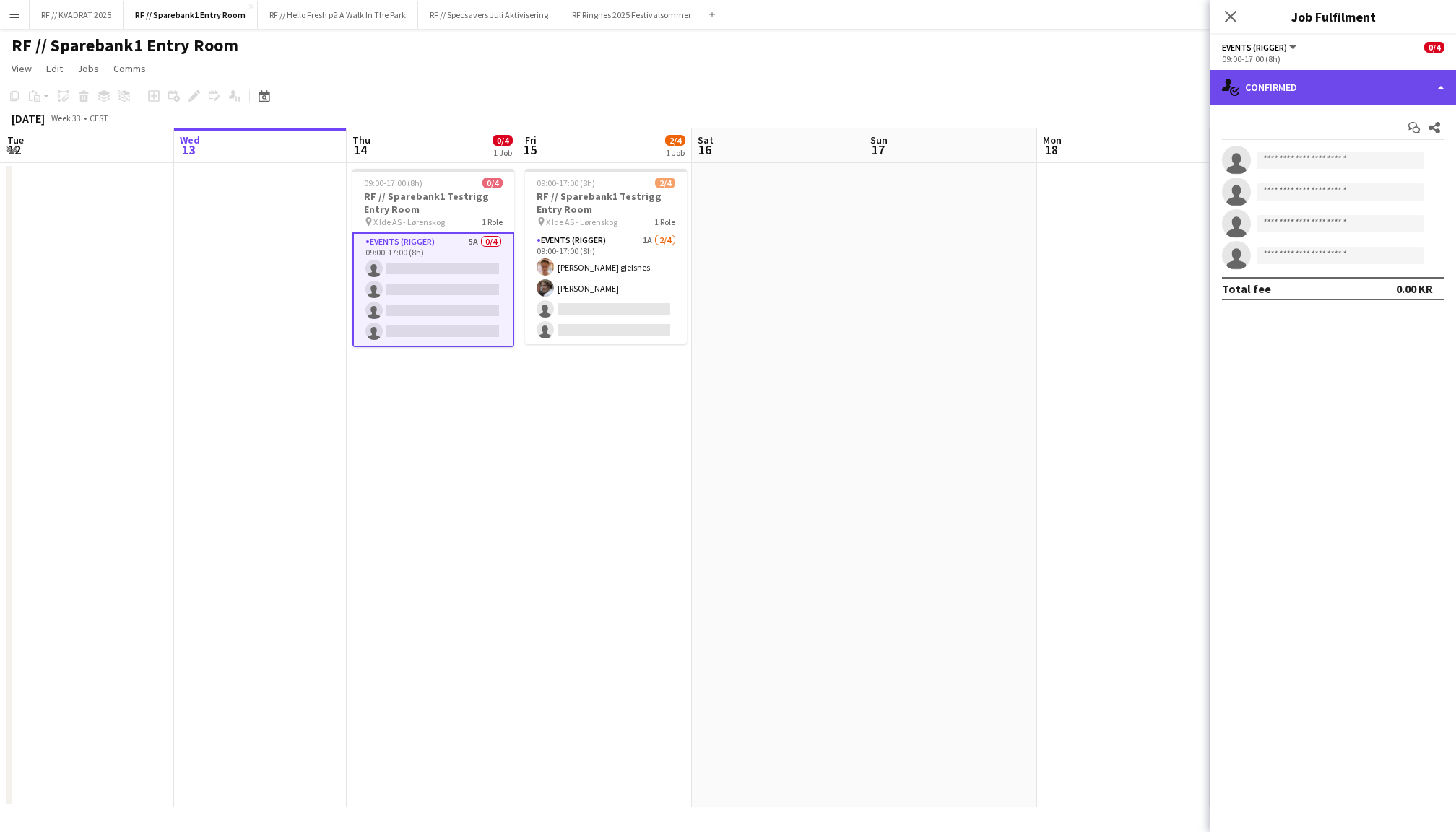
click at [1269, 81] on div "single-neutral-actions-check-2 Confirmed" at bounding box center [1333, 88] width 246 height 35
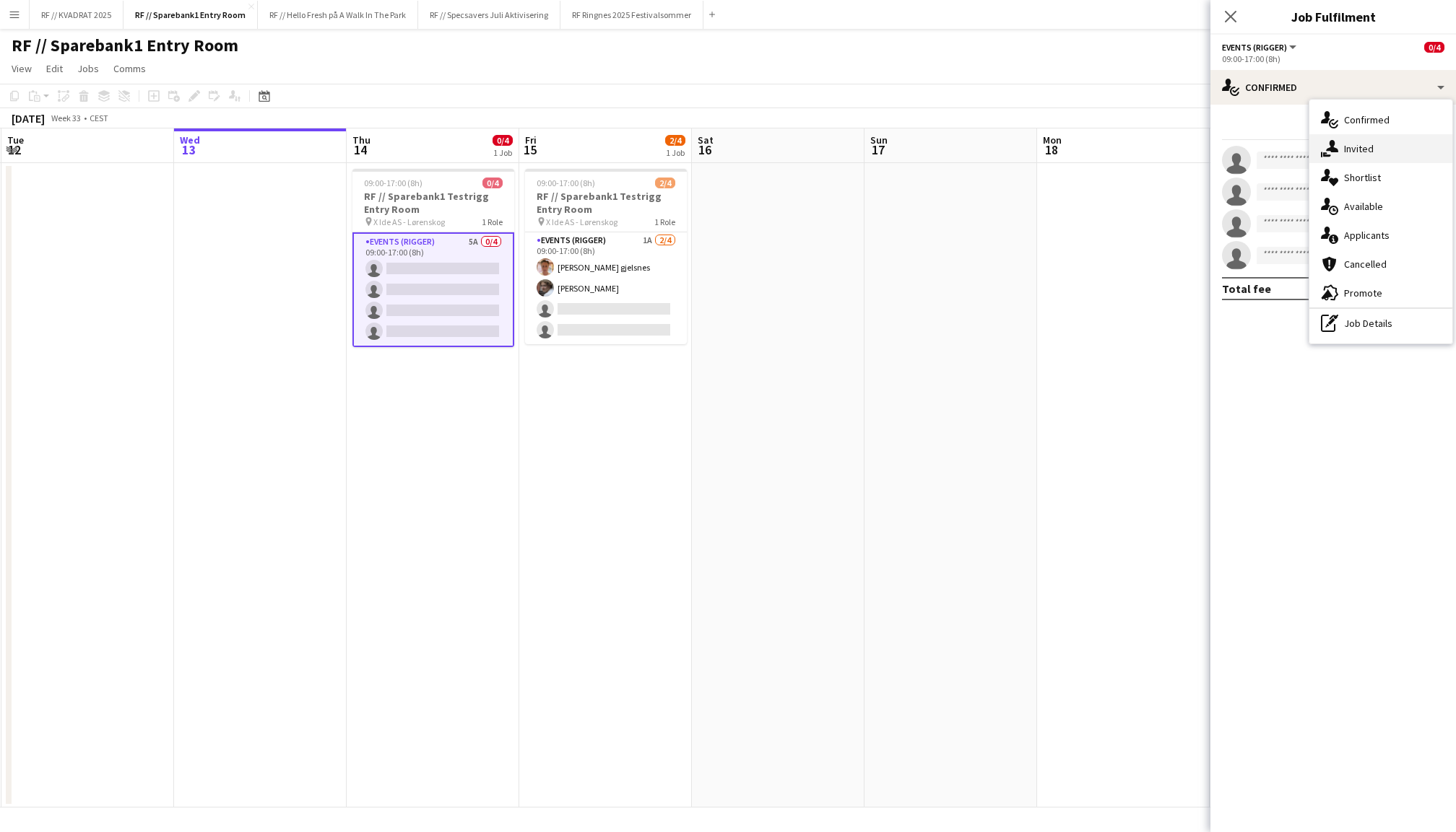
click at [1339, 145] on div "single-neutral-actions-share-1 Invited" at bounding box center [1380, 149] width 143 height 29
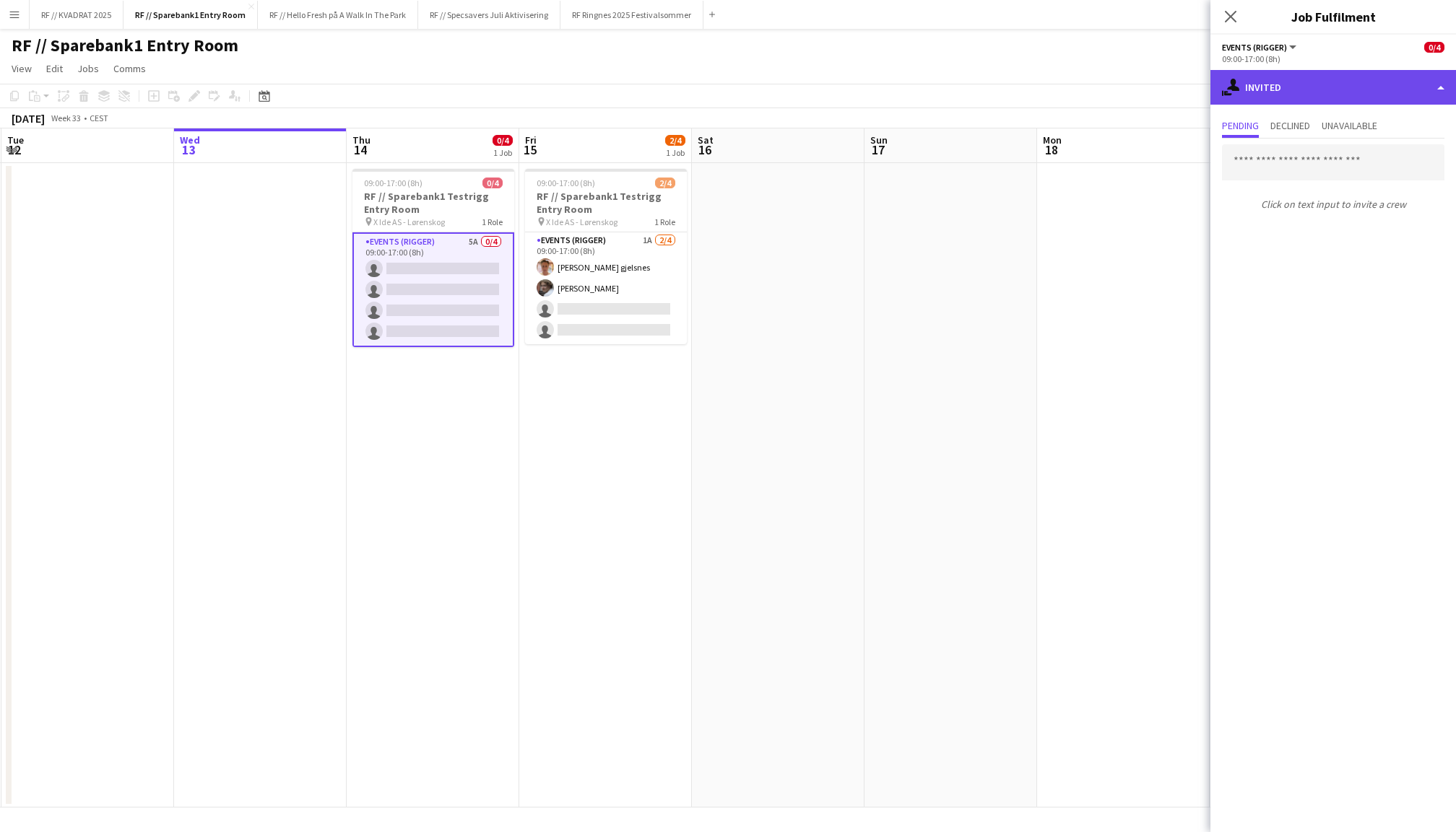
click at [1290, 91] on div "single-neutral-actions-share-1 Invited" at bounding box center [1333, 88] width 246 height 35
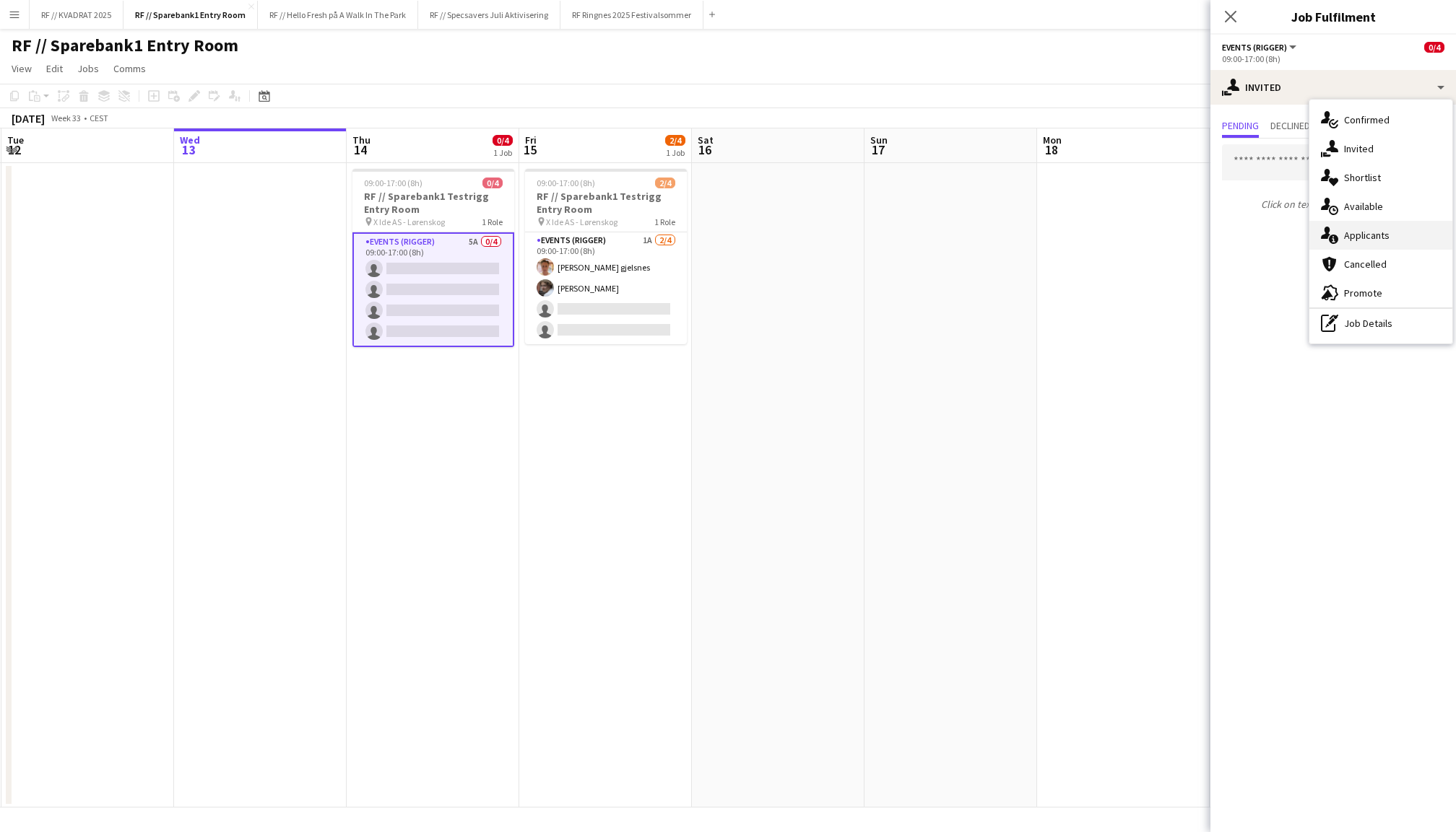
click at [1381, 238] on div "single-neutral-actions-information Applicants" at bounding box center [1380, 235] width 143 height 29
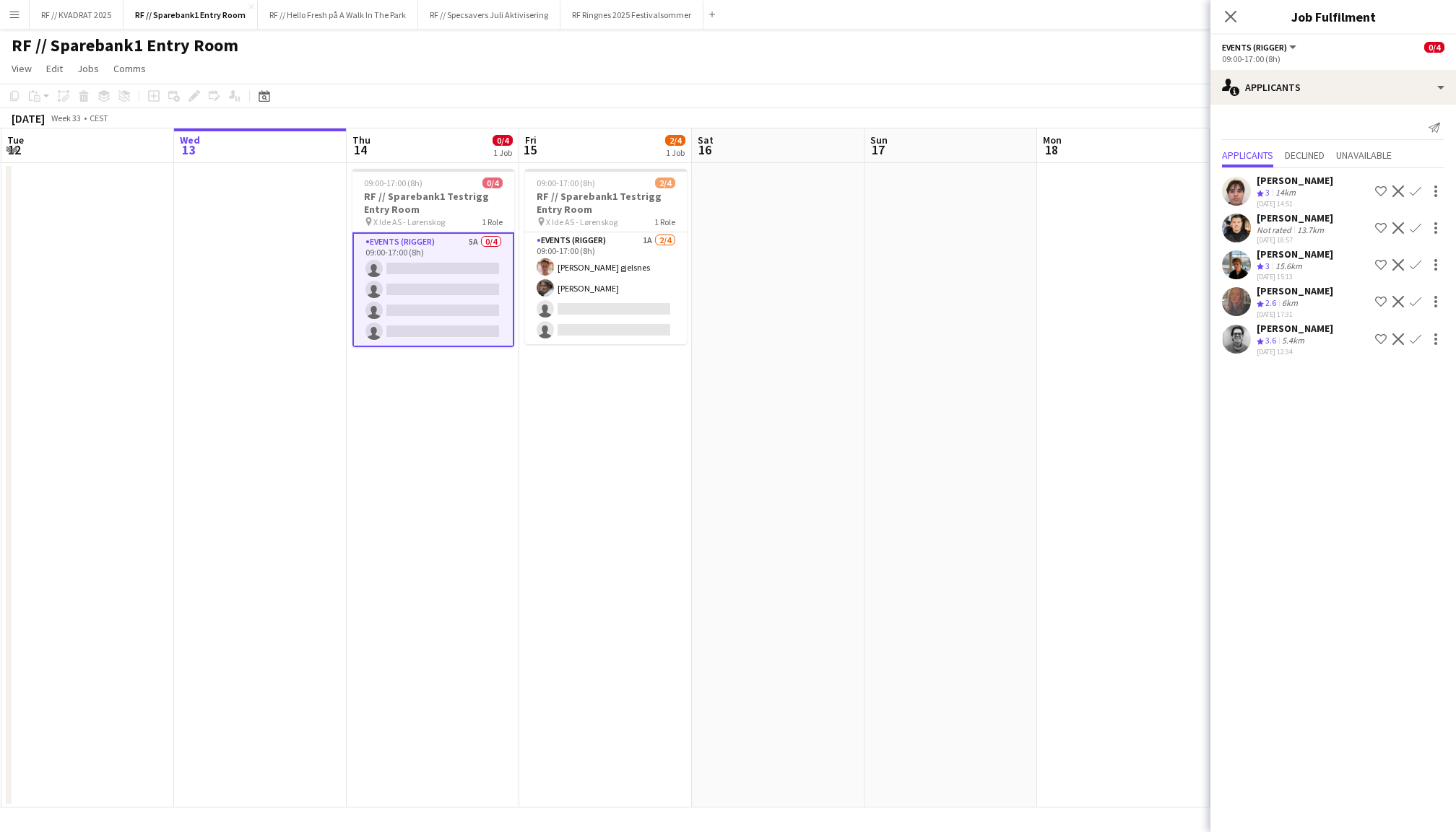
click at [1416, 260] on app-icon "Confirm" at bounding box center [1415, 265] width 12 height 12
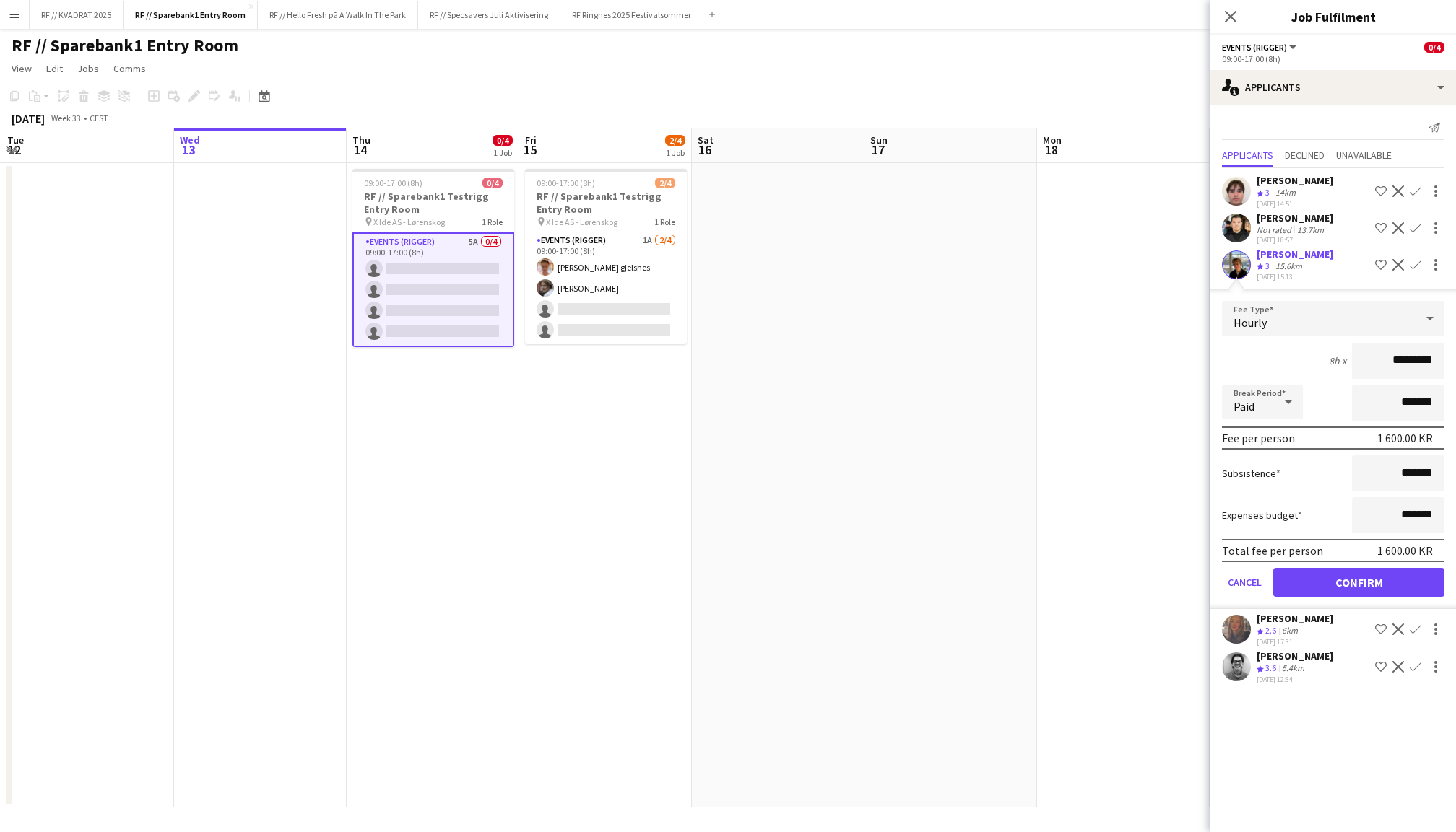
click at [1359, 576] on button "Confirm" at bounding box center [1359, 582] width 172 height 29
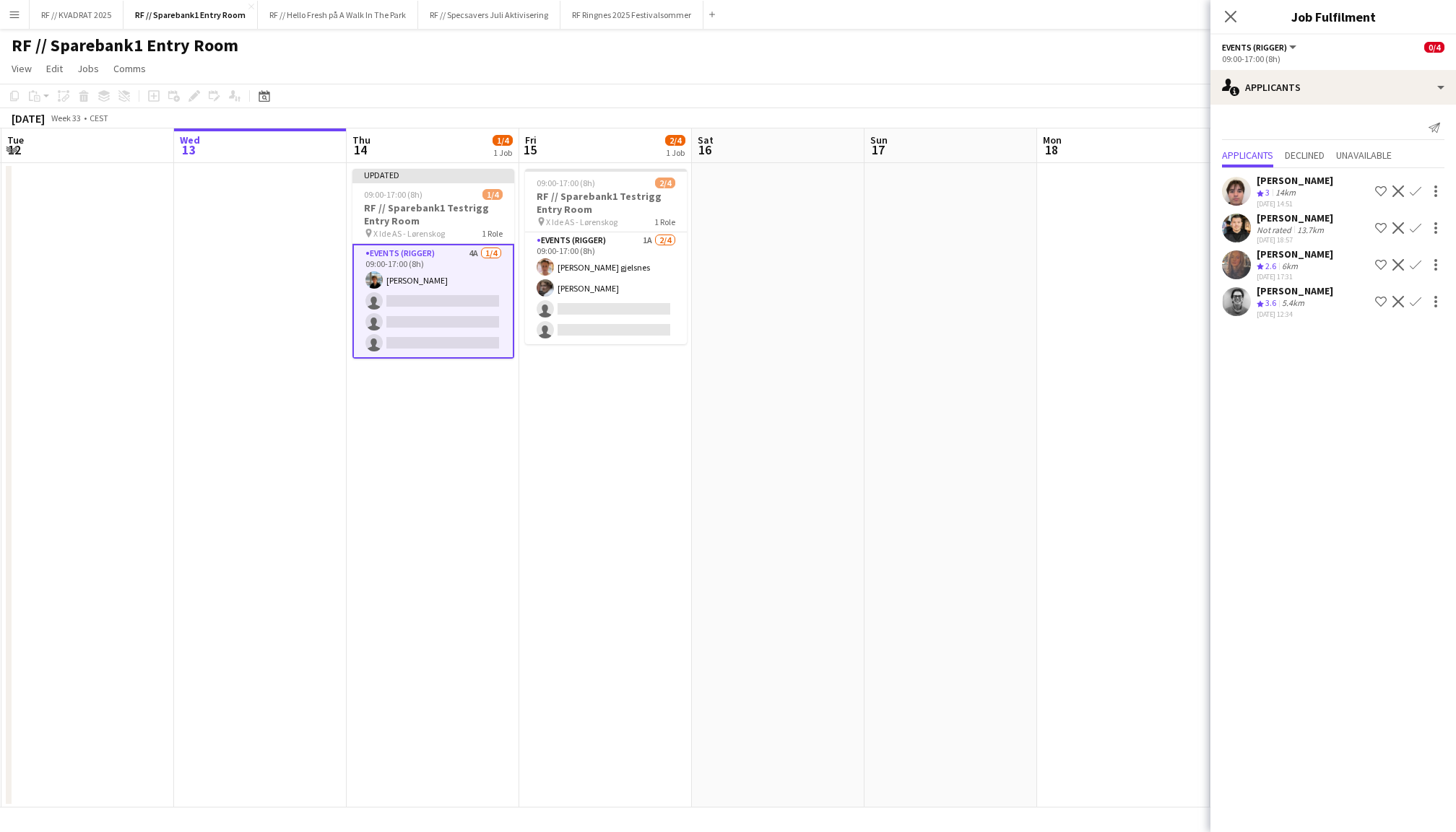
click at [1418, 297] on app-icon "Confirm" at bounding box center [1415, 302] width 12 height 12
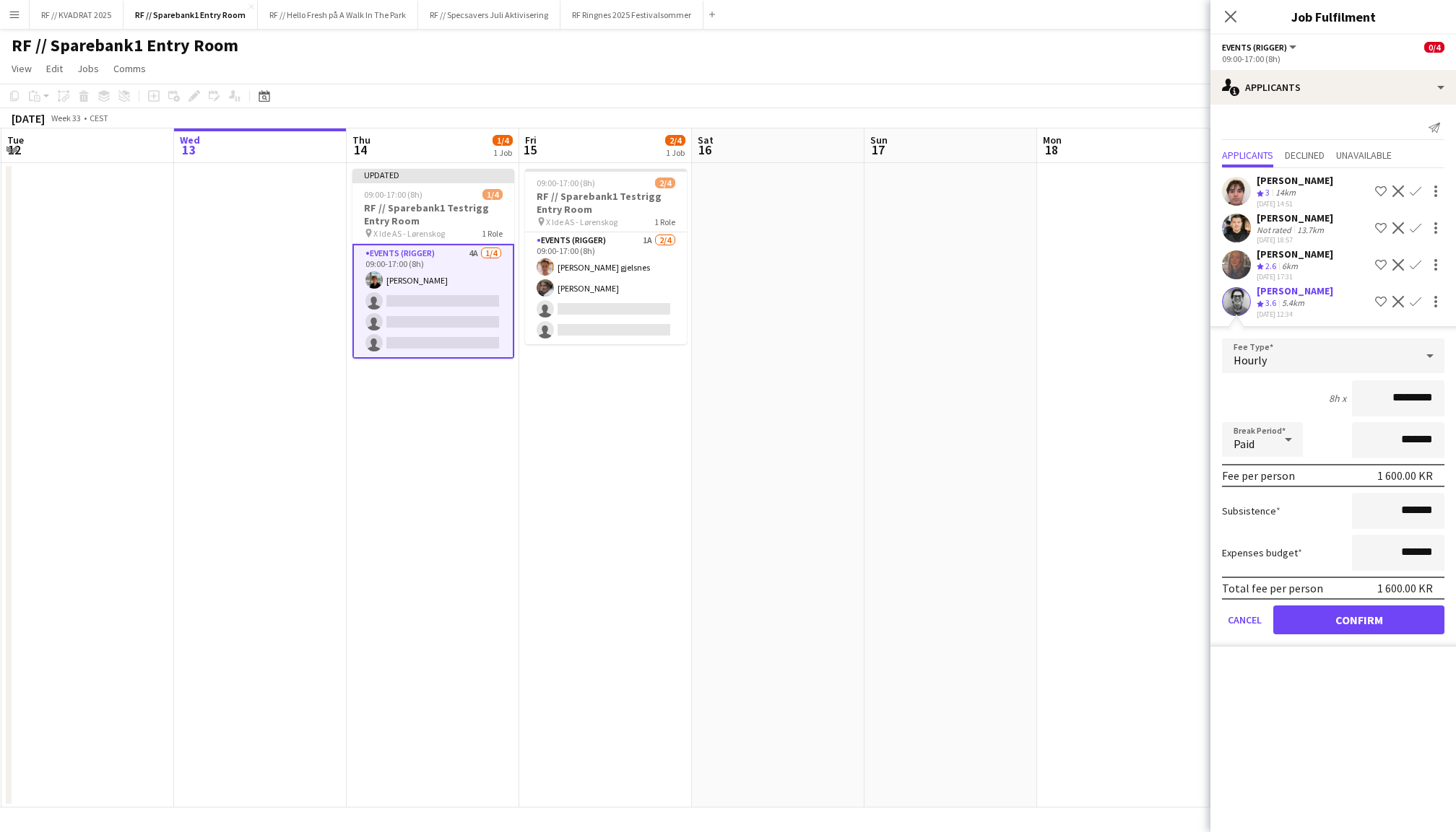
click at [1367, 613] on button "Confirm" at bounding box center [1359, 619] width 172 height 29
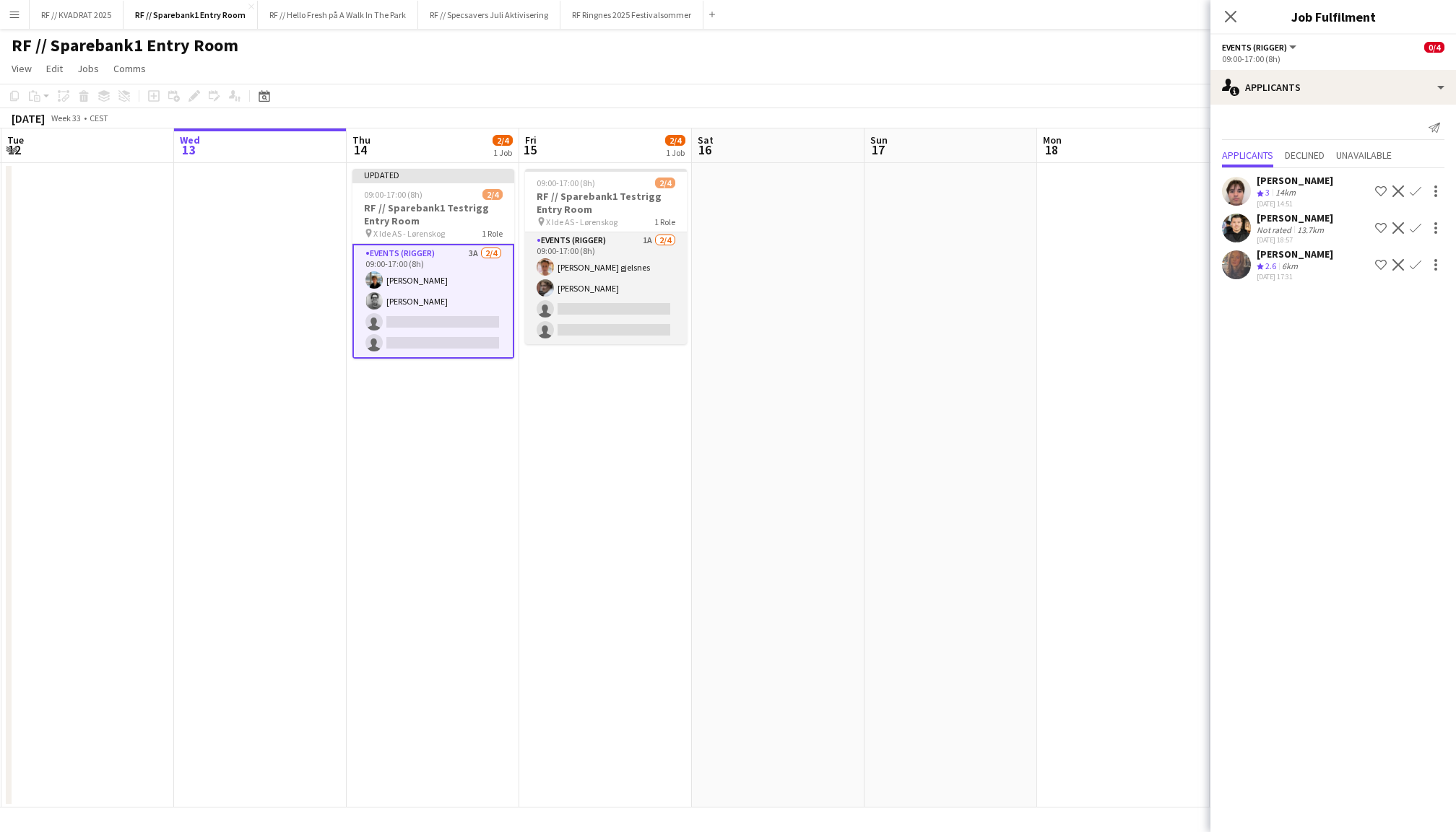
click at [615, 307] on app-card-role "Events (Rigger) 1A 2/4 09:00-17:00 (8h) Ludvig Karlsen gjelsnes Jesper Roth sin…" at bounding box center [605, 288] width 162 height 112
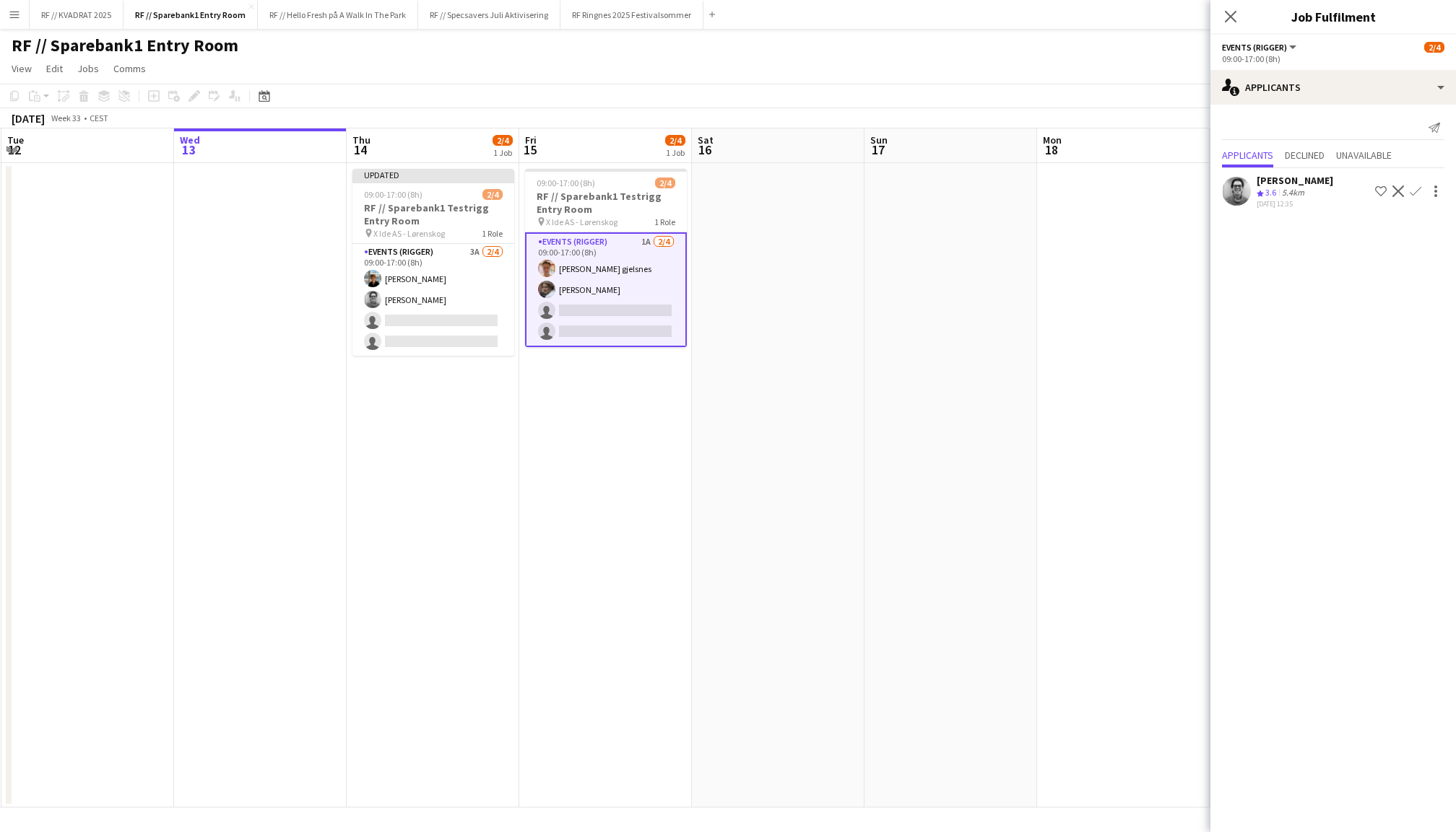
click at [1416, 198] on button "Confirm" at bounding box center [1416, 191] width 17 height 17
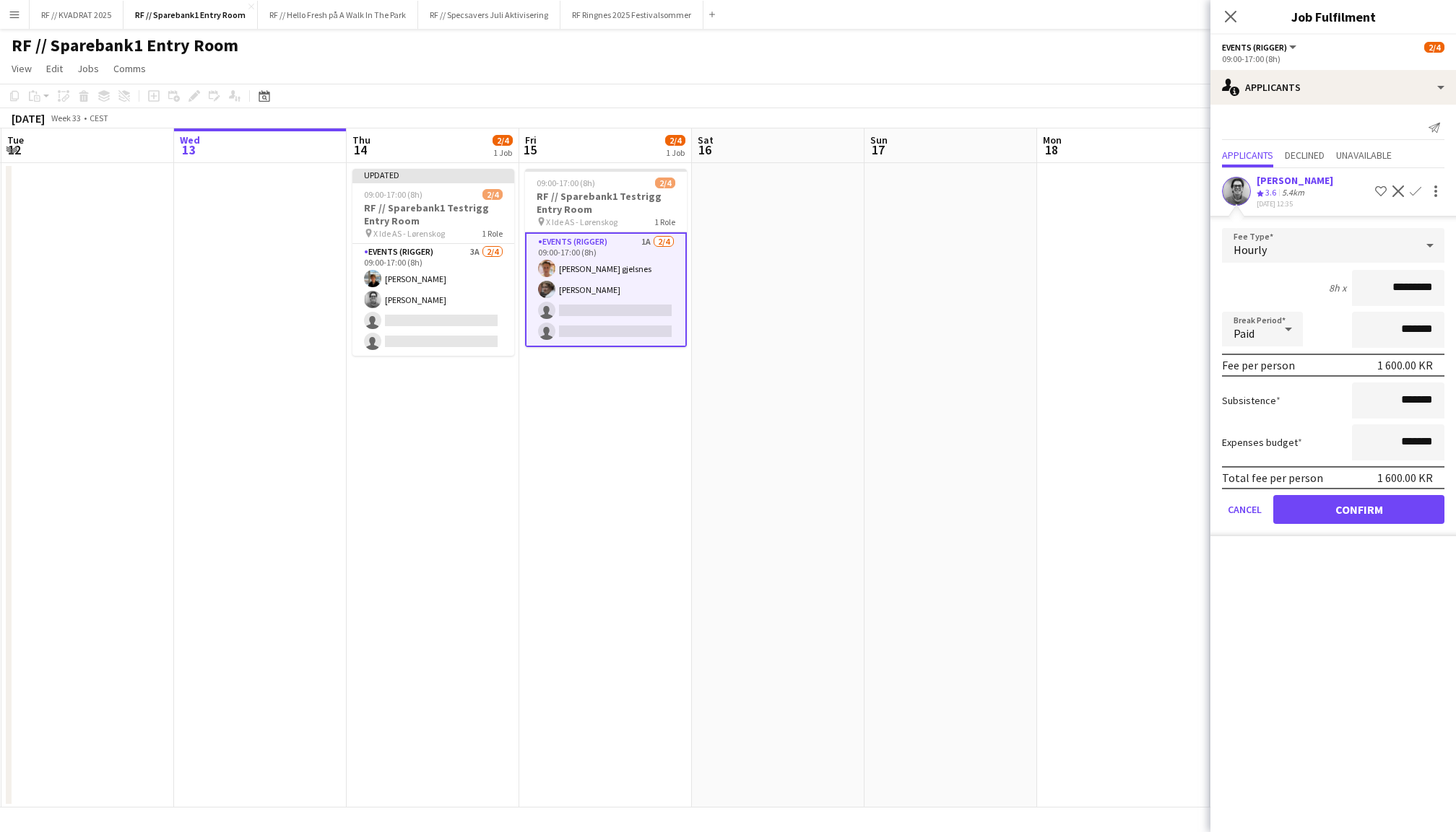
click at [1360, 506] on button "Confirm" at bounding box center [1359, 510] width 172 height 29
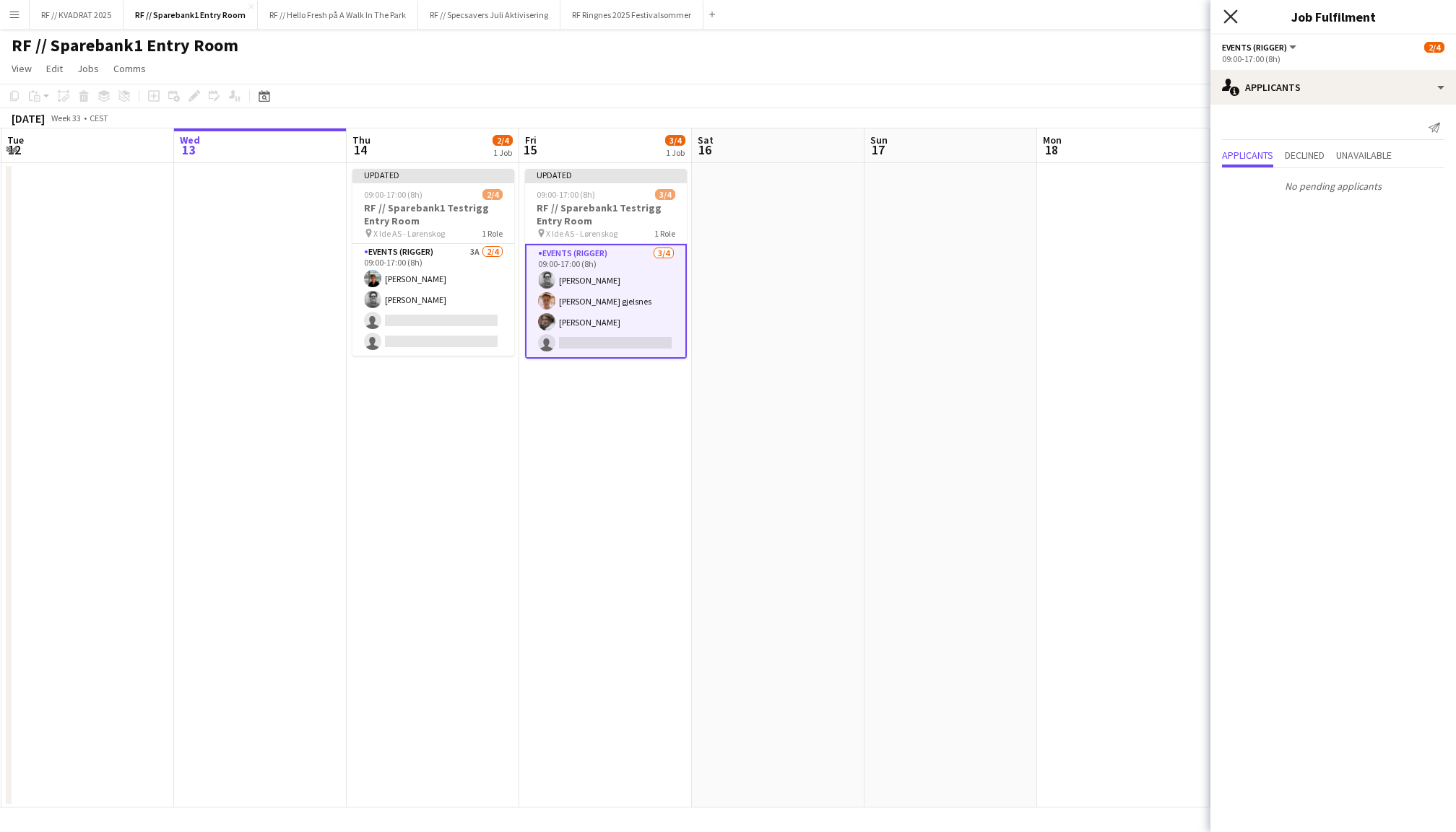
click at [1232, 17] on icon "Close pop-in" at bounding box center [1230, 16] width 13 height 13
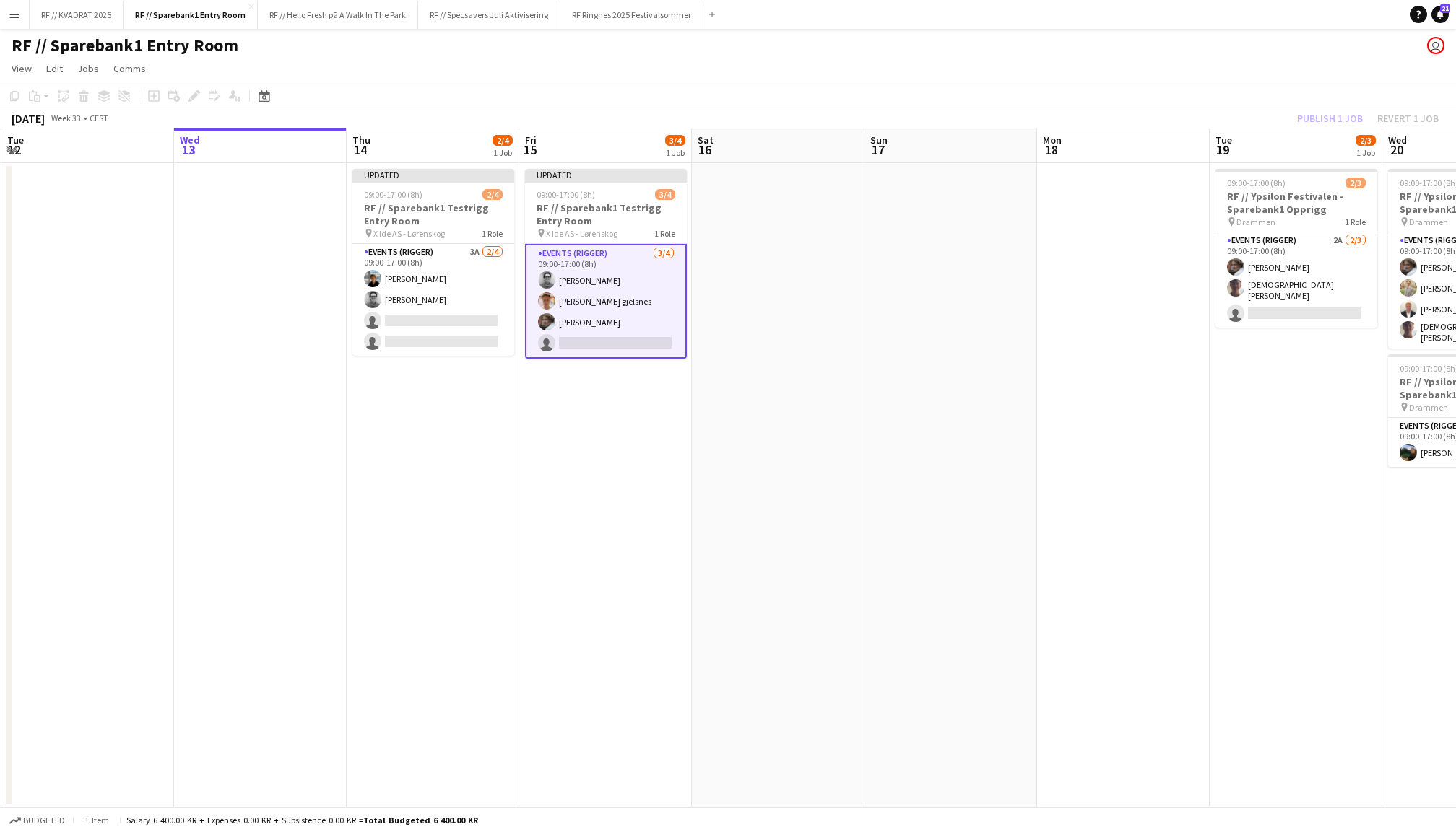
click at [1323, 111] on div "Publish 1 job Revert 1 job" at bounding box center [1367, 119] width 176 height 19
click at [1323, 111] on button "Publish 1 job" at bounding box center [1330, 119] width 77 height 19
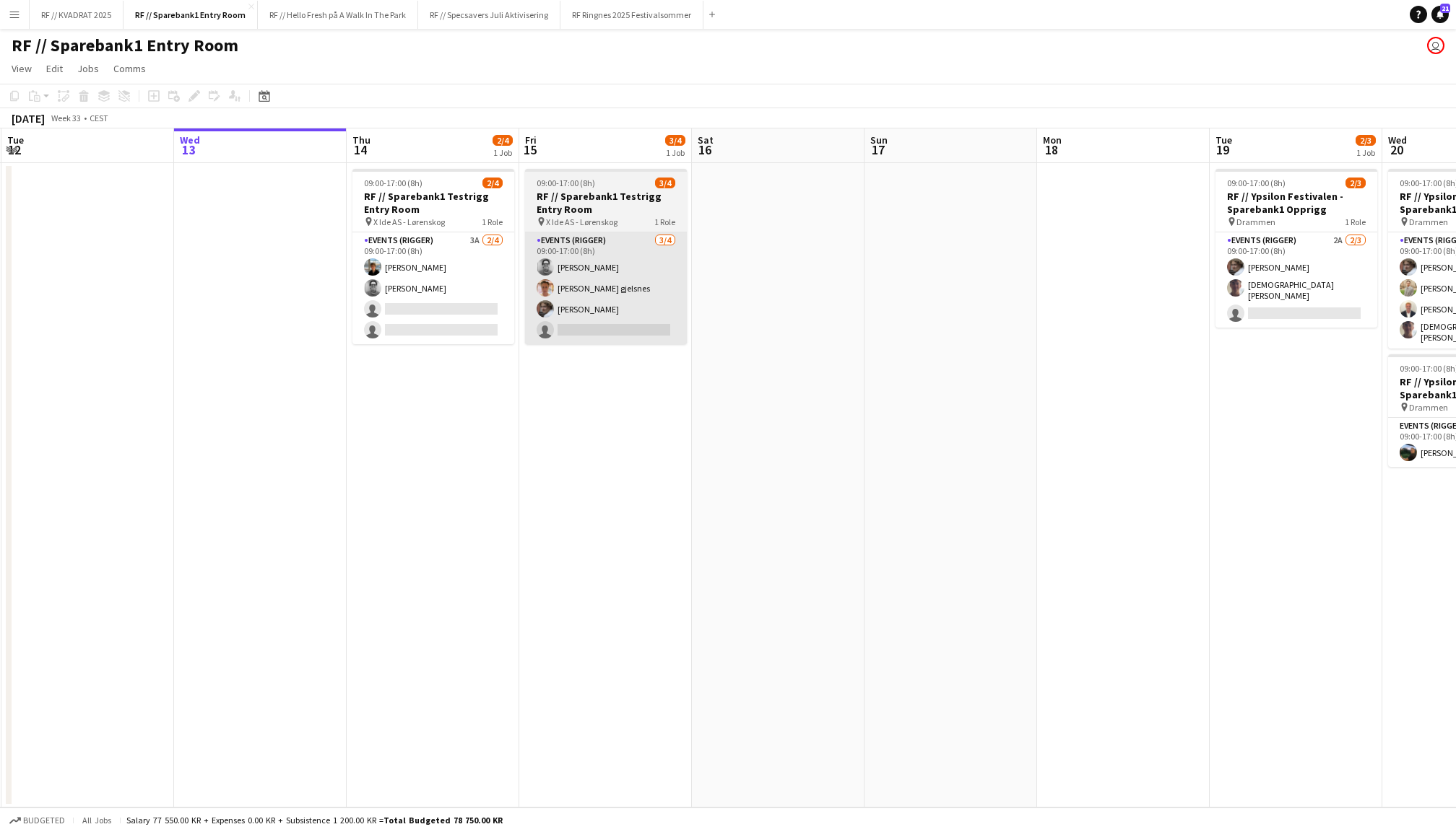
click at [613, 286] on app-card-role "Events (Rigger) 3/4 09:00-17:00 (8h) Christian Jensen Ludvig Karlsen gjelsnes J…" at bounding box center [605, 288] width 162 height 112
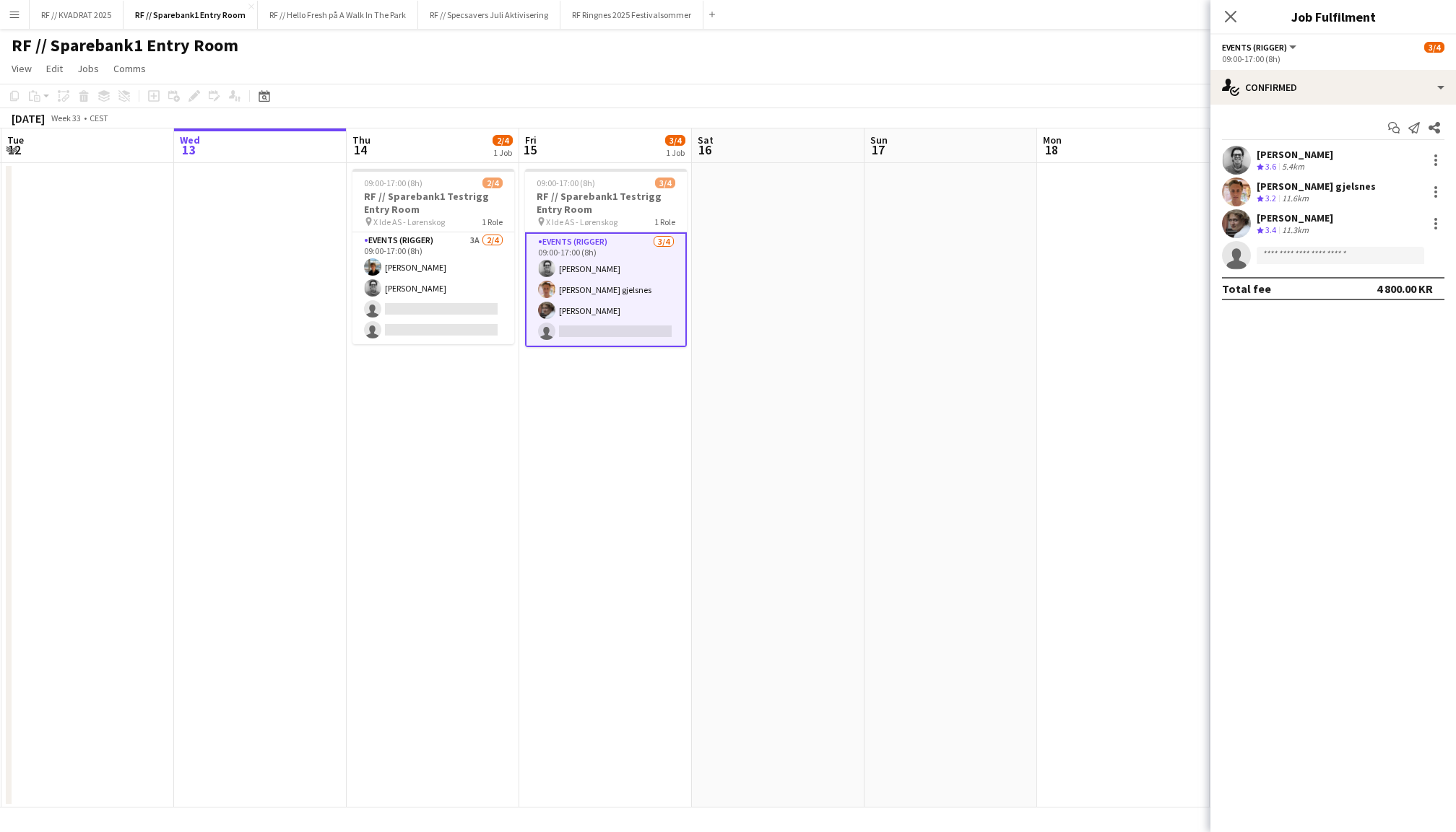
click at [1261, 204] on div "Ludvig Karlsen gjelsnes Crew rating 3.2 11.6km" at bounding box center [1333, 192] width 246 height 29
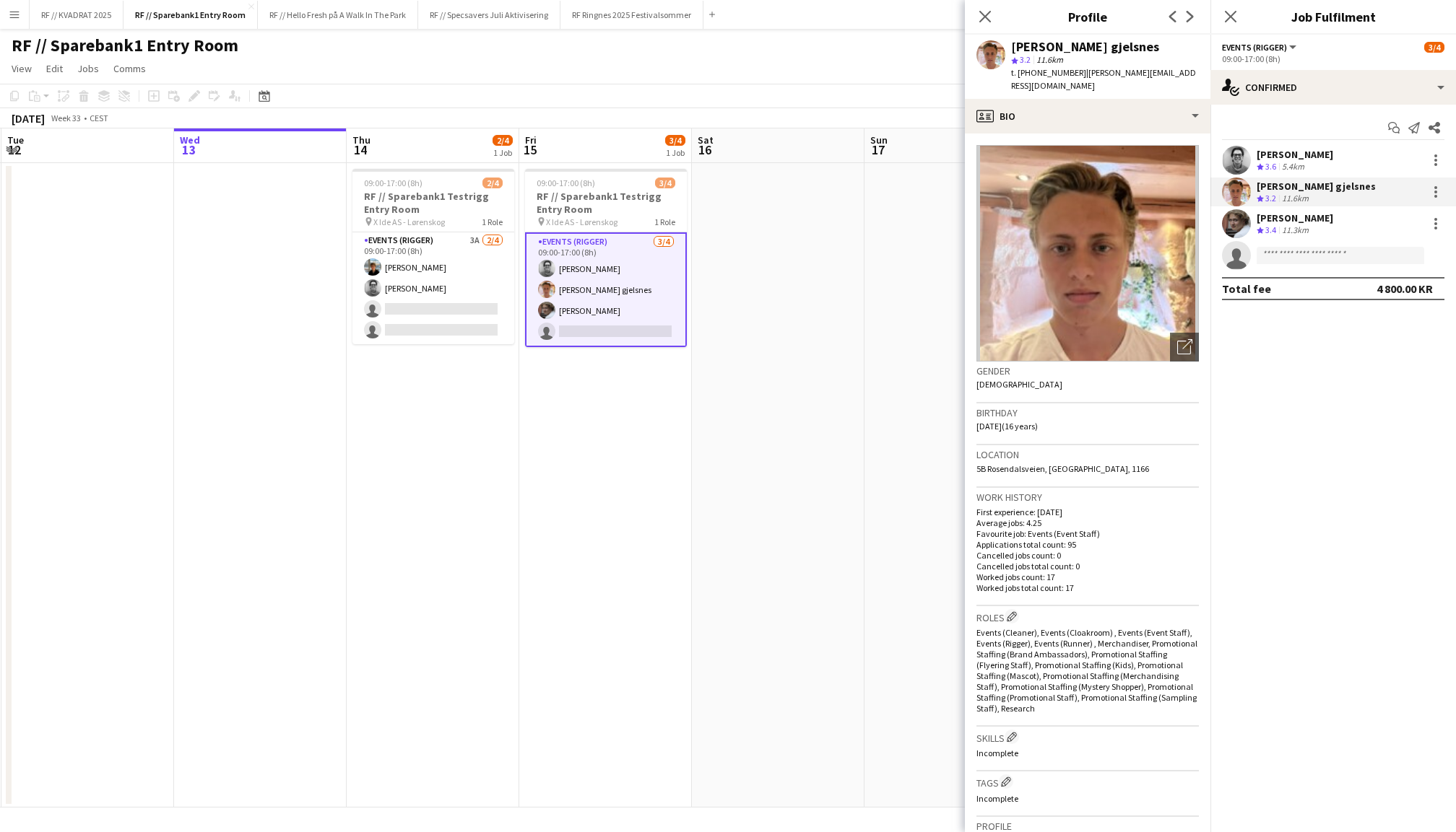
drag, startPoint x: 1065, startPoint y: 73, endPoint x: 1032, endPoint y: 77, distance: 33.2
click at [1032, 77] on span "t. +4748400340" at bounding box center [1048, 73] width 75 height 11
copy span "48400340"
click at [989, 16] on icon "Close pop-in" at bounding box center [984, 16] width 13 height 13
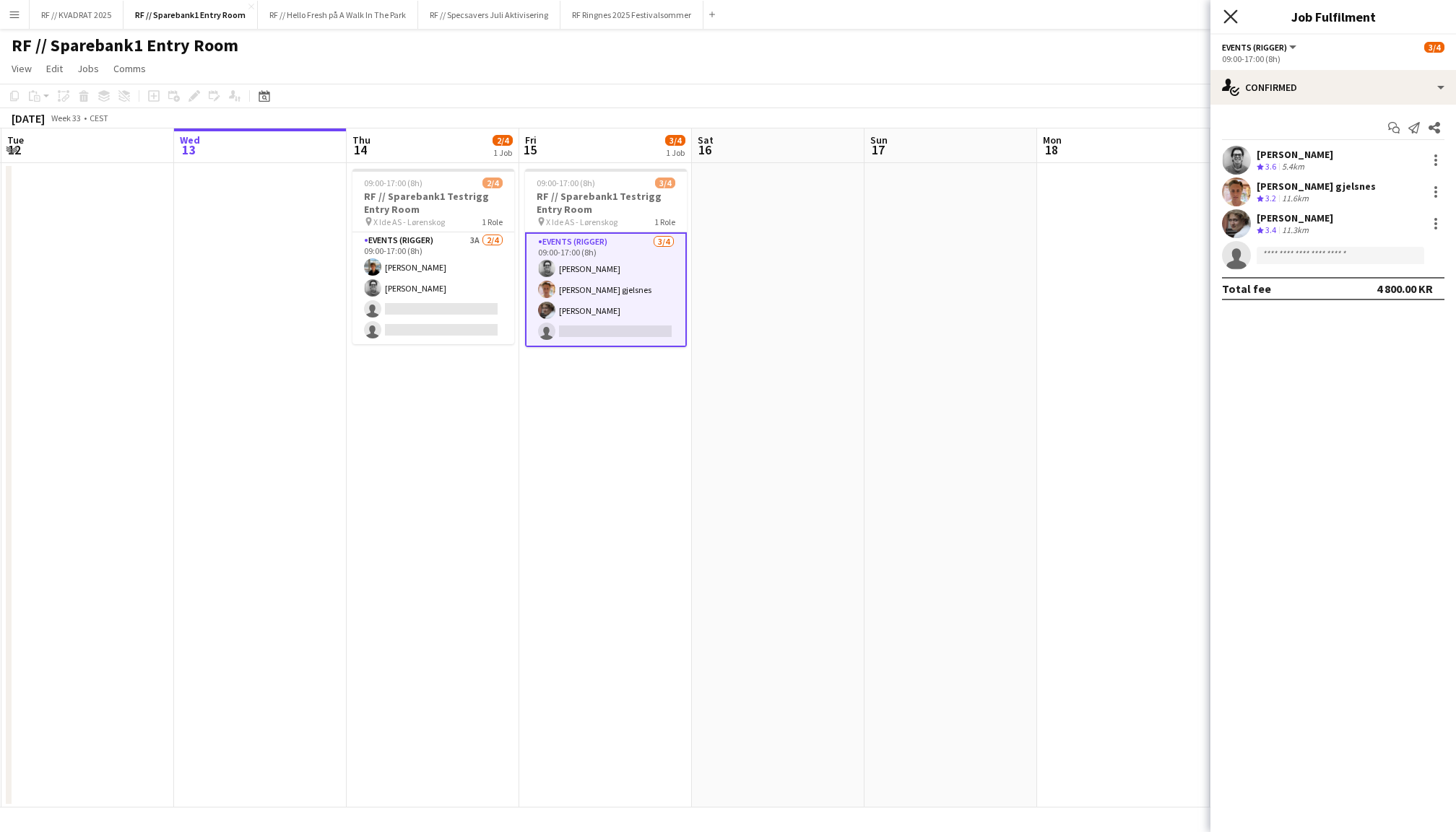
click at [1228, 21] on icon "Close pop-in" at bounding box center [1230, 16] width 13 height 13
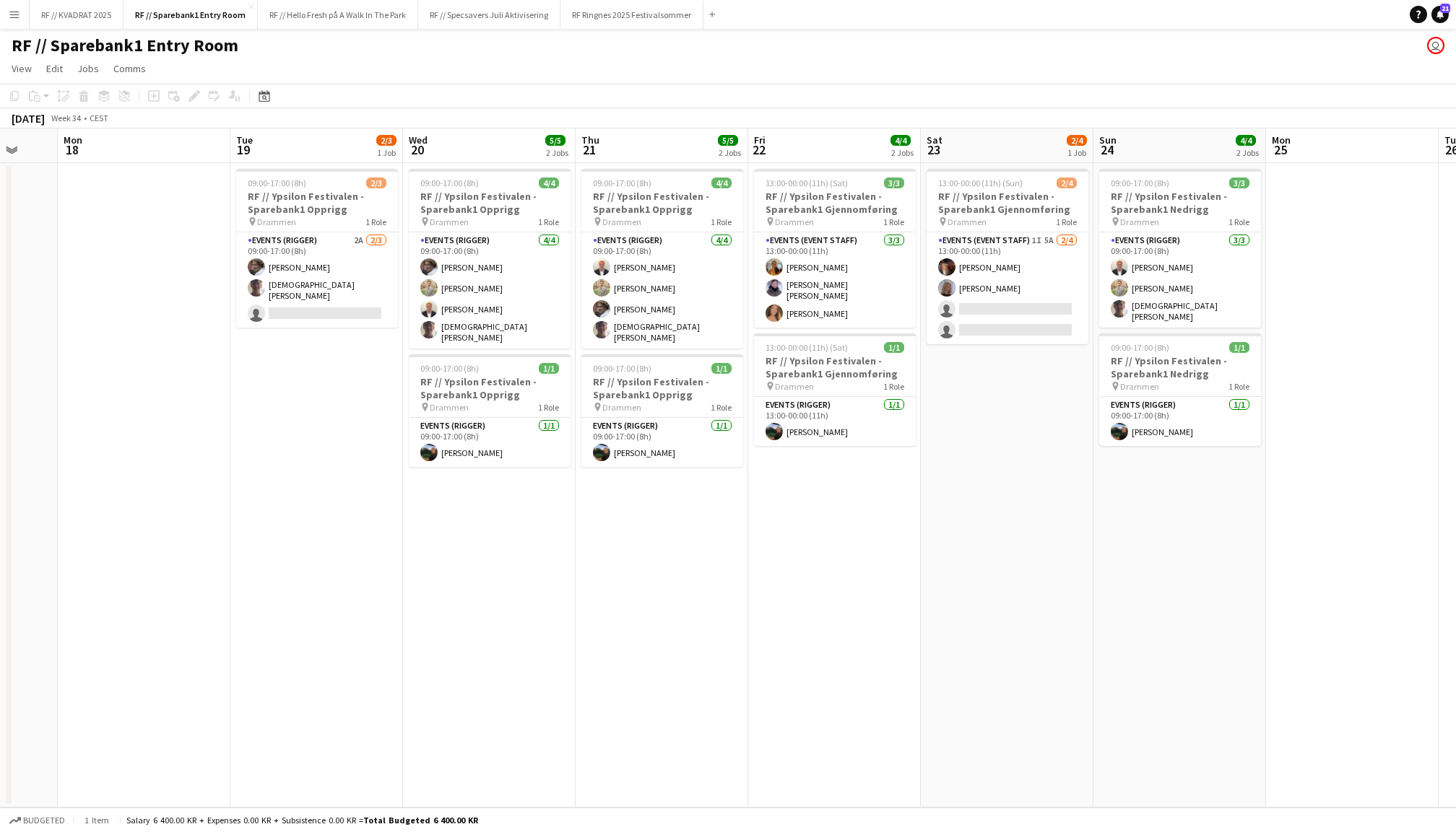
scroll to position [0, 345]
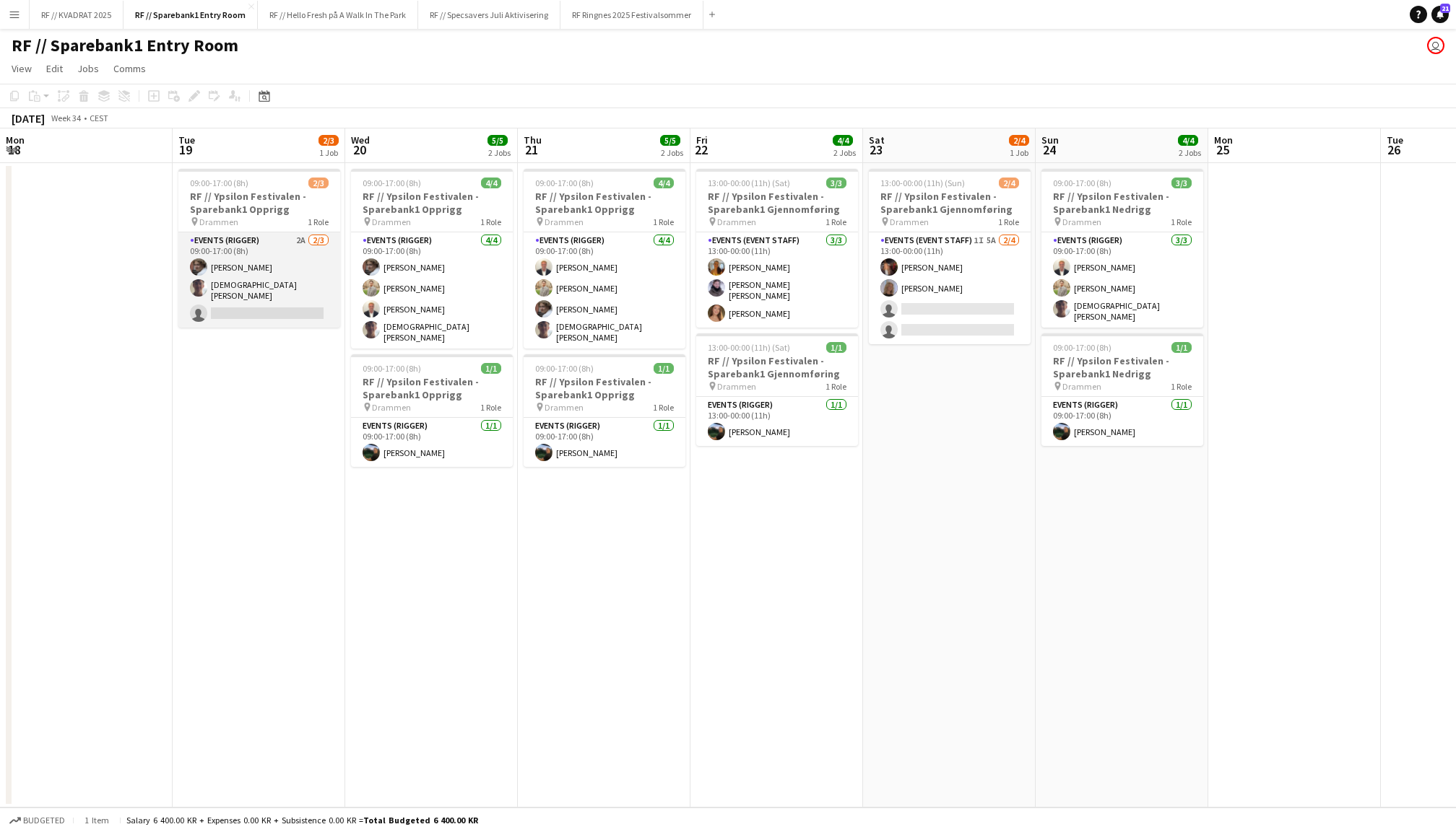
click at [227, 275] on app-card-role "Events (Rigger) 2A 2/3 09:00-17:00 (8h) Jesper Roth Christian Tohje single-neut…" at bounding box center [259, 280] width 162 height 96
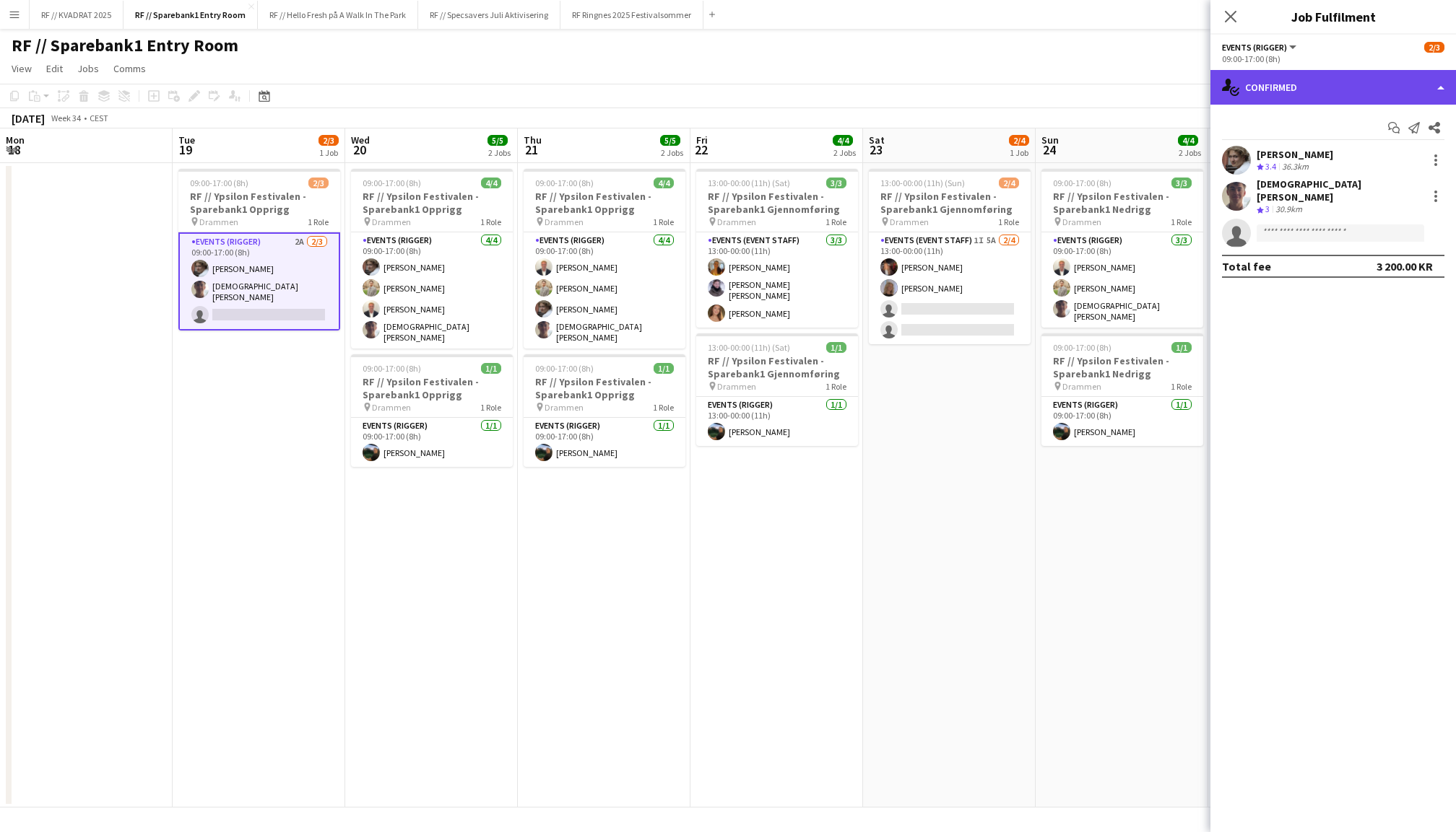
click at [1308, 92] on div "single-neutral-actions-check-2 Confirmed" at bounding box center [1333, 88] width 246 height 35
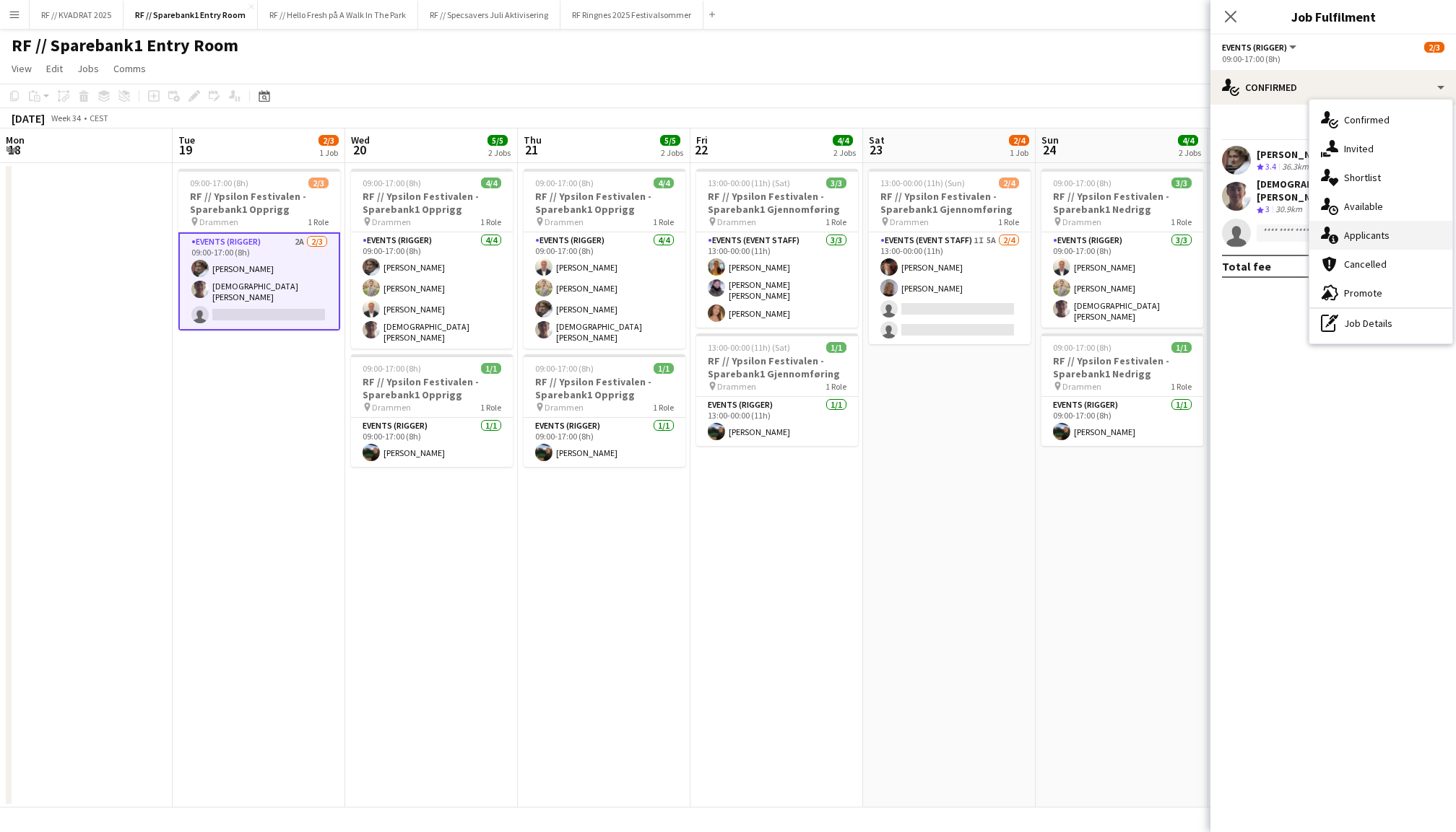
click at [1374, 232] on div "single-neutral-actions-information Applicants" at bounding box center [1380, 235] width 143 height 29
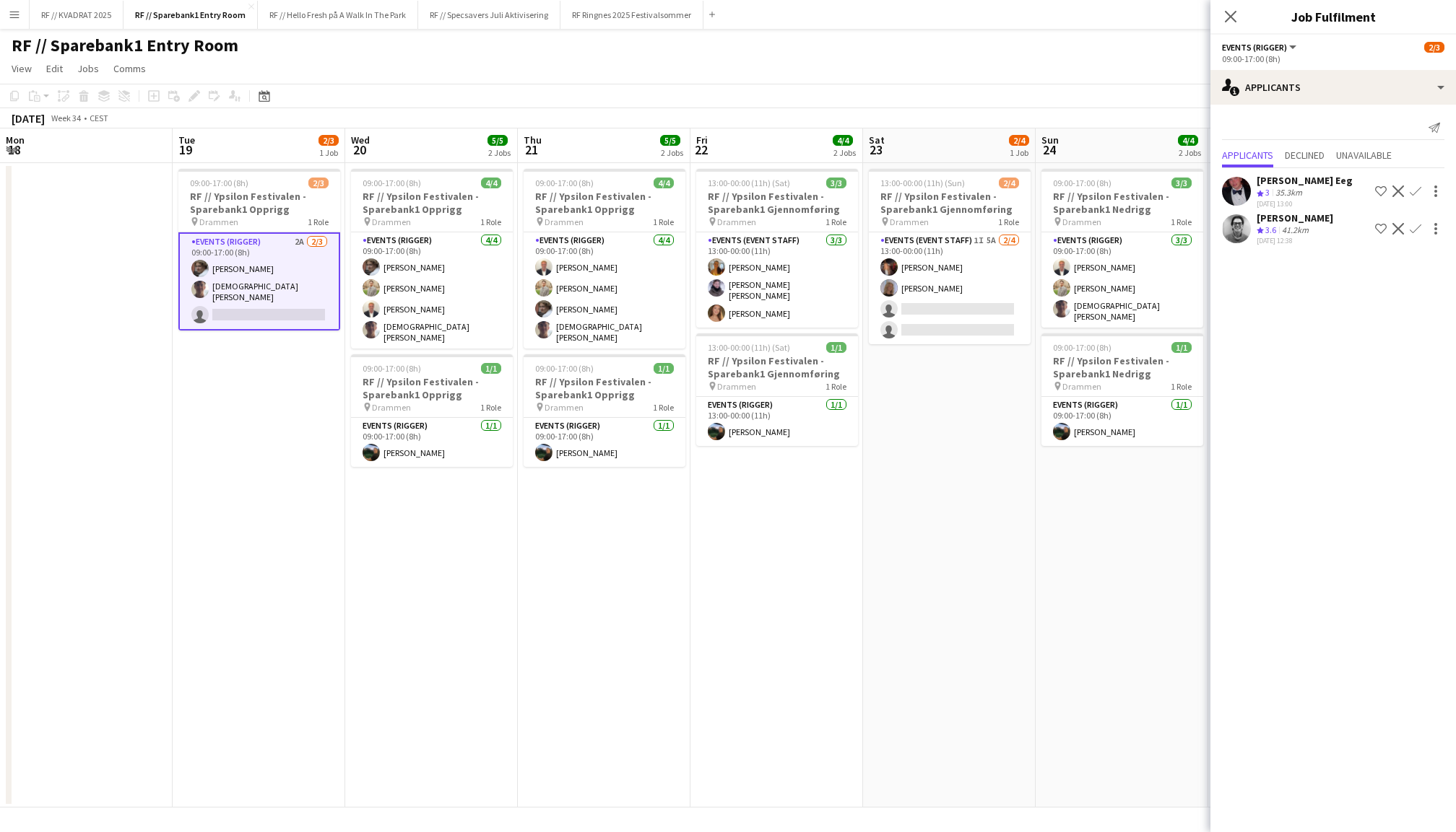
click at [1250, 189] on div "Birk Eeg Crew rating 3 35.3km 09-08-2025 13:00 Shortlist crew Decline Confirm" at bounding box center [1333, 191] width 246 height 35
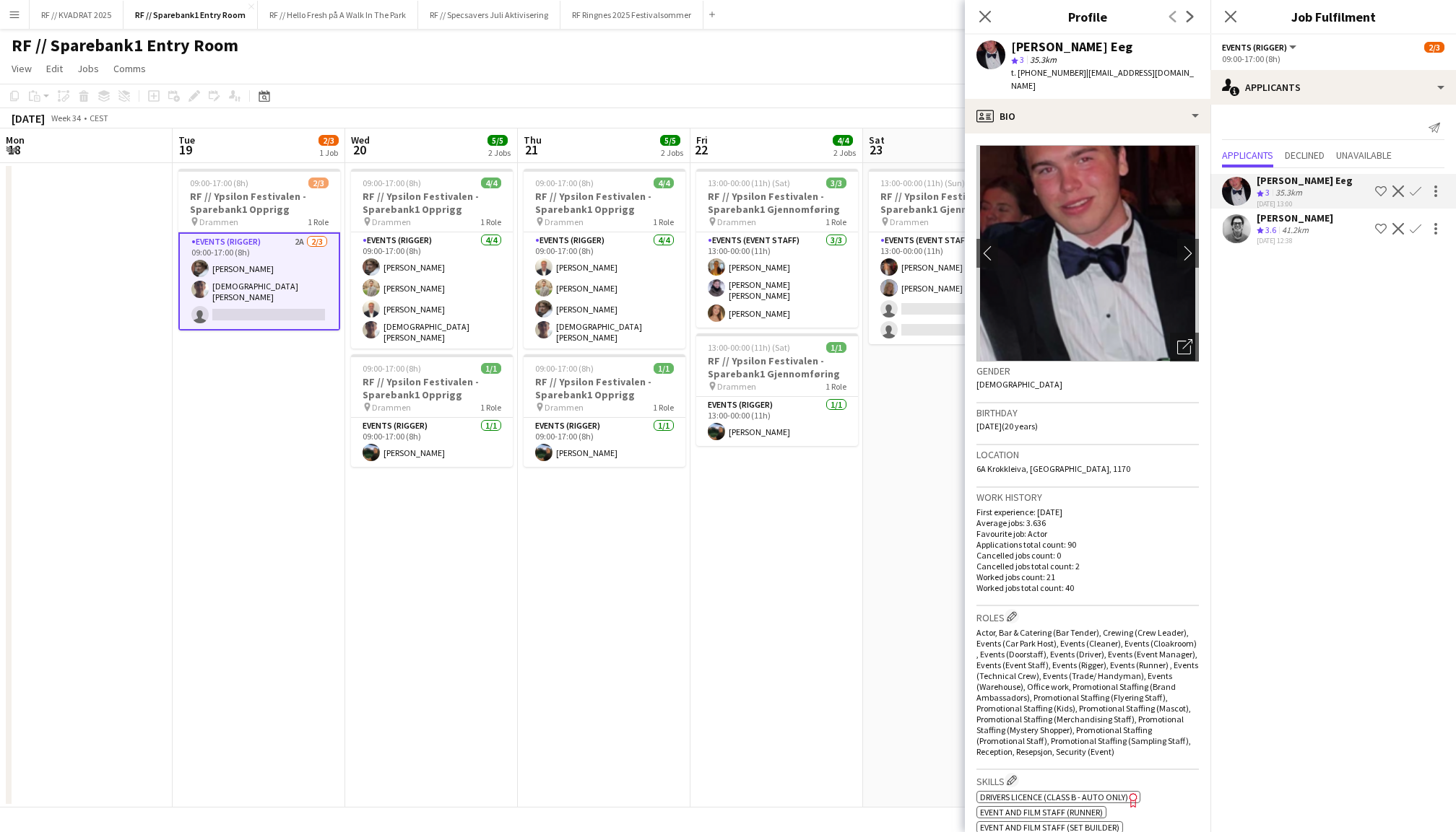
click at [1258, 224] on div "Crew rating 3.6" at bounding box center [1268, 231] width 22 height 13
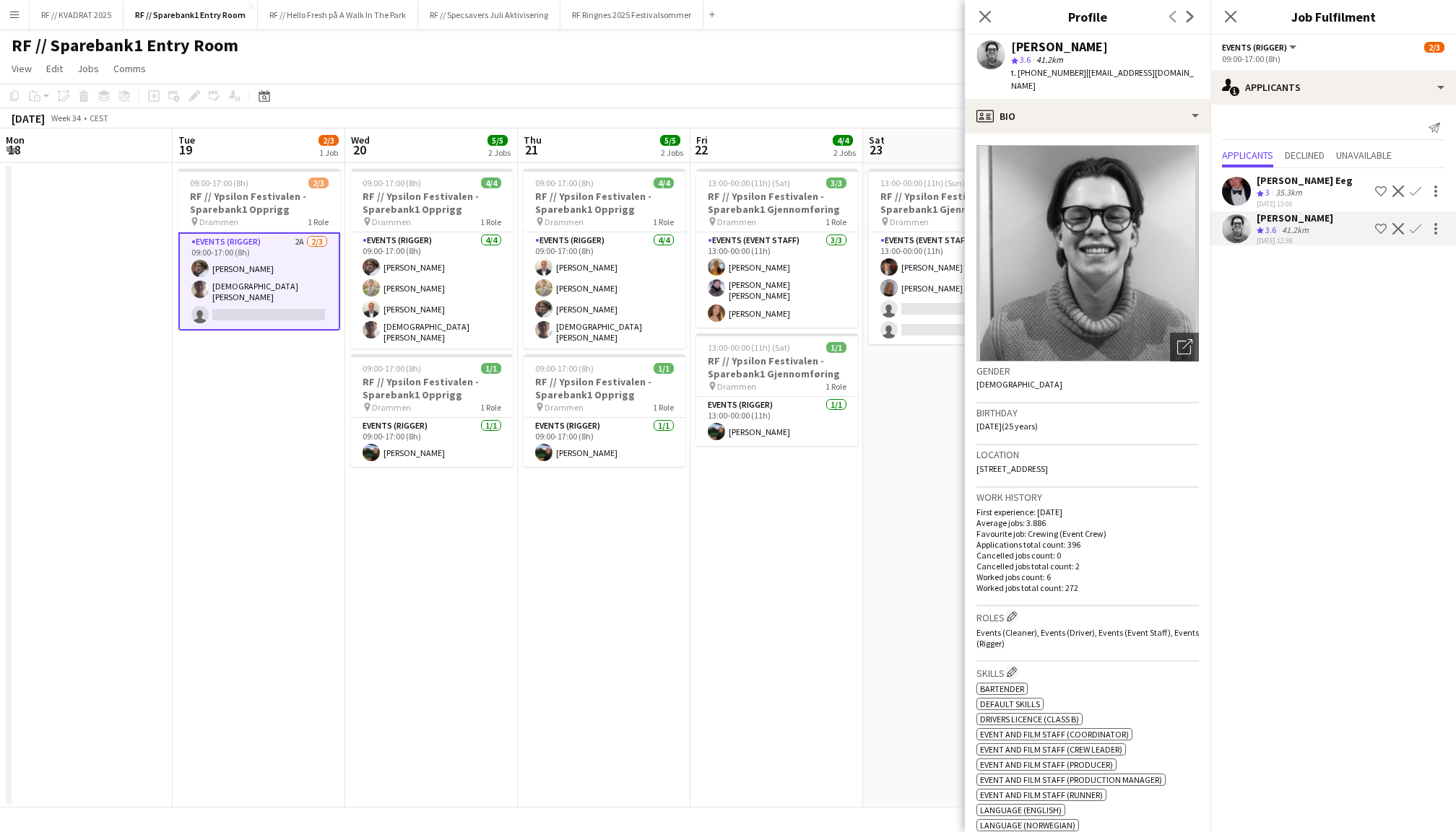
click at [1416, 226] on app-icon "Confirm" at bounding box center [1415, 228] width 12 height 12
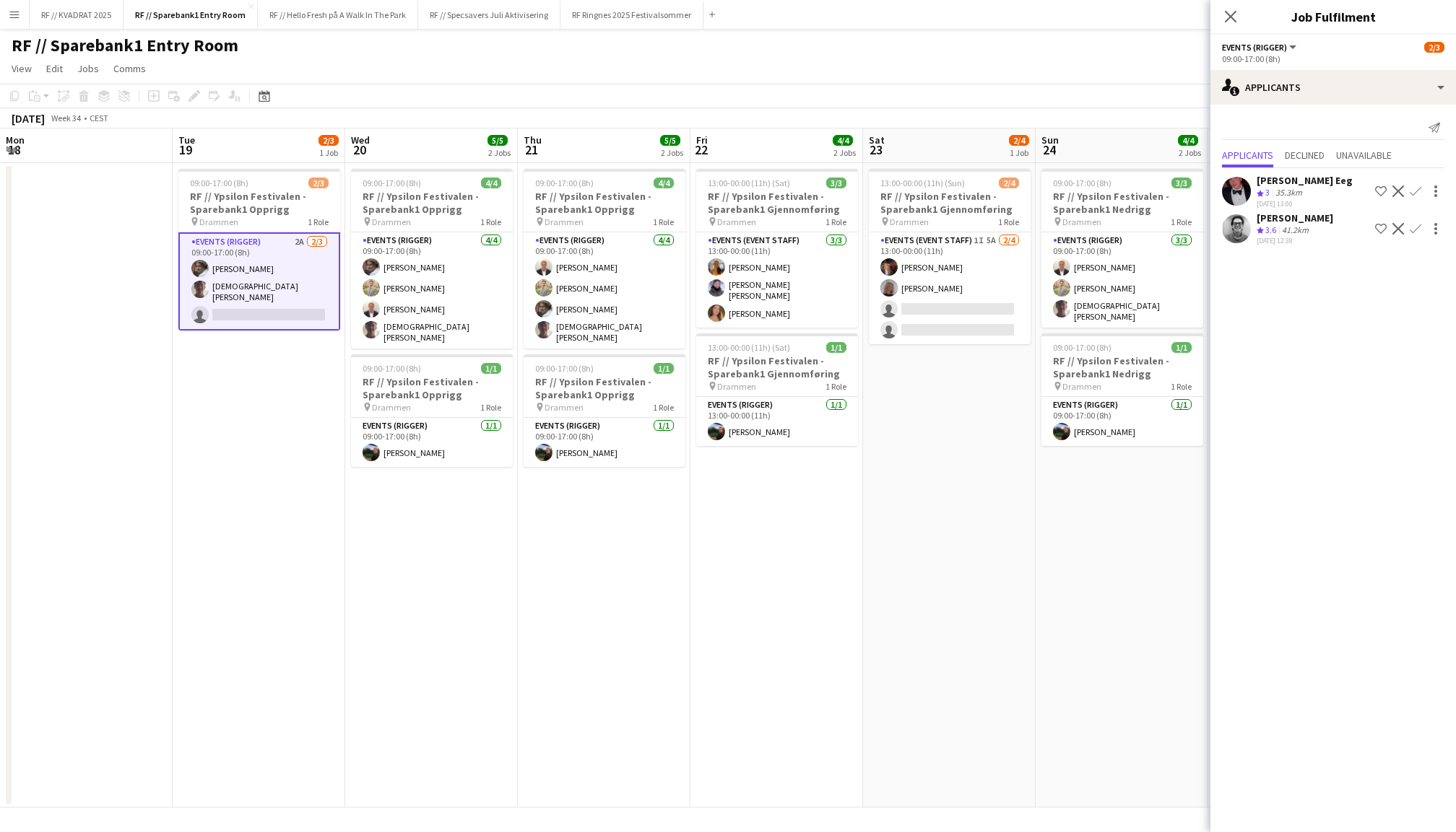
click at [1413, 228] on app-icon "Confirm" at bounding box center [1415, 228] width 12 height 12
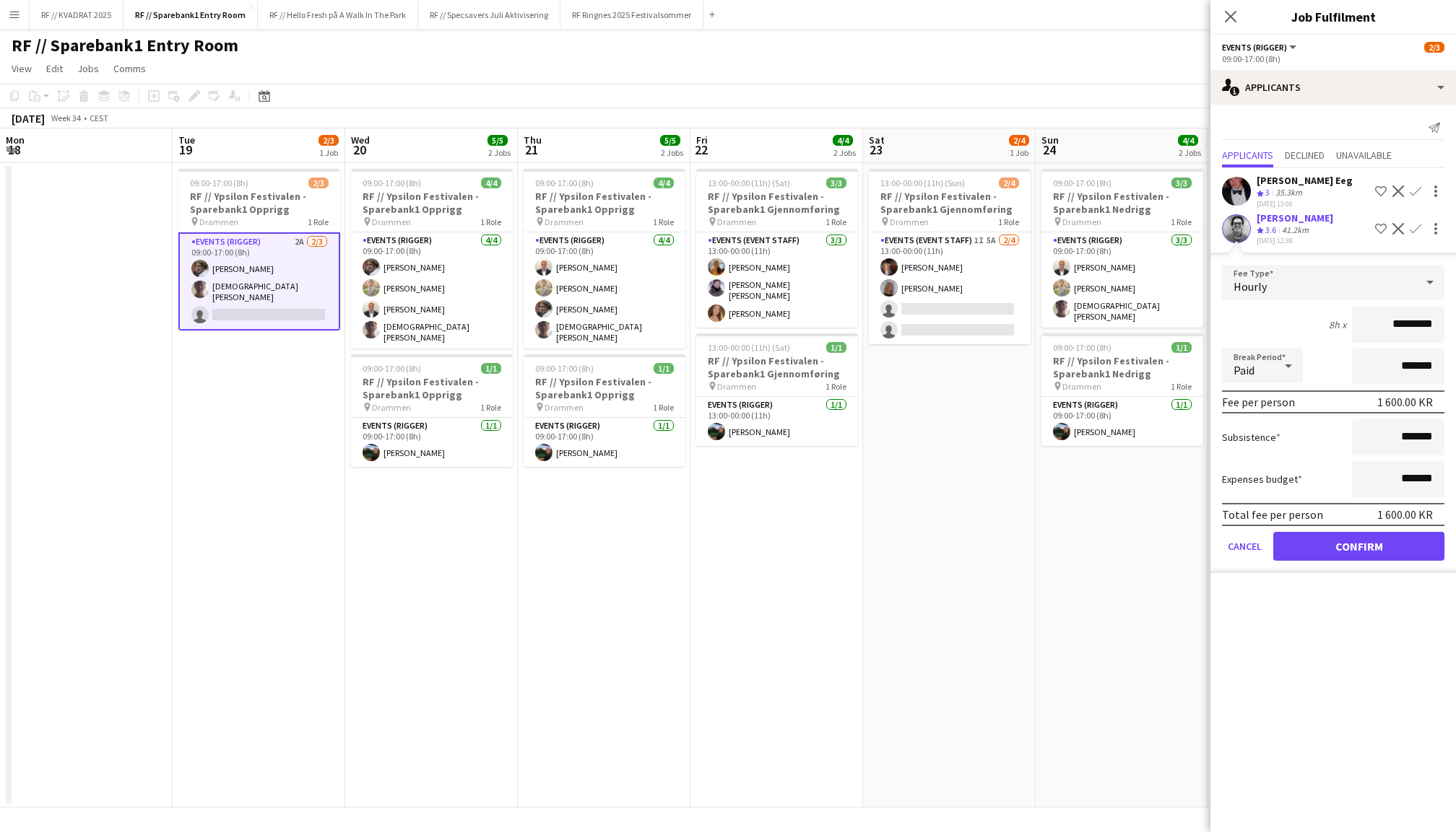
click at [1364, 544] on button "Confirm" at bounding box center [1359, 546] width 172 height 29
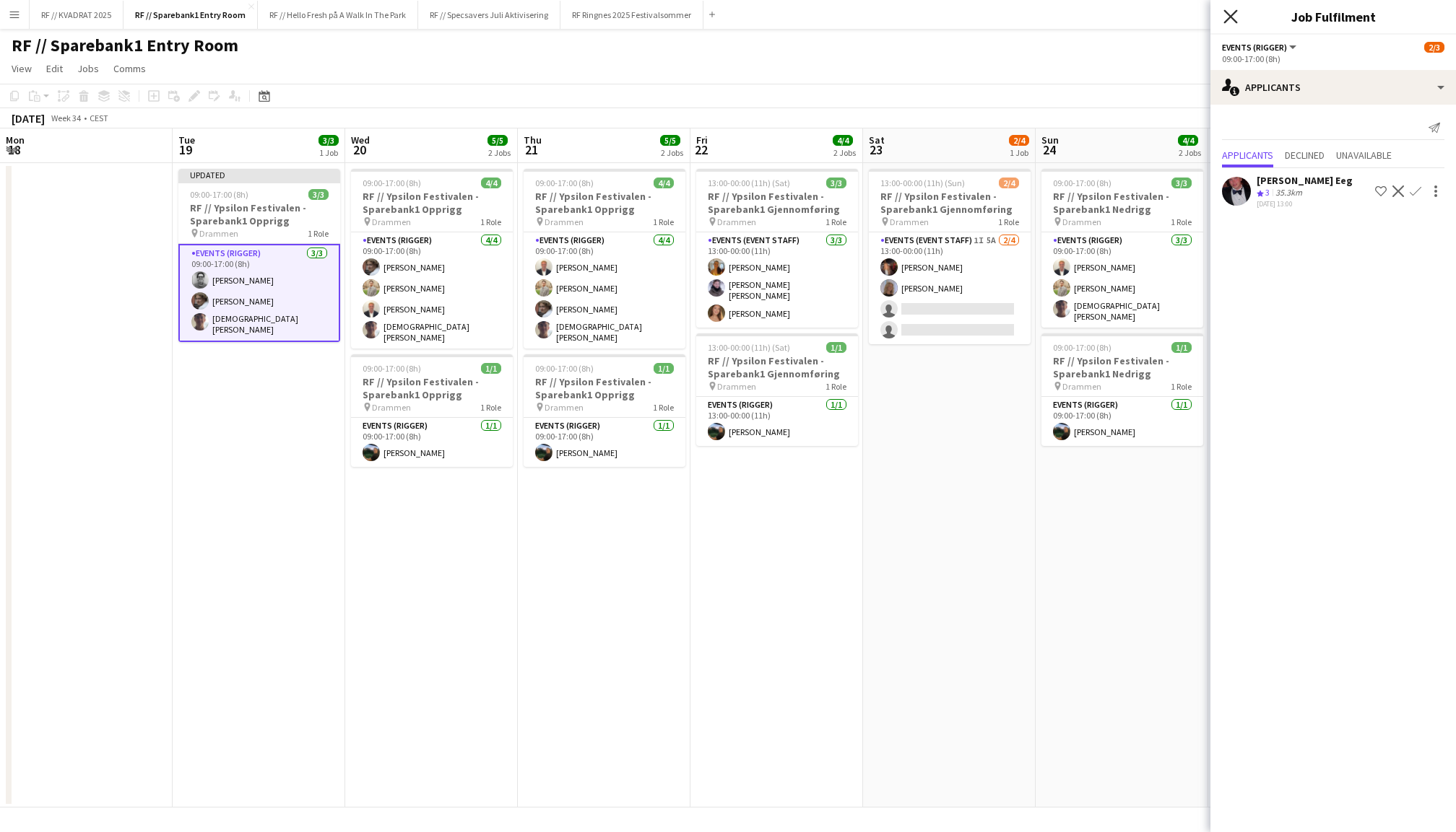
click at [1232, 10] on icon "Close pop-in" at bounding box center [1230, 16] width 13 height 13
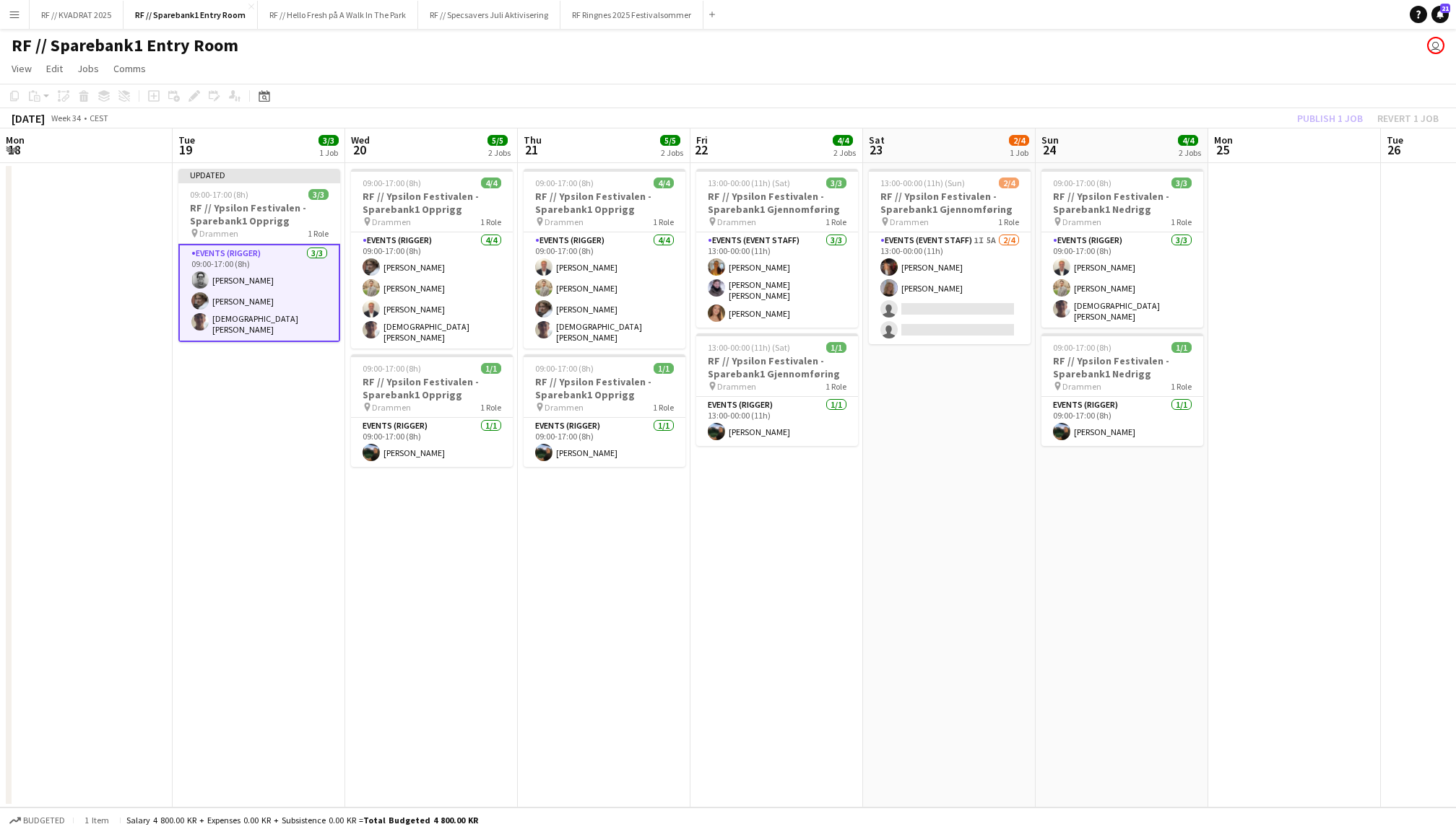
click at [1333, 122] on div "Publish 1 job Revert 1 job" at bounding box center [1367, 119] width 176 height 19
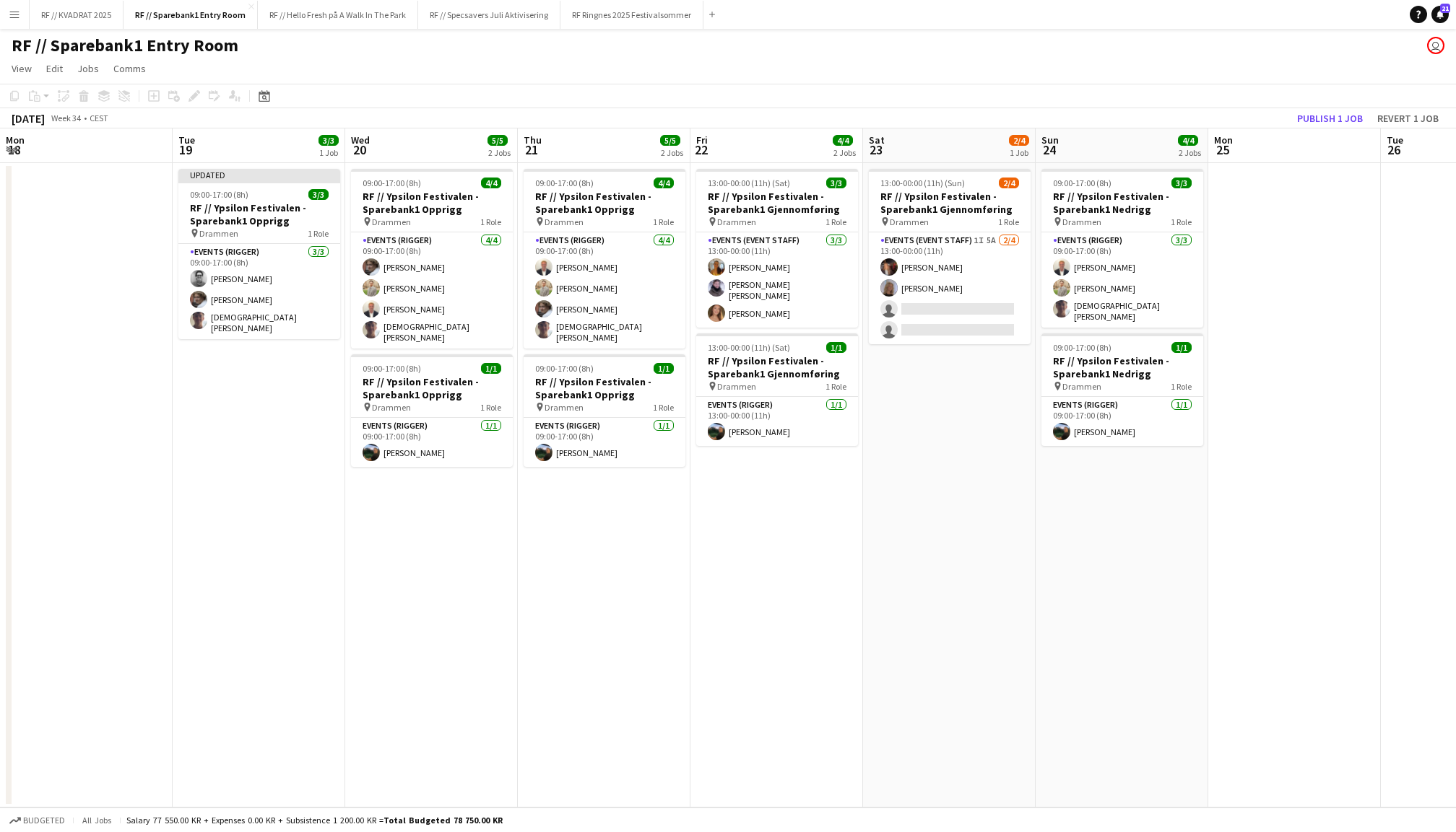
click at [1333, 122] on button "Publish 1 job" at bounding box center [1330, 119] width 77 height 19
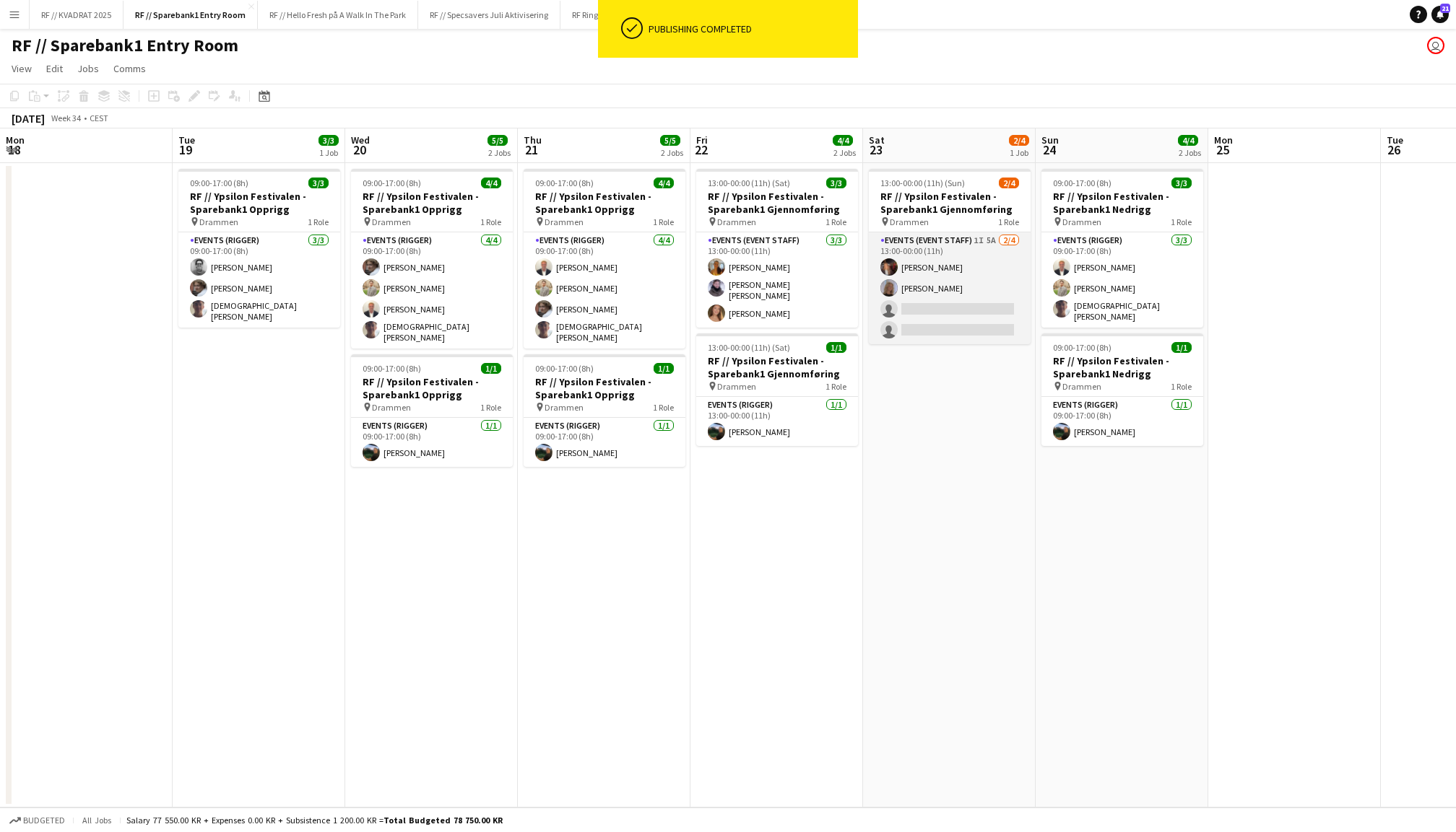
scroll to position [0, 345]
click at [960, 280] on app-card-role "Events (Event Staff) 1I 5A 2/4 13:00-00:00 (11h) Carla Broschè Maria Egeland si…" at bounding box center [950, 288] width 162 height 112
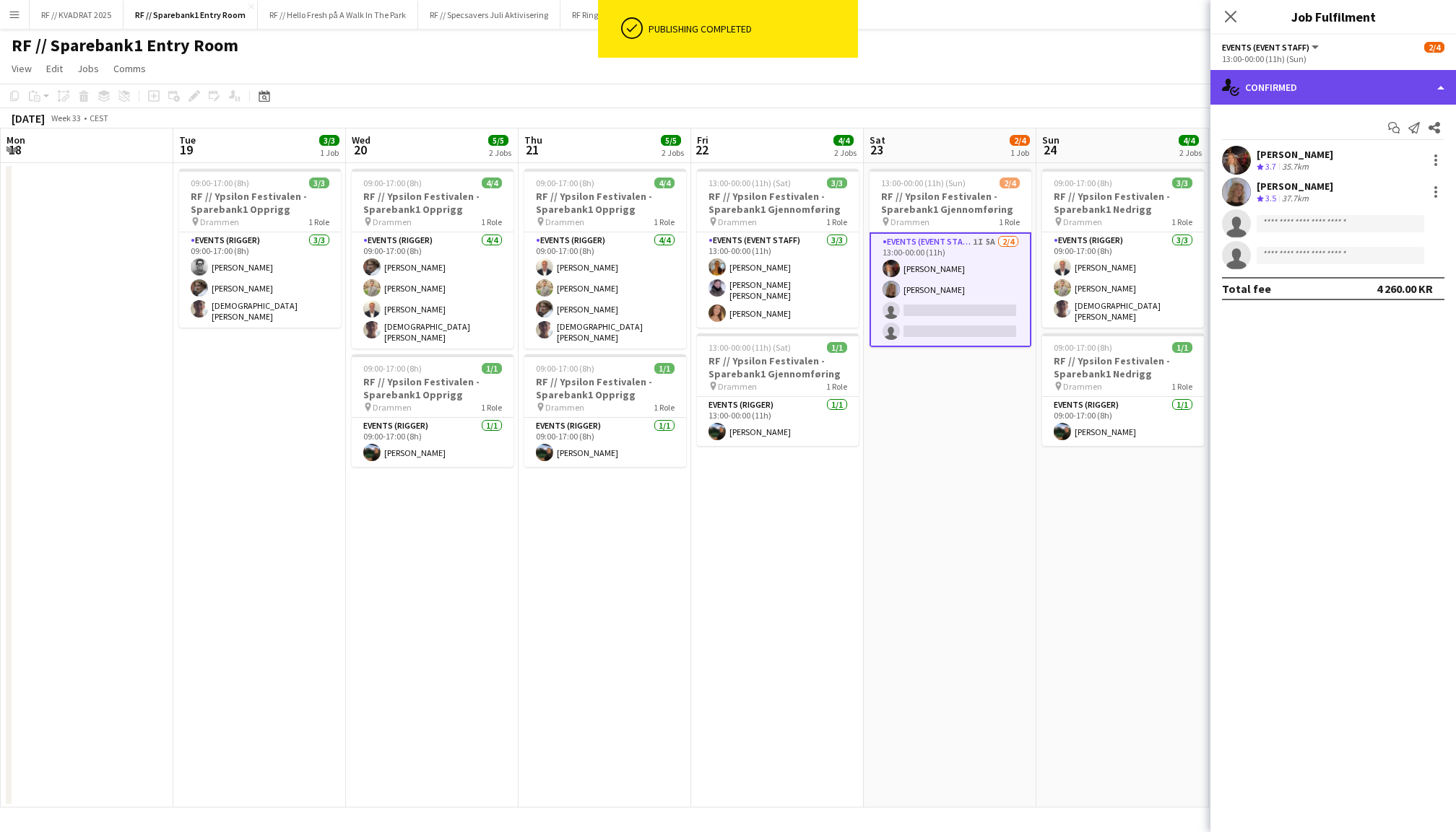
click at [1334, 91] on div "single-neutral-actions-check-2 Confirmed" at bounding box center [1333, 88] width 246 height 35
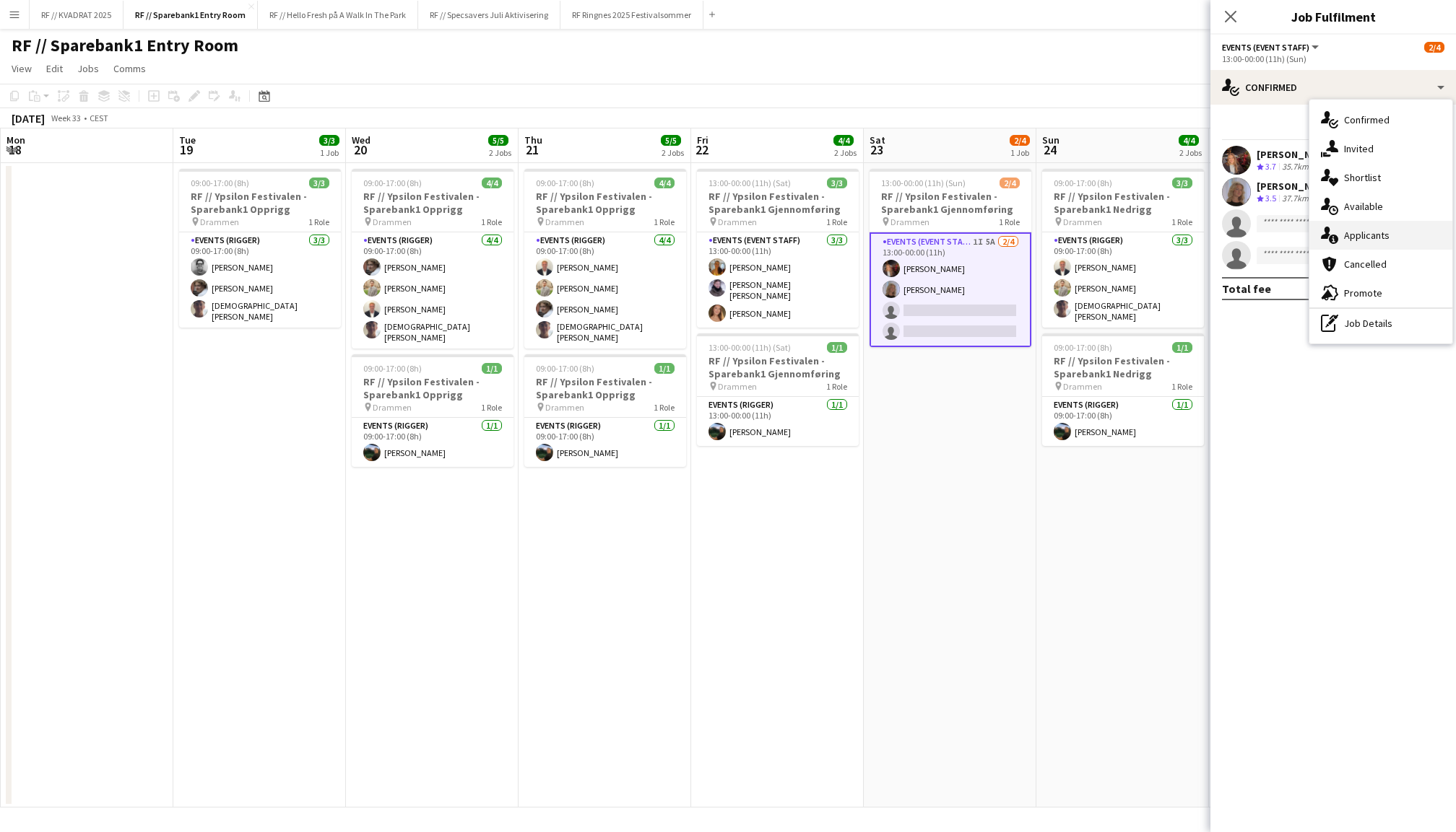
click at [1378, 226] on div "single-neutral-actions-information Applicants" at bounding box center [1380, 235] width 143 height 29
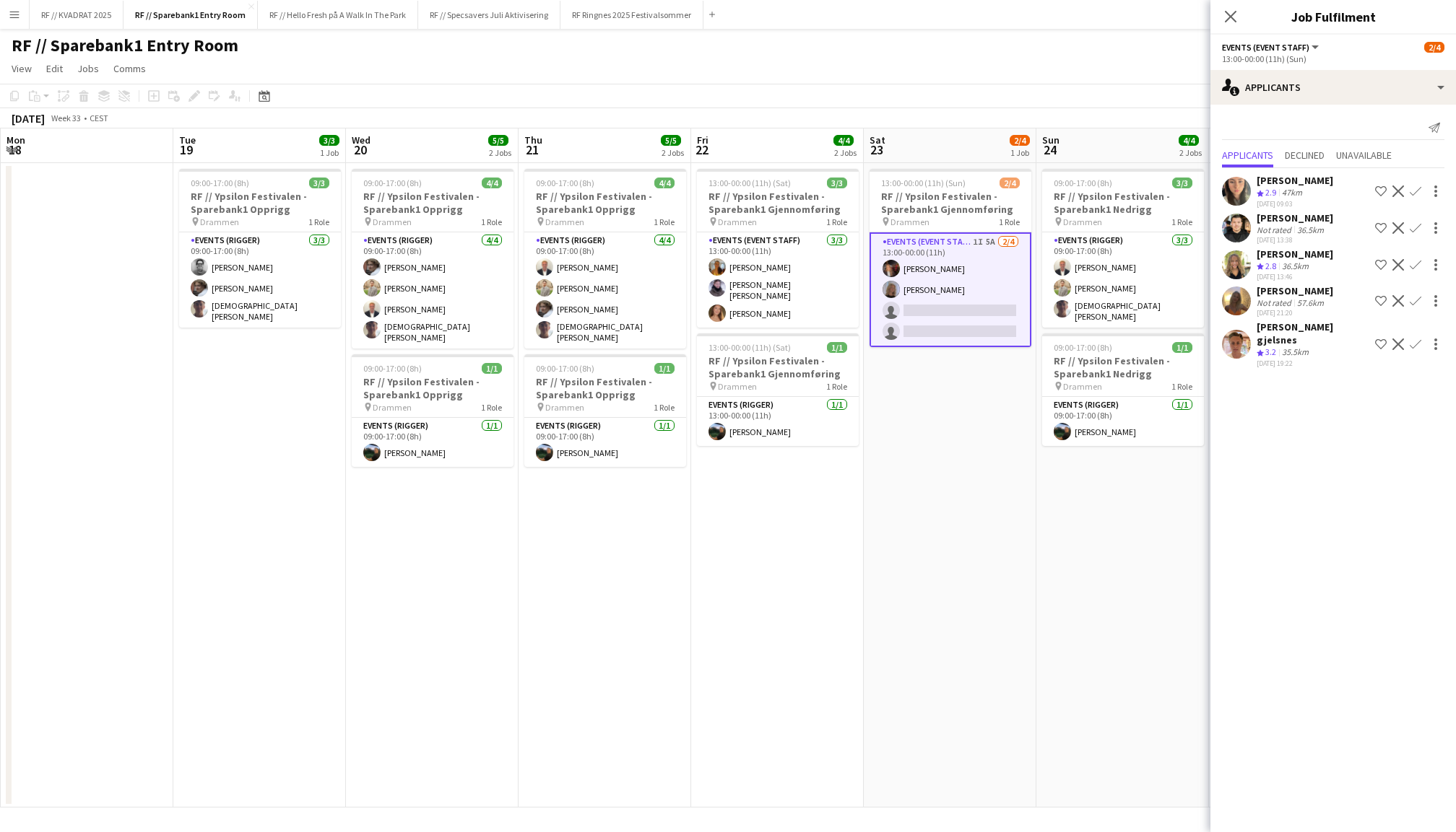
click at [1225, 295] on app-user-avatar at bounding box center [1236, 301] width 29 height 29
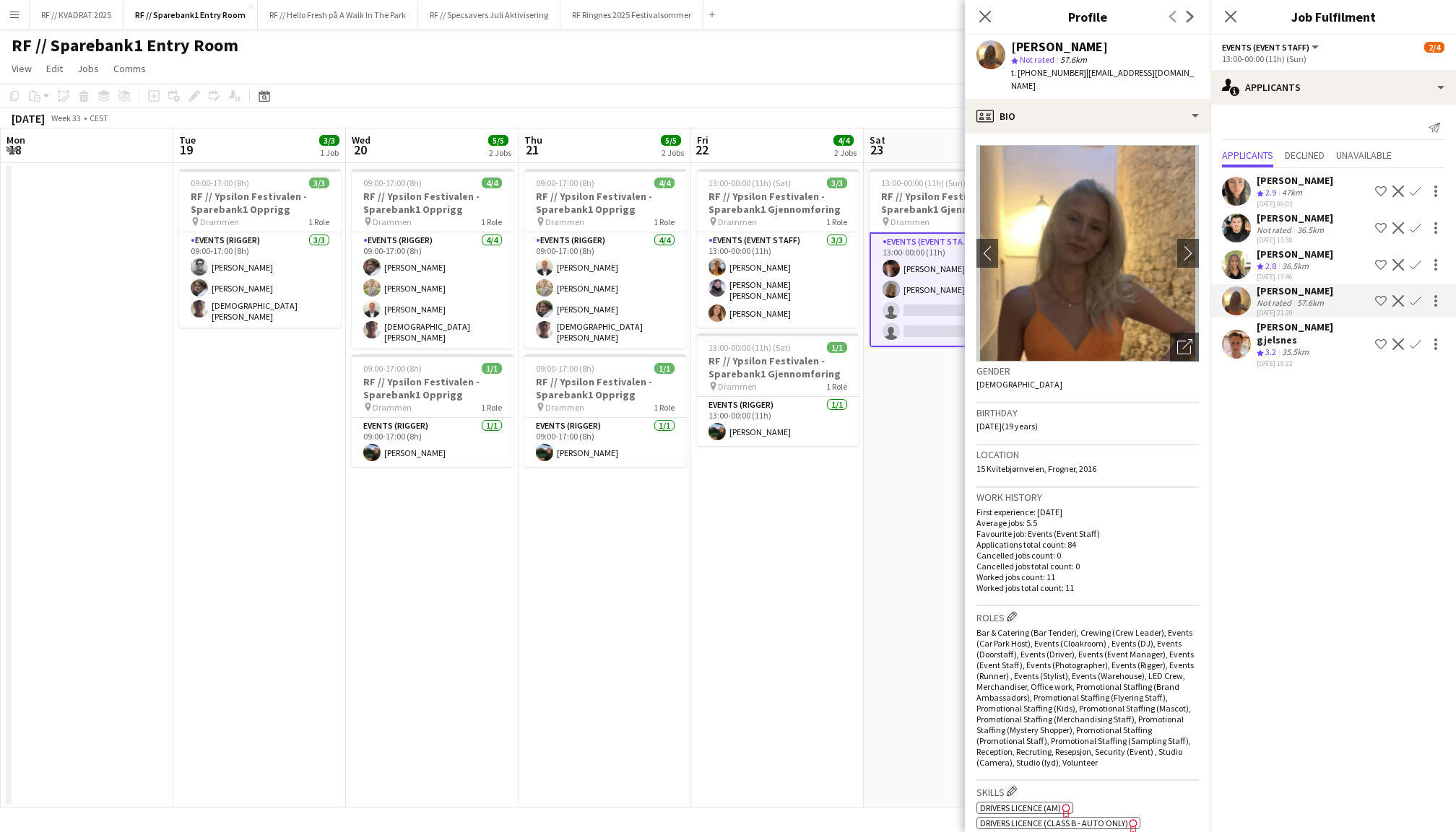
click at [1235, 229] on app-user-avatar at bounding box center [1236, 228] width 29 height 29
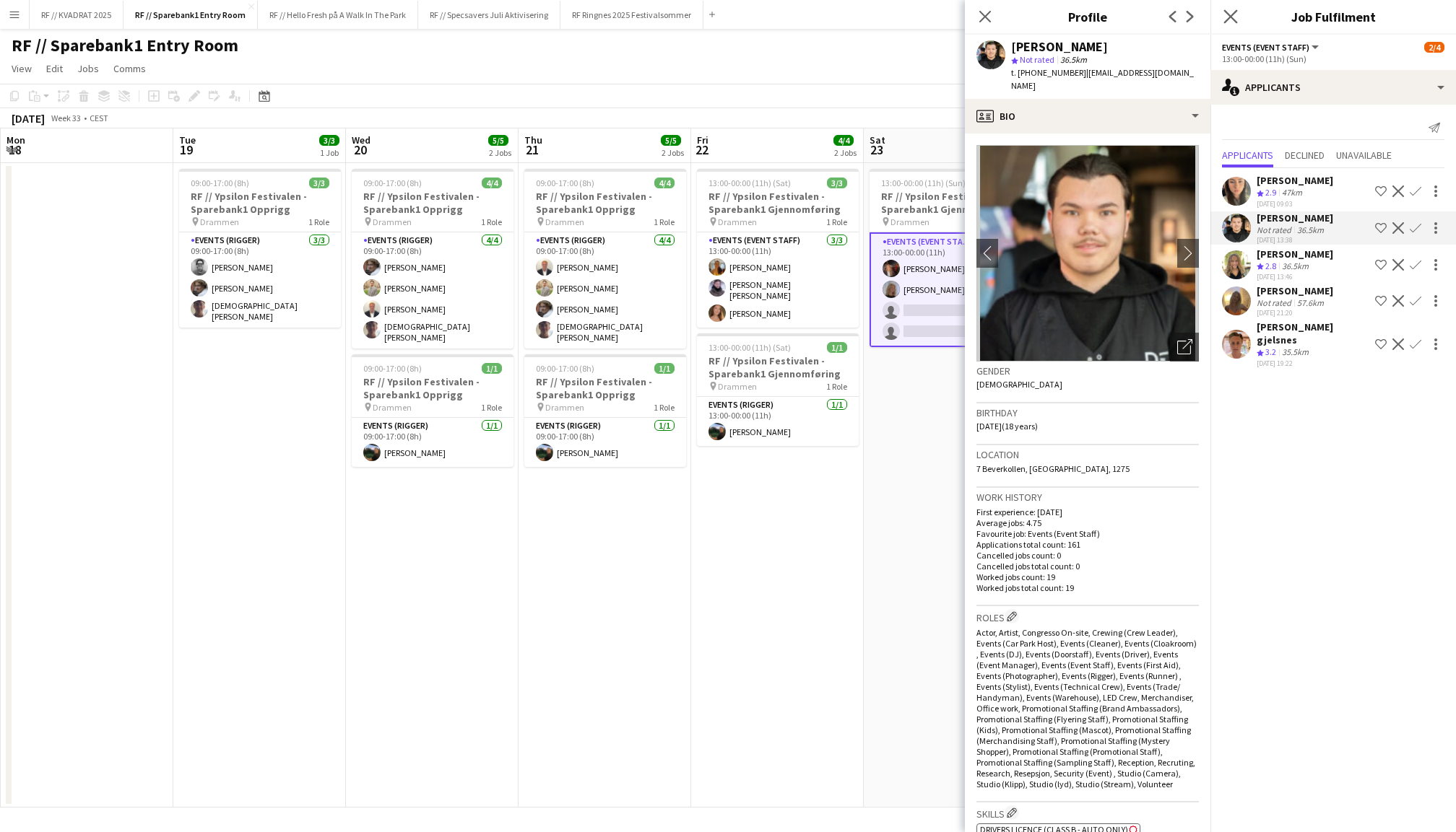
click at [1232, 9] on app-icon "Close pop-in" at bounding box center [1231, 17] width 21 height 21
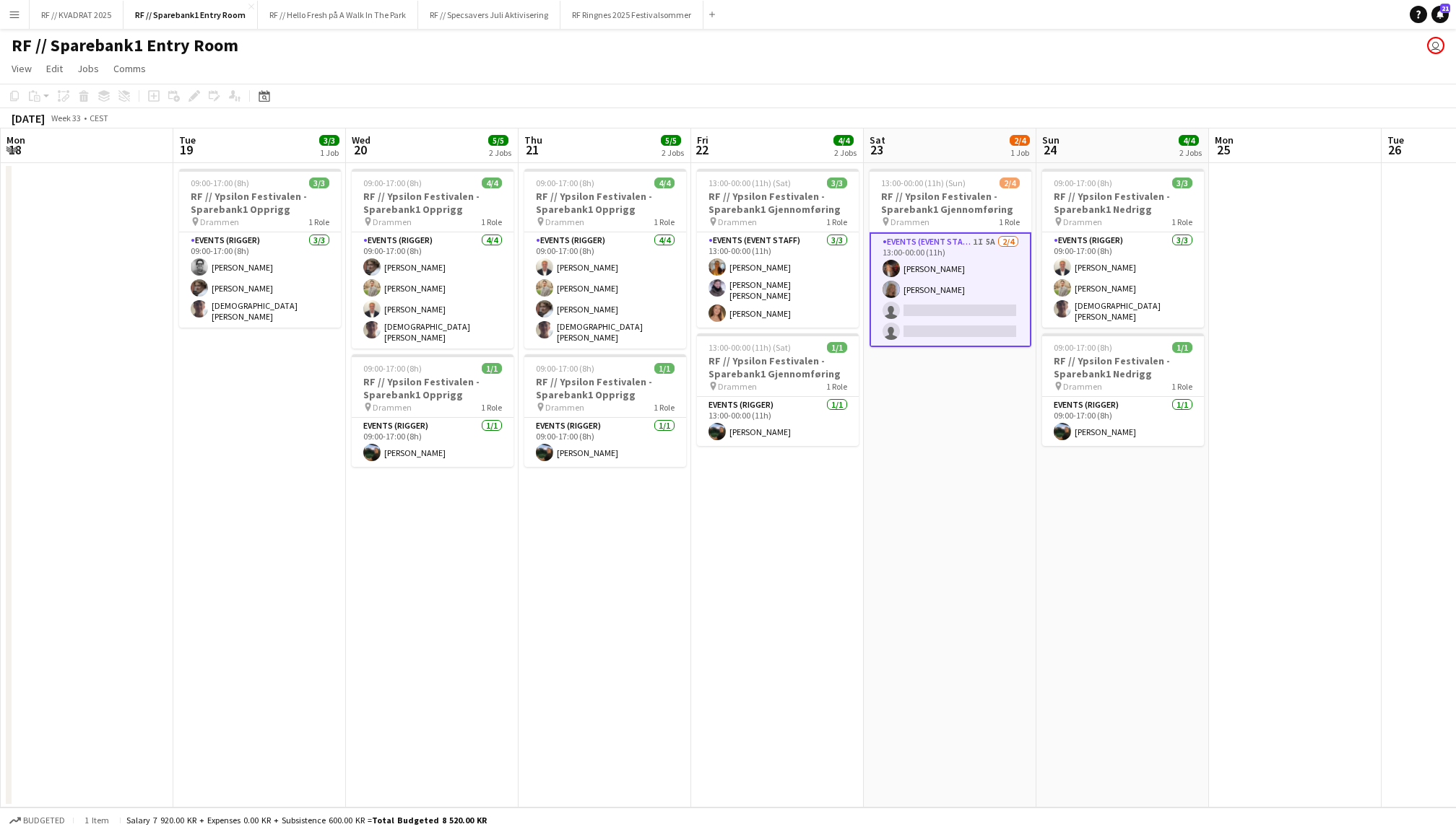
click at [1082, 518] on app-date-cell "09:00-17:00 (8h) 3/3 RF // Ypsilon Festivalen - Sparebank1 Nedrigg pin Drammen …" at bounding box center [1122, 485] width 172 height 645
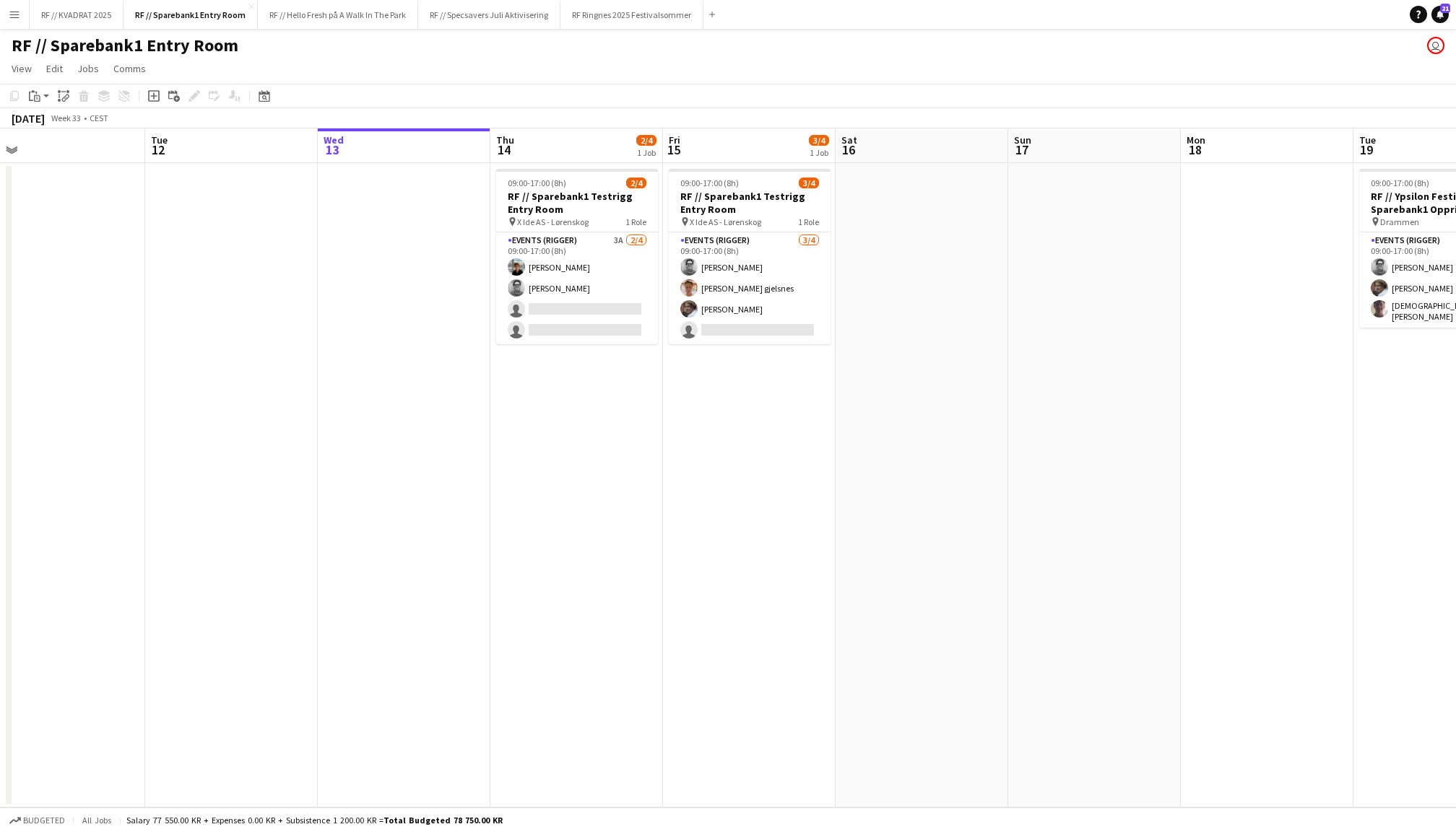
scroll to position [0, 372]
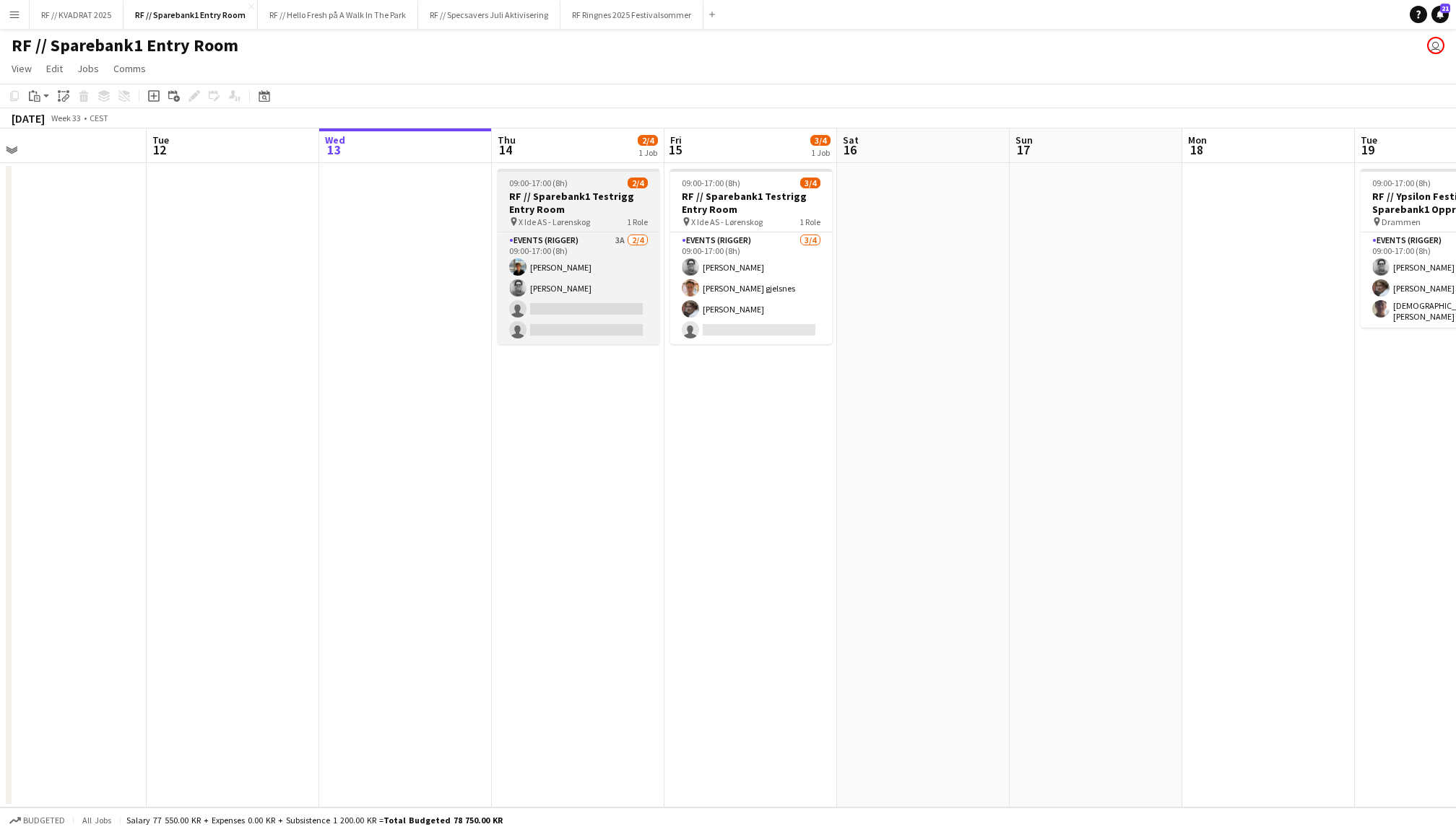
click at [585, 201] on h3 "RF // Sparebank1 Testrigg Entry Room" at bounding box center [578, 202] width 162 height 26
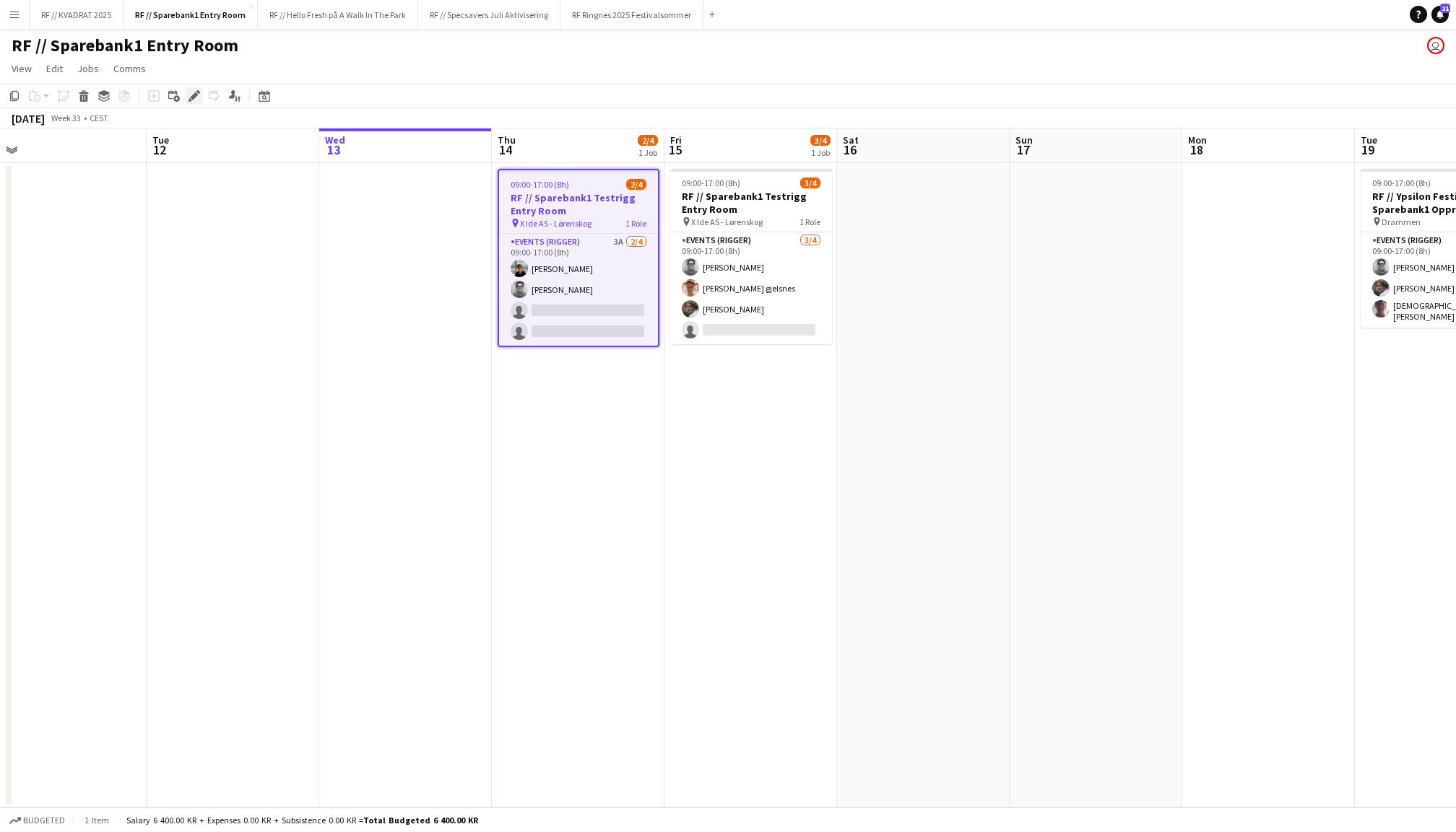
click at [194, 96] on icon at bounding box center [194, 96] width 8 height 8
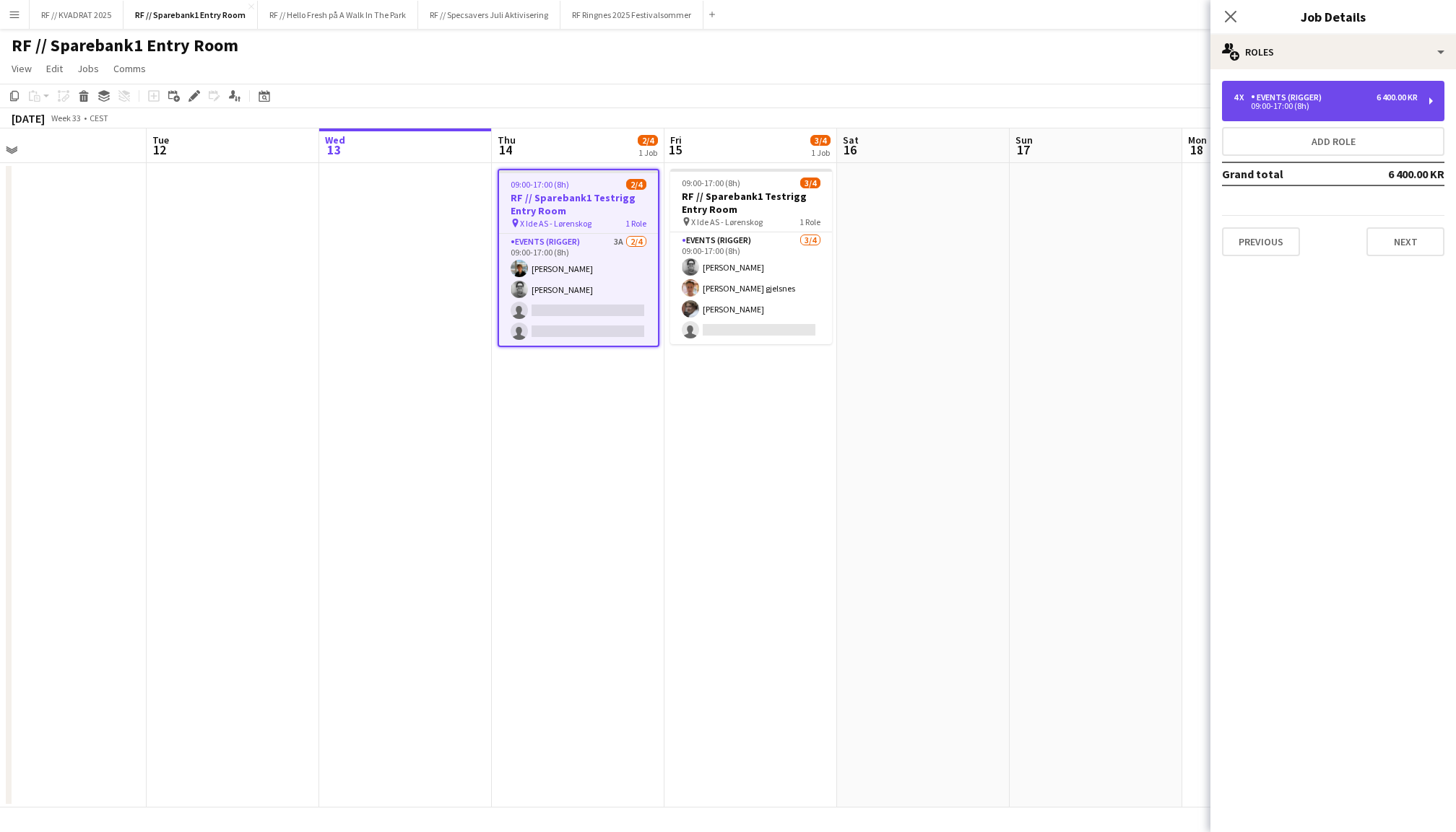
click at [1294, 103] on div "09:00-17:00 (8h)" at bounding box center [1325, 106] width 184 height 7
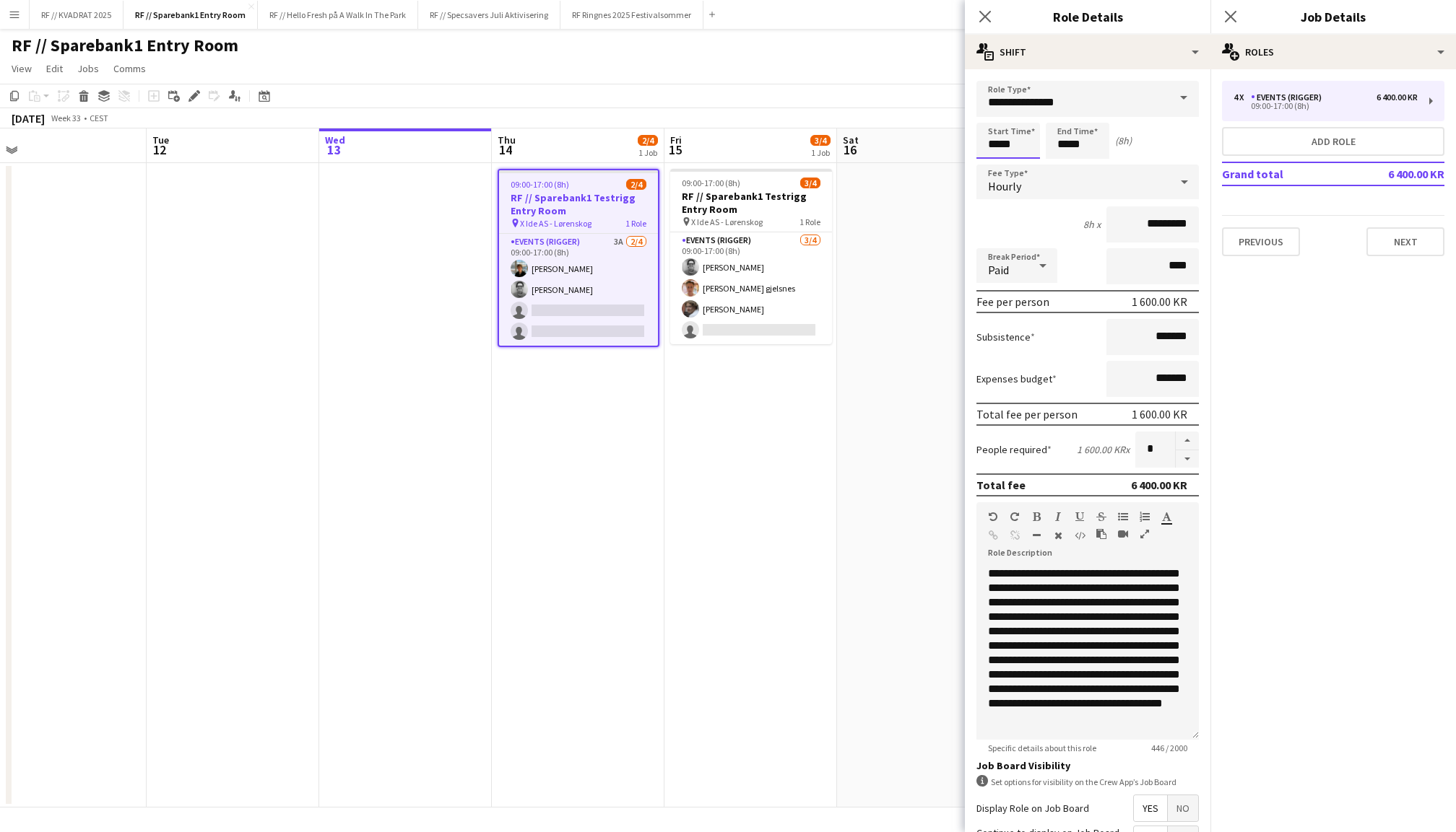
click at [992, 146] on input "*****" at bounding box center [1008, 141] width 63 height 36
type input "*****"
click at [992, 115] on div at bounding box center [994, 115] width 29 height 14
click at [1232, 15] on icon at bounding box center [1230, 16] width 13 height 13
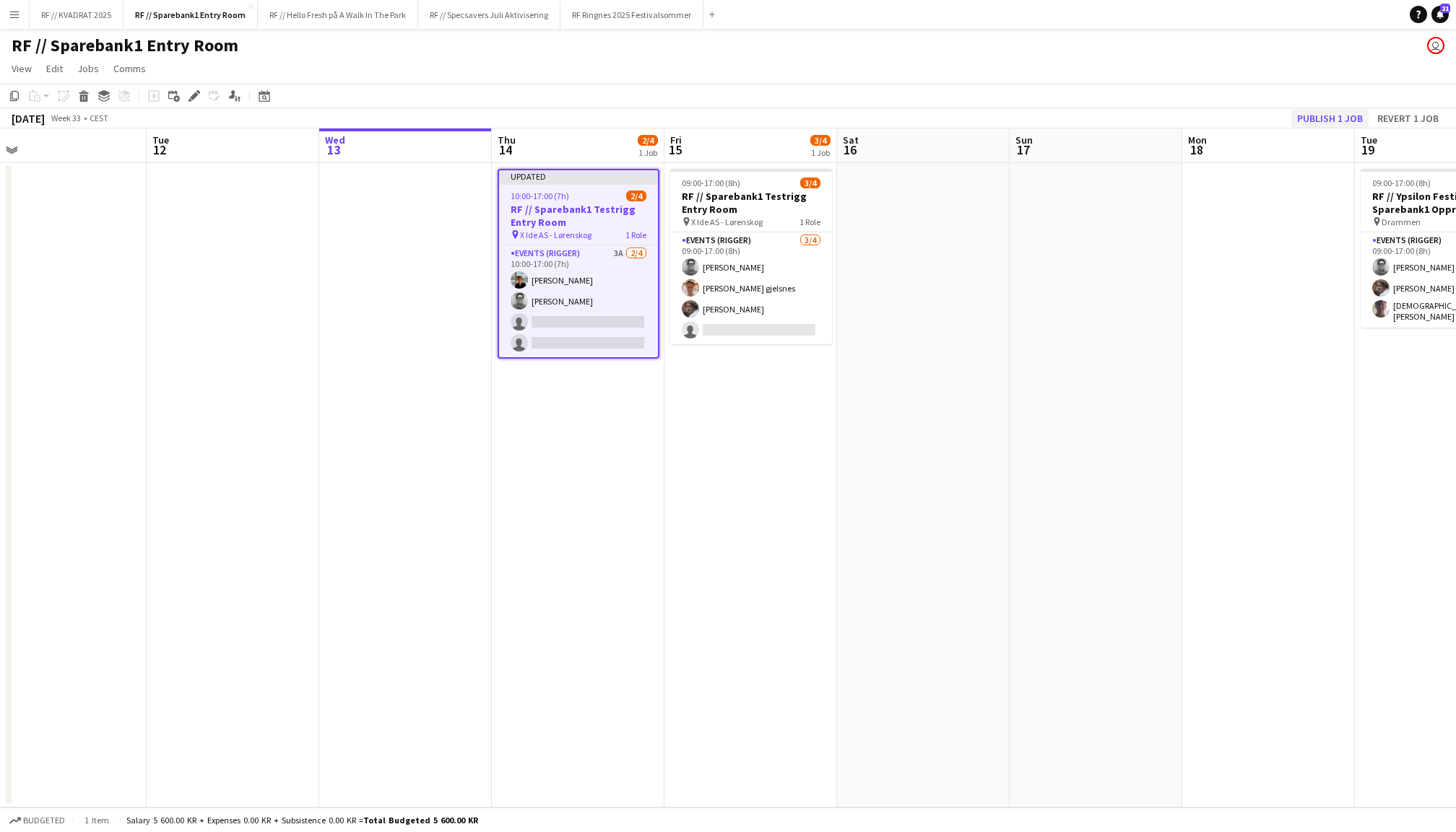
click at [1325, 111] on button "Publish 1 job" at bounding box center [1330, 119] width 77 height 19
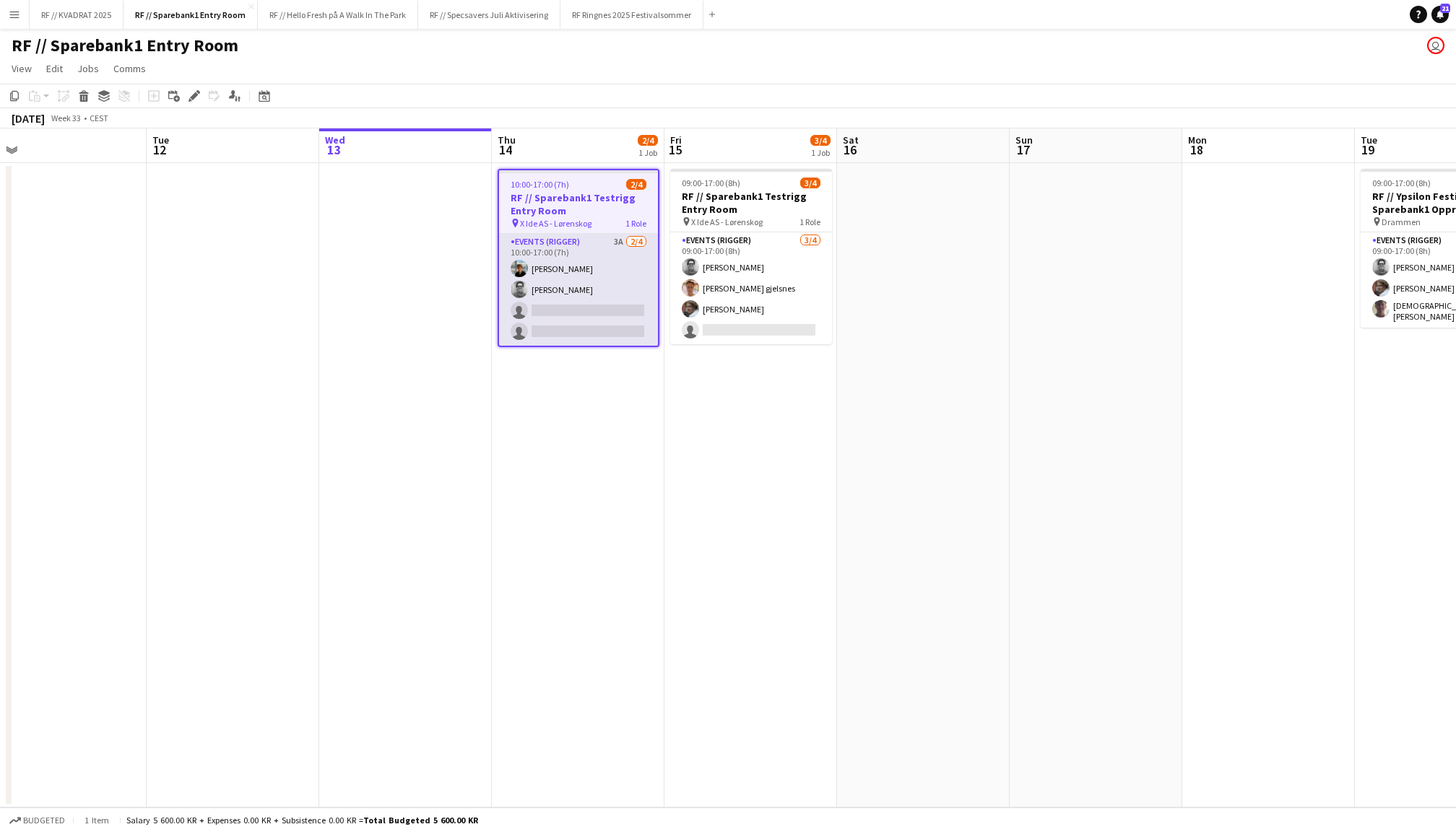
click at [569, 296] on app-card-role "Events (Rigger) 3A 2/4 10:00-17:00 (7h) Lennox Ossege Christian Jensen single-n…" at bounding box center [578, 290] width 159 height 112
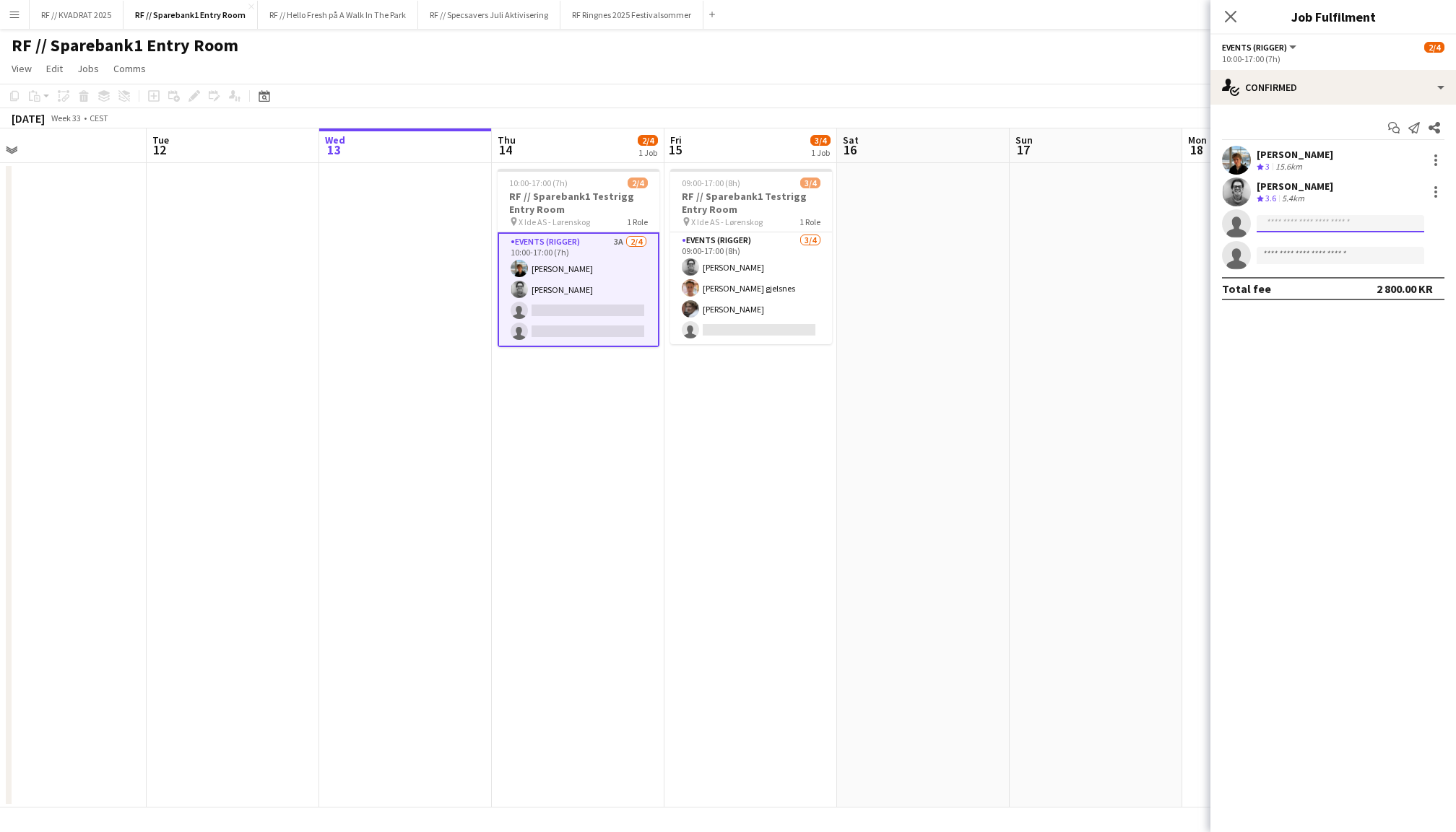
click at [1311, 229] on input at bounding box center [1341, 224] width 168 height 17
type input "********"
click at [1326, 250] on span "ludvig.gjelsnes@gmail.com" at bounding box center [1340, 255] width 145 height 12
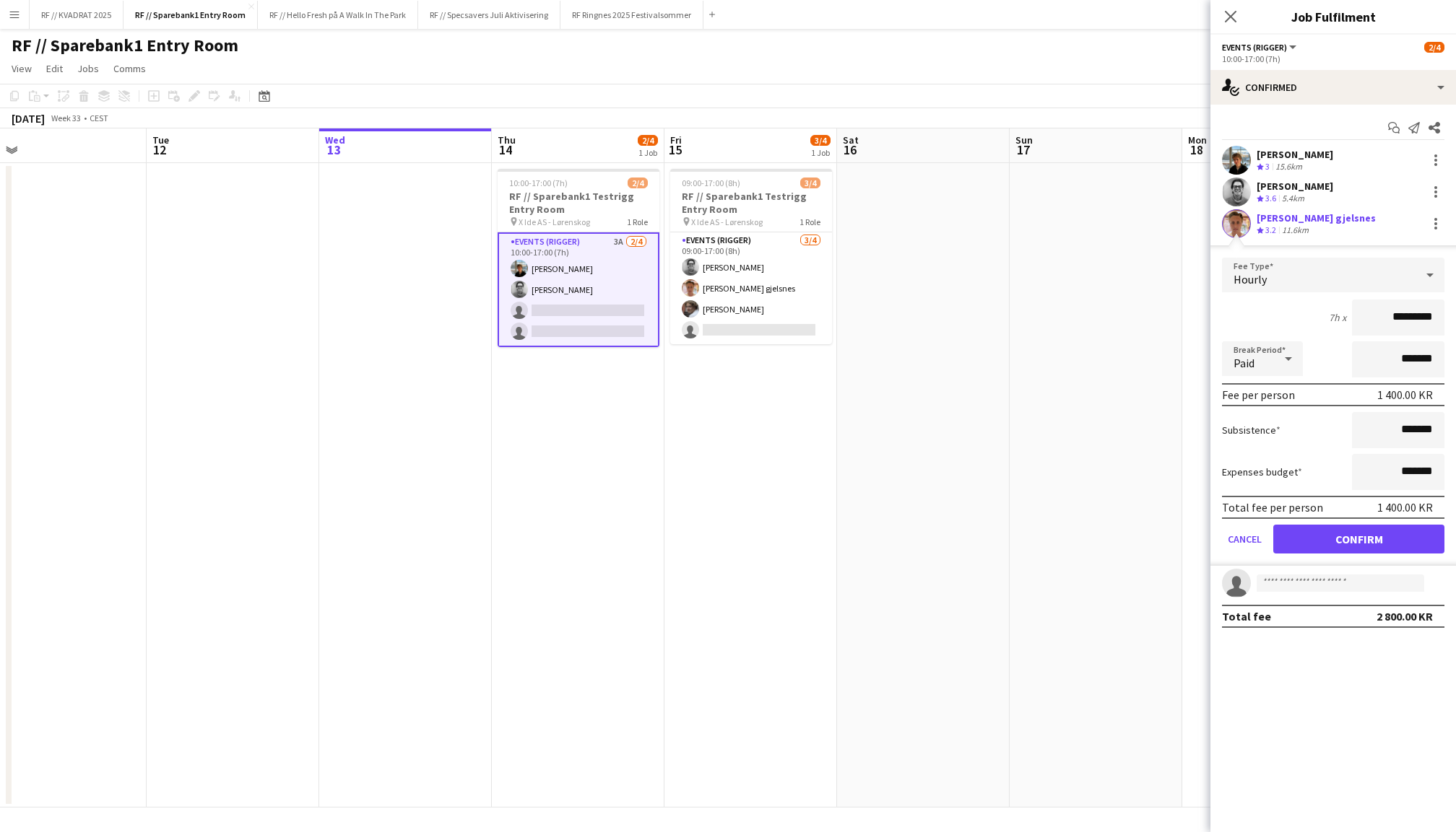
click at [1369, 538] on button "Confirm" at bounding box center [1359, 539] width 172 height 29
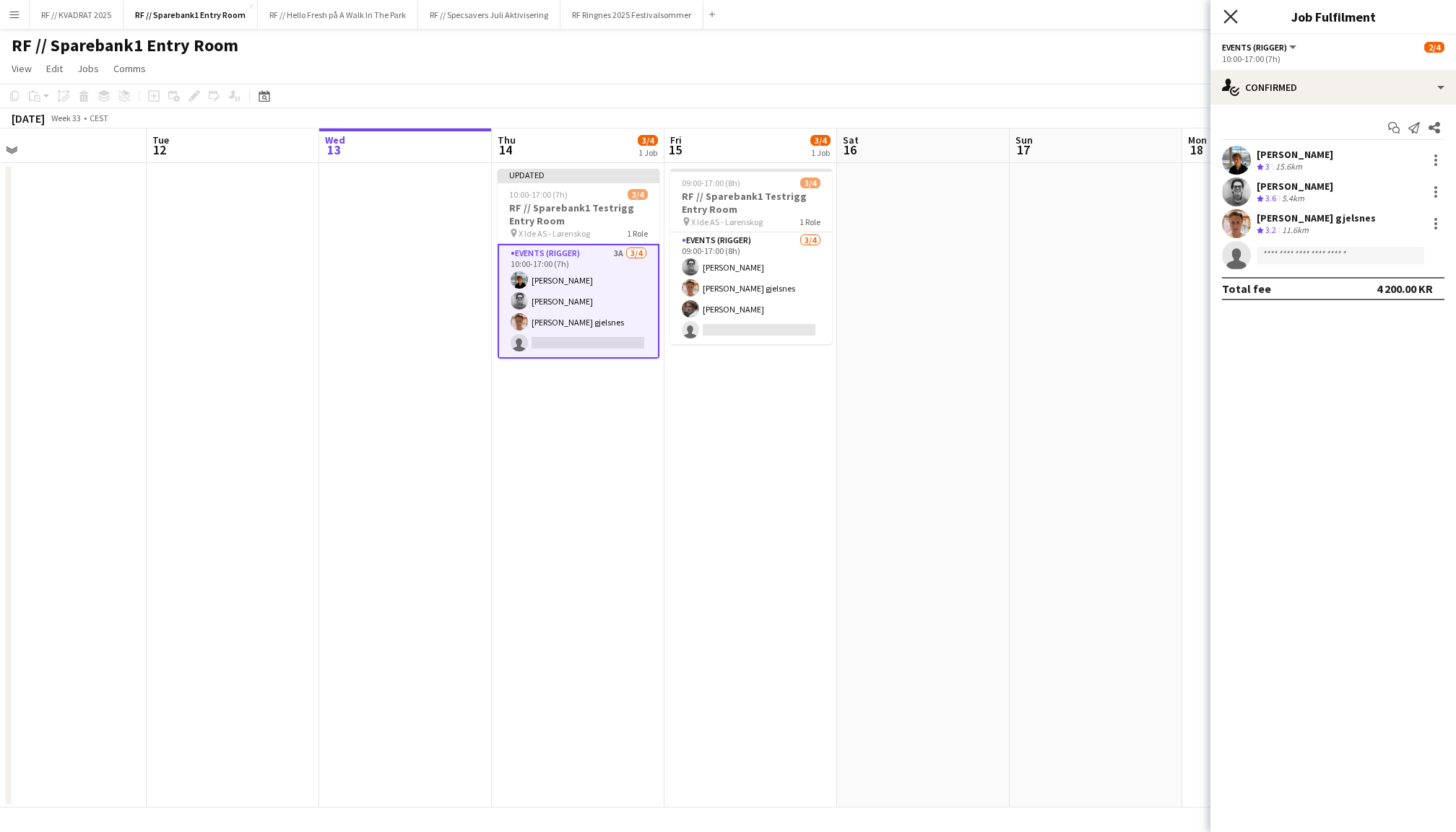
click at [1229, 15] on icon at bounding box center [1230, 16] width 13 height 13
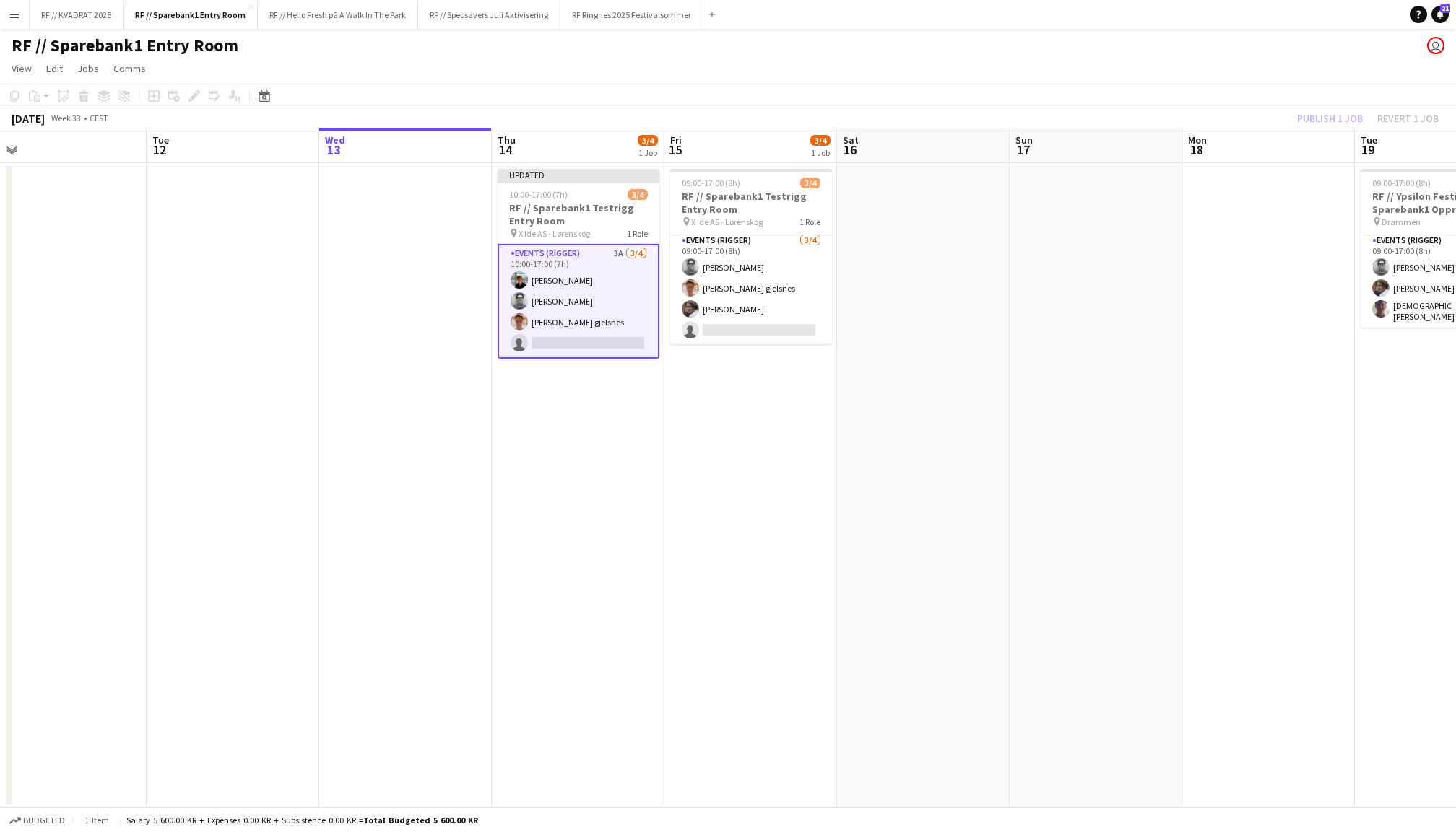
click at [1335, 111] on div "Publish 1 job Revert 1 job" at bounding box center [1367, 119] width 176 height 19
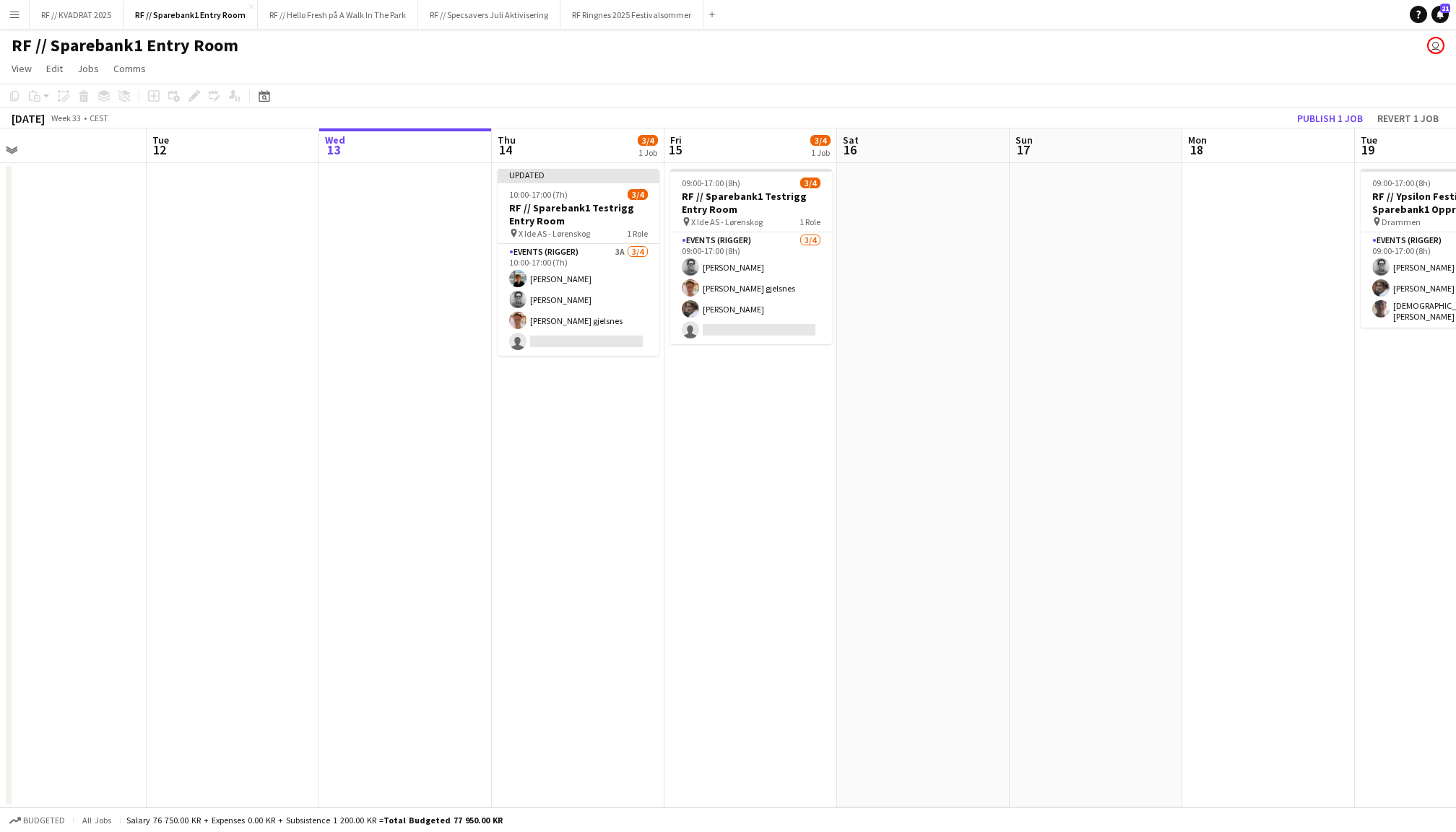
click at [1335, 111] on button "Publish 1 job" at bounding box center [1330, 119] width 77 height 19
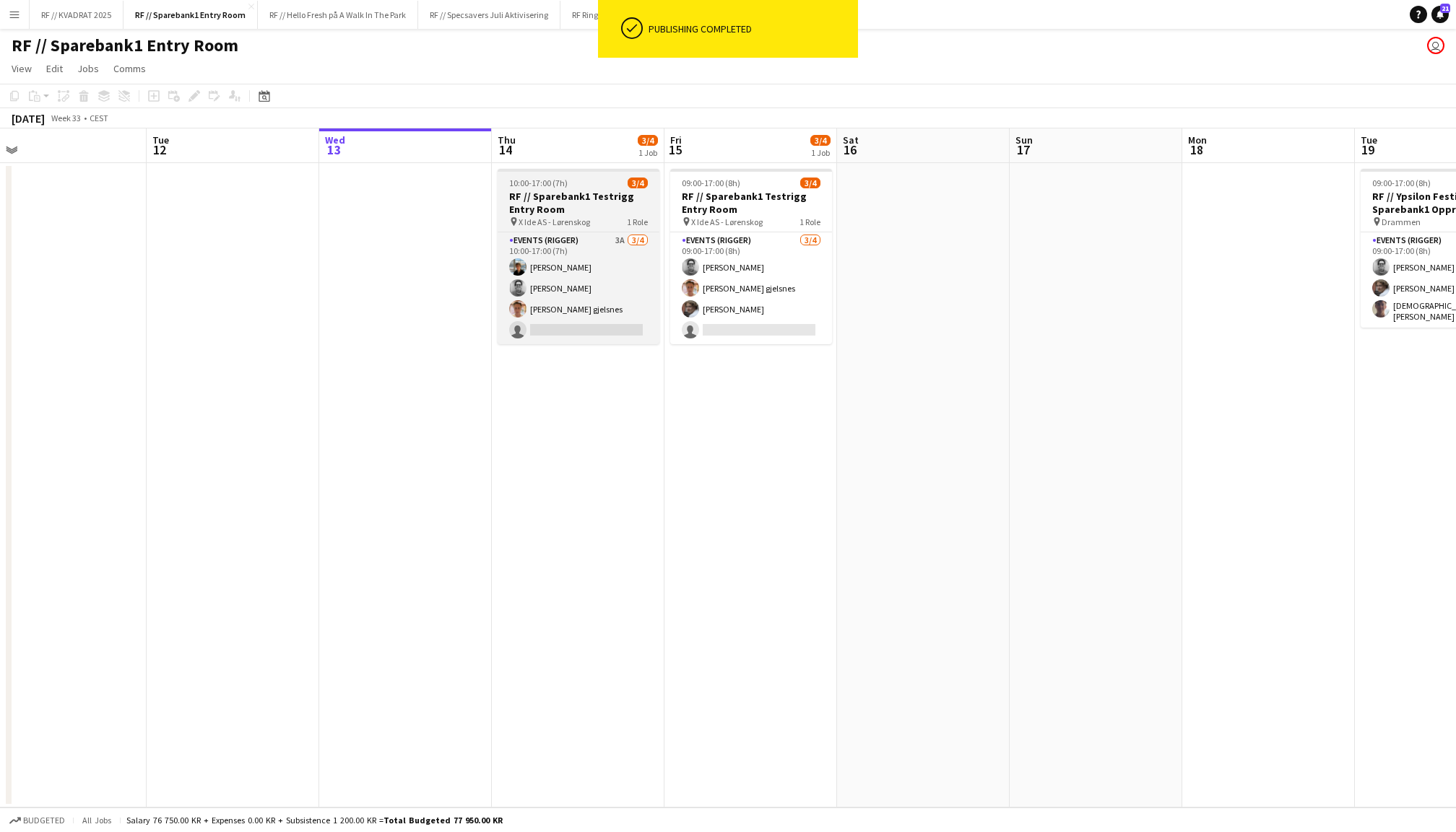
click at [602, 279] on app-card-role "Events (Rigger) 3A 3/4 10:00-17:00 (7h) Lennox Ossege Christian Jensen Ludvig K…" at bounding box center [578, 288] width 162 height 112
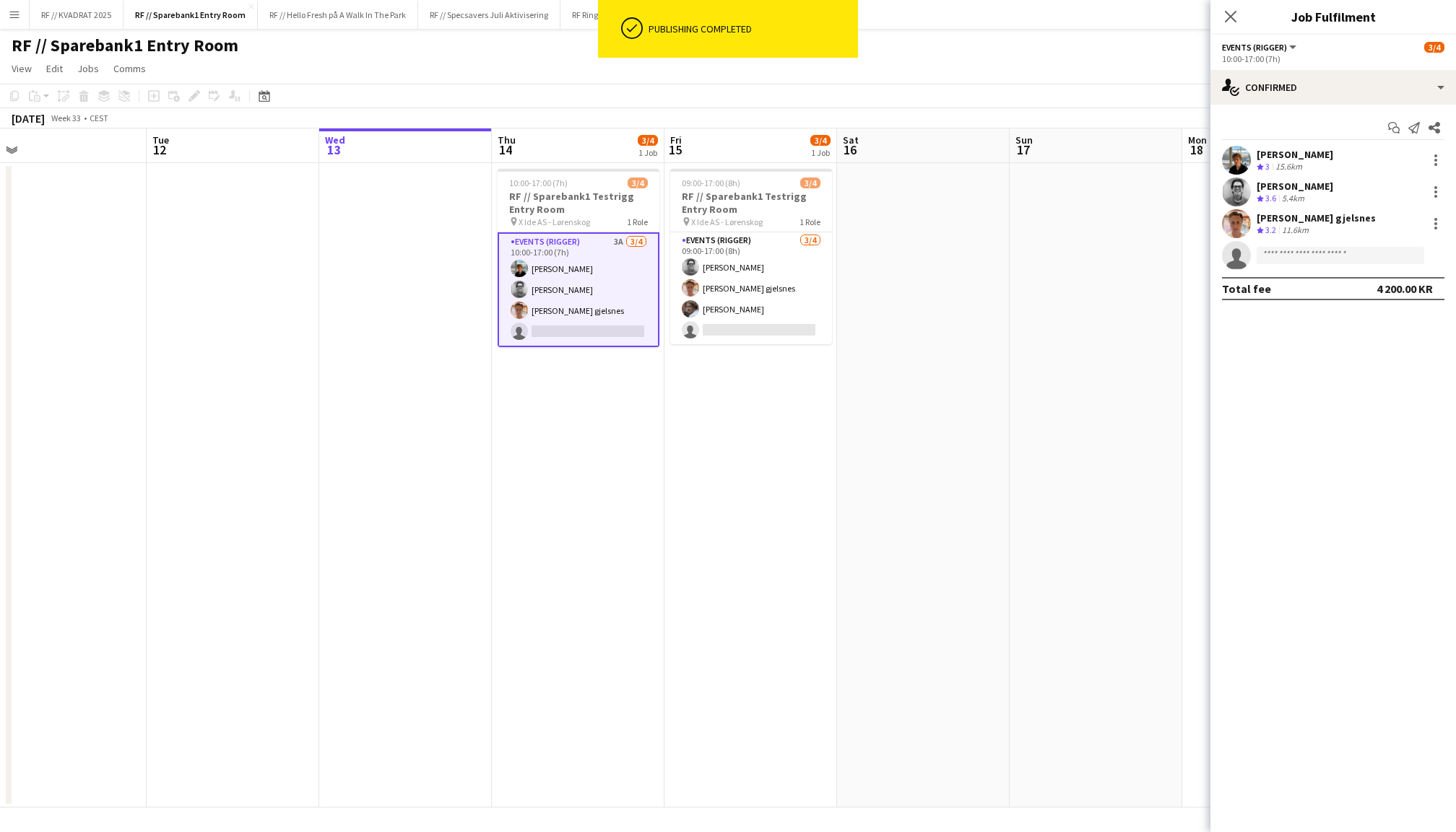
click at [1248, 232] on div at bounding box center [1236, 224] width 29 height 29
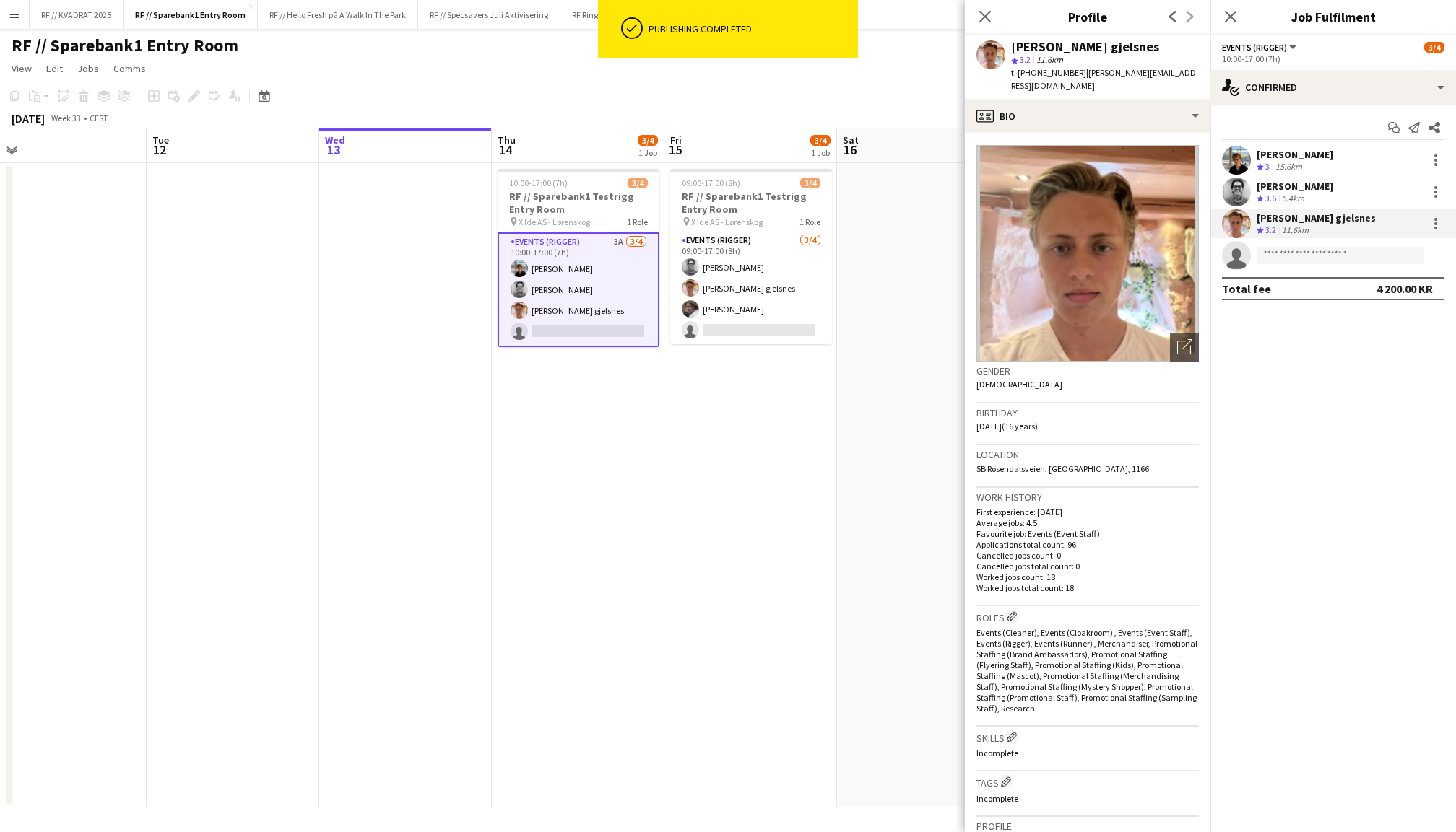
click at [1242, 188] on app-user-avatar at bounding box center [1236, 192] width 29 height 29
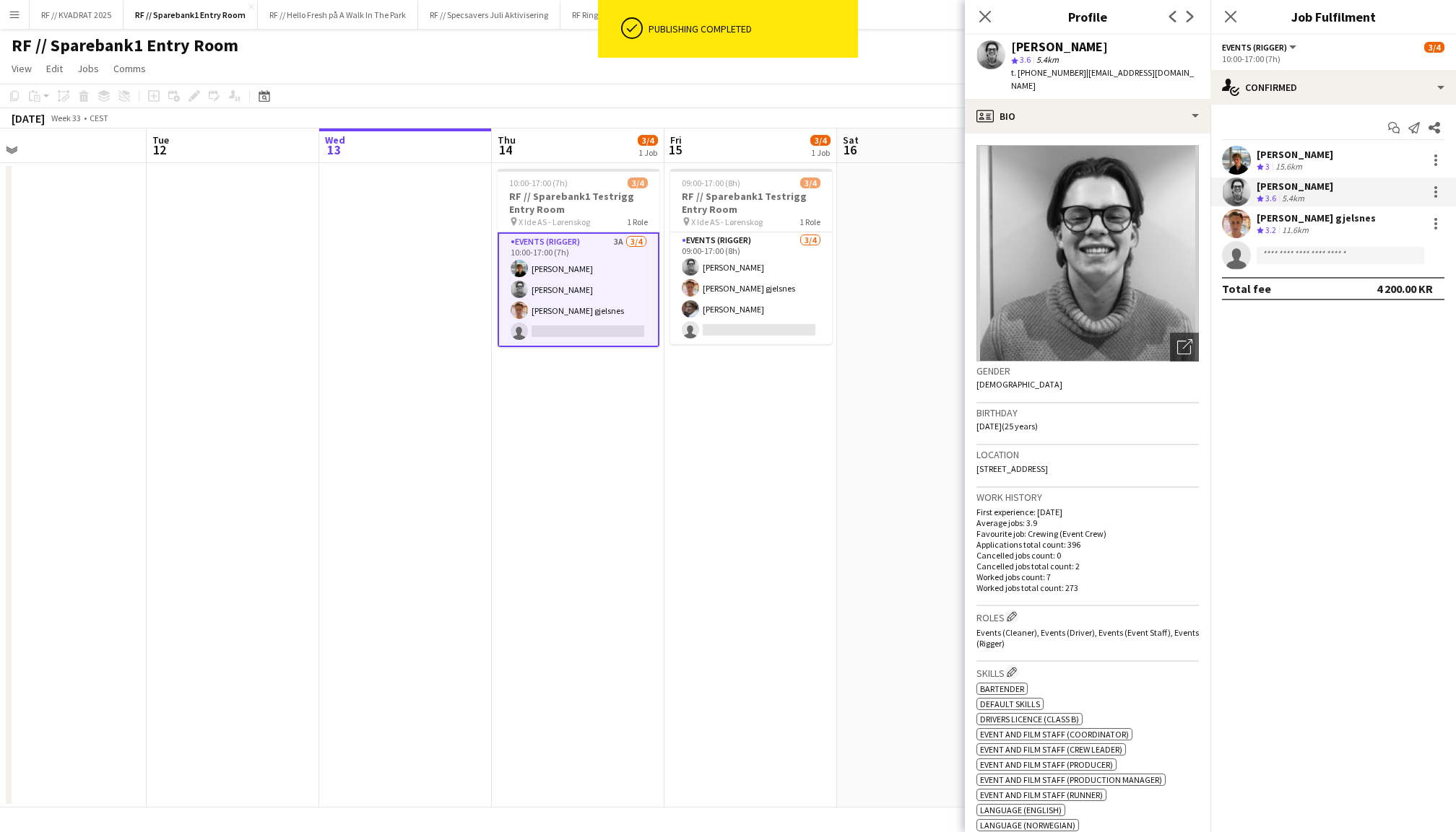
click at [1240, 154] on app-user-avatar at bounding box center [1236, 160] width 29 height 29
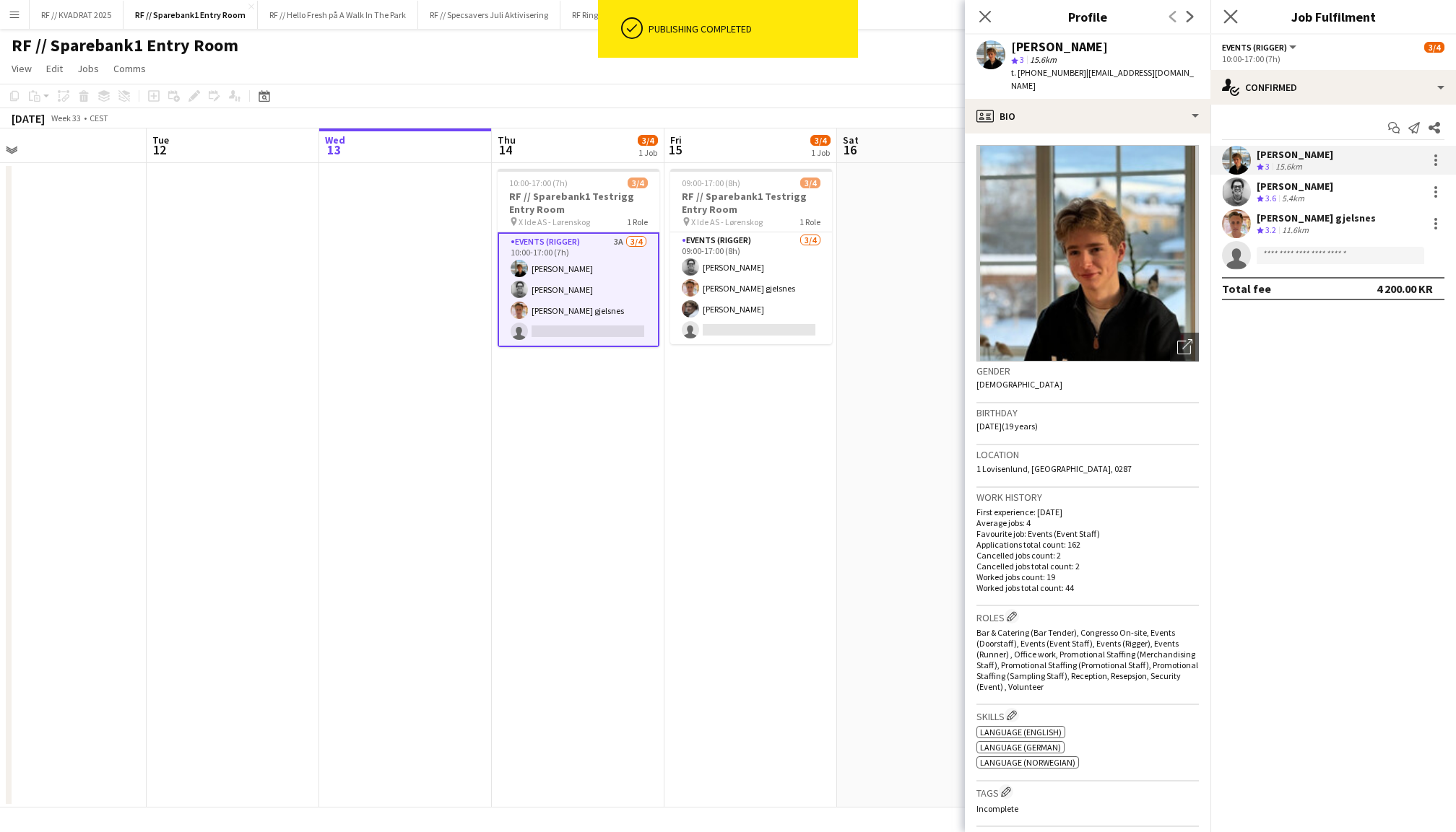
click at [1232, 6] on app-icon "Close pop-in" at bounding box center [1231, 17] width 21 height 21
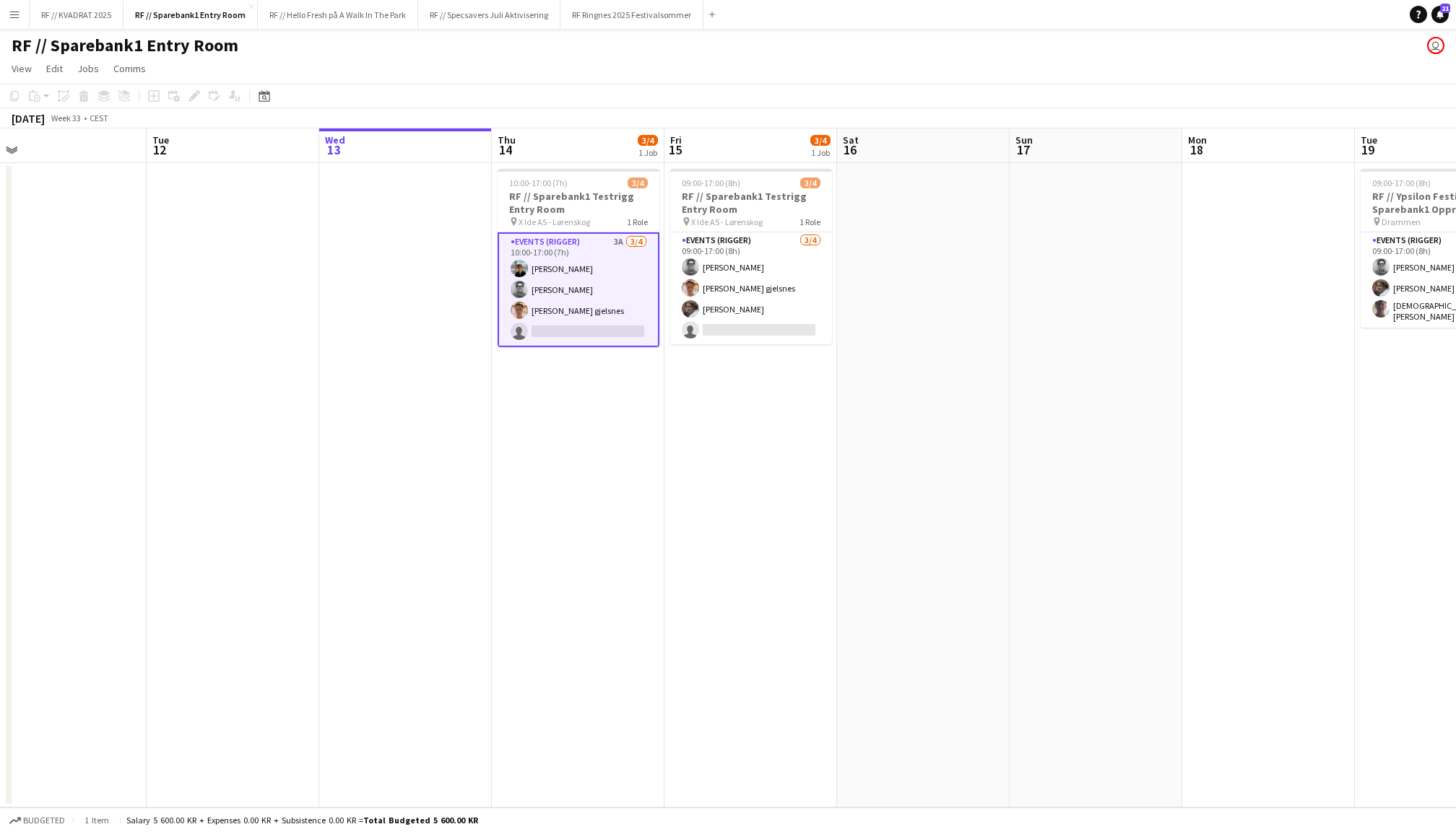
click at [962, 323] on app-date-cell at bounding box center [923, 485] width 172 height 645
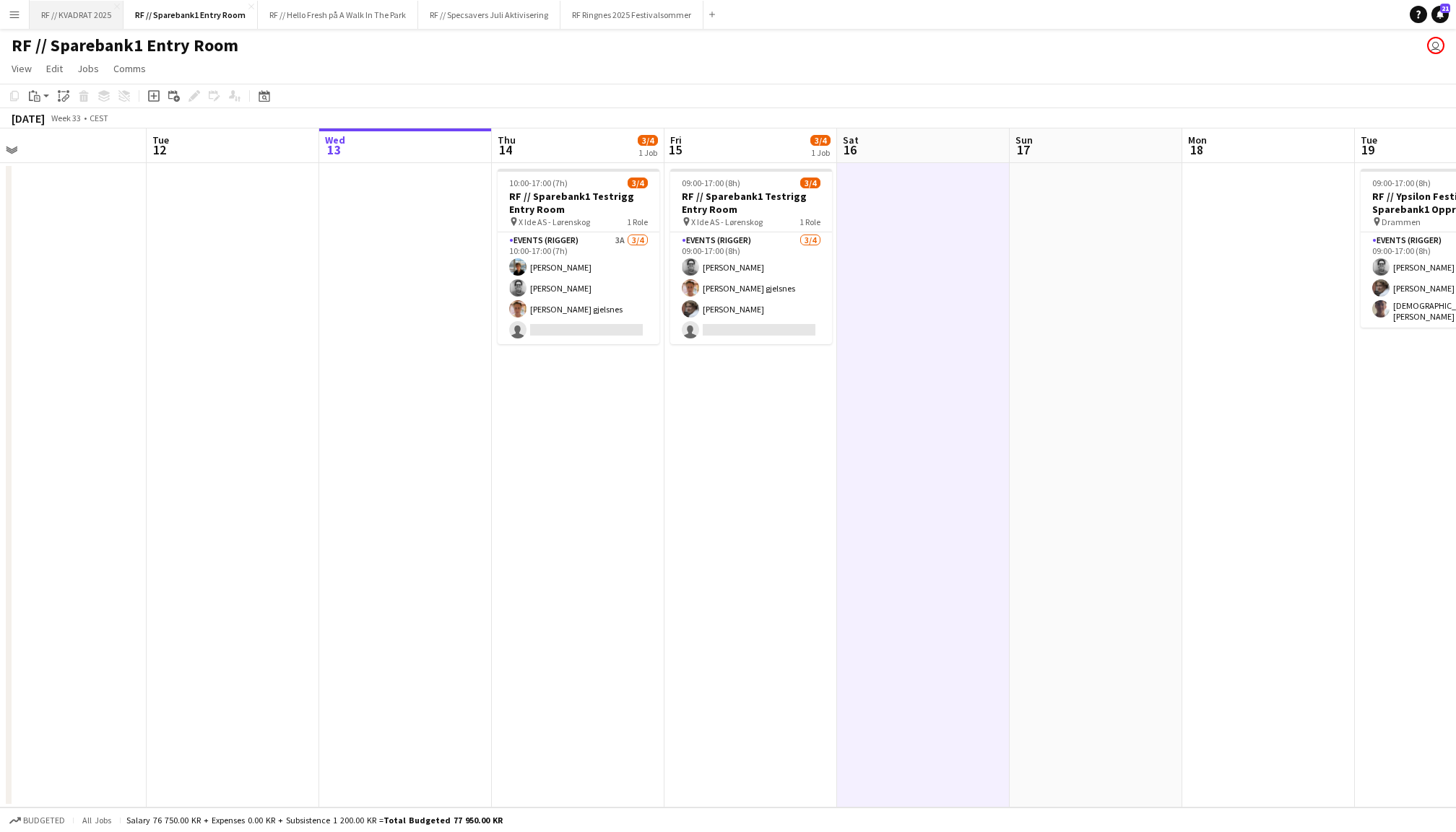
click at [77, 21] on button "RF // KVADRAT 2025 Close" at bounding box center [76, 15] width 94 height 28
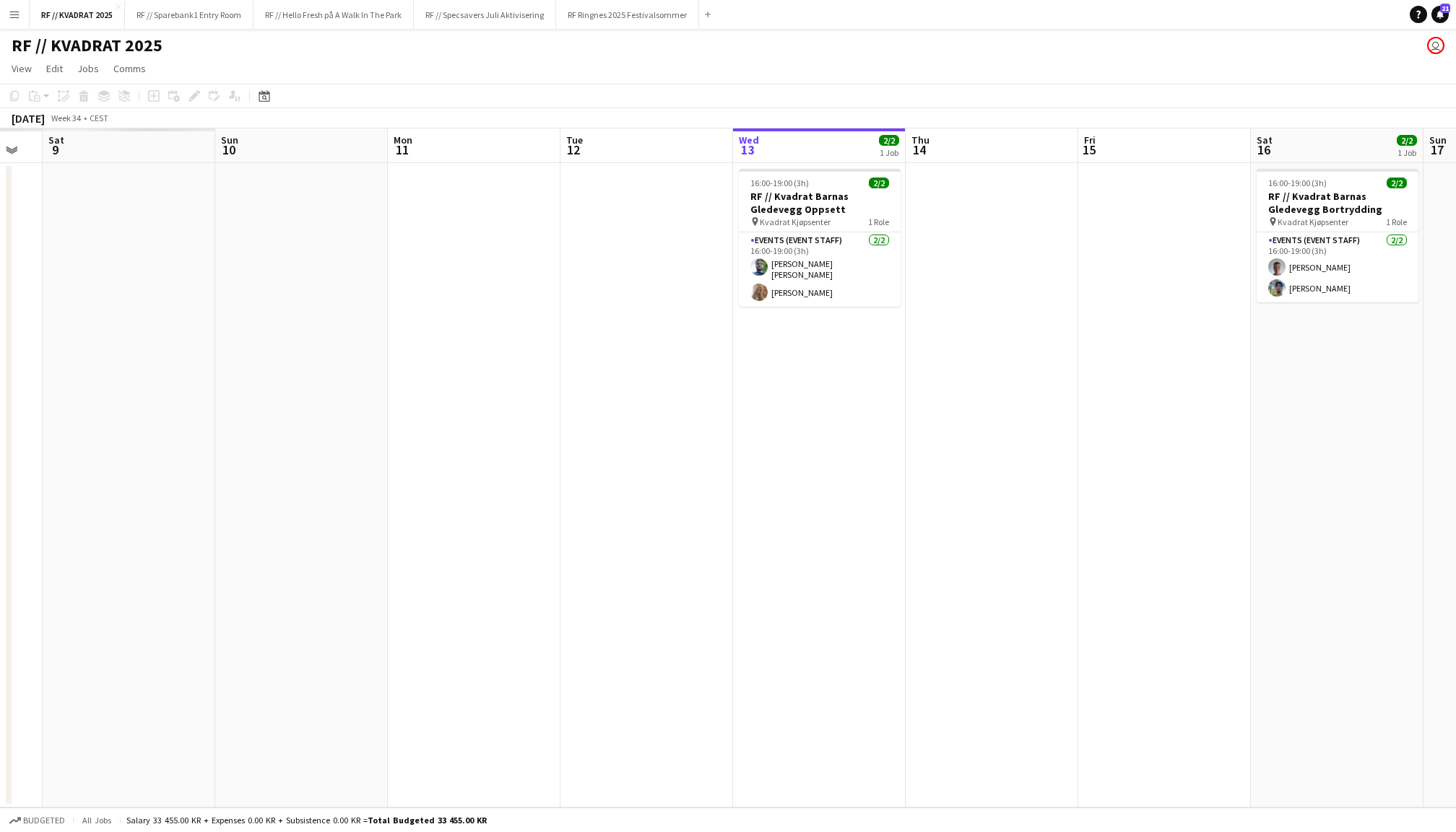
scroll to position [0, 439]
